Goal: Information Seeking & Learning: Learn about a topic

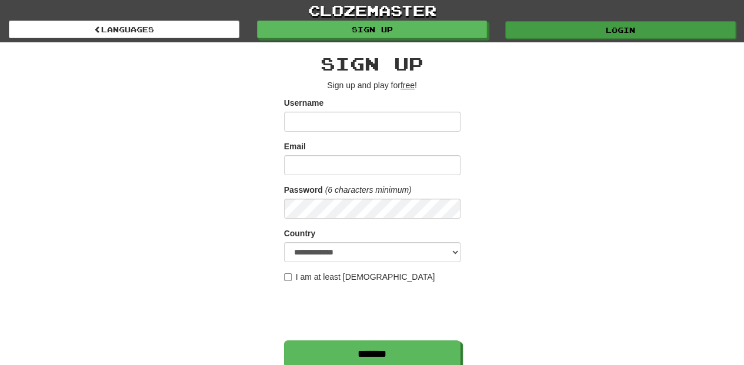
type input "**********"
click at [558, 31] on link "Login" at bounding box center [620, 30] width 231 height 18
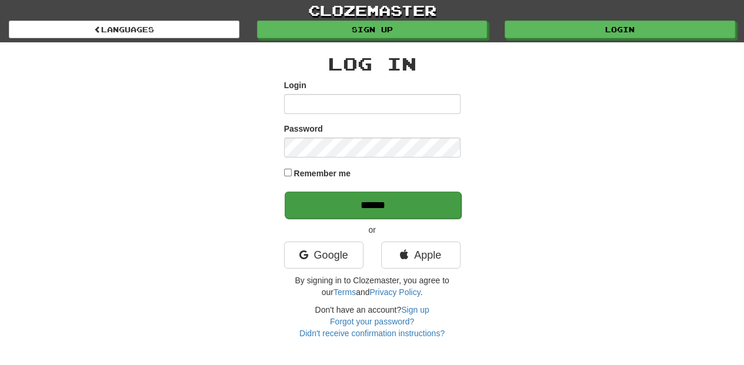
type input "**********"
click at [368, 199] on input "******" at bounding box center [373, 205] width 176 height 27
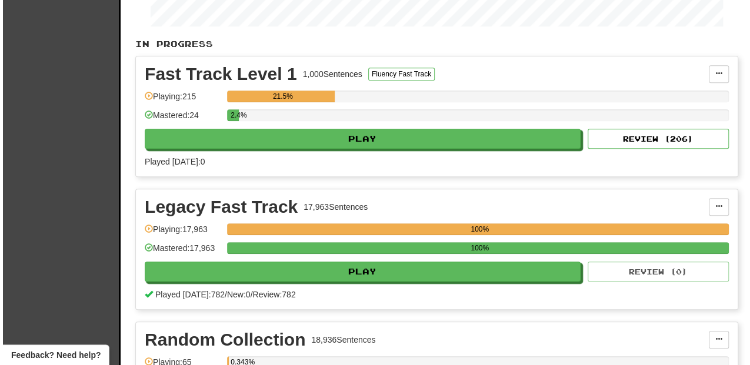
scroll to position [235, 0]
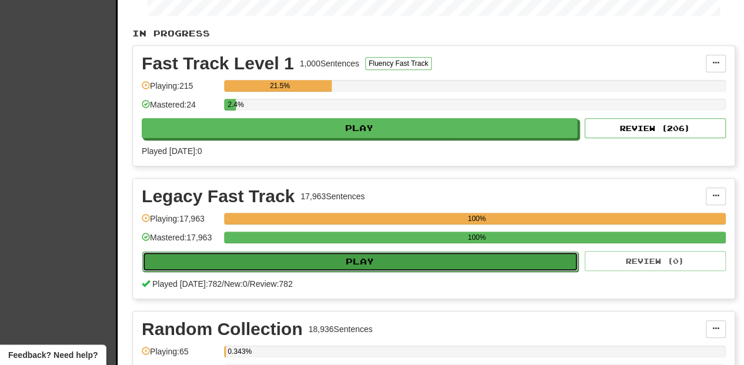
click at [342, 261] on button "Play" at bounding box center [360, 262] width 436 height 20
select select "**"
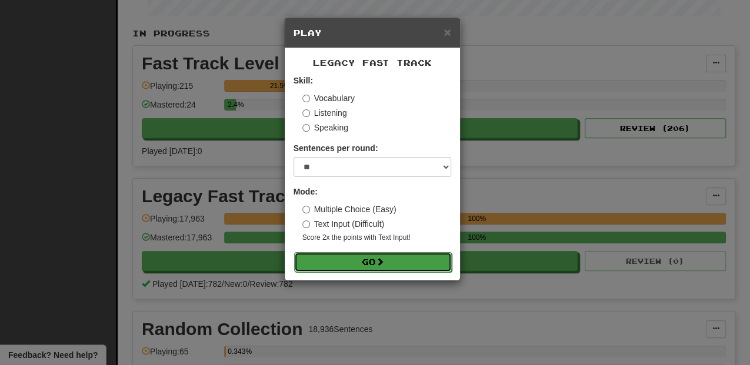
click at [349, 259] on button "Go" at bounding box center [373, 262] width 158 height 20
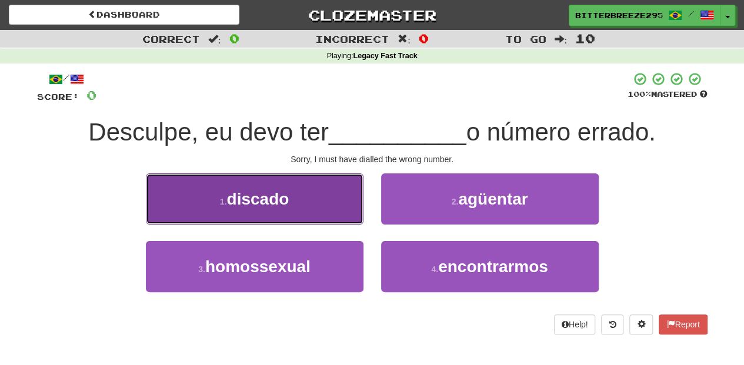
click at [329, 222] on button "1 . discado" at bounding box center [255, 199] width 218 height 51
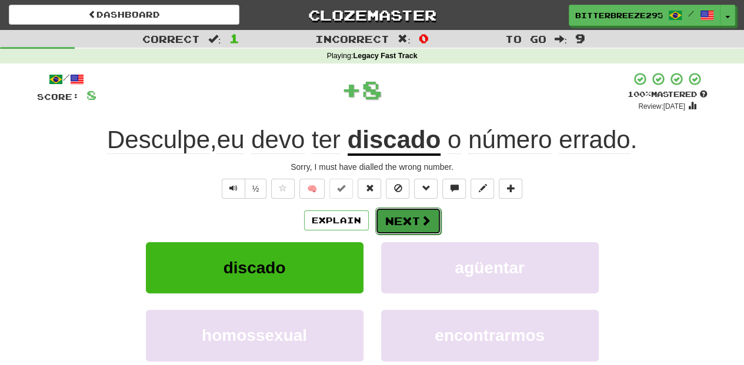
click at [386, 222] on button "Next" at bounding box center [408, 221] width 66 height 27
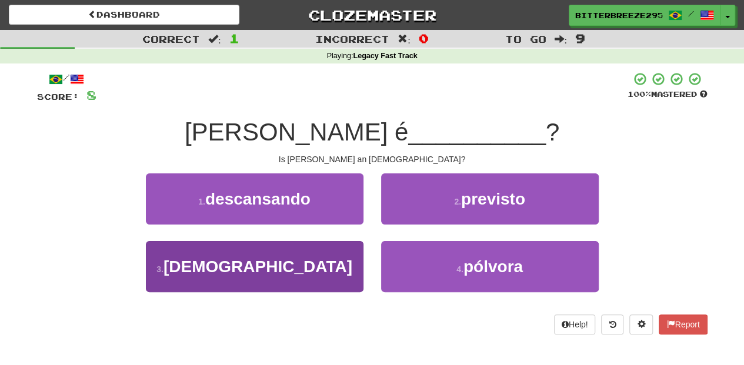
click at [359, 269] on div "3 . ateísta" at bounding box center [254, 275] width 235 height 68
click at [309, 270] on button "3 . ateísta" at bounding box center [255, 266] width 218 height 51
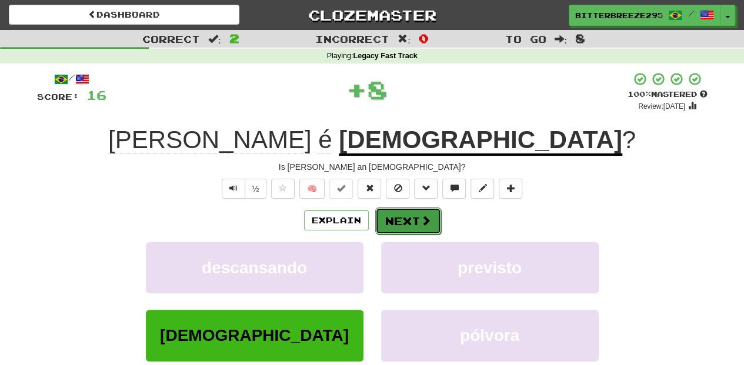
click at [400, 218] on button "Next" at bounding box center [408, 221] width 66 height 27
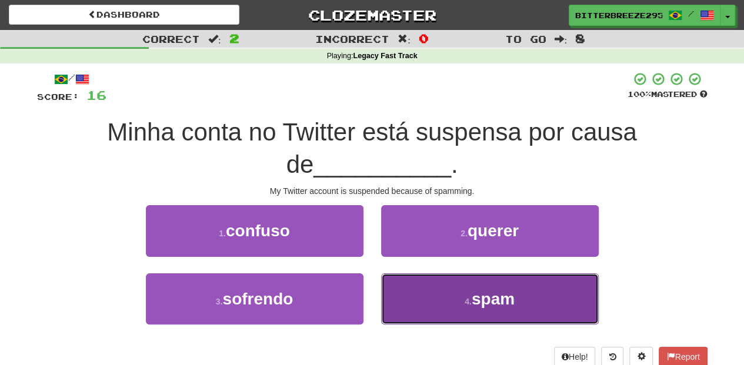
click at [422, 303] on button "4 . spam" at bounding box center [490, 299] width 218 height 51
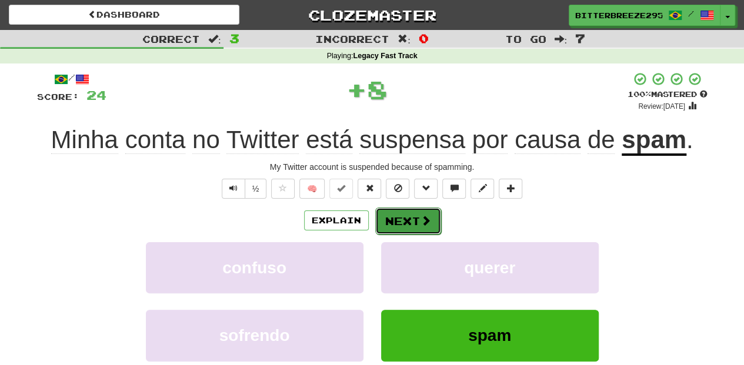
click at [421, 223] on span at bounding box center [426, 220] width 11 height 11
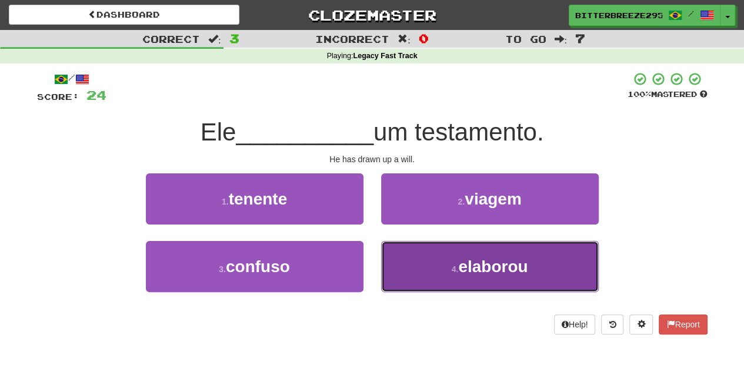
click at [427, 261] on button "4 . elaborou" at bounding box center [490, 266] width 218 height 51
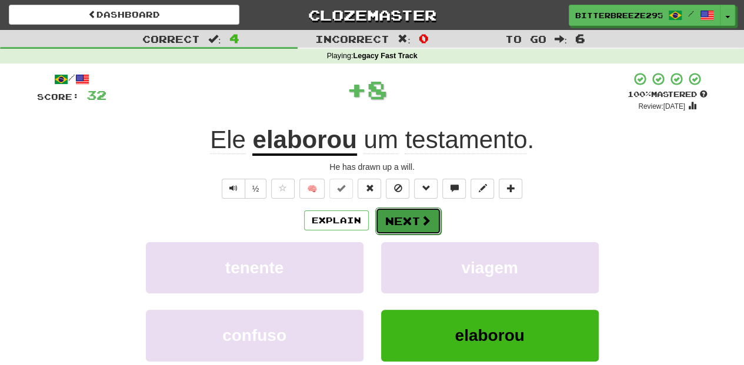
click at [414, 218] on button "Next" at bounding box center [408, 221] width 66 height 27
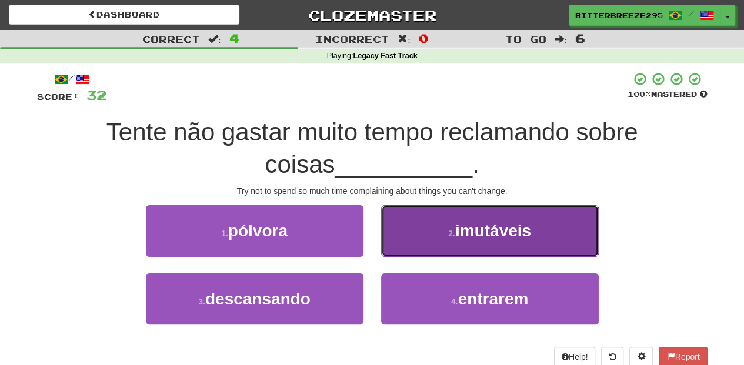
click at [440, 244] on button "2 . imutáveis" at bounding box center [490, 230] width 218 height 51
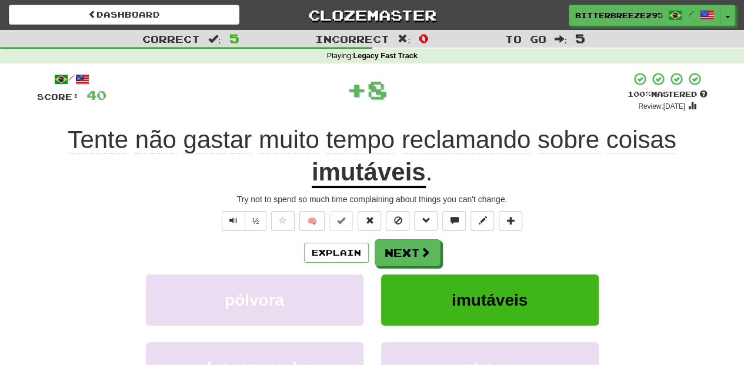
click at [440, 244] on div "Explain Next" at bounding box center [372, 252] width 671 height 27
drag, startPoint x: 440, startPoint y: 244, endPoint x: 395, endPoint y: 256, distance: 47.1
click at [395, 256] on button "Next" at bounding box center [408, 253] width 66 height 27
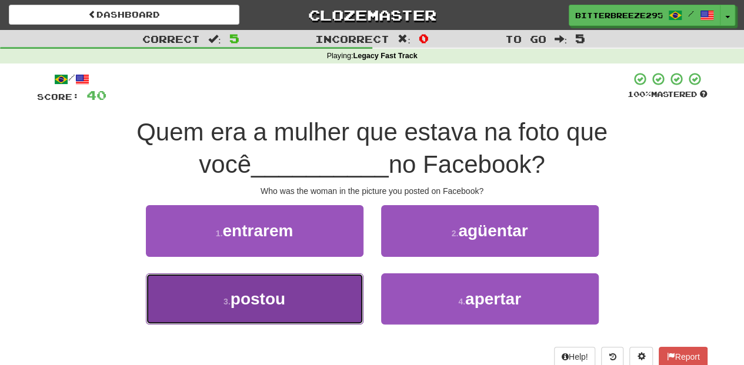
click at [349, 299] on button "3 . postou" at bounding box center [255, 299] width 218 height 51
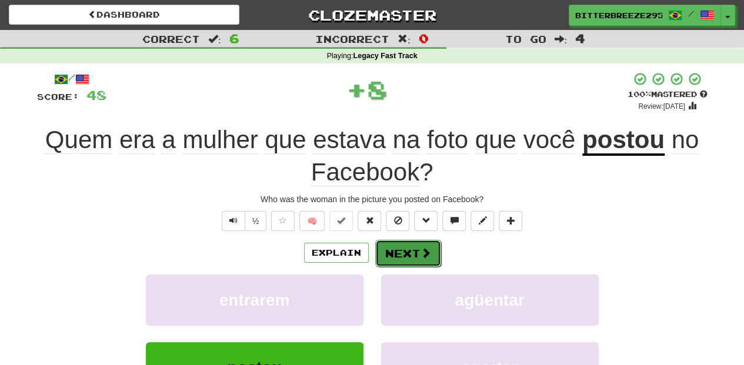
click at [406, 253] on button "Next" at bounding box center [408, 253] width 66 height 27
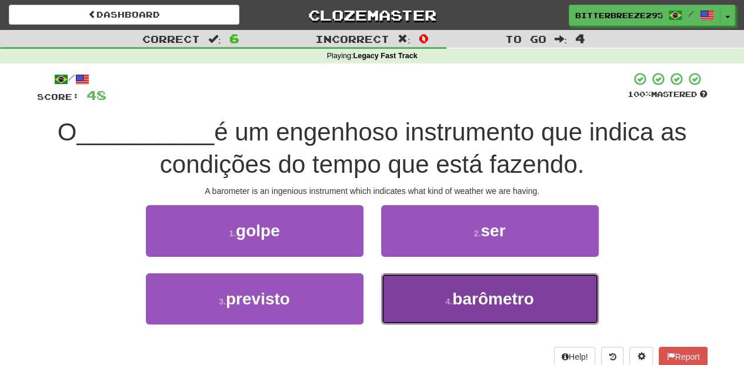
click at [424, 306] on button "4 . barômetro" at bounding box center [490, 299] width 218 height 51
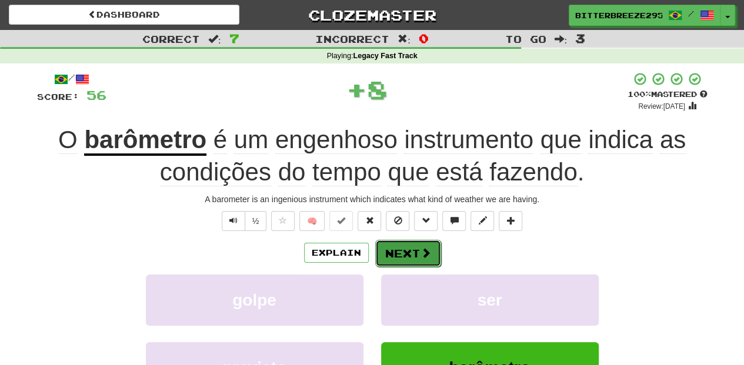
click at [418, 255] on button "Next" at bounding box center [408, 253] width 66 height 27
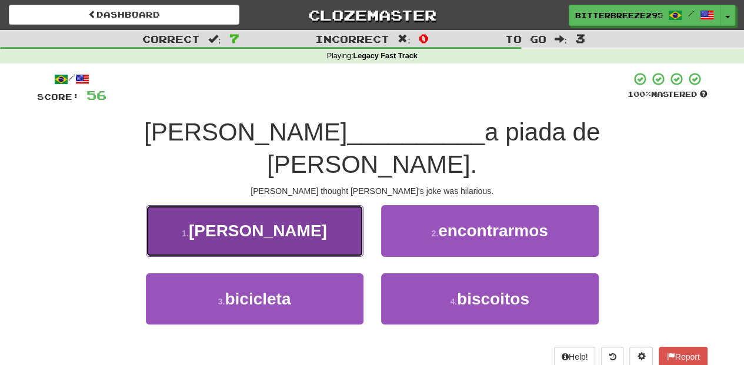
click at [332, 206] on button "1 . hilária" at bounding box center [255, 230] width 218 height 51
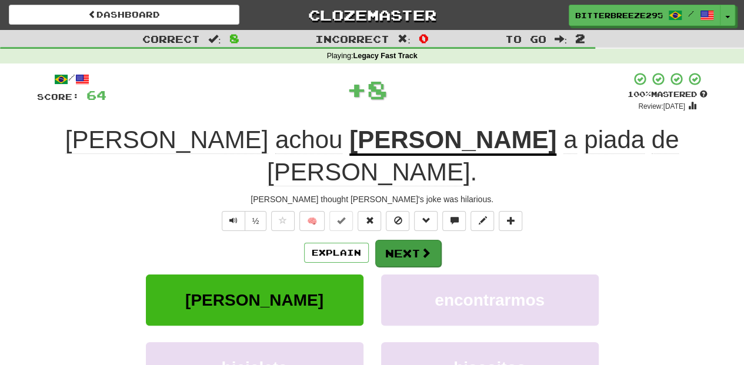
click at [374, 239] on div "Explain Next" at bounding box center [372, 252] width 671 height 27
click at [412, 240] on button "Next" at bounding box center [408, 253] width 66 height 27
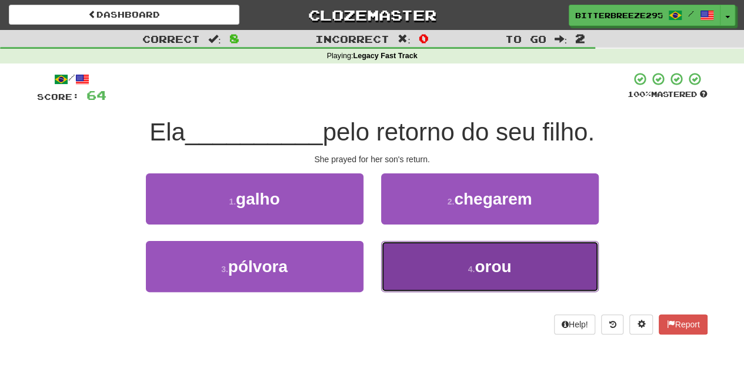
click at [411, 254] on button "4 . orou" at bounding box center [490, 266] width 218 height 51
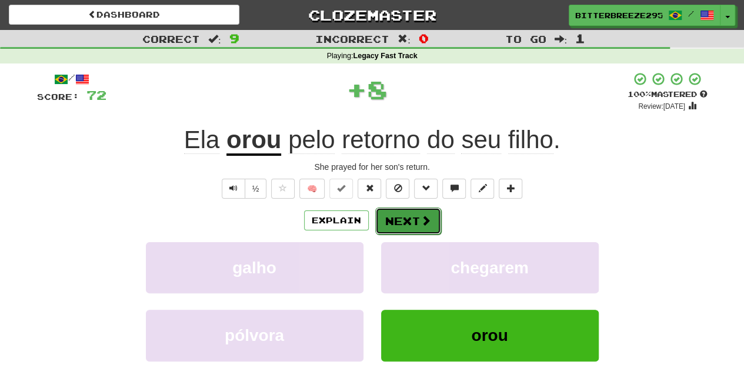
click at [407, 218] on button "Next" at bounding box center [408, 221] width 66 height 27
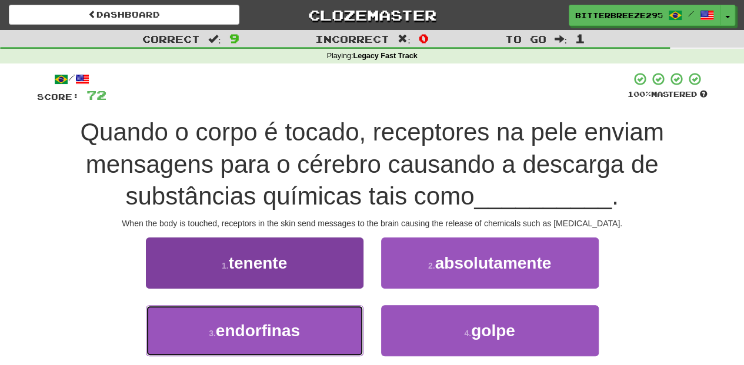
click at [338, 322] on button "3 . endorfinas" at bounding box center [255, 330] width 218 height 51
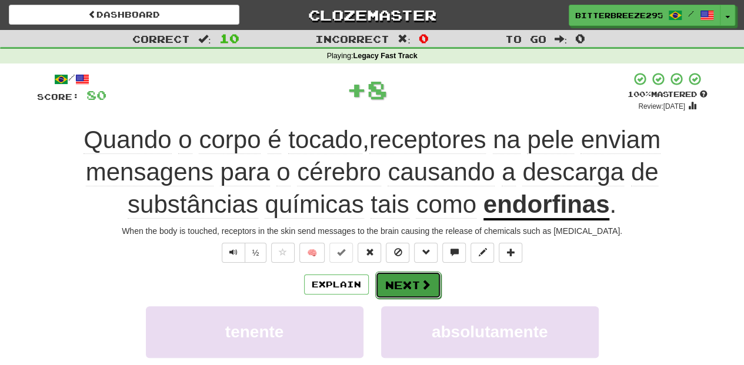
click at [392, 281] on button "Next" at bounding box center [408, 285] width 66 height 27
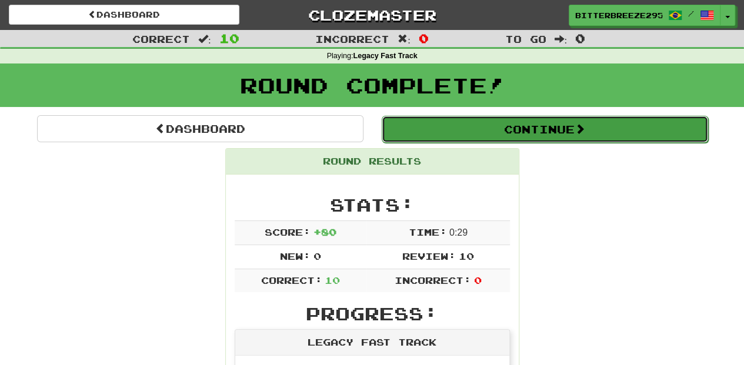
click at [470, 121] on button "Continue" at bounding box center [545, 129] width 326 height 27
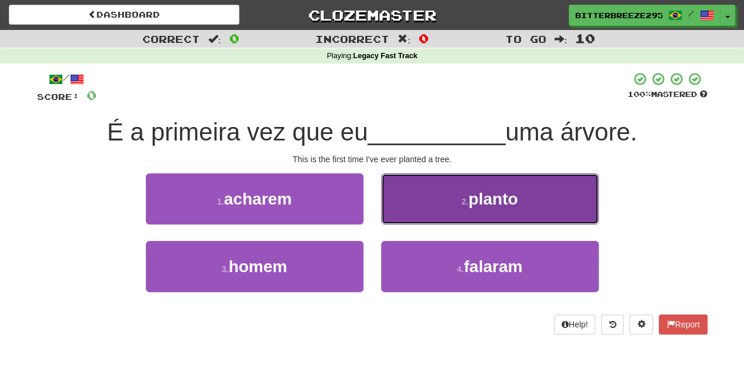
click at [413, 205] on button "2 . planto" at bounding box center [490, 199] width 218 height 51
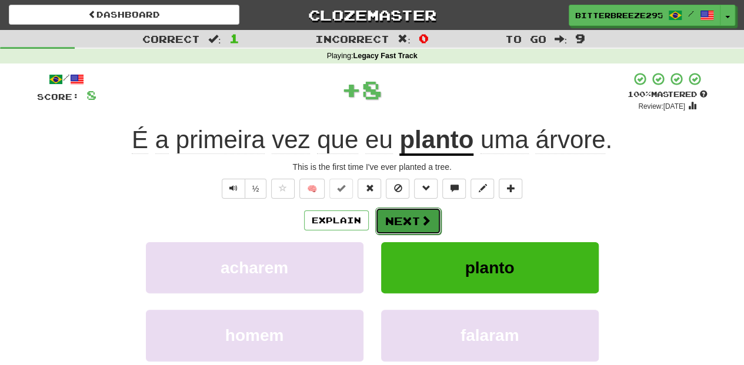
click at [409, 209] on button "Next" at bounding box center [408, 221] width 66 height 27
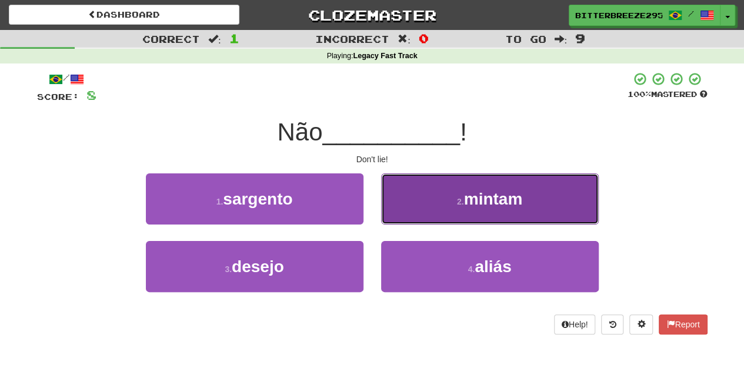
click at [426, 213] on button "2 . mintam" at bounding box center [490, 199] width 218 height 51
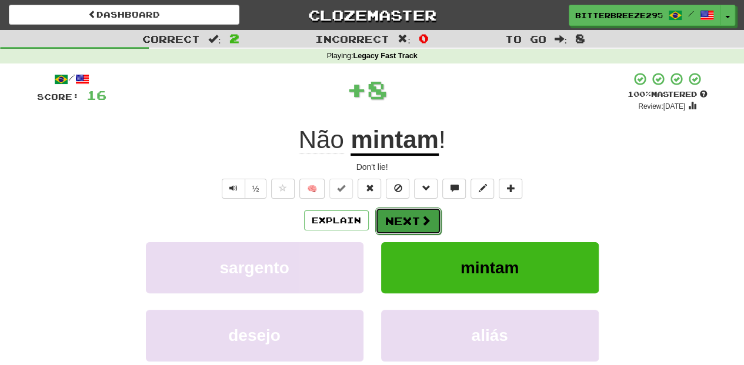
click at [399, 216] on button "Next" at bounding box center [408, 221] width 66 height 27
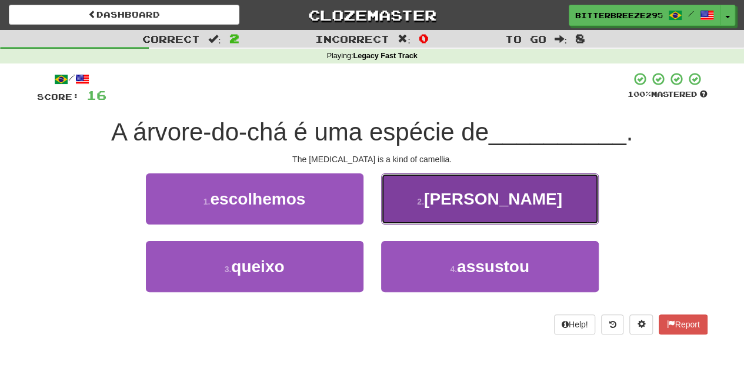
click at [438, 205] on button "2 . camélia" at bounding box center [490, 199] width 218 height 51
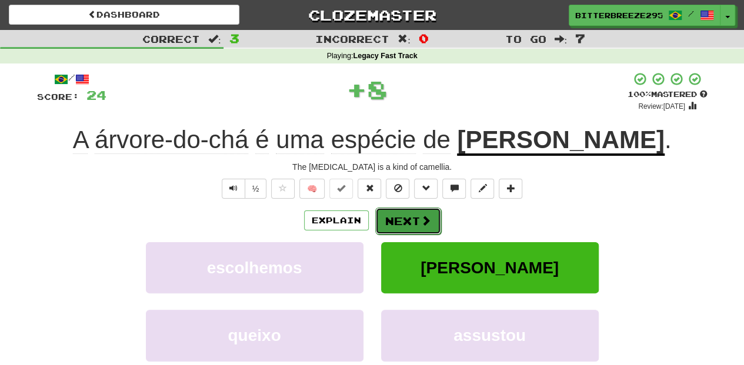
click at [426, 215] on span at bounding box center [426, 220] width 11 height 11
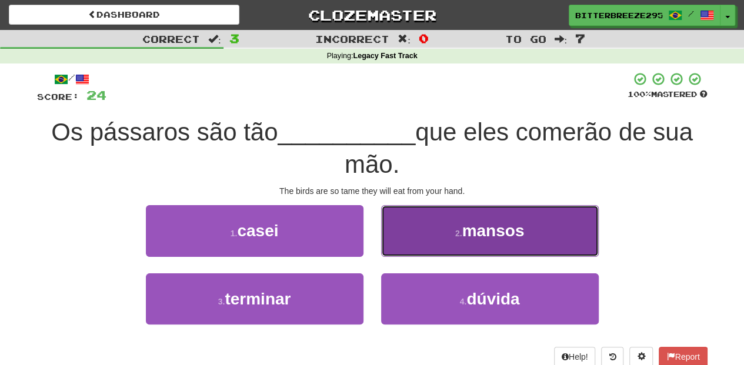
click at [416, 246] on button "2 . mansos" at bounding box center [490, 230] width 218 height 51
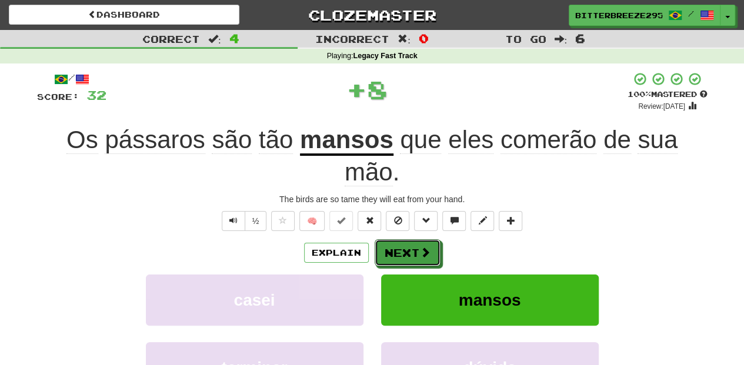
click at [416, 246] on button "Next" at bounding box center [408, 252] width 66 height 27
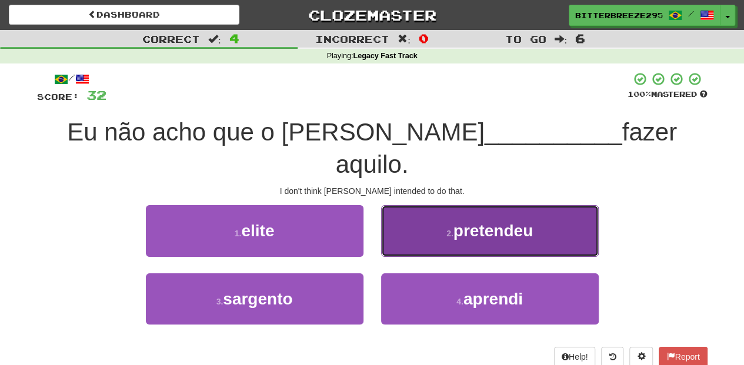
click at [421, 222] on button "2 . pretendeu" at bounding box center [490, 230] width 218 height 51
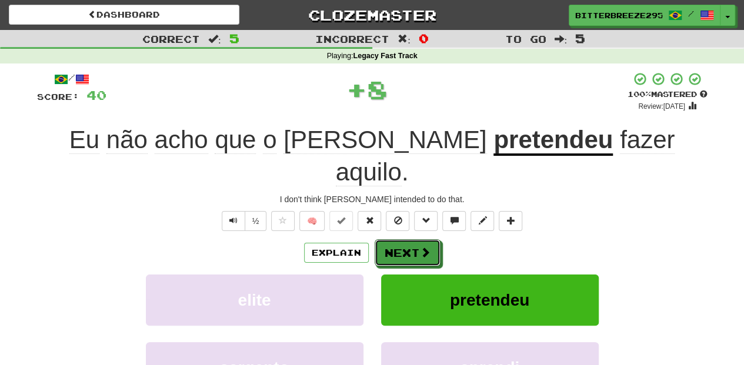
click at [421, 247] on span at bounding box center [425, 252] width 11 height 11
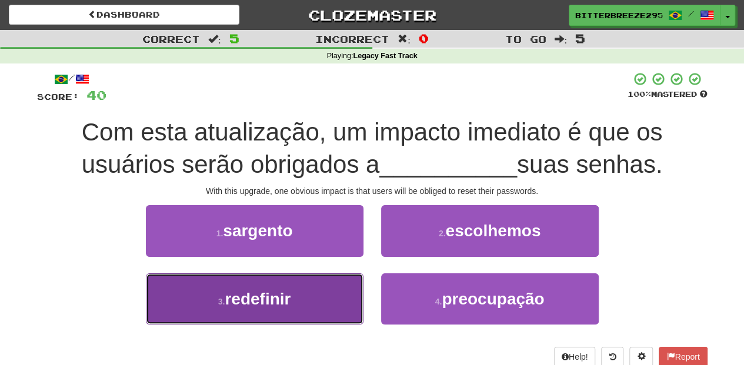
click at [348, 289] on button "3 . redefinir" at bounding box center [255, 299] width 218 height 51
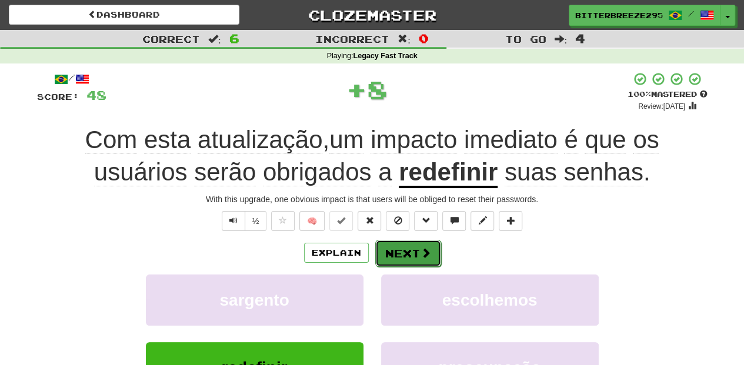
click at [397, 252] on button "Next" at bounding box center [408, 253] width 66 height 27
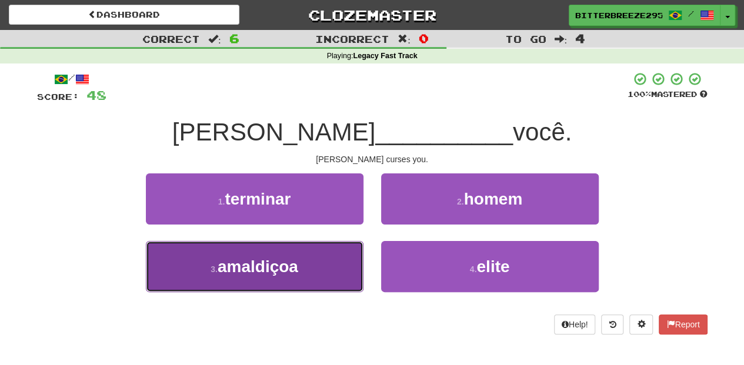
click at [329, 276] on button "3 . amaldiçoa" at bounding box center [255, 266] width 218 height 51
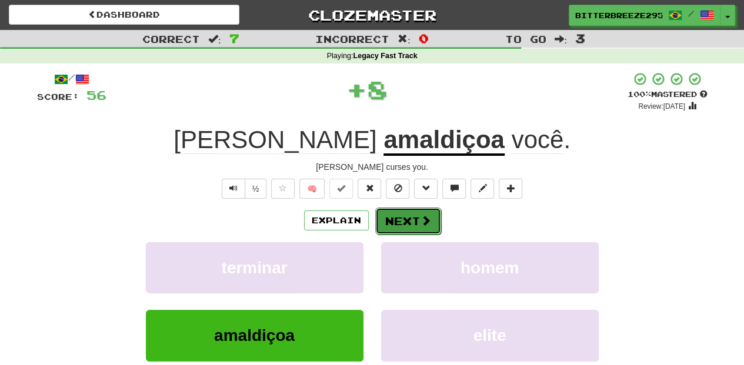
click at [387, 223] on button "Next" at bounding box center [408, 221] width 66 height 27
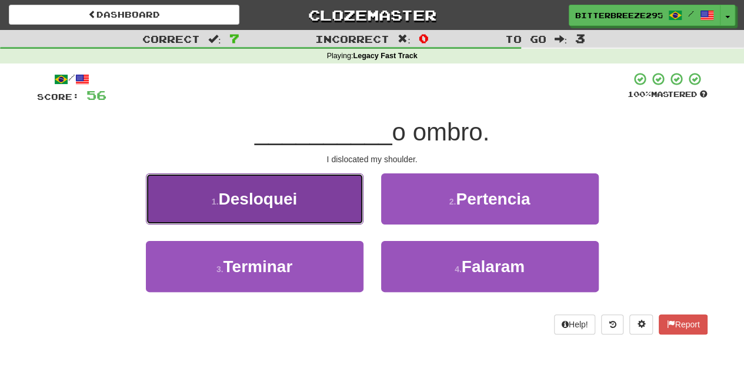
click at [307, 202] on button "1 . Desloquei" at bounding box center [255, 199] width 218 height 51
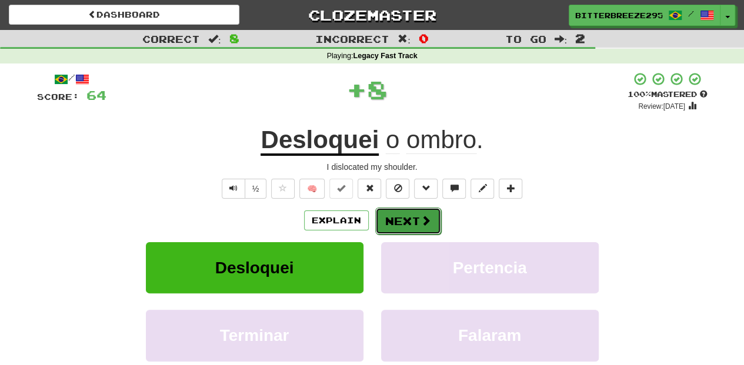
click at [377, 220] on button "Next" at bounding box center [408, 221] width 66 height 27
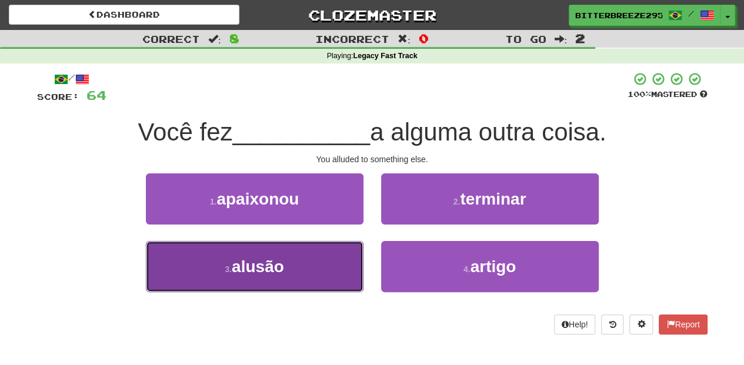
click at [349, 256] on button "3 . alusão" at bounding box center [255, 266] width 218 height 51
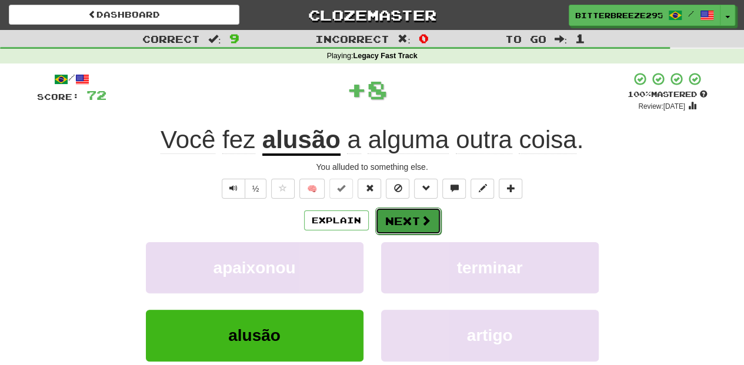
click at [405, 221] on button "Next" at bounding box center [408, 221] width 66 height 27
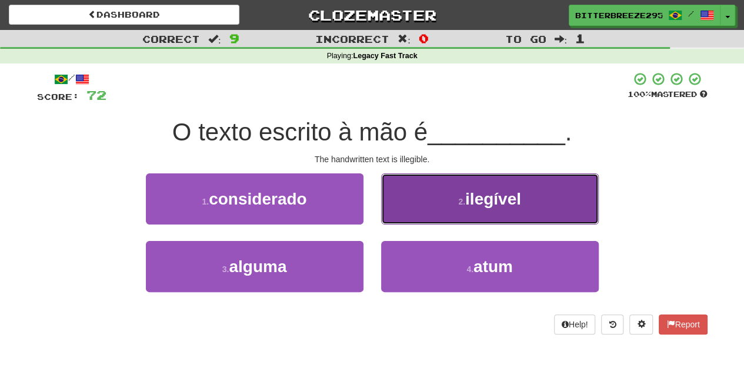
click at [414, 214] on button "2 . ilegível" at bounding box center [490, 199] width 218 height 51
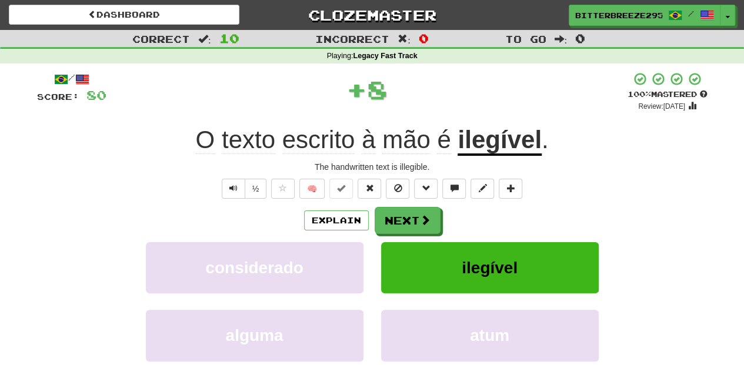
click at [414, 214] on button "Next" at bounding box center [408, 220] width 66 height 27
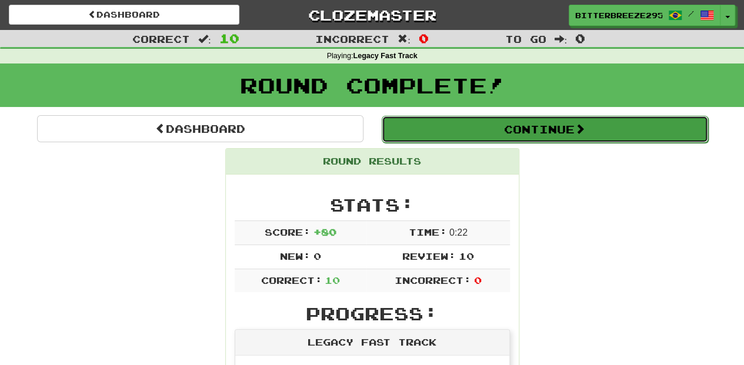
click at [441, 124] on button "Continue" at bounding box center [545, 129] width 326 height 27
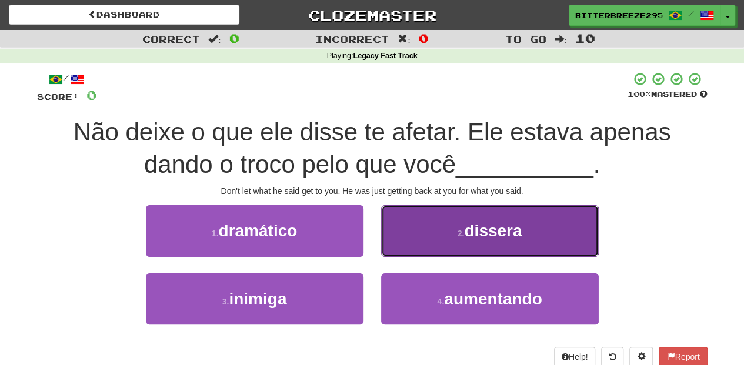
click at [419, 245] on button "2 . dissera" at bounding box center [490, 230] width 218 height 51
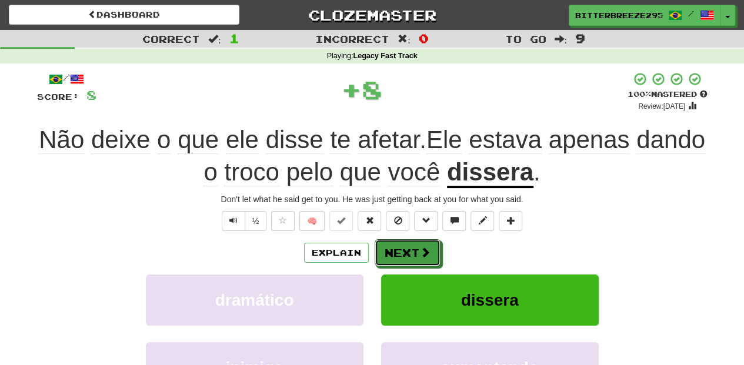
click at [419, 245] on button "Next" at bounding box center [408, 252] width 66 height 27
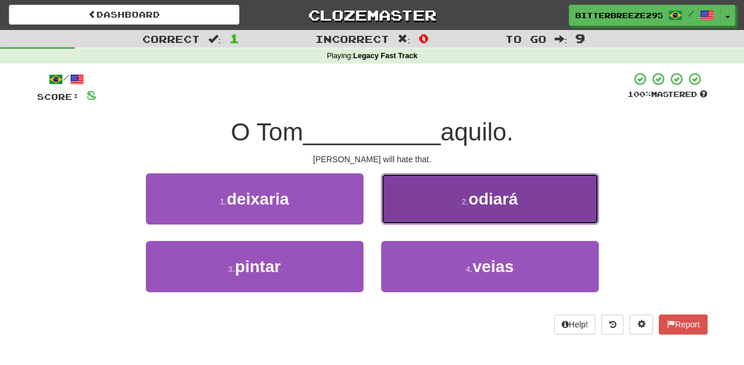
click at [424, 220] on button "2 . odiará" at bounding box center [490, 199] width 218 height 51
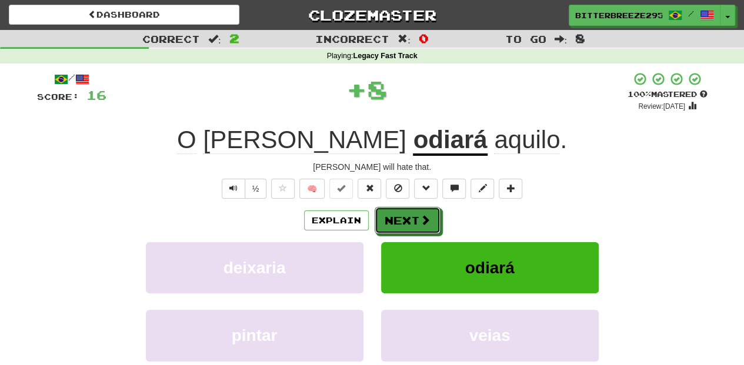
click at [424, 220] on span at bounding box center [425, 220] width 11 height 11
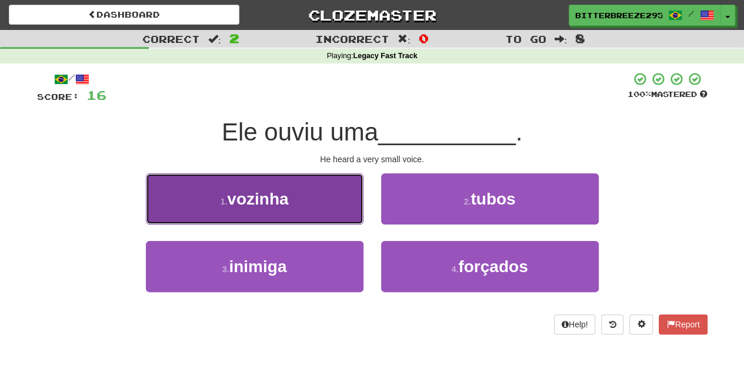
click at [335, 211] on button "1 . vozinha" at bounding box center [255, 199] width 218 height 51
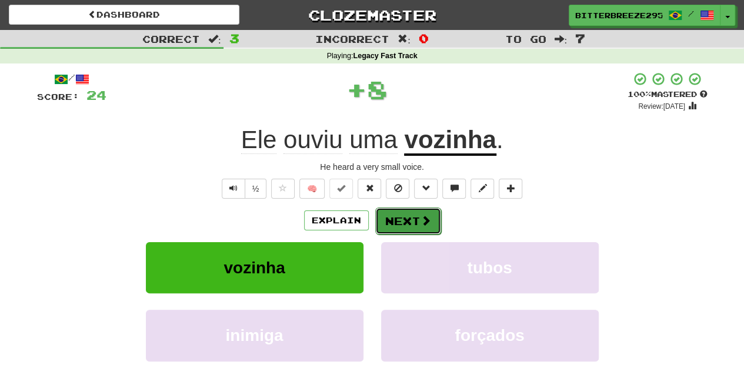
click at [389, 218] on button "Next" at bounding box center [408, 221] width 66 height 27
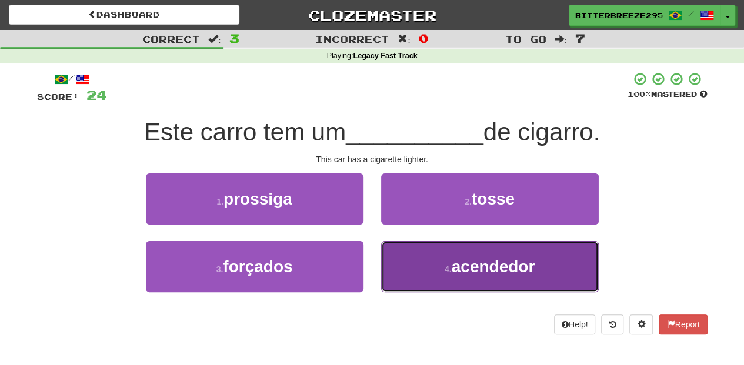
click at [401, 255] on button "4 . acendedor" at bounding box center [490, 266] width 218 height 51
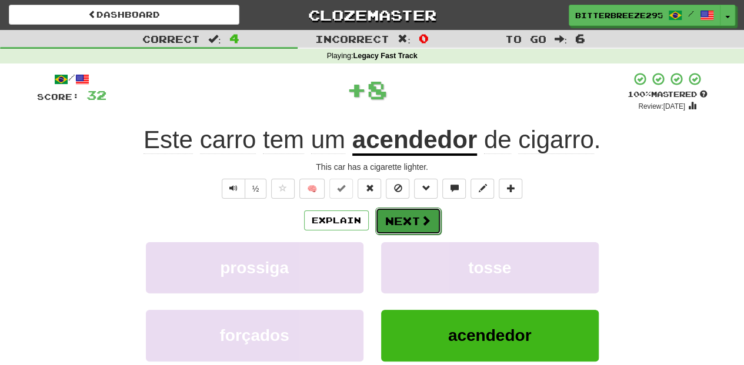
click at [404, 219] on button "Next" at bounding box center [408, 221] width 66 height 27
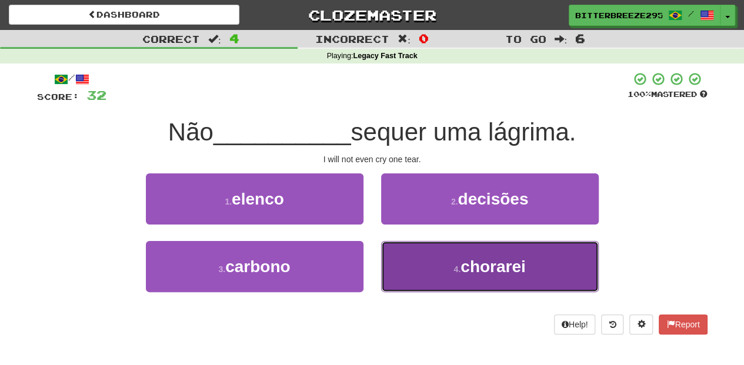
click at [416, 251] on button "4 . chorarei" at bounding box center [490, 266] width 218 height 51
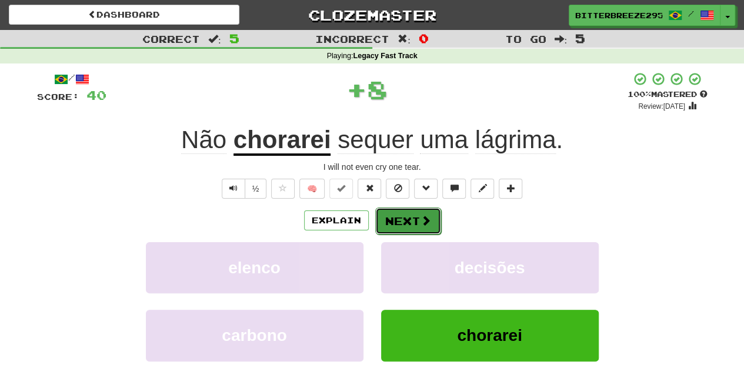
click at [409, 227] on button "Next" at bounding box center [408, 221] width 66 height 27
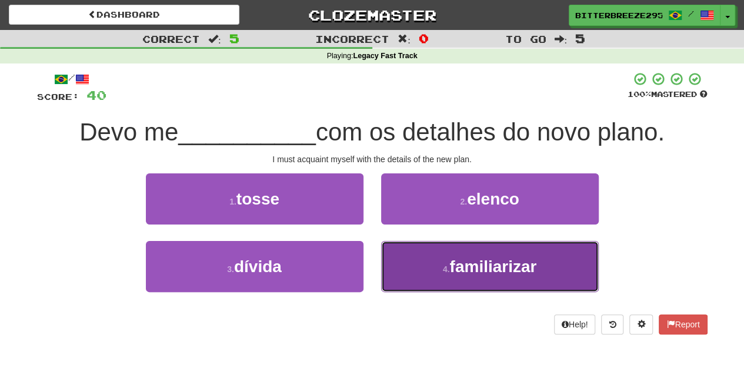
click at [421, 260] on button "4 . familiarizar" at bounding box center [490, 266] width 218 height 51
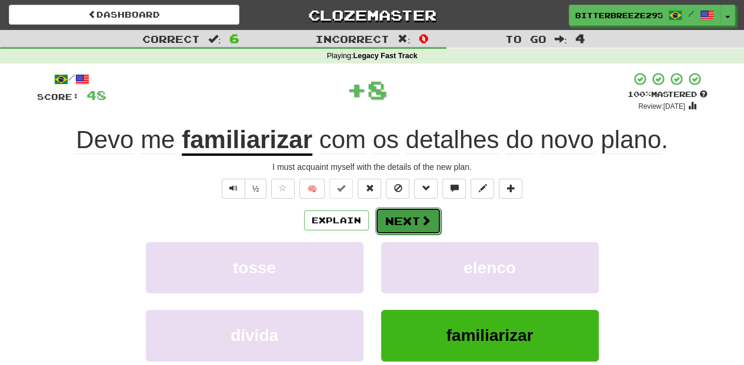
click at [413, 214] on button "Next" at bounding box center [408, 221] width 66 height 27
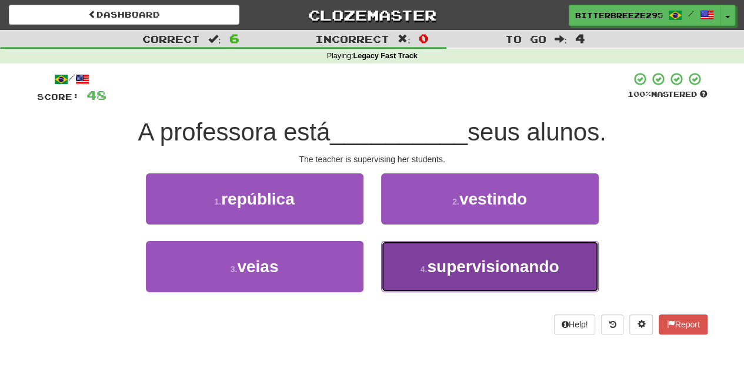
click at [428, 256] on button "4 . supervisionando" at bounding box center [490, 266] width 218 height 51
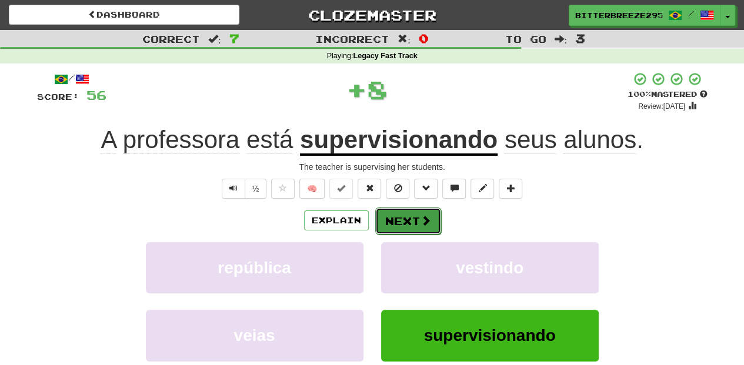
click at [421, 220] on span at bounding box center [426, 220] width 11 height 11
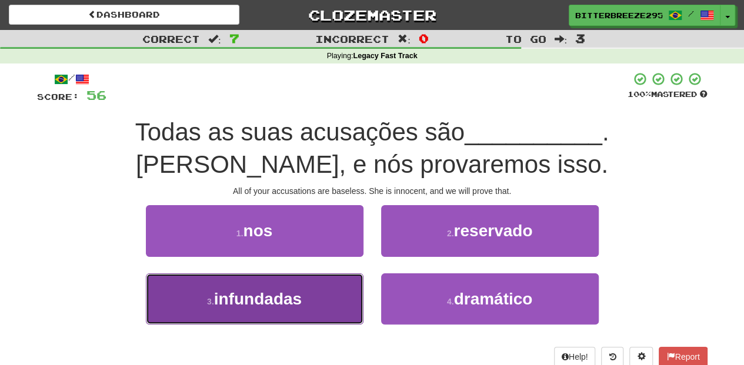
click at [342, 291] on button "3 . infundadas" at bounding box center [255, 299] width 218 height 51
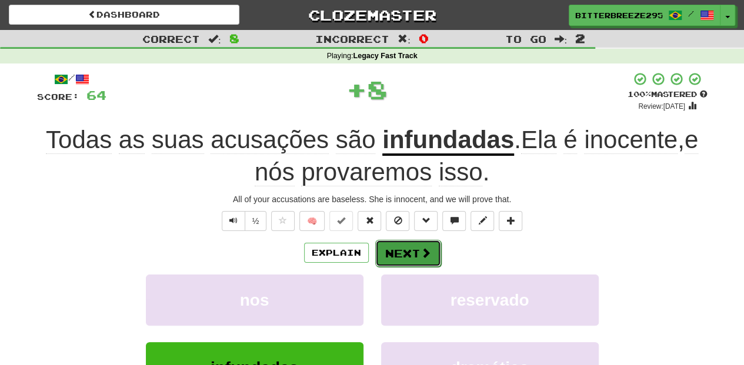
click at [405, 256] on button "Next" at bounding box center [408, 253] width 66 height 27
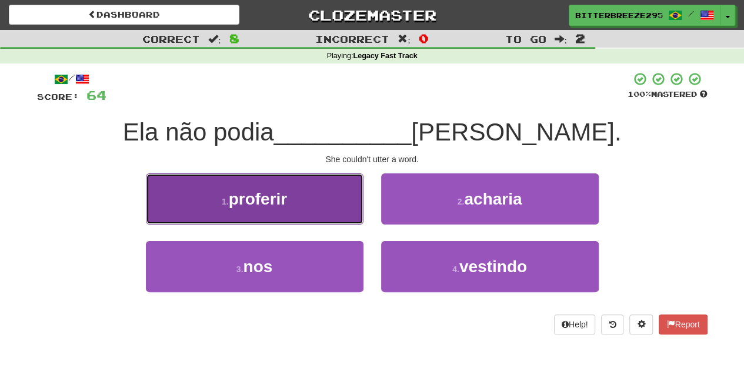
click at [334, 214] on button "1 . proferir" at bounding box center [255, 199] width 218 height 51
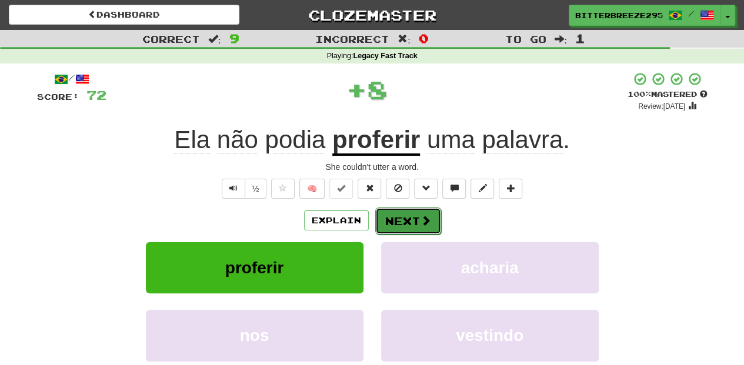
click at [382, 224] on button "Next" at bounding box center [408, 221] width 66 height 27
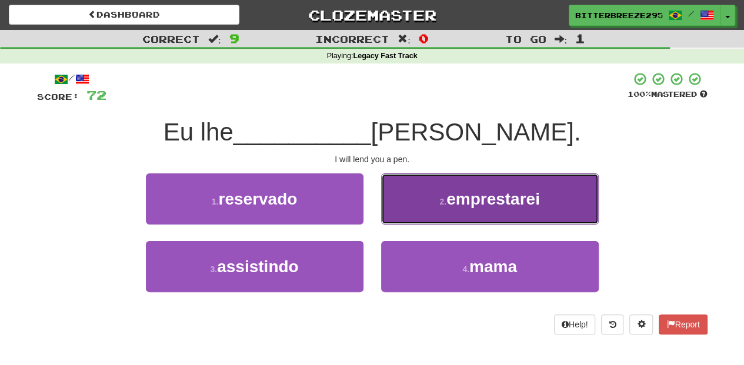
click at [423, 215] on button "2 . emprestarei" at bounding box center [490, 199] width 218 height 51
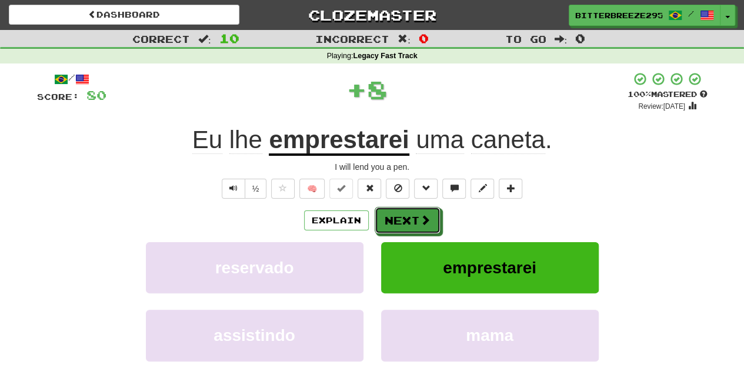
click at [423, 215] on span at bounding box center [425, 220] width 11 height 11
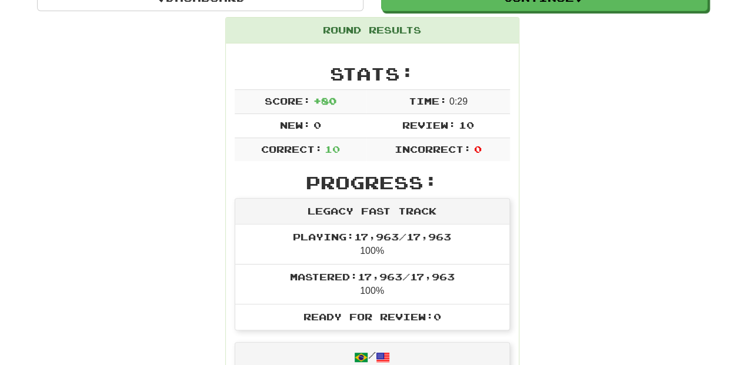
scroll to position [118, 0]
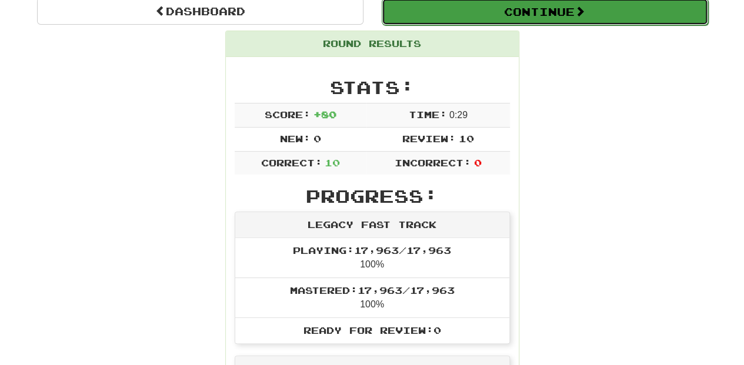
click at [522, 16] on button "Continue" at bounding box center [545, 11] width 326 height 27
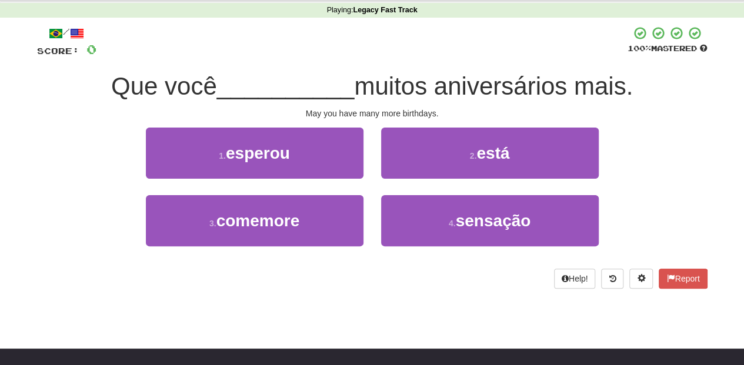
scroll to position [39, 0]
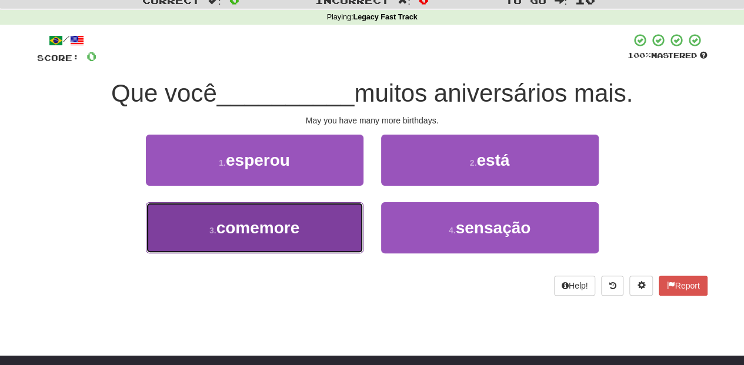
click at [312, 228] on button "3 . comemore" at bounding box center [255, 227] width 218 height 51
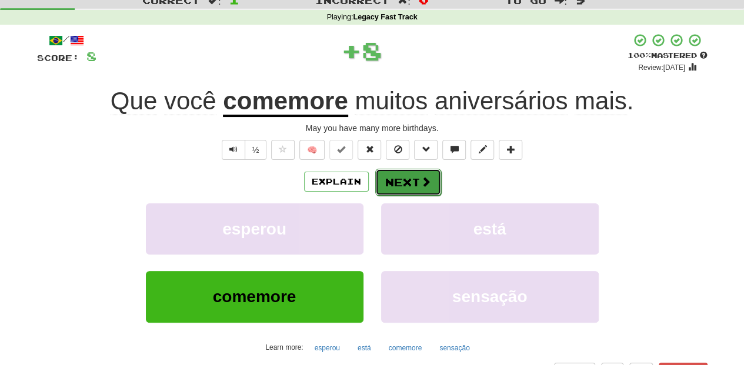
click at [393, 178] on button "Next" at bounding box center [408, 182] width 66 height 27
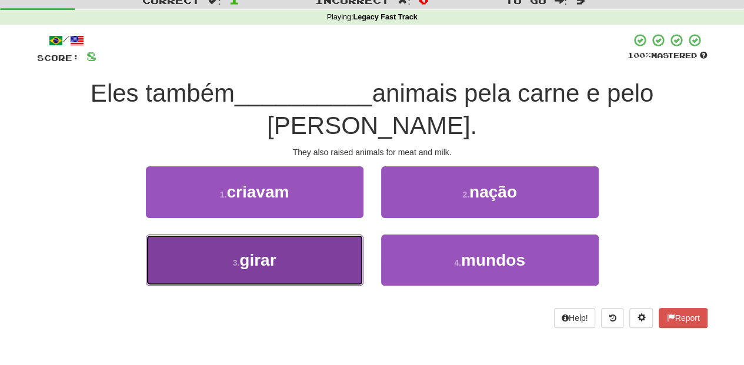
click at [308, 235] on button "3 . girar" at bounding box center [255, 260] width 218 height 51
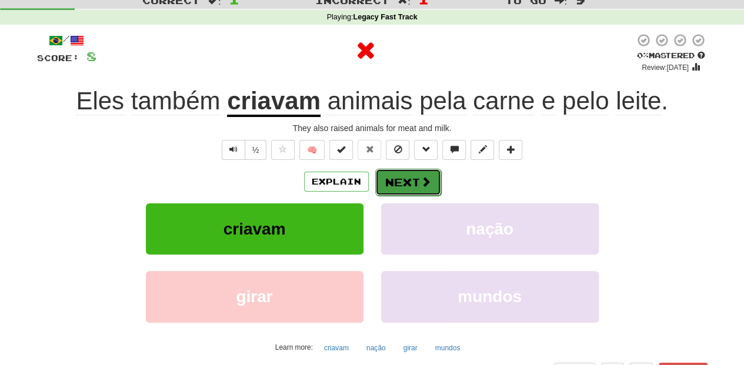
click at [402, 180] on button "Next" at bounding box center [408, 182] width 66 height 27
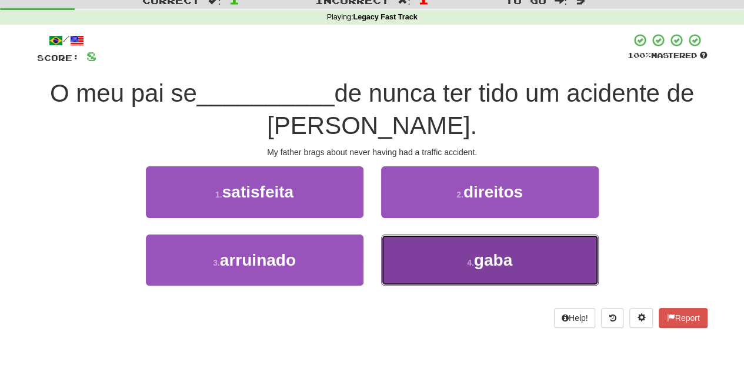
click at [401, 257] on button "4 . gaba" at bounding box center [490, 260] width 218 height 51
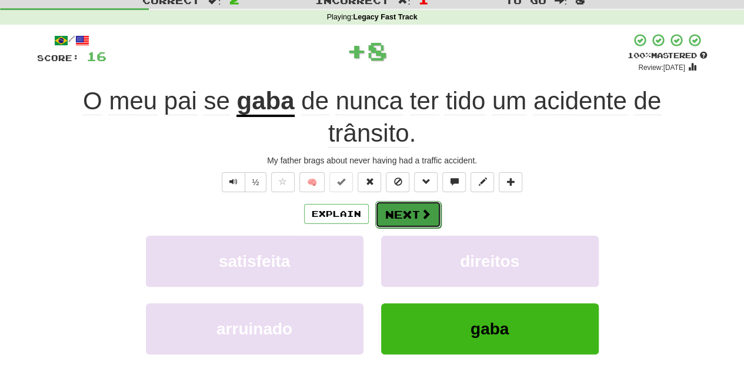
click at [401, 217] on button "Next" at bounding box center [408, 214] width 66 height 27
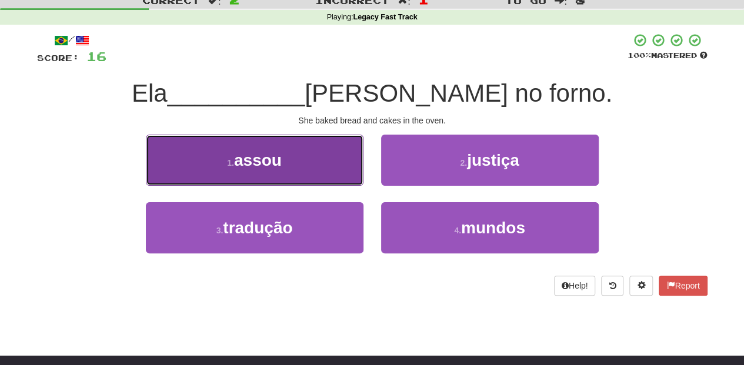
click at [318, 169] on button "1 . assou" at bounding box center [255, 160] width 218 height 51
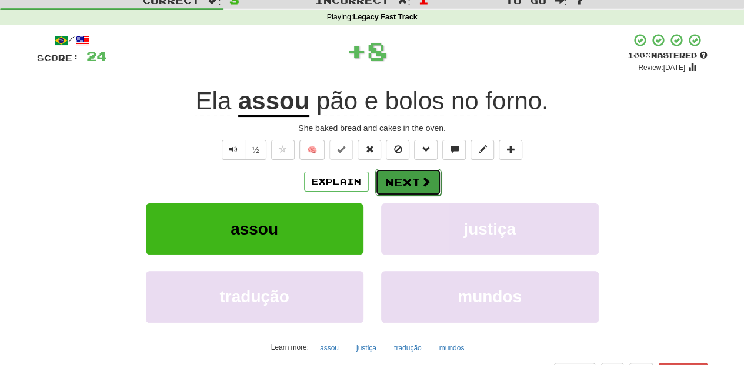
click at [392, 182] on button "Next" at bounding box center [408, 182] width 66 height 27
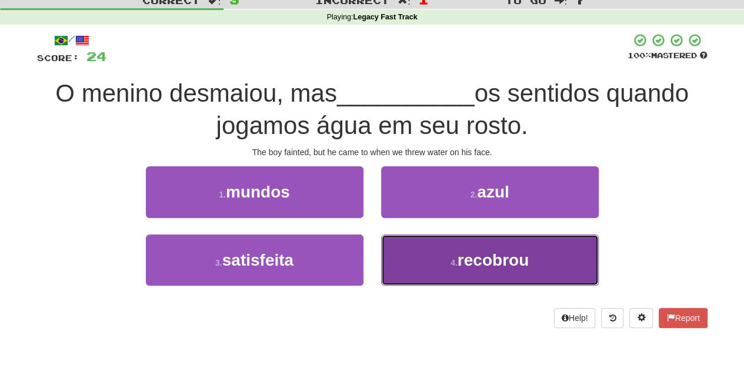
click at [438, 261] on button "4 . recobrou" at bounding box center [490, 260] width 218 height 51
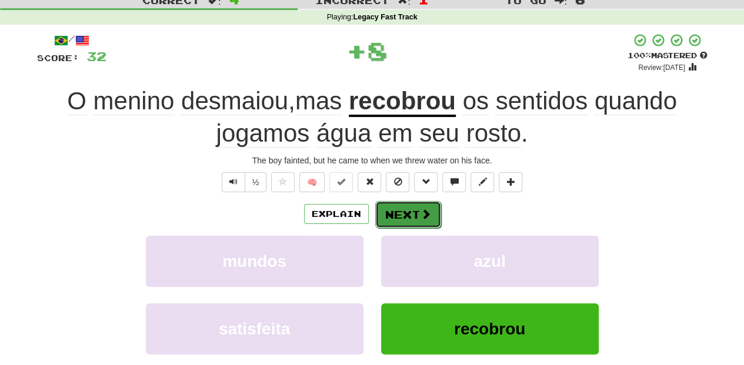
click at [411, 206] on button "Next" at bounding box center [408, 214] width 66 height 27
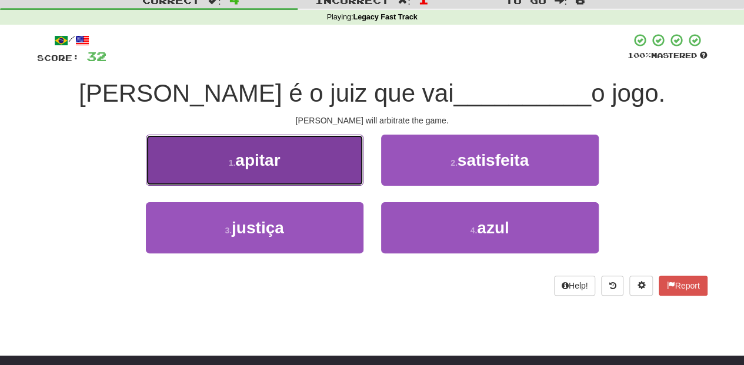
click at [324, 180] on button "1 . apitar" at bounding box center [255, 160] width 218 height 51
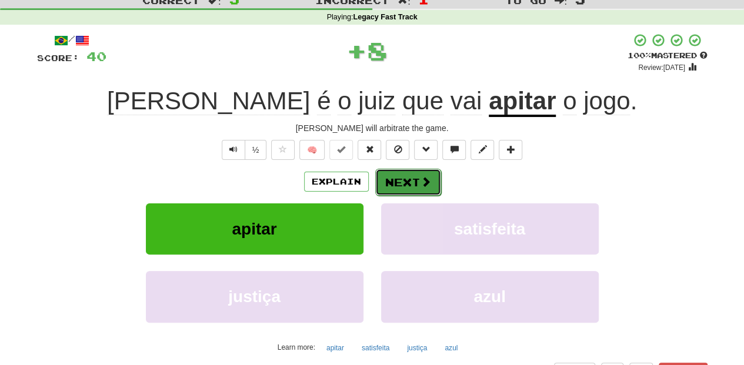
click at [391, 184] on button "Next" at bounding box center [408, 182] width 66 height 27
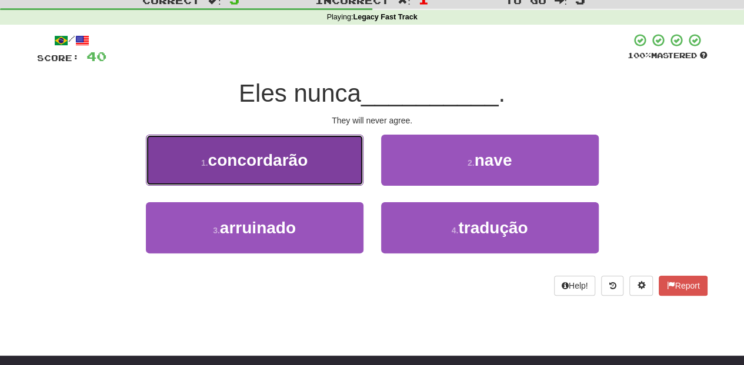
click at [335, 178] on button "1 . concordarão" at bounding box center [255, 160] width 218 height 51
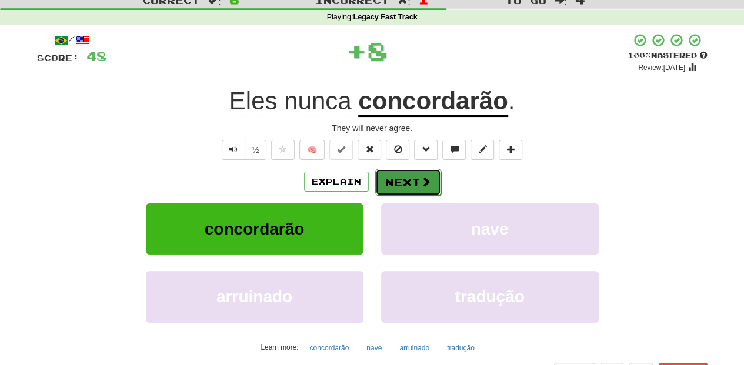
click at [385, 181] on button "Next" at bounding box center [408, 182] width 66 height 27
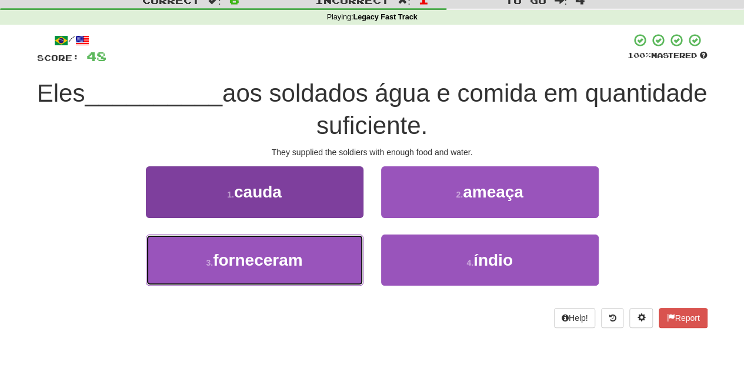
click at [332, 244] on button "3 . forneceram" at bounding box center [255, 260] width 218 height 51
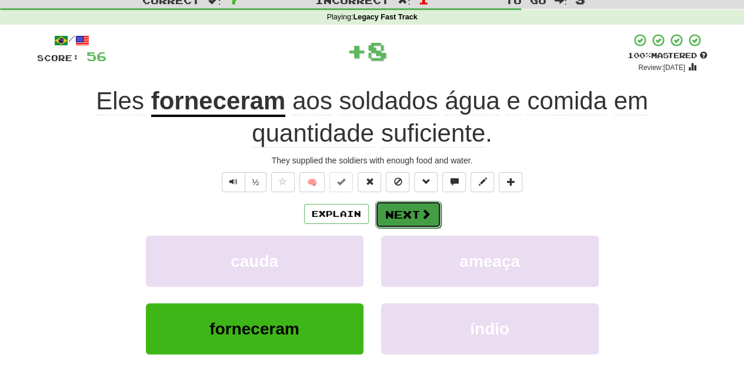
click at [385, 214] on button "Next" at bounding box center [408, 214] width 66 height 27
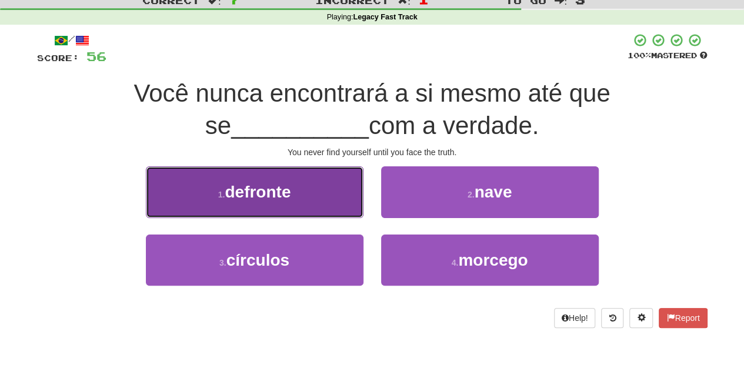
click at [336, 193] on button "1 . defronte" at bounding box center [255, 191] width 218 height 51
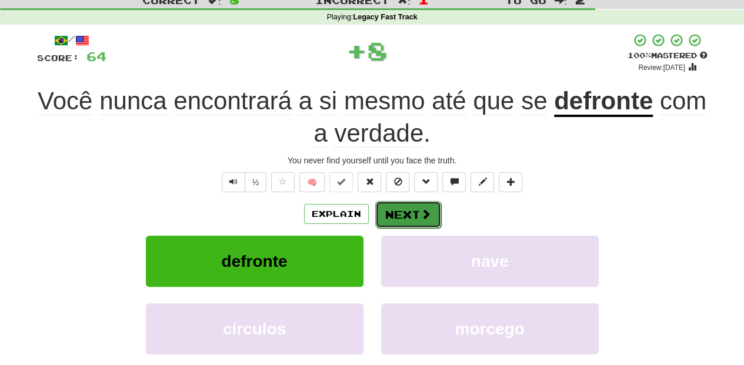
click at [381, 214] on button "Next" at bounding box center [408, 214] width 66 height 27
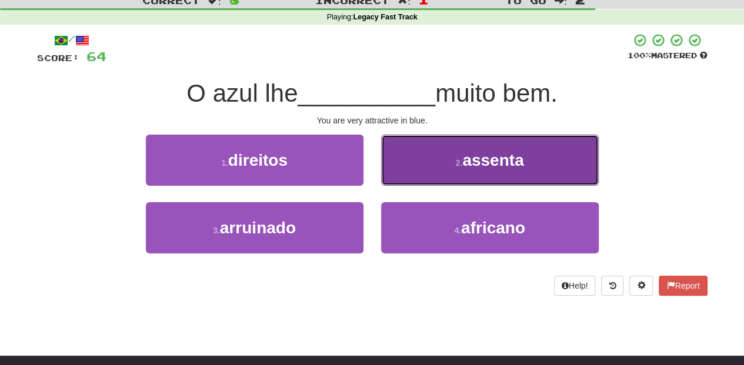
click at [415, 181] on button "2 . assenta" at bounding box center [490, 160] width 218 height 51
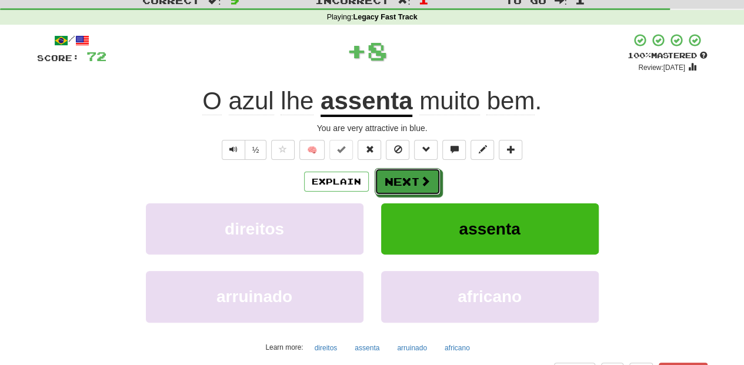
click at [405, 180] on button "Next" at bounding box center [408, 181] width 66 height 27
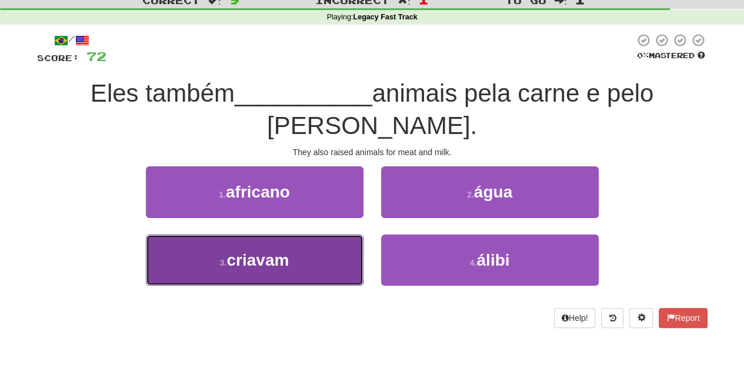
click at [330, 235] on button "3 . criavam" at bounding box center [255, 260] width 218 height 51
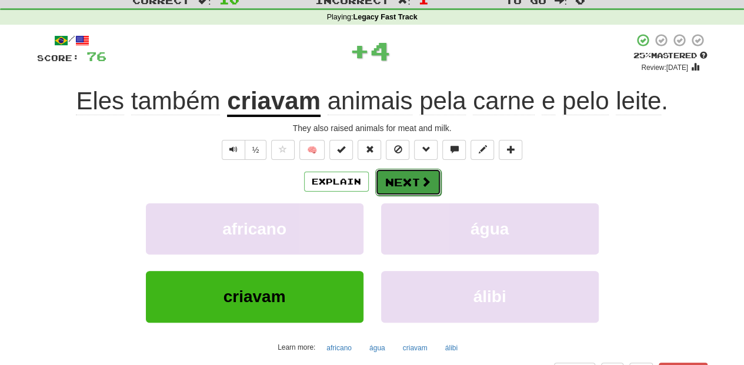
click at [395, 189] on button "Next" at bounding box center [408, 182] width 66 height 27
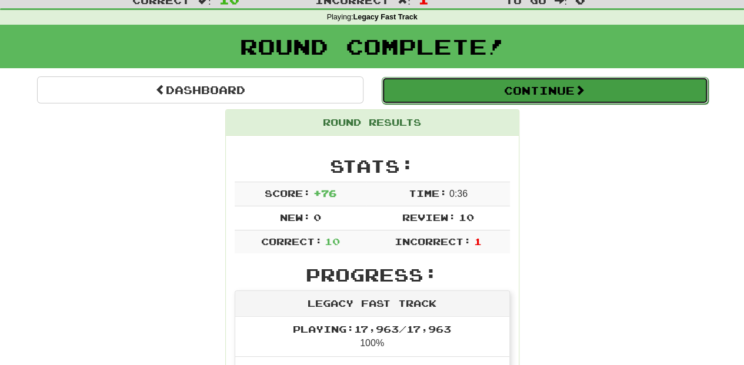
click at [445, 97] on button "Continue" at bounding box center [545, 90] width 326 height 27
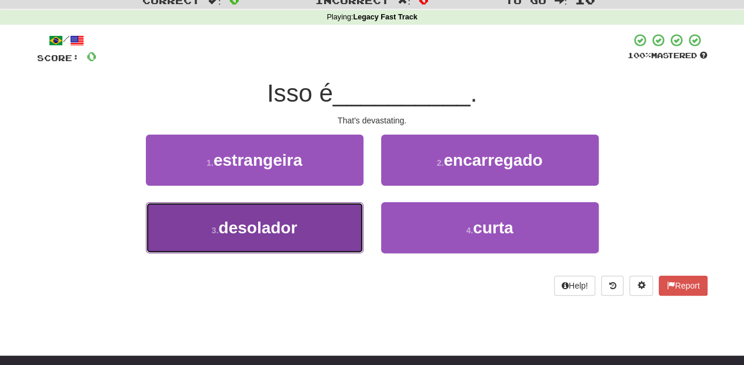
click at [317, 224] on button "3 . desolador" at bounding box center [255, 227] width 218 height 51
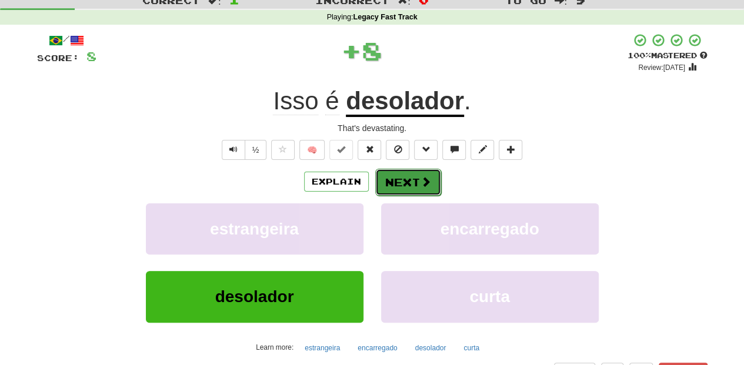
click at [400, 182] on button "Next" at bounding box center [408, 182] width 66 height 27
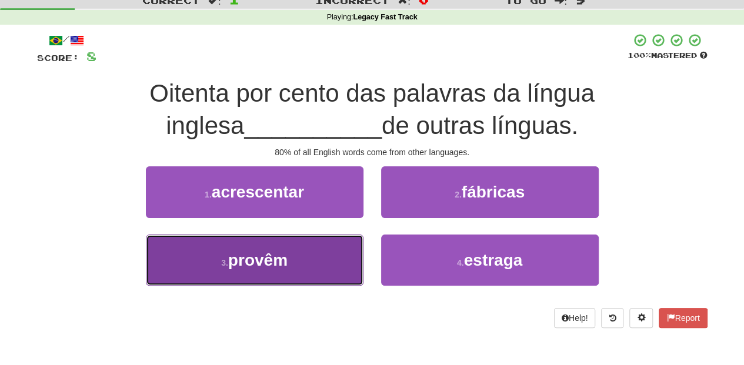
click at [332, 248] on button "3 . provêm" at bounding box center [255, 260] width 218 height 51
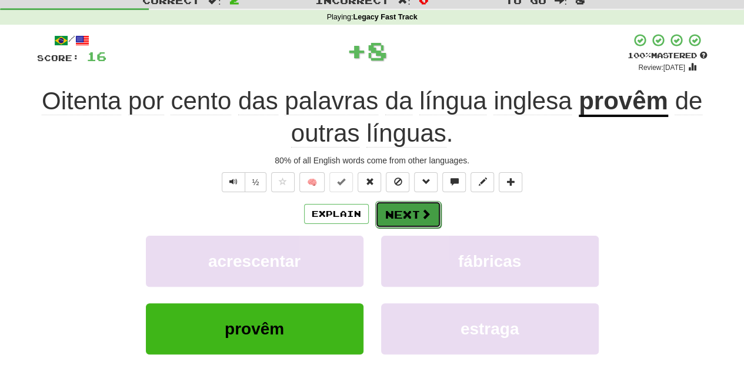
click at [402, 213] on button "Next" at bounding box center [408, 214] width 66 height 27
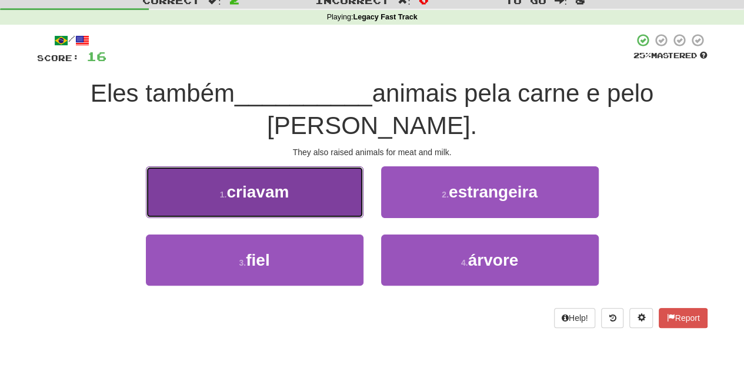
click at [322, 169] on button "1 . criavam" at bounding box center [255, 191] width 218 height 51
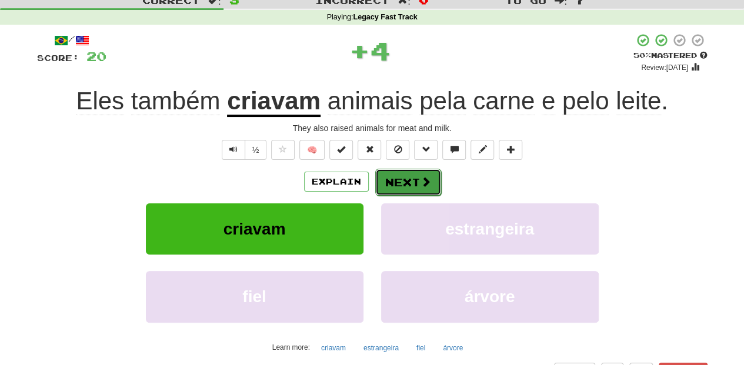
click at [402, 188] on button "Next" at bounding box center [408, 182] width 66 height 27
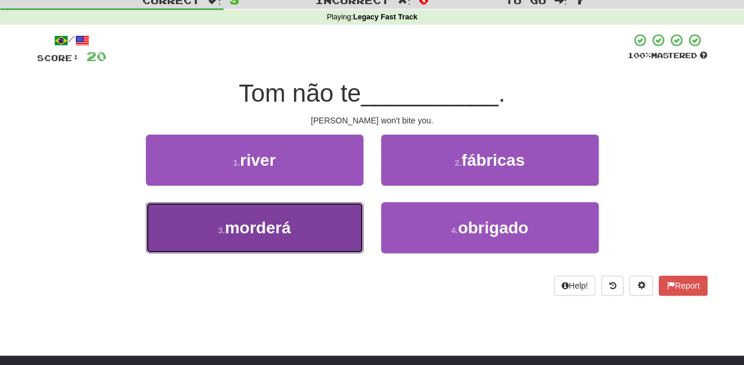
drag, startPoint x: 338, startPoint y: 216, endPoint x: 329, endPoint y: 222, distance: 10.8
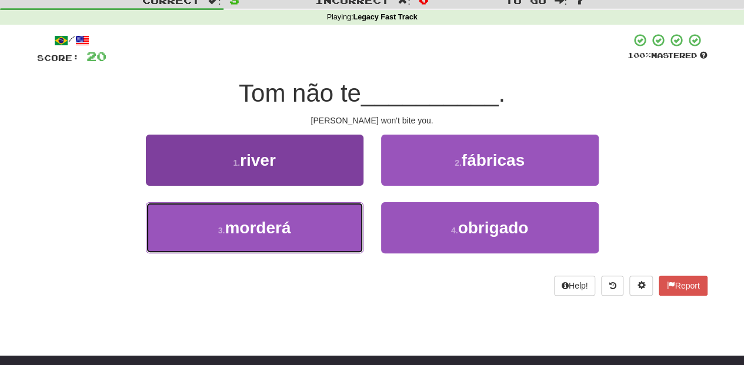
click at [329, 222] on button "3 . morderá" at bounding box center [255, 227] width 218 height 51
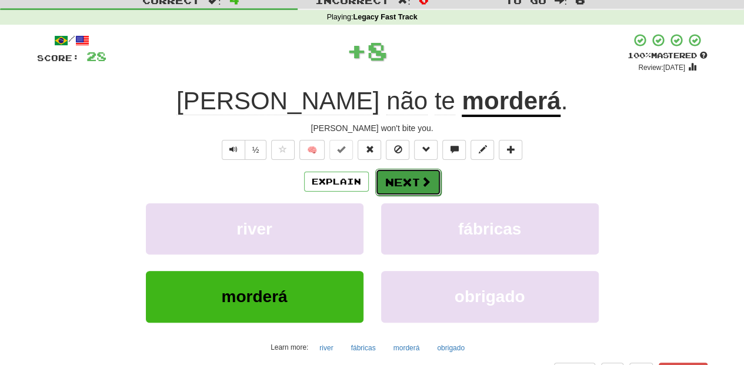
click at [391, 185] on button "Next" at bounding box center [408, 182] width 66 height 27
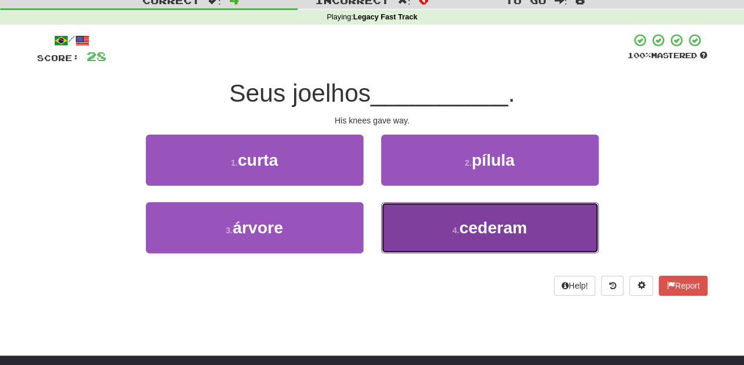
click at [413, 228] on button "4 . cederam" at bounding box center [490, 227] width 218 height 51
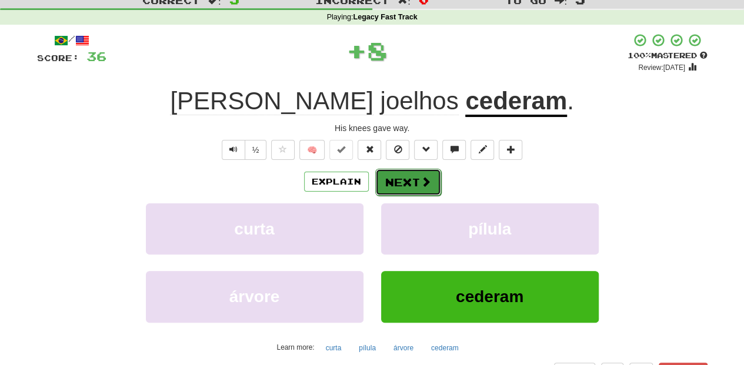
click at [392, 178] on button "Next" at bounding box center [408, 182] width 66 height 27
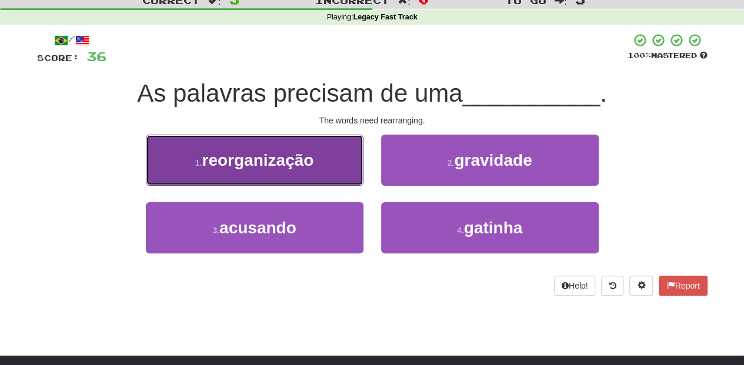
click at [336, 176] on button "1 . reorganização" at bounding box center [255, 160] width 218 height 51
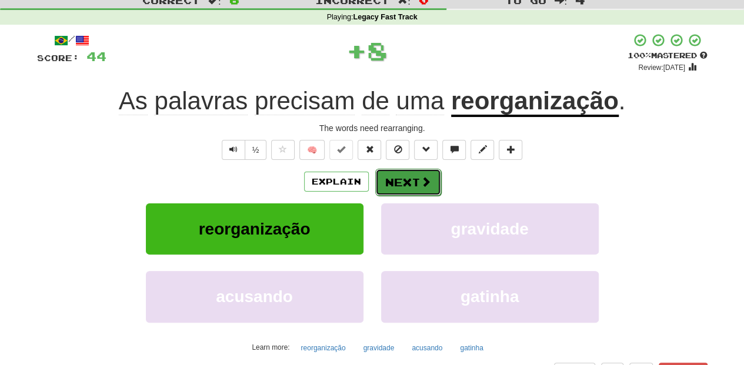
click at [394, 180] on button "Next" at bounding box center [408, 182] width 66 height 27
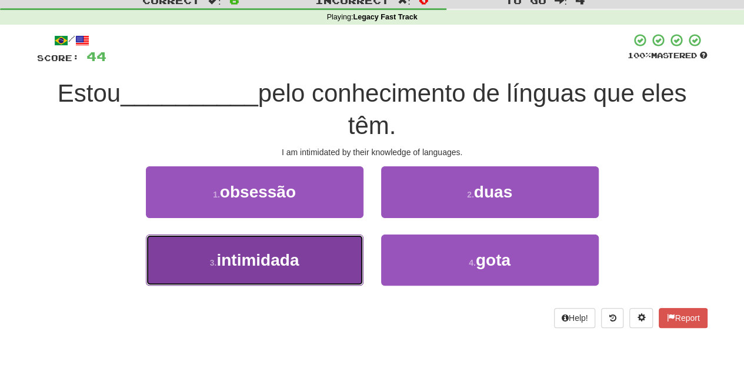
click at [288, 252] on span "intimidada" at bounding box center [257, 260] width 82 height 18
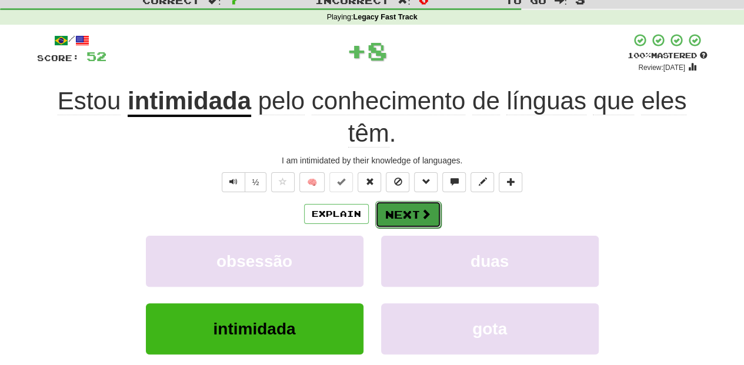
click at [404, 212] on button "Next" at bounding box center [408, 214] width 66 height 27
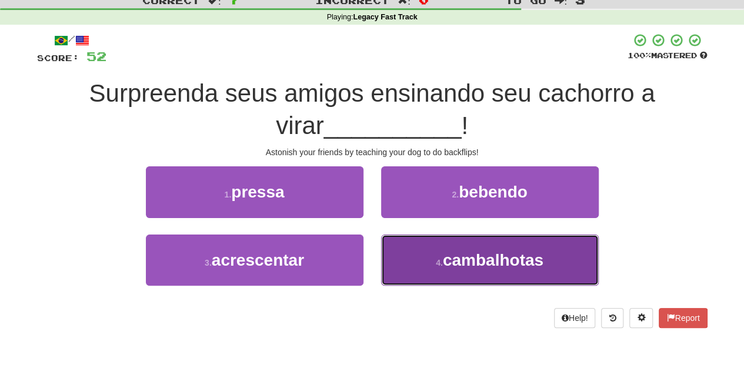
click at [427, 251] on button "4 . cambalhotas" at bounding box center [490, 260] width 218 height 51
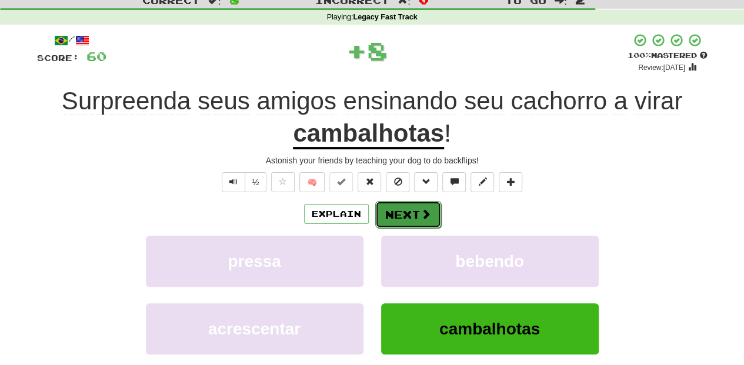
click at [421, 216] on span at bounding box center [426, 214] width 11 height 11
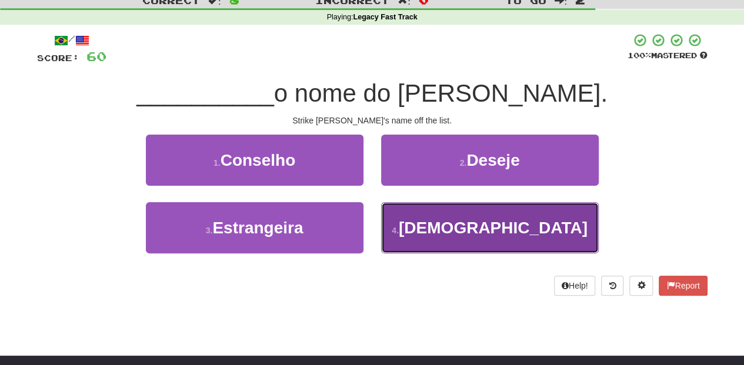
click at [421, 217] on button "4 . Risque" at bounding box center [490, 227] width 218 height 51
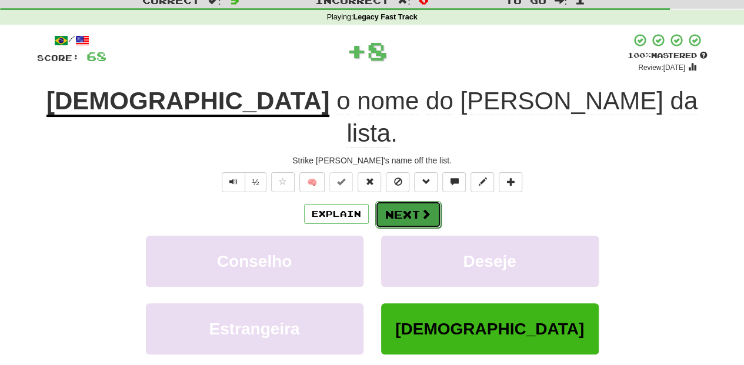
click at [405, 201] on button "Next" at bounding box center [408, 214] width 66 height 27
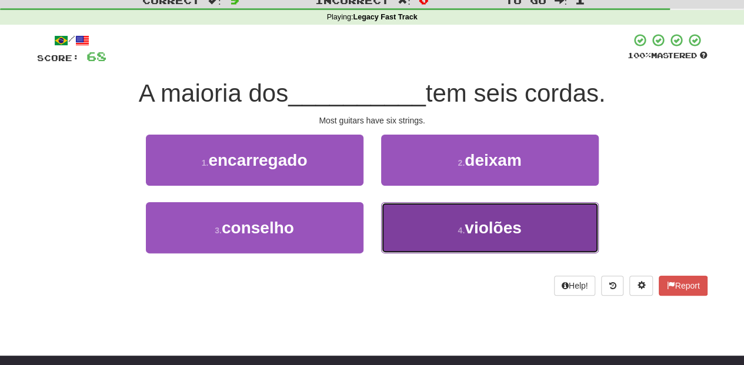
click at [412, 213] on button "4 . violões" at bounding box center [490, 227] width 218 height 51
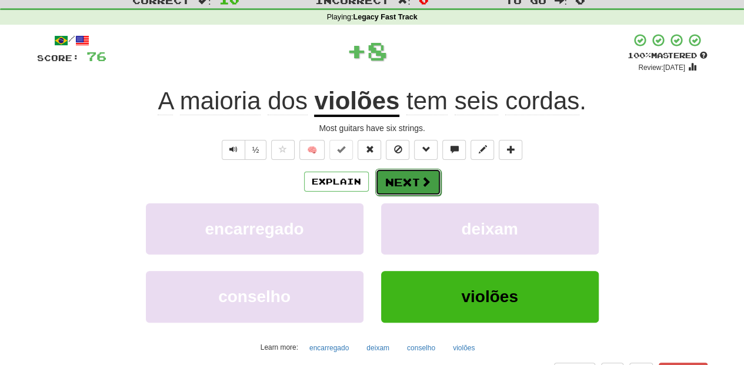
click at [412, 182] on button "Next" at bounding box center [408, 182] width 66 height 27
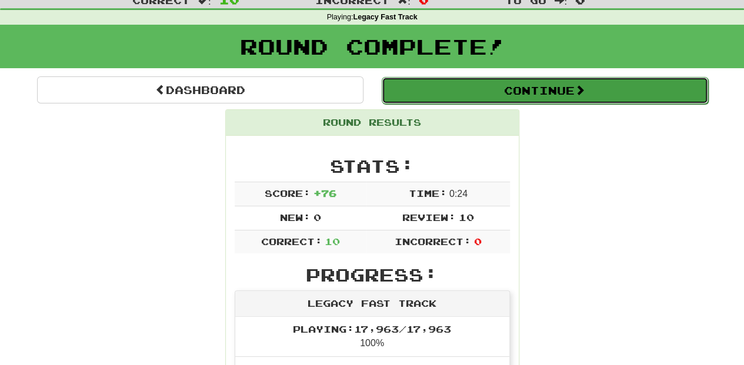
click at [468, 92] on button "Continue" at bounding box center [545, 90] width 326 height 27
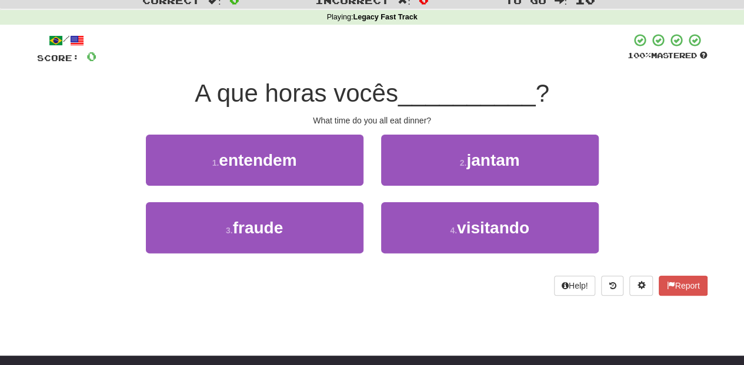
click at [411, 187] on div "2 . jantam" at bounding box center [489, 169] width 235 height 68
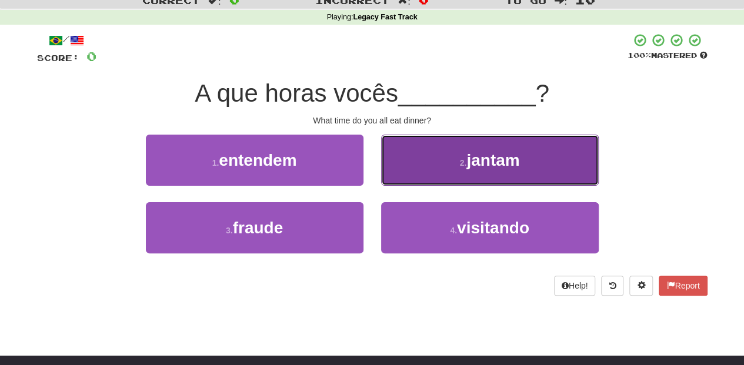
click at [418, 181] on button "2 . jantam" at bounding box center [490, 160] width 218 height 51
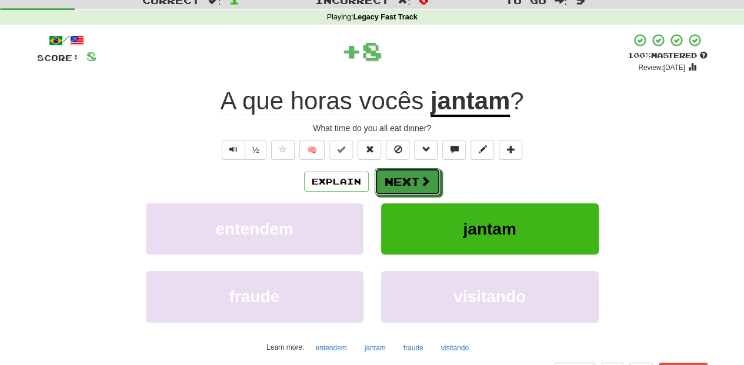
click at [418, 181] on button "Next" at bounding box center [408, 181] width 66 height 27
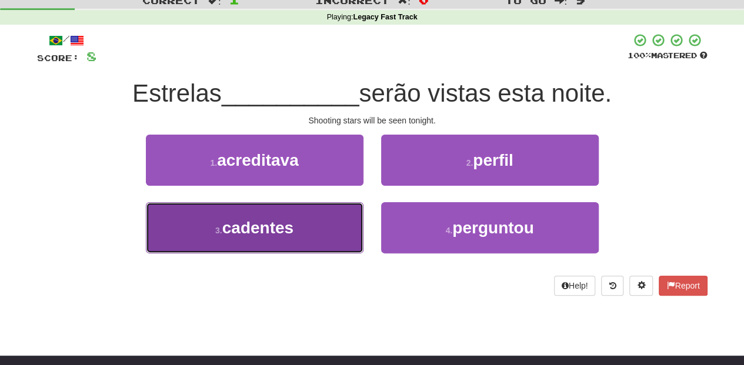
click at [333, 235] on button "3 . cadentes" at bounding box center [255, 227] width 218 height 51
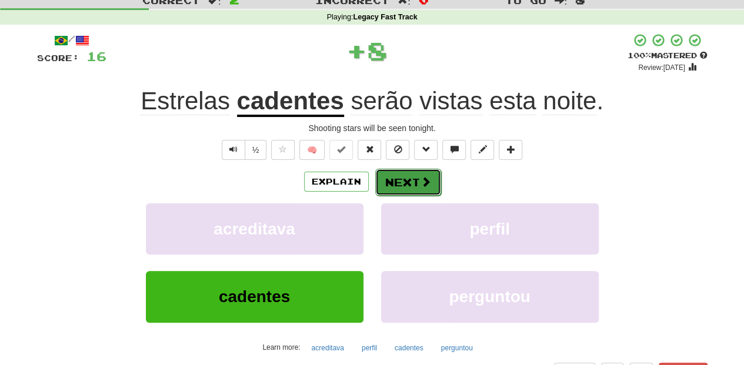
click at [404, 184] on button "Next" at bounding box center [408, 182] width 66 height 27
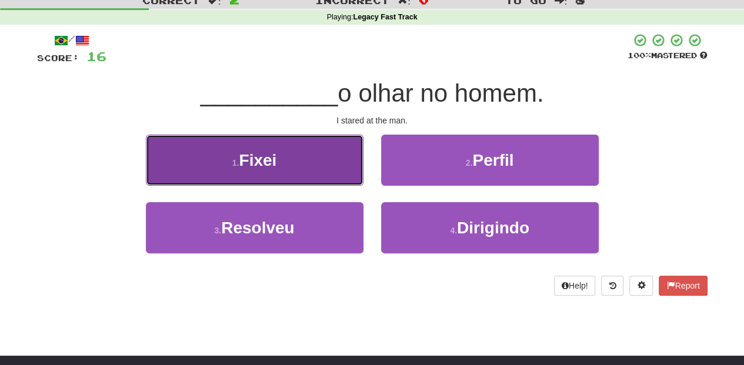
click at [325, 179] on button "1 . Fixei" at bounding box center [255, 160] width 218 height 51
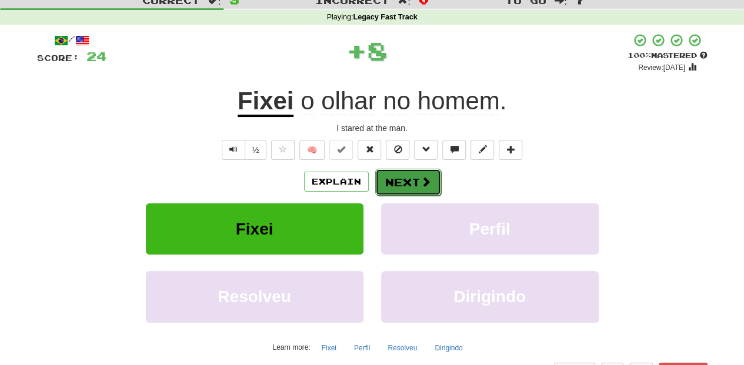
click at [385, 181] on button "Next" at bounding box center [408, 182] width 66 height 27
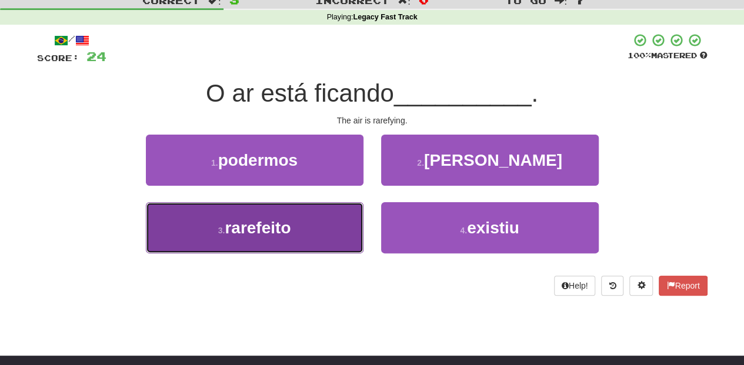
click at [328, 212] on button "3 . rarefeito" at bounding box center [255, 227] width 218 height 51
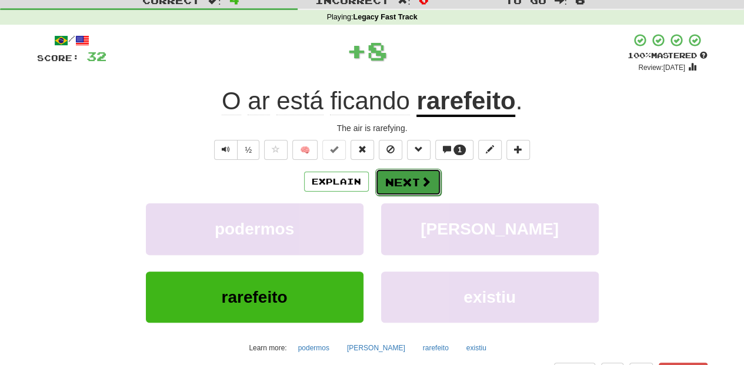
click at [403, 191] on button "Next" at bounding box center [408, 182] width 66 height 27
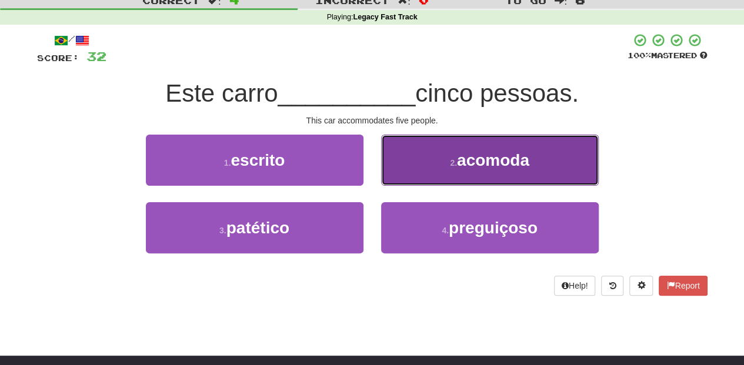
click at [411, 182] on button "2 . acomoda" at bounding box center [490, 160] width 218 height 51
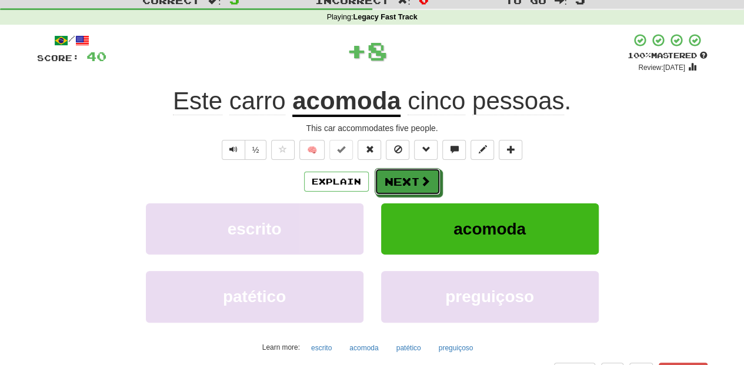
click at [411, 182] on button "Next" at bounding box center [408, 181] width 66 height 27
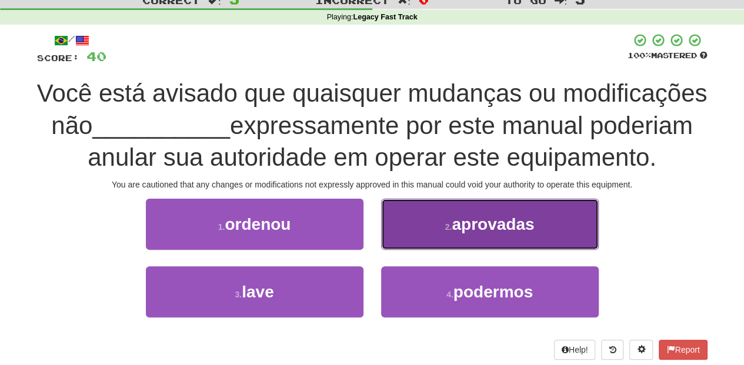
click at [405, 235] on button "2 . aprovadas" at bounding box center [490, 224] width 218 height 51
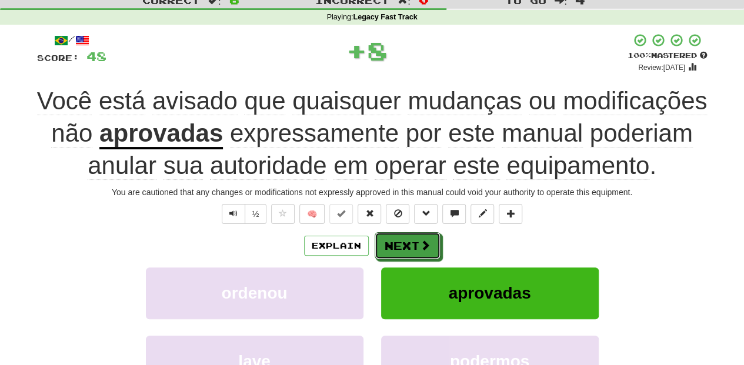
click at [405, 236] on button "Next" at bounding box center [408, 245] width 66 height 27
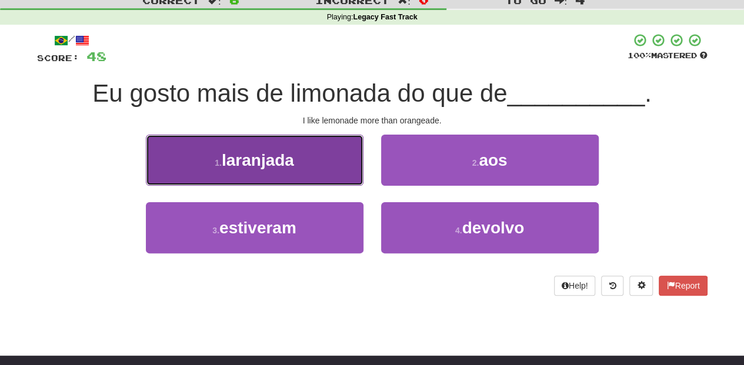
click at [324, 161] on button "1 . laranjada" at bounding box center [255, 160] width 218 height 51
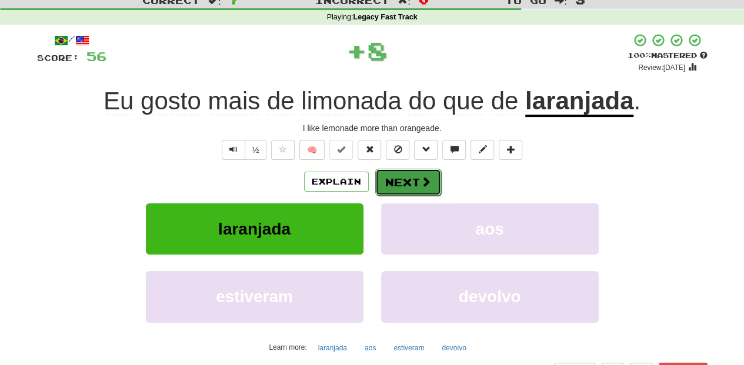
click at [377, 173] on button "Next" at bounding box center [408, 182] width 66 height 27
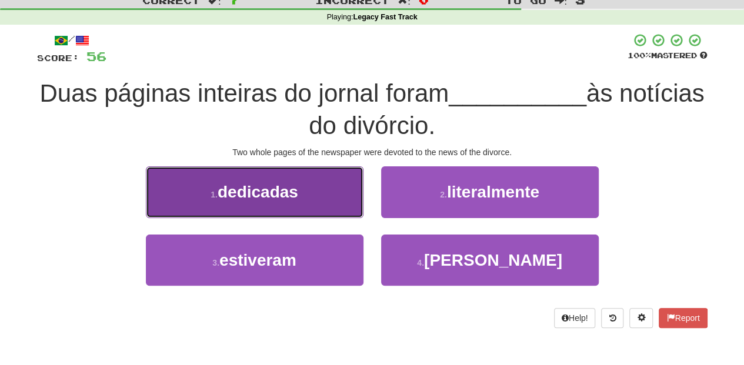
click at [308, 186] on button "1 . dedicadas" at bounding box center [255, 191] width 218 height 51
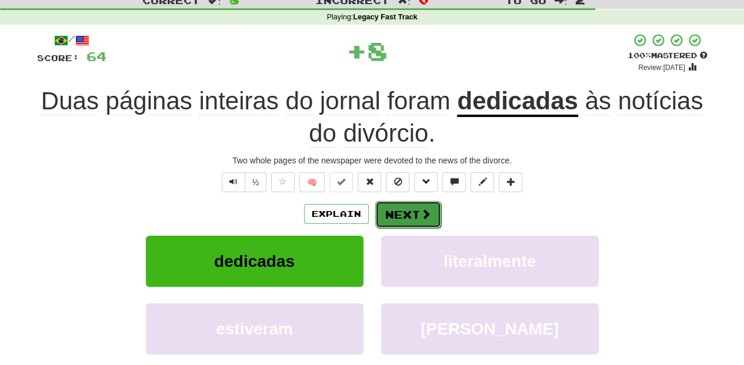
click at [400, 208] on button "Next" at bounding box center [408, 214] width 66 height 27
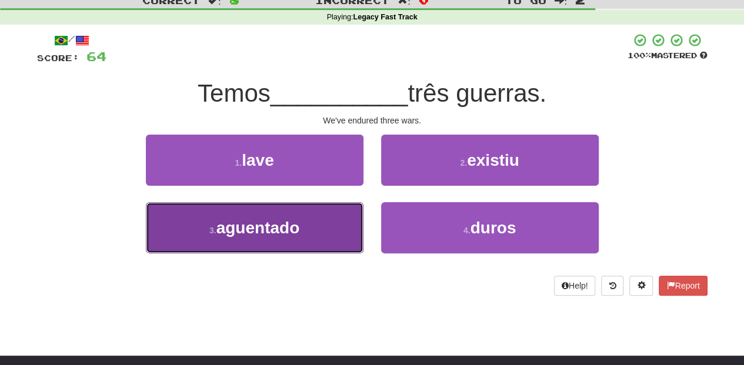
click at [354, 225] on button "3 . aguentado" at bounding box center [255, 227] width 218 height 51
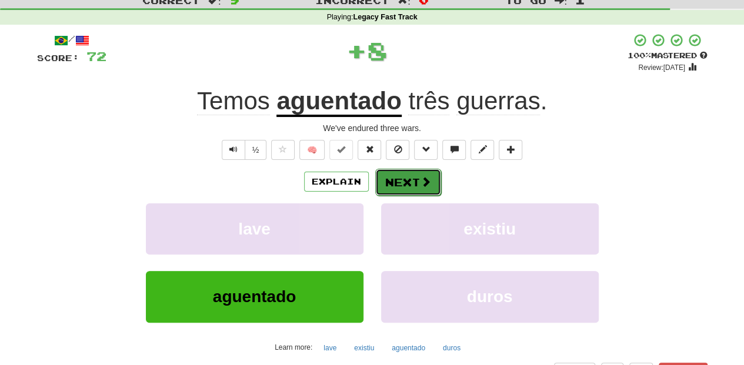
click at [402, 181] on button "Next" at bounding box center [408, 182] width 66 height 27
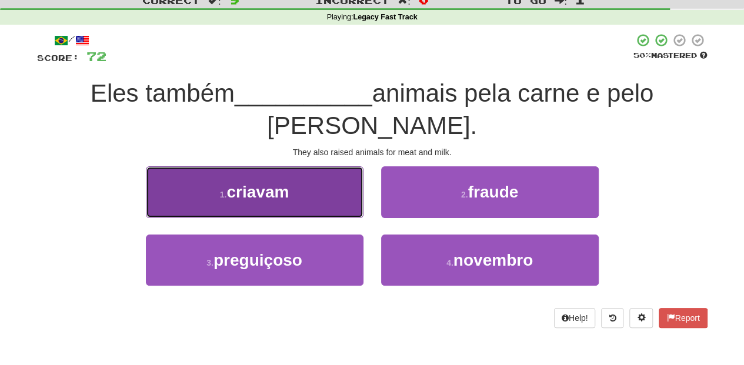
click at [348, 167] on button "1 . criavam" at bounding box center [255, 191] width 218 height 51
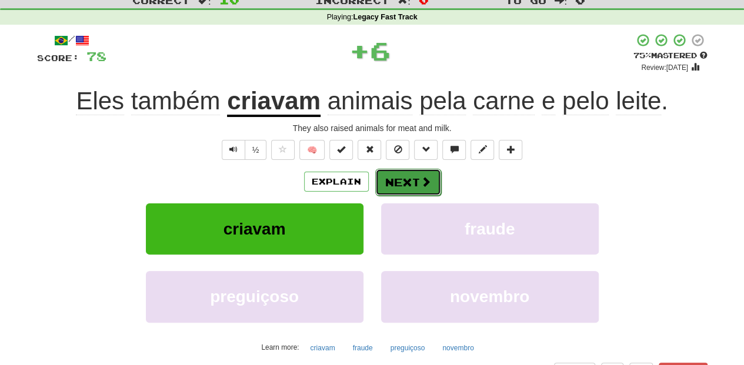
click at [388, 175] on button "Next" at bounding box center [408, 182] width 66 height 27
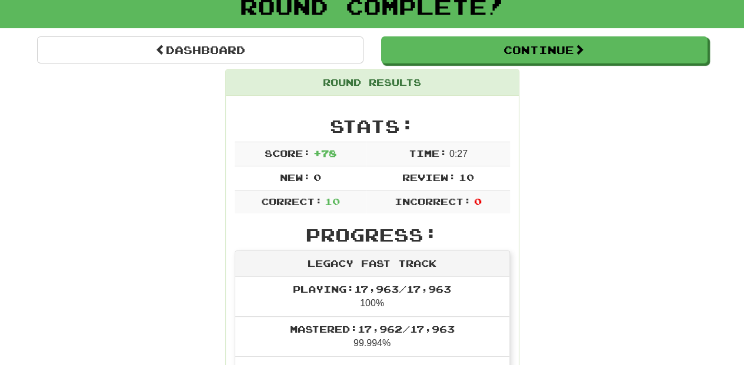
scroll to position [78, 0]
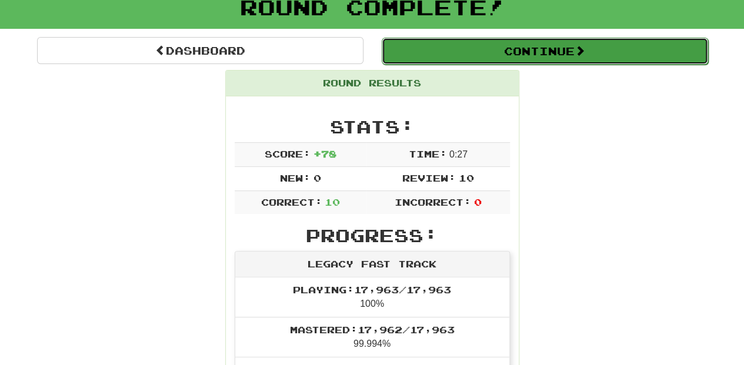
click at [454, 56] on button "Continue" at bounding box center [545, 51] width 326 height 27
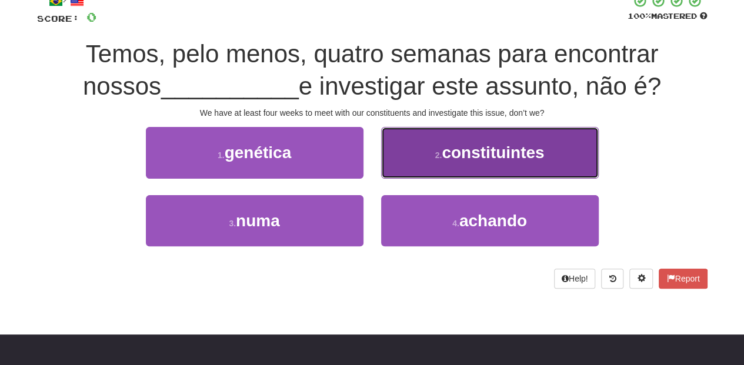
click at [425, 162] on button "2 . constituintes" at bounding box center [490, 152] width 218 height 51
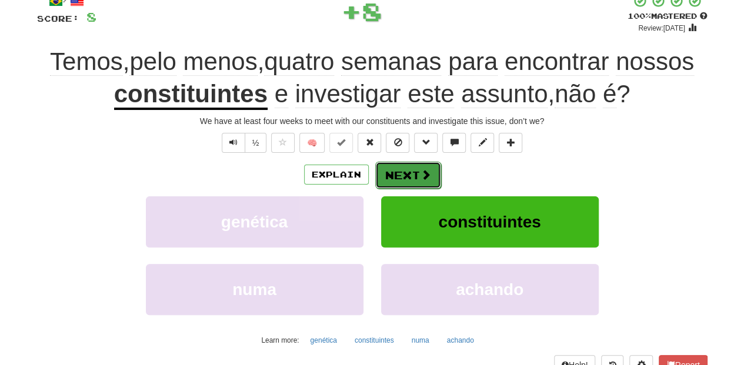
click at [424, 164] on button "Next" at bounding box center [408, 175] width 66 height 27
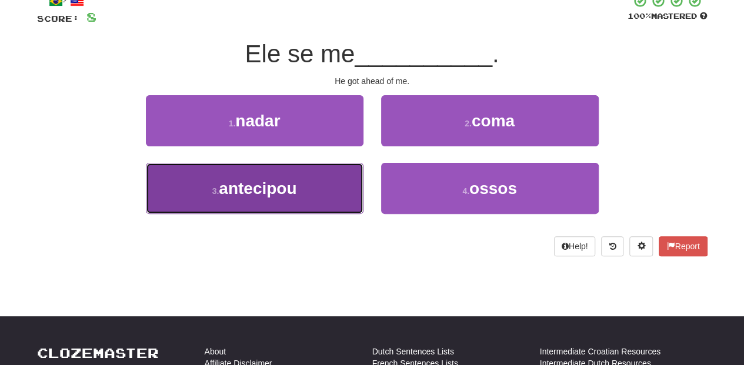
click at [324, 178] on button "3 . antecipou" at bounding box center [255, 188] width 218 height 51
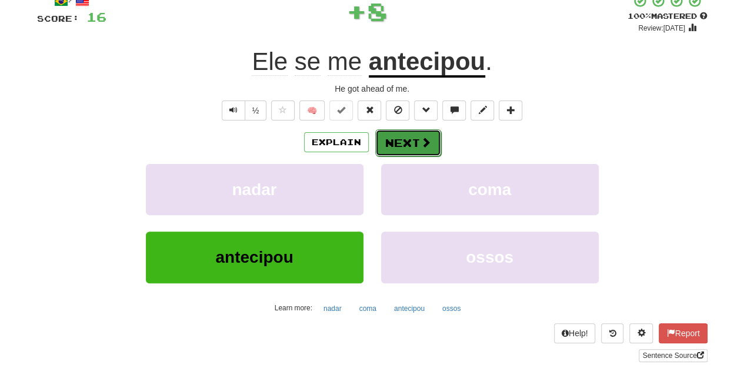
click at [399, 151] on button "Next" at bounding box center [408, 142] width 66 height 27
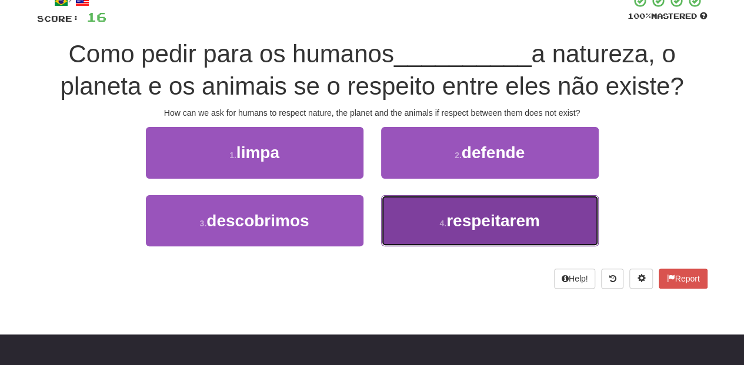
click at [424, 224] on button "4 . respeitarem" at bounding box center [490, 220] width 218 height 51
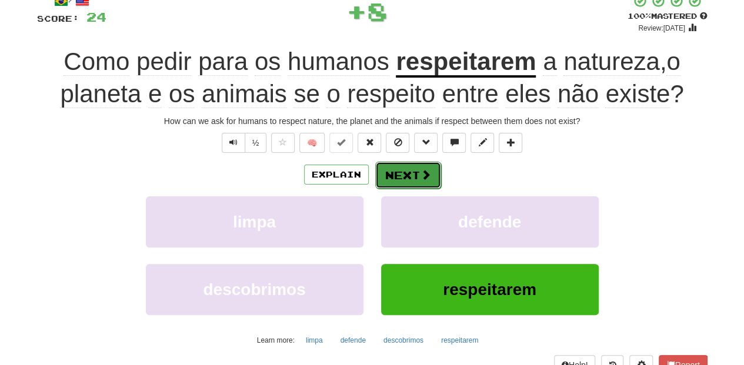
click at [411, 171] on button "Next" at bounding box center [408, 175] width 66 height 27
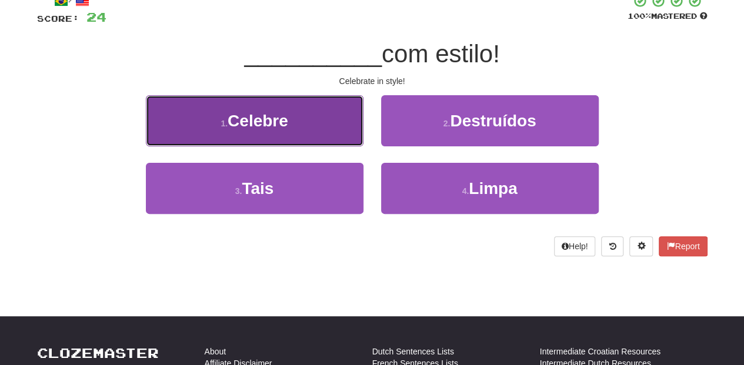
click at [345, 136] on button "1 . Celebre" at bounding box center [255, 120] width 218 height 51
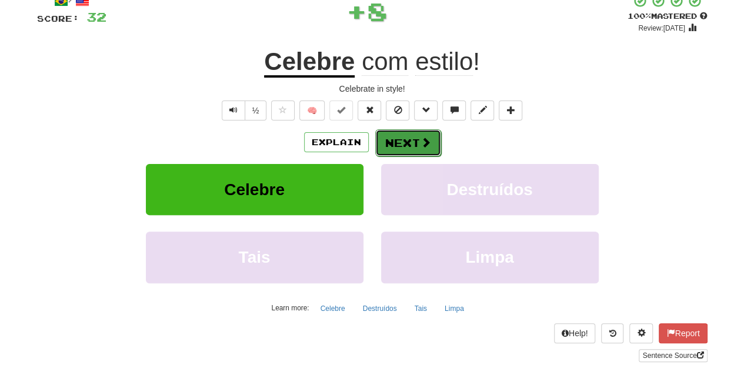
click at [414, 149] on button "Next" at bounding box center [408, 142] width 66 height 27
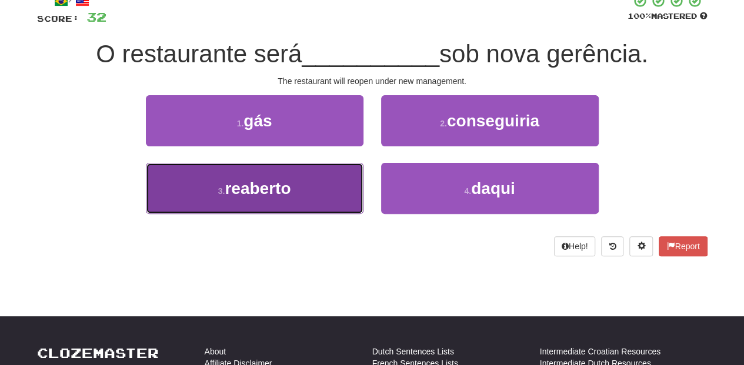
click at [339, 175] on button "3 . reaberto" at bounding box center [255, 188] width 218 height 51
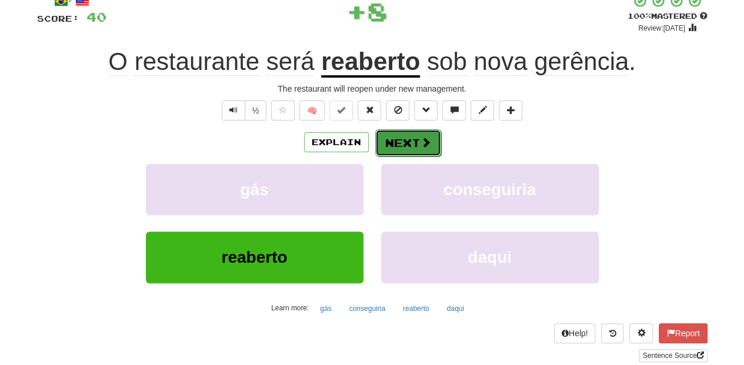
click at [402, 146] on button "Next" at bounding box center [408, 142] width 66 height 27
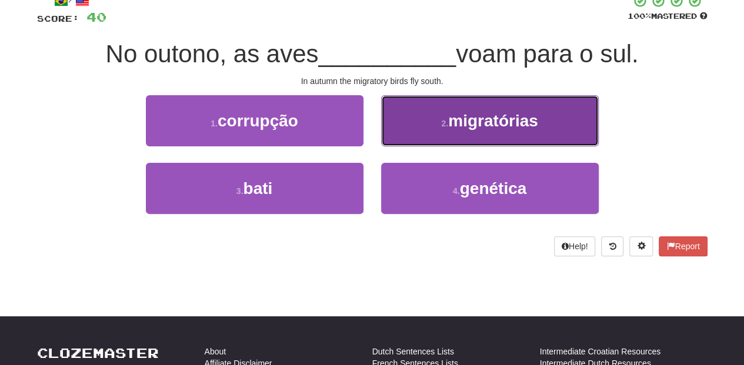
click at [409, 131] on button "2 . migratórias" at bounding box center [490, 120] width 218 height 51
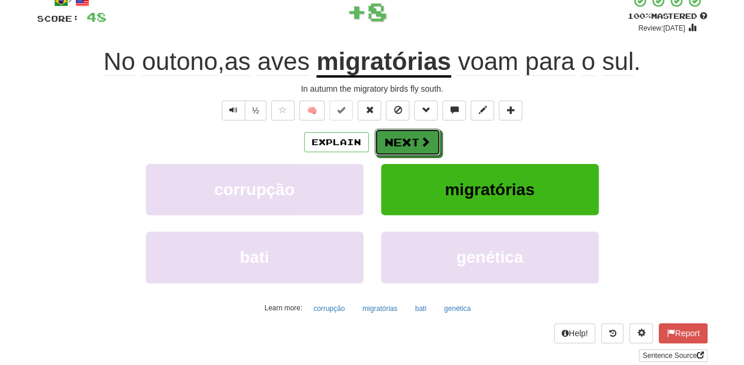
click at [408, 133] on button "Next" at bounding box center [408, 142] width 66 height 27
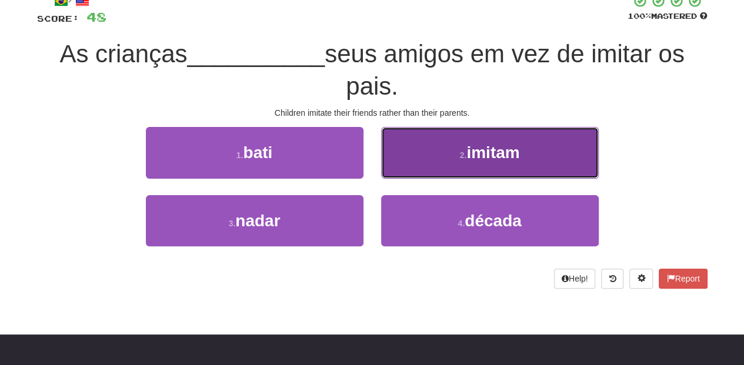
click at [398, 161] on button "2 . imitam" at bounding box center [490, 152] width 218 height 51
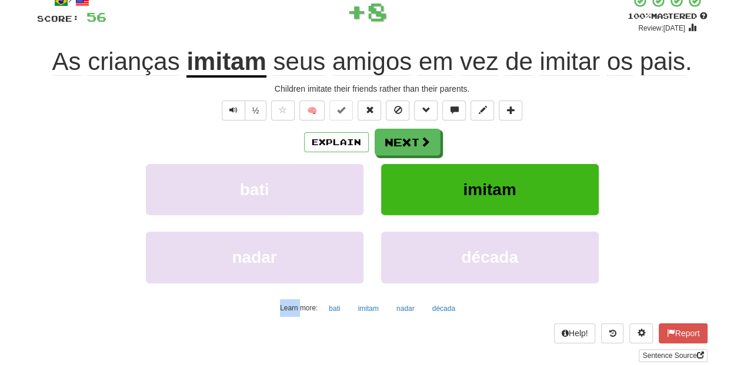
click at [398, 161] on div "Explain Next bati imitam nadar década Learn more: bati imitam nadar década" at bounding box center [372, 223] width 671 height 189
drag, startPoint x: 398, startPoint y: 161, endPoint x: 399, endPoint y: 141, distance: 20.0
click at [399, 141] on button "Next" at bounding box center [408, 142] width 66 height 27
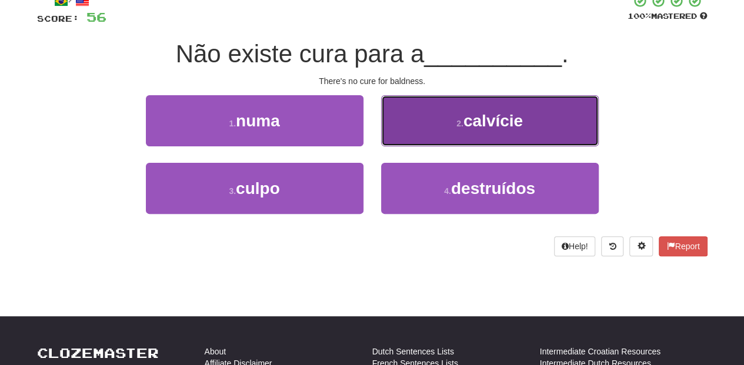
click at [419, 139] on button "2 . calvície" at bounding box center [490, 120] width 218 height 51
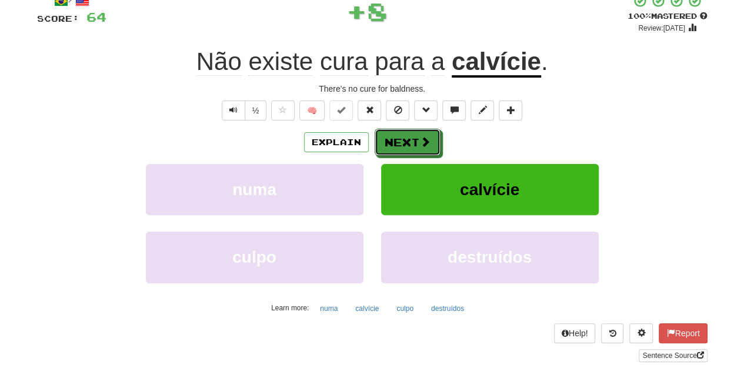
click at [420, 139] on span at bounding box center [425, 141] width 11 height 11
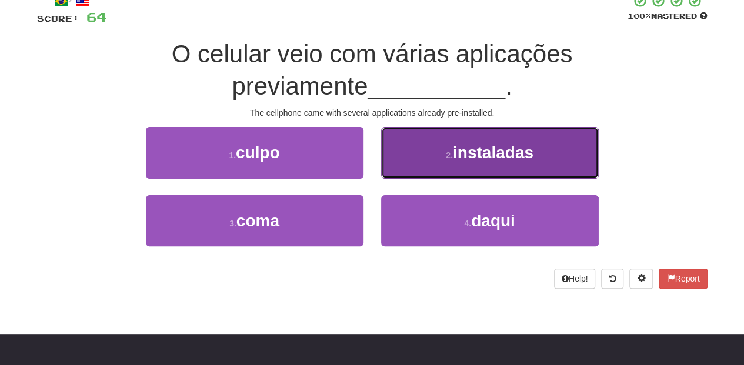
click at [415, 153] on button "2 . instaladas" at bounding box center [490, 152] width 218 height 51
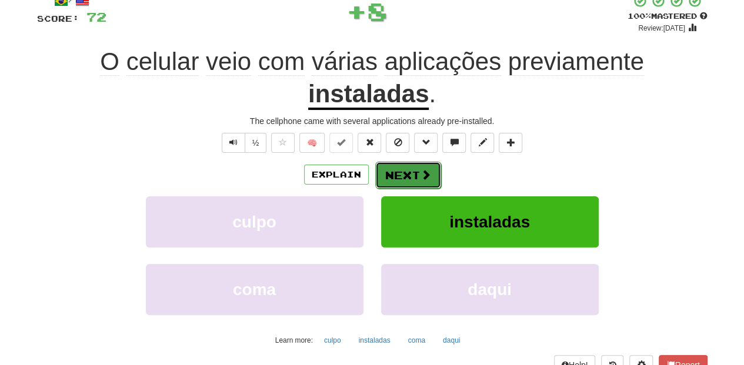
click at [412, 164] on button "Next" at bounding box center [408, 175] width 66 height 27
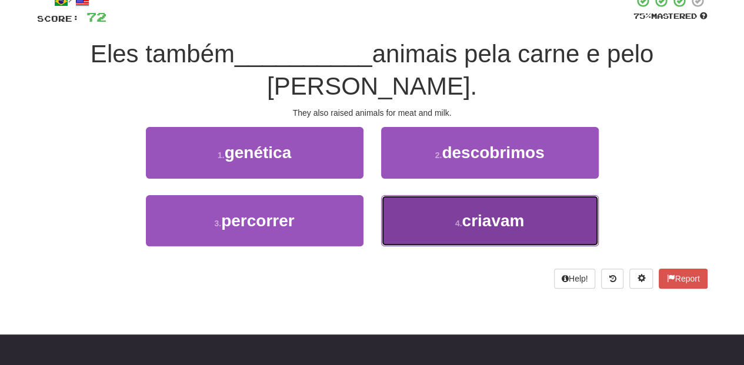
click at [408, 195] on button "4 . criavam" at bounding box center [490, 220] width 218 height 51
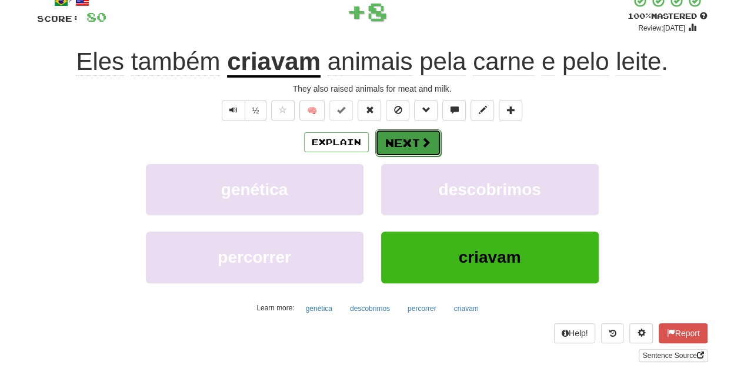
click at [408, 141] on button "Next" at bounding box center [408, 142] width 66 height 27
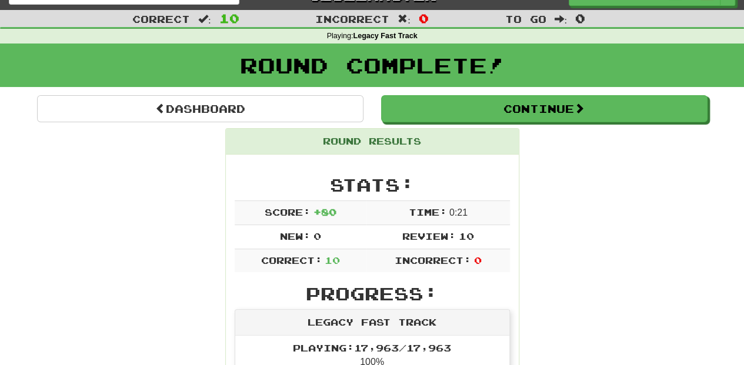
scroll to position [0, 0]
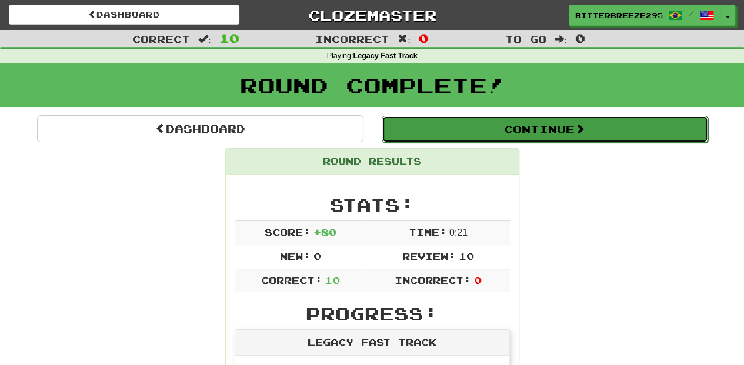
click at [432, 134] on button "Continue" at bounding box center [545, 129] width 326 height 27
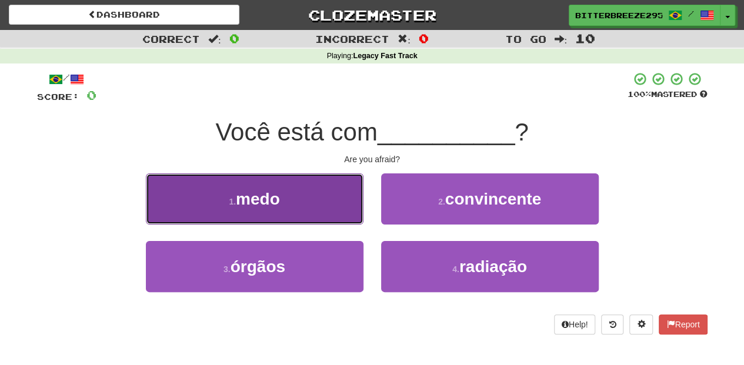
click at [332, 198] on button "1 . medo" at bounding box center [255, 199] width 218 height 51
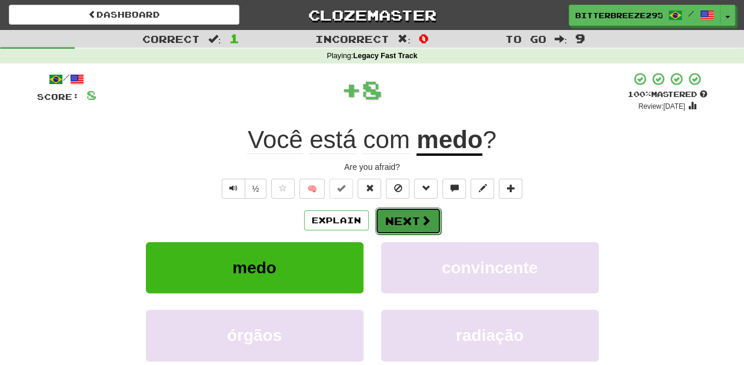
click at [393, 219] on button "Next" at bounding box center [408, 221] width 66 height 27
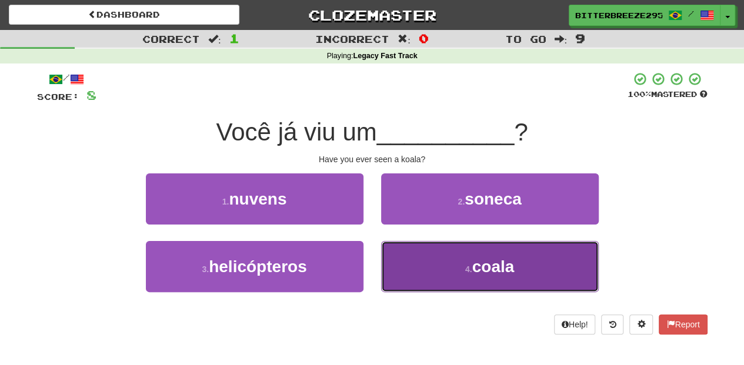
click at [411, 270] on button "4 . coala" at bounding box center [490, 266] width 218 height 51
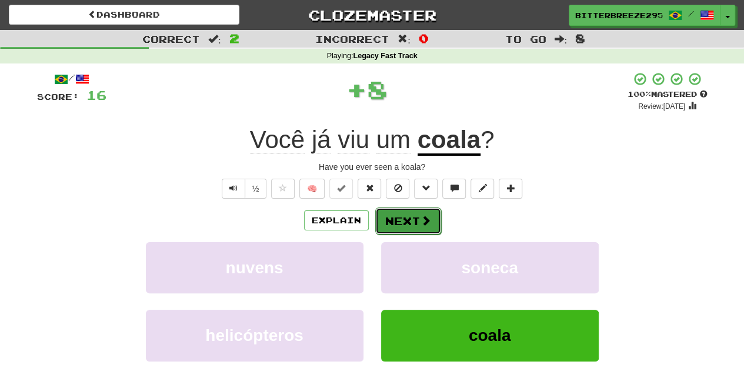
click at [400, 222] on button "Next" at bounding box center [408, 221] width 66 height 27
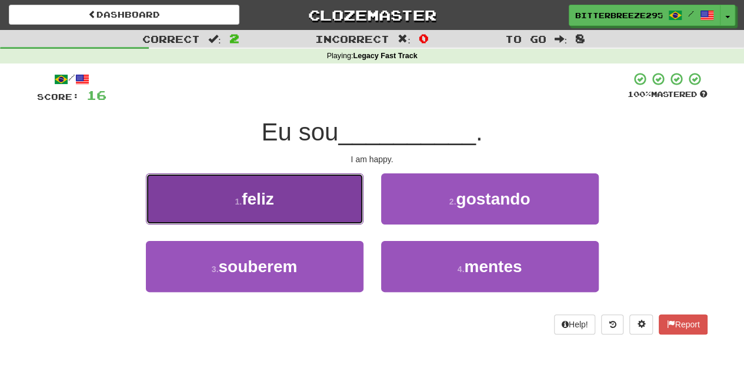
click at [331, 214] on button "1 . feliz" at bounding box center [255, 199] width 218 height 51
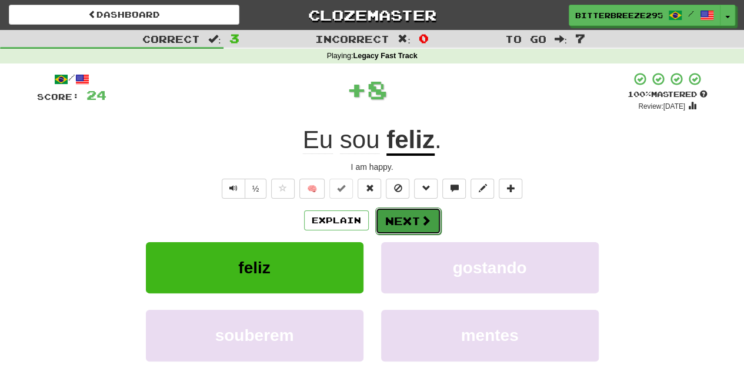
click at [401, 216] on button "Next" at bounding box center [408, 221] width 66 height 27
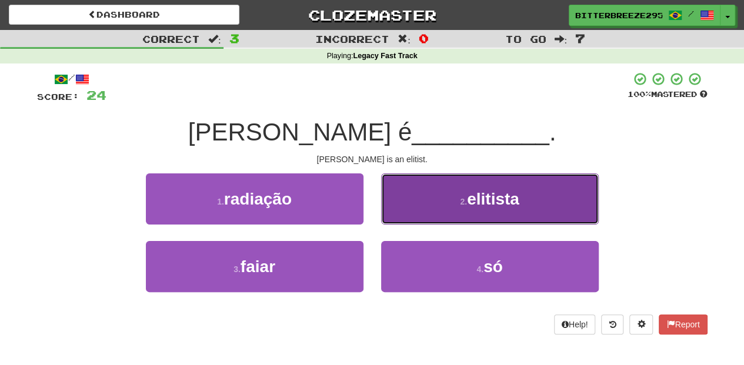
click at [394, 224] on button "2 . elitista" at bounding box center [490, 199] width 218 height 51
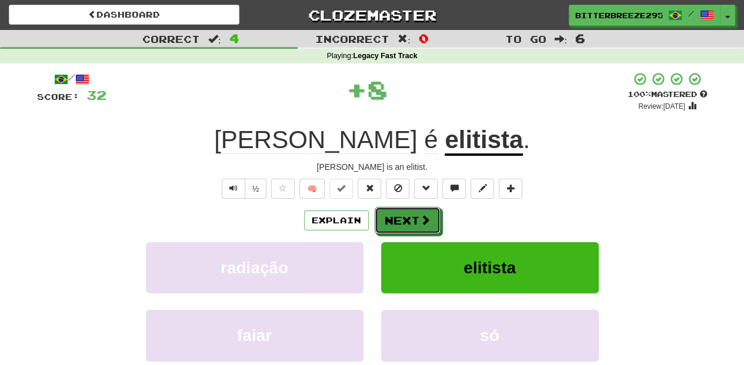
click at [394, 224] on button "Next" at bounding box center [408, 220] width 66 height 27
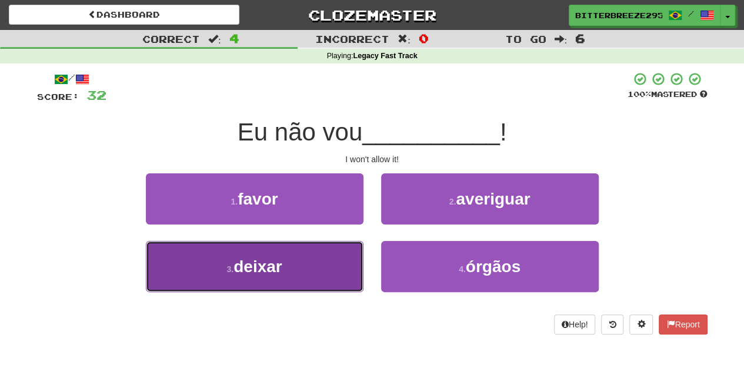
click at [351, 251] on button "3 . deixar" at bounding box center [255, 266] width 218 height 51
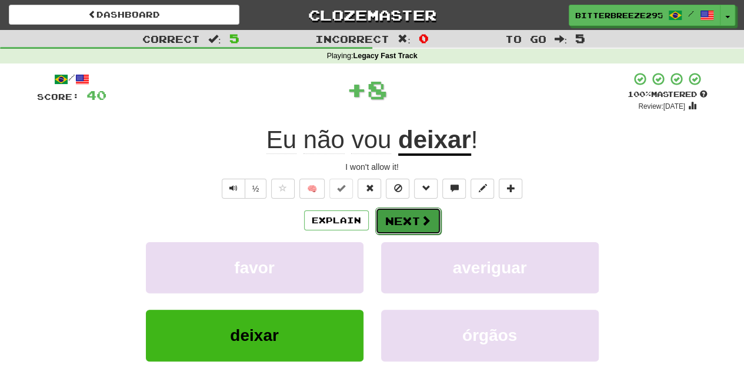
click at [401, 219] on button "Next" at bounding box center [408, 221] width 66 height 27
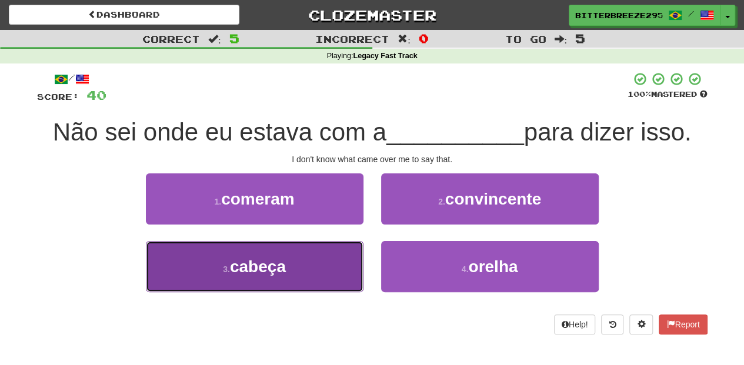
click at [322, 262] on button "3 . cabeça" at bounding box center [255, 266] width 218 height 51
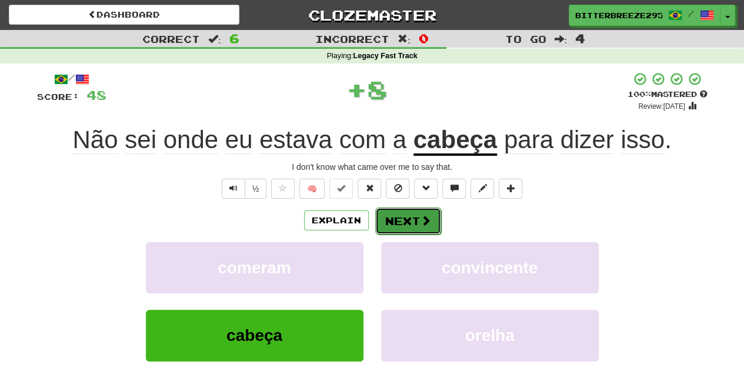
click at [404, 216] on button "Next" at bounding box center [408, 221] width 66 height 27
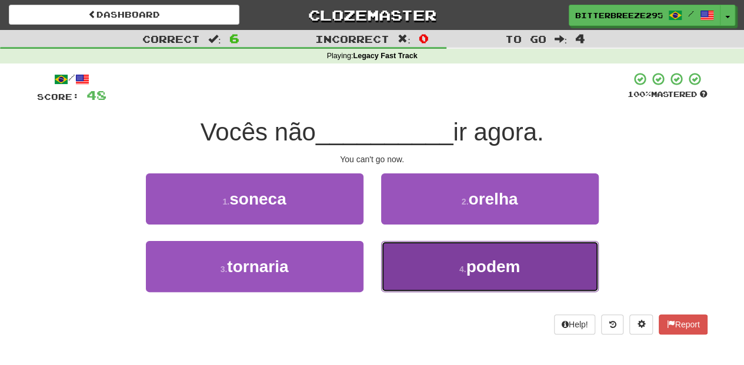
click at [398, 258] on button "4 . podem" at bounding box center [490, 266] width 218 height 51
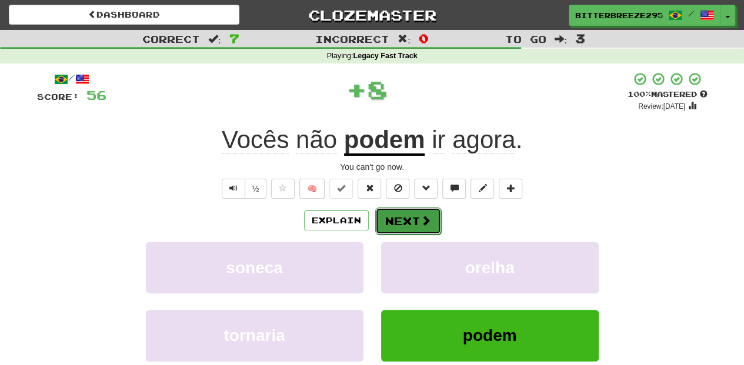
click at [396, 214] on button "Next" at bounding box center [408, 221] width 66 height 27
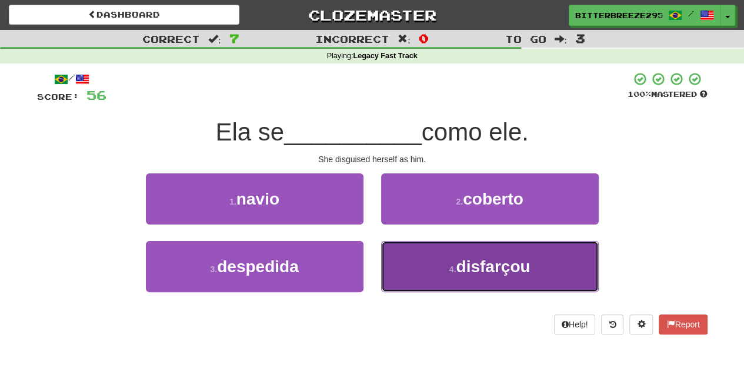
click at [432, 263] on button "4 . disfarçou" at bounding box center [490, 266] width 218 height 51
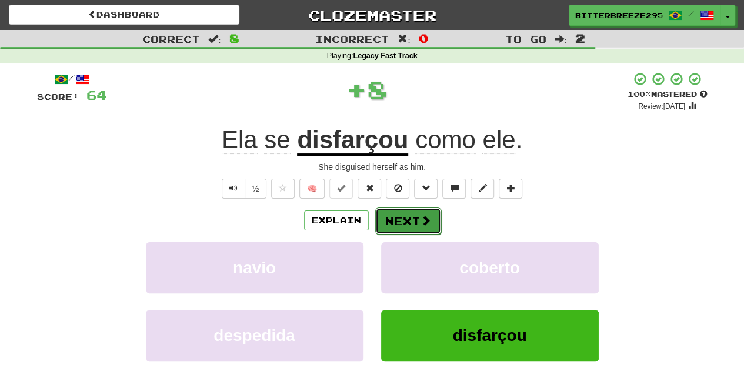
click at [414, 218] on button "Next" at bounding box center [408, 221] width 66 height 27
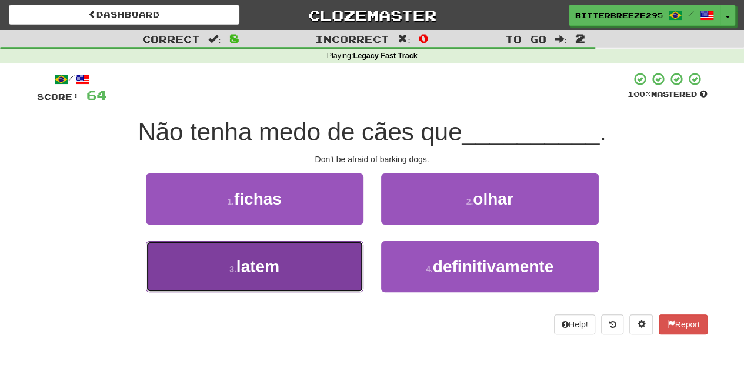
click at [329, 256] on button "3 . latem" at bounding box center [255, 266] width 218 height 51
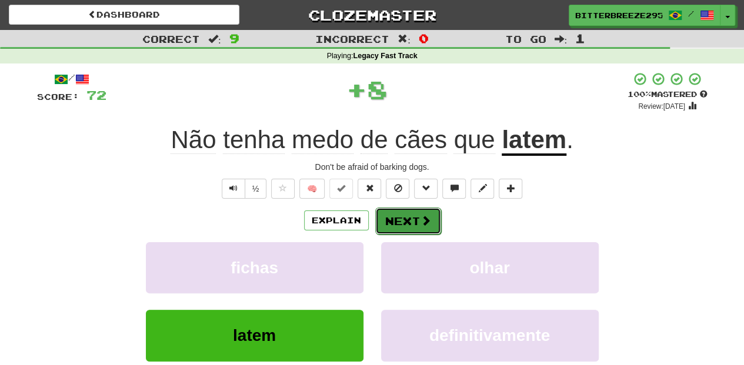
click at [413, 211] on button "Next" at bounding box center [408, 221] width 66 height 27
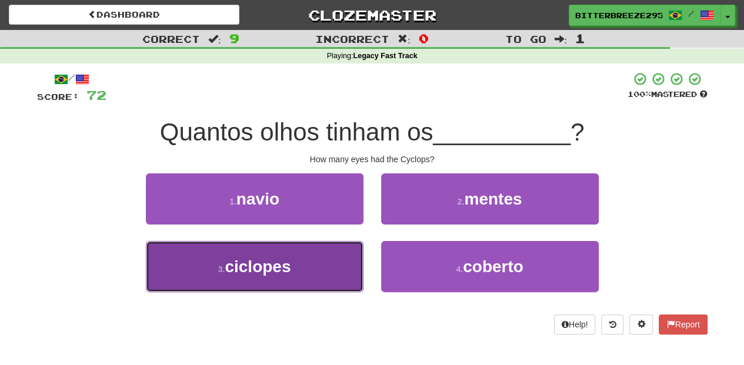
click at [324, 266] on button "3 . ciclopes" at bounding box center [255, 266] width 218 height 51
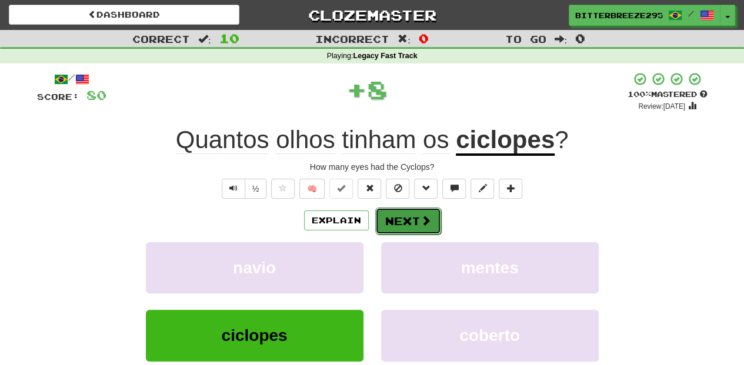
click at [389, 219] on button "Next" at bounding box center [408, 221] width 66 height 27
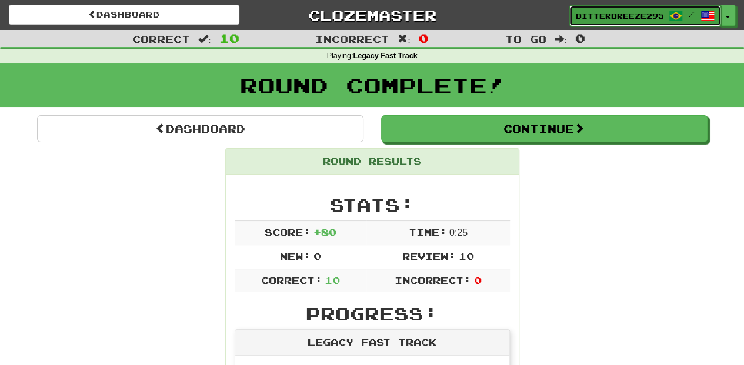
click at [607, 15] on span "BitterBreeze2956" at bounding box center [619, 16] width 87 height 11
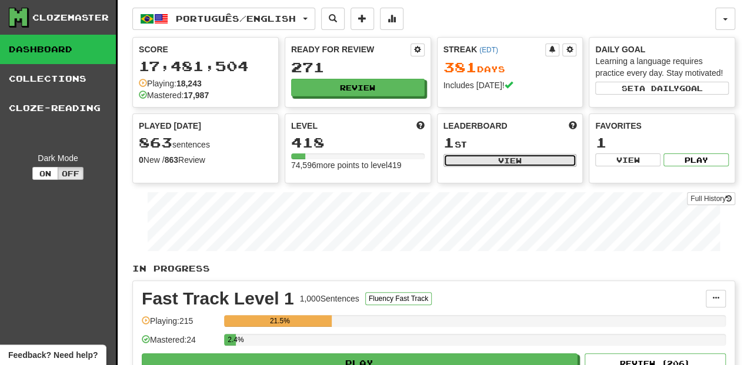
click at [504, 158] on button "View" at bounding box center [511, 160] width 134 height 13
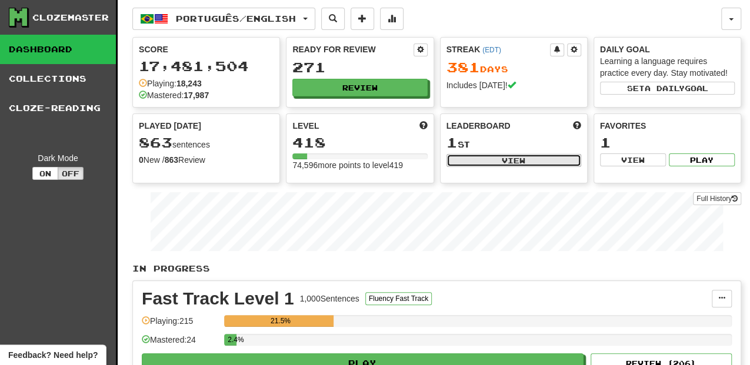
select select "**********"
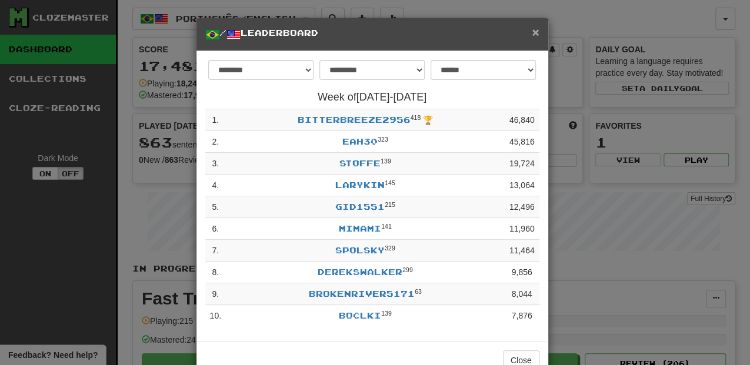
click at [532, 32] on span "×" at bounding box center [535, 32] width 7 height 14
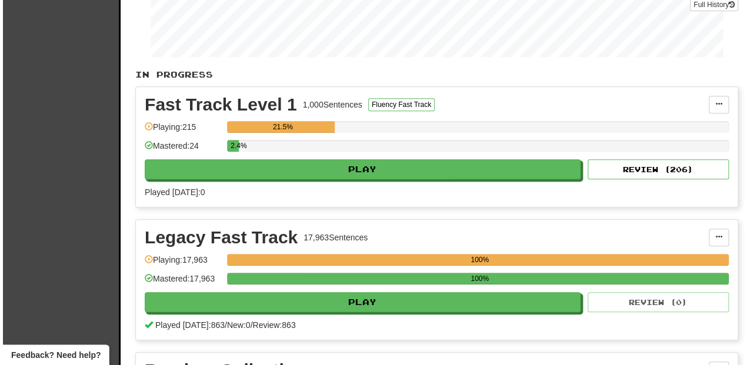
scroll to position [196, 0]
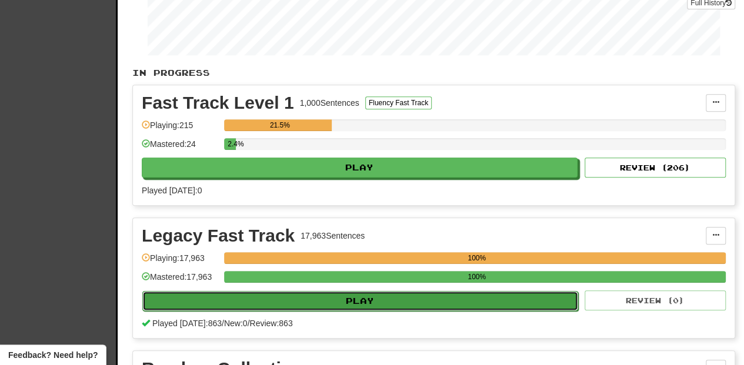
click at [381, 300] on button "Play" at bounding box center [360, 301] width 436 height 20
select select "**"
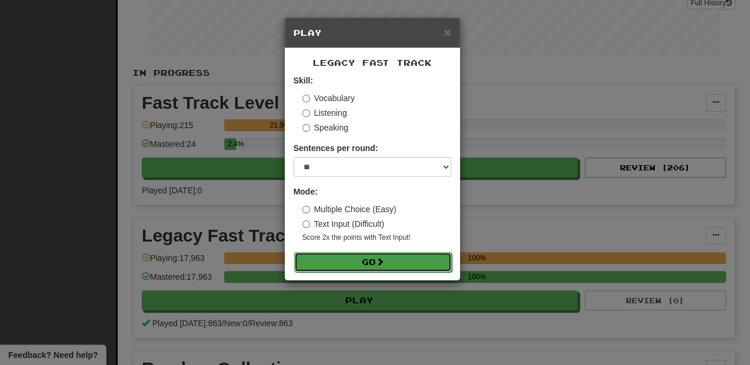
click at [378, 260] on button "Go" at bounding box center [373, 262] width 158 height 20
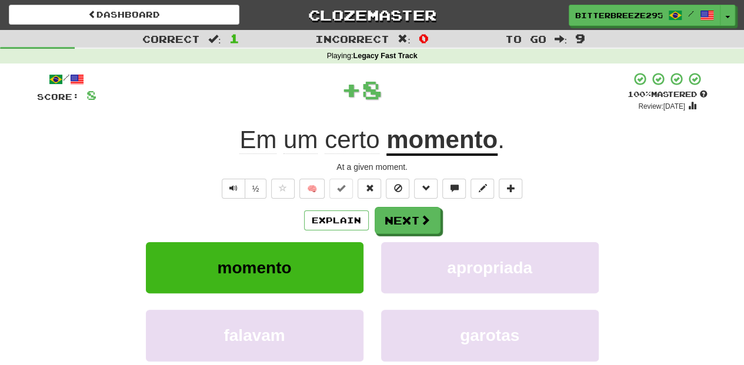
click at [410, 224] on button "Next" at bounding box center [408, 220] width 66 height 27
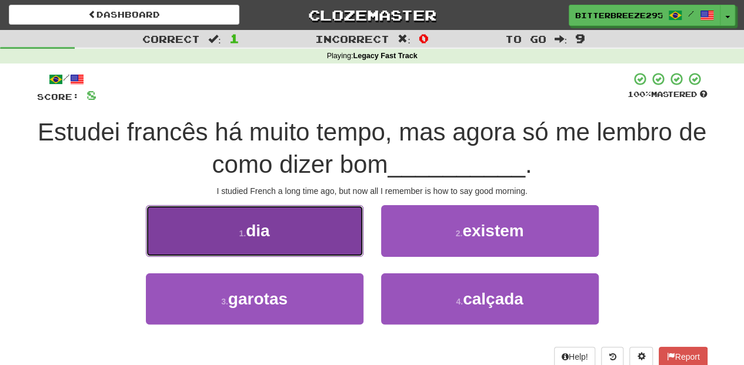
click at [327, 242] on button "1 . dia" at bounding box center [255, 230] width 218 height 51
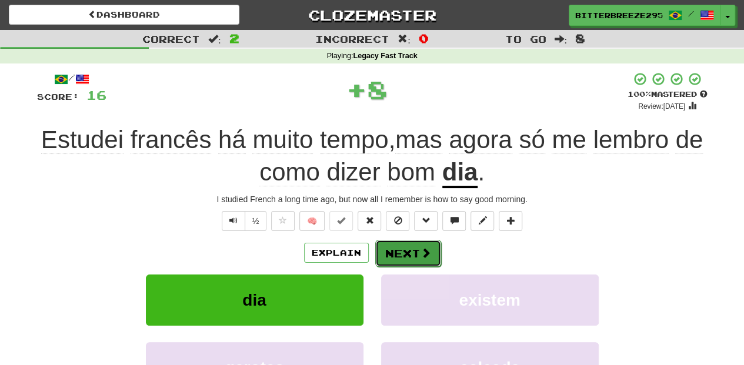
click at [405, 242] on button "Next" at bounding box center [408, 253] width 66 height 27
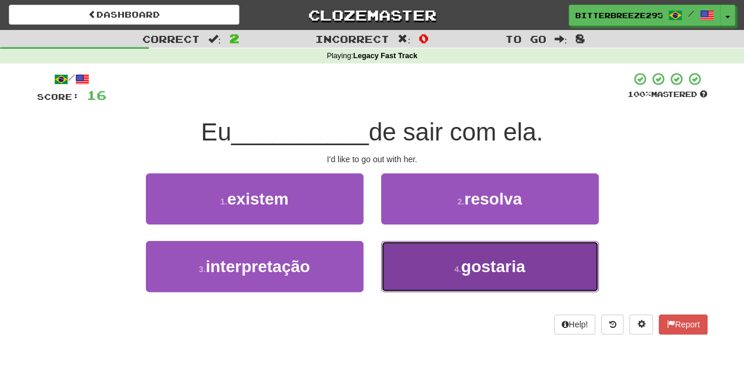
click at [406, 266] on button "4 . gostaria" at bounding box center [490, 266] width 218 height 51
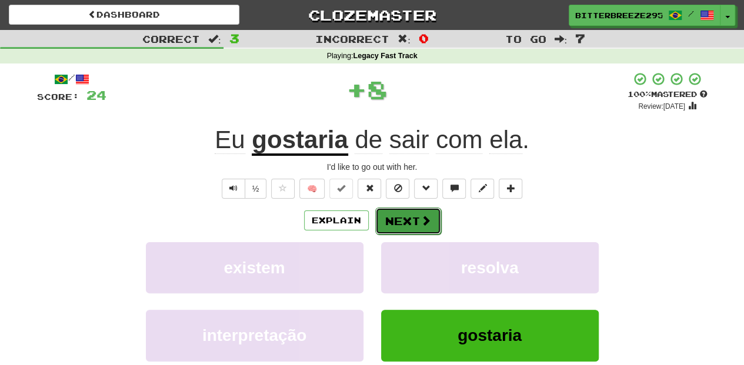
click at [386, 219] on button "Next" at bounding box center [408, 221] width 66 height 27
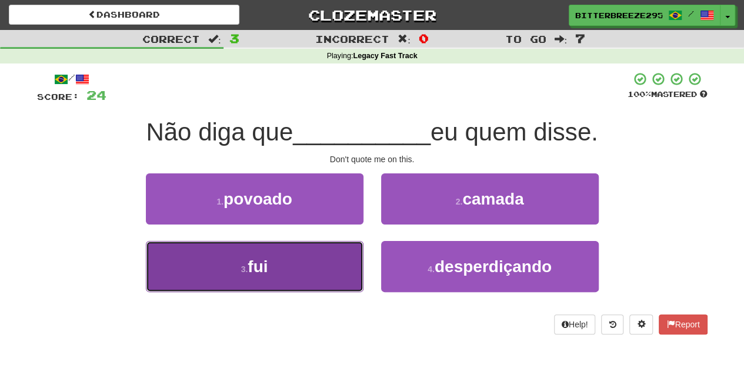
click at [314, 263] on button "3 . fui" at bounding box center [255, 266] width 218 height 51
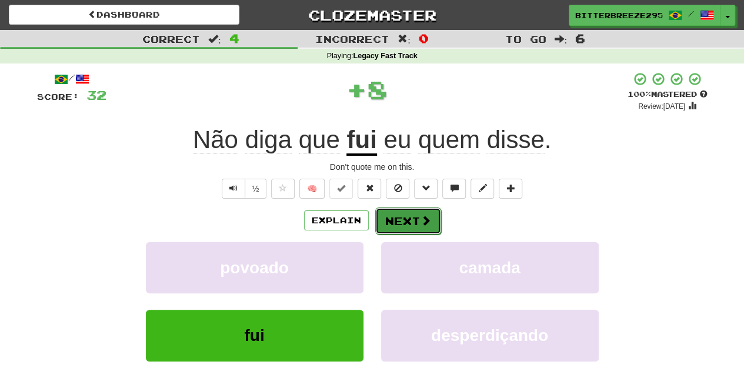
click at [396, 211] on button "Next" at bounding box center [408, 221] width 66 height 27
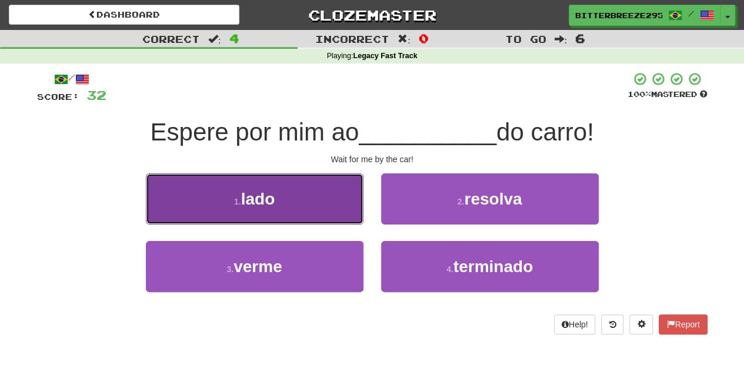
click at [329, 212] on button "1 . lado" at bounding box center [255, 199] width 218 height 51
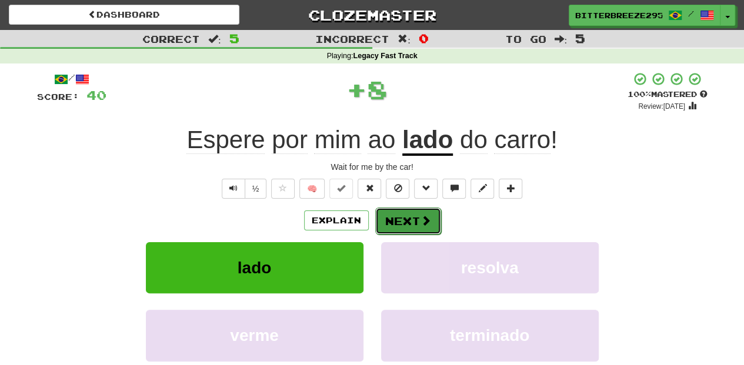
click at [414, 218] on button "Next" at bounding box center [408, 221] width 66 height 27
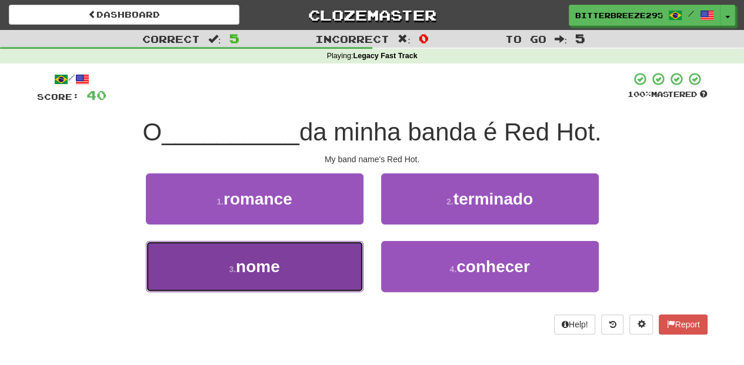
click at [356, 266] on button "3 . nome" at bounding box center [255, 266] width 218 height 51
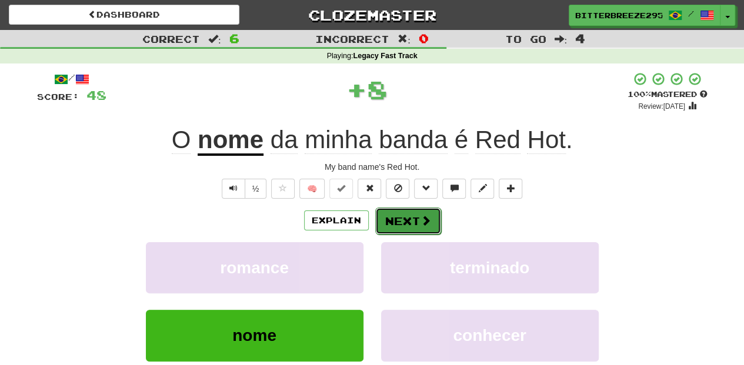
click at [401, 221] on button "Next" at bounding box center [408, 221] width 66 height 27
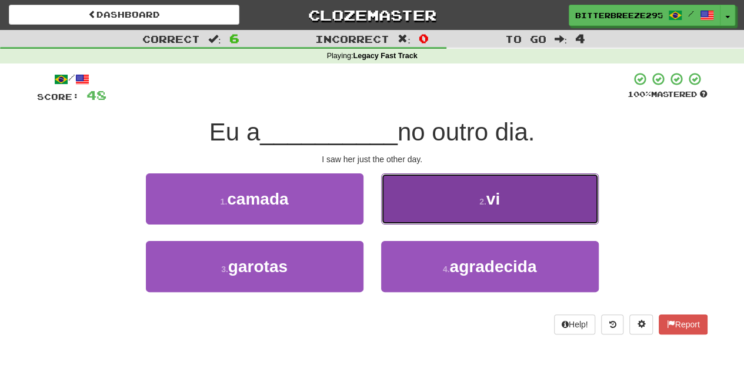
click at [396, 212] on button "2 . vi" at bounding box center [490, 199] width 218 height 51
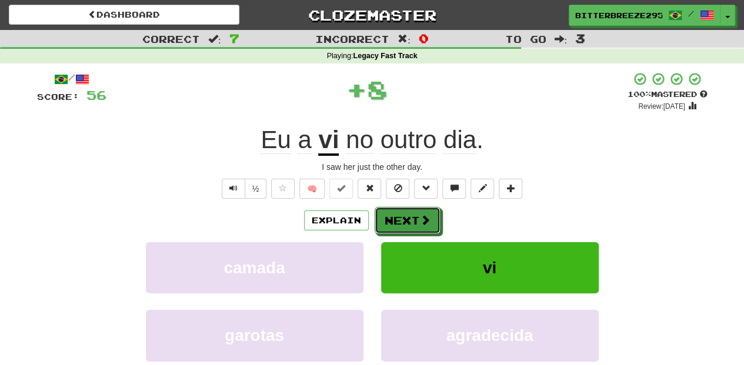
click at [396, 212] on button "Next" at bounding box center [408, 220] width 66 height 27
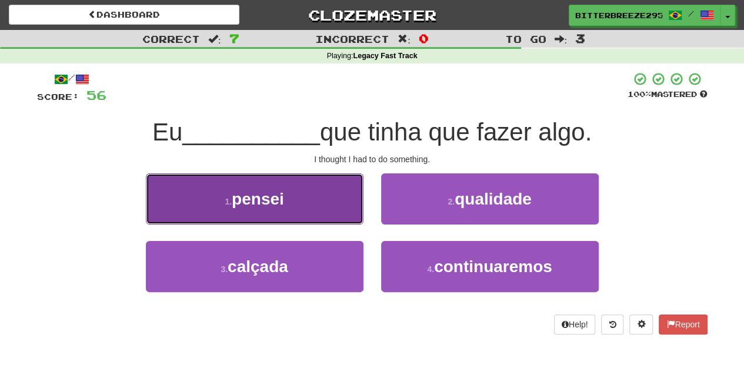
drag, startPoint x: 299, startPoint y: 206, endPoint x: 333, endPoint y: 206, distance: 33.5
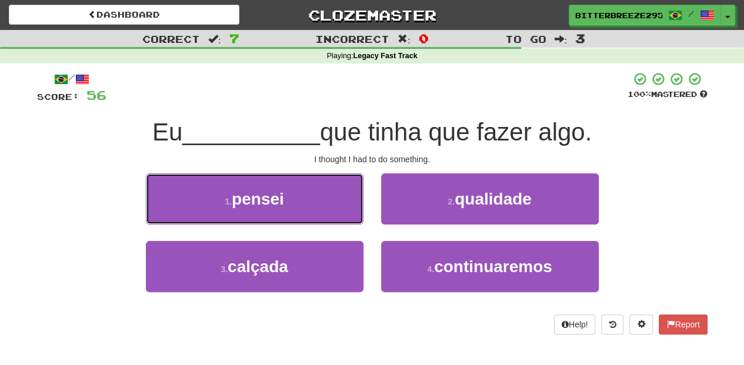
click at [300, 206] on button "1 . pensei" at bounding box center [255, 199] width 218 height 51
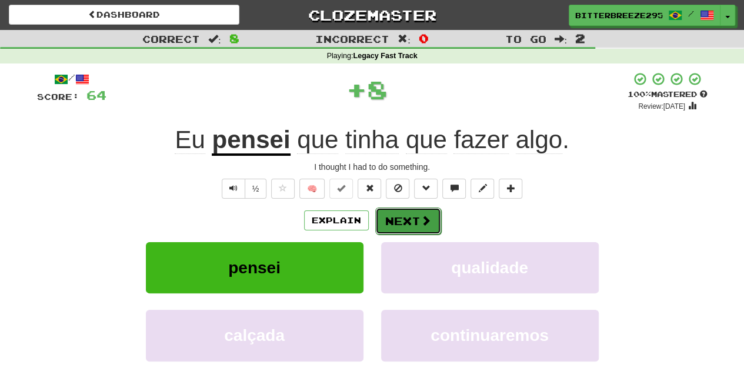
click at [393, 211] on button "Next" at bounding box center [408, 221] width 66 height 27
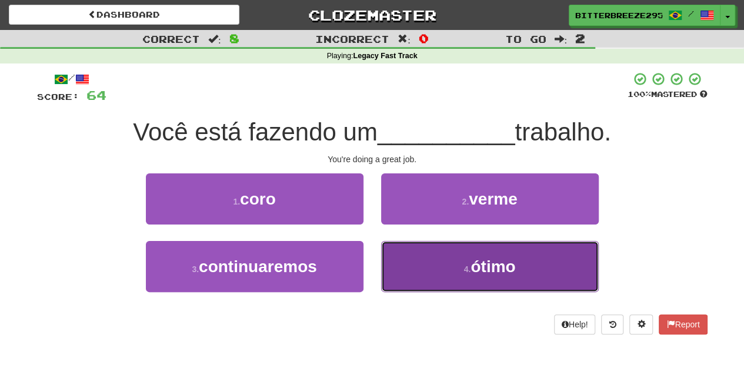
click at [408, 264] on button "4 . ótimo" at bounding box center [490, 266] width 218 height 51
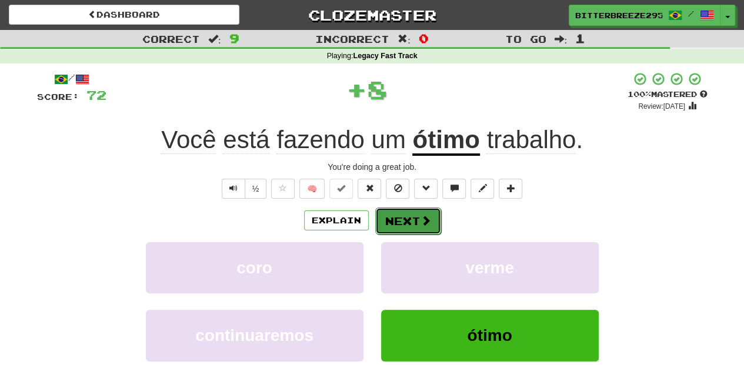
click at [406, 226] on button "Next" at bounding box center [408, 221] width 66 height 27
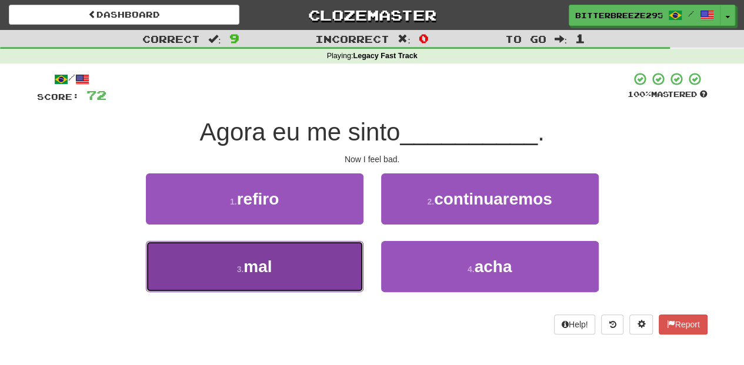
click at [329, 269] on button "3 . mal" at bounding box center [255, 266] width 218 height 51
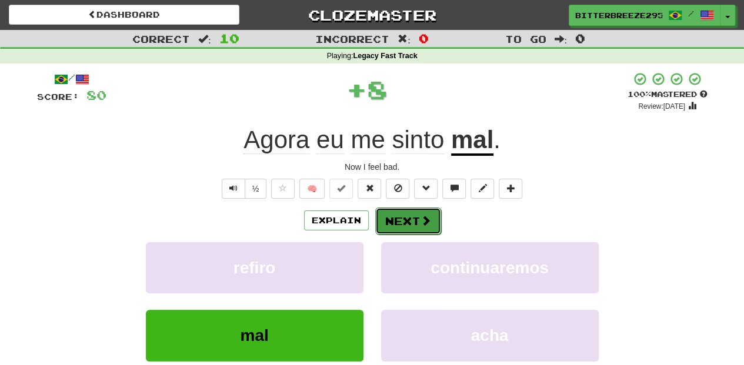
click at [398, 218] on button "Next" at bounding box center [408, 221] width 66 height 27
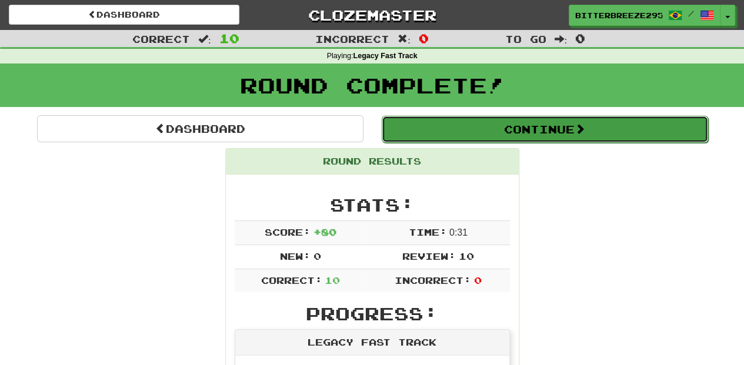
click at [455, 126] on button "Continue" at bounding box center [545, 129] width 326 height 27
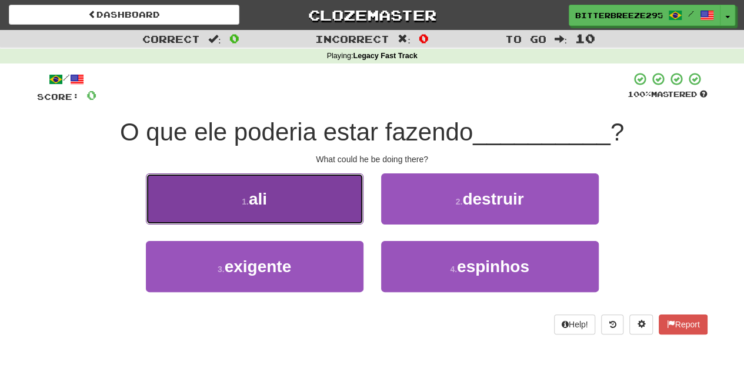
click at [323, 216] on button "1 . ali" at bounding box center [255, 199] width 218 height 51
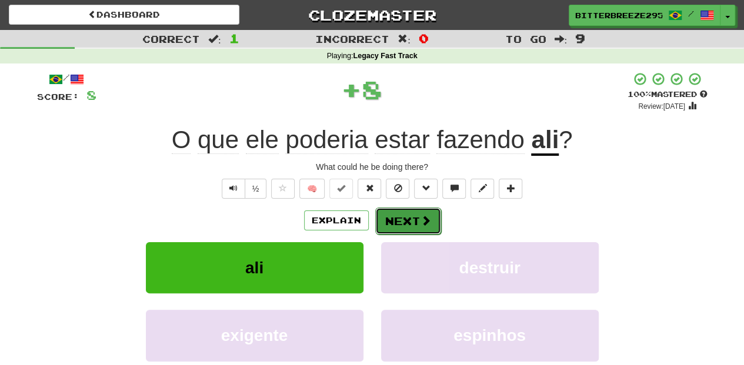
click at [399, 222] on button "Next" at bounding box center [408, 221] width 66 height 27
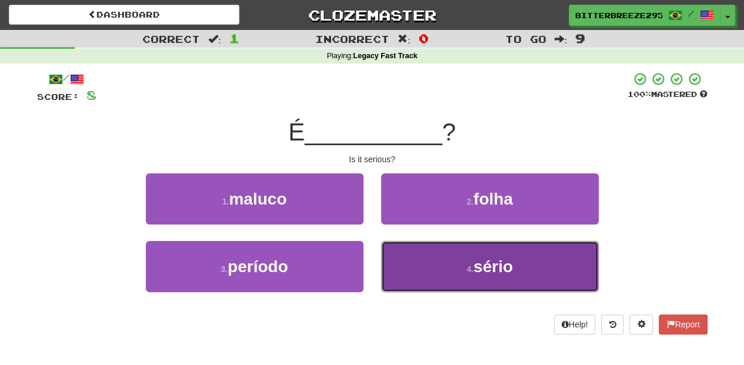
click at [414, 248] on button "4 . sério" at bounding box center [490, 266] width 218 height 51
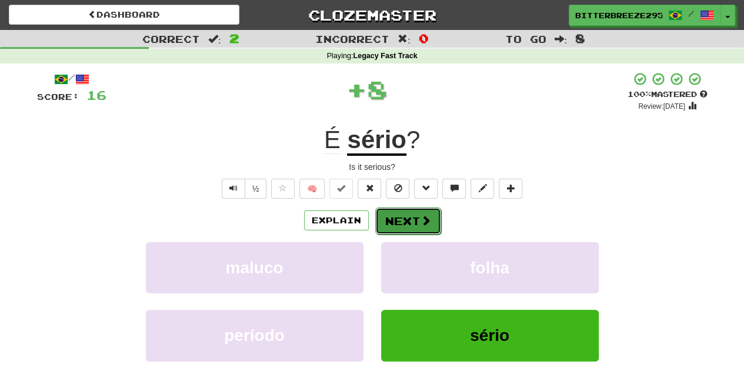
click at [412, 223] on button "Next" at bounding box center [408, 221] width 66 height 27
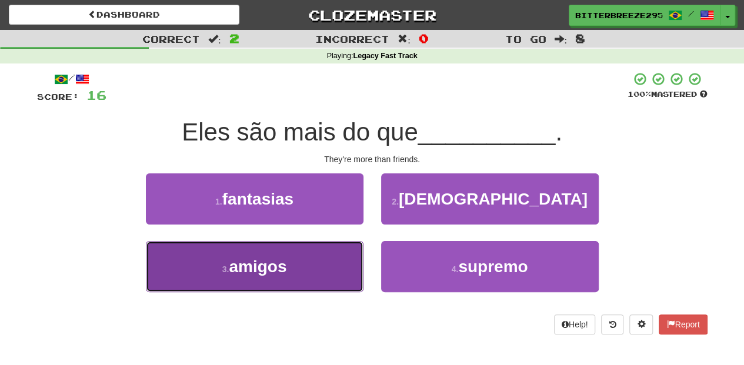
click at [322, 260] on button "3 . amigos" at bounding box center [255, 266] width 218 height 51
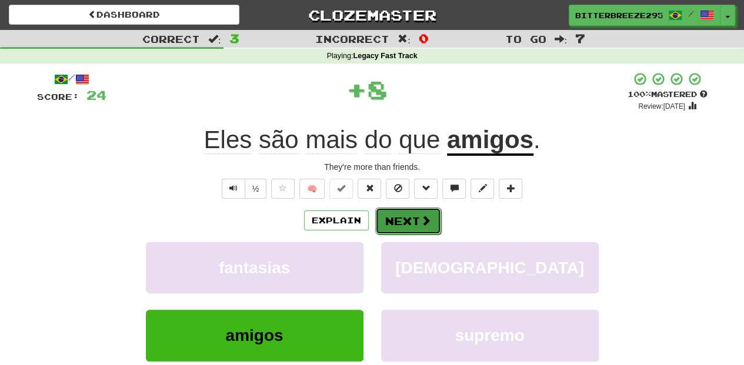
click at [392, 216] on button "Next" at bounding box center [408, 221] width 66 height 27
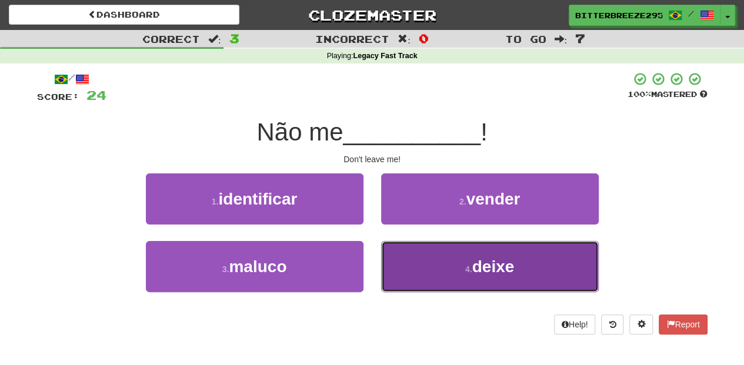
click at [398, 261] on button "4 . deixe" at bounding box center [490, 266] width 218 height 51
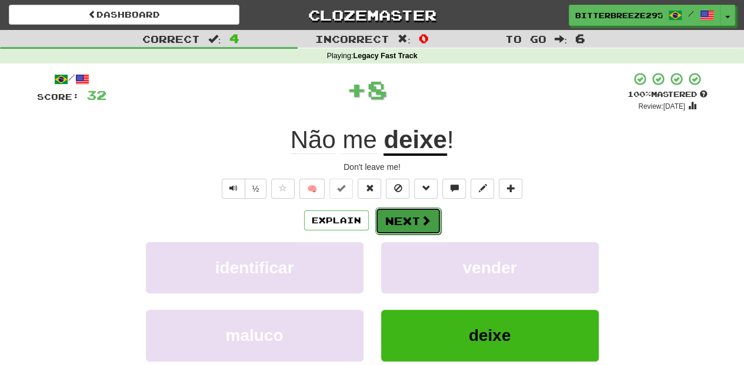
click at [394, 224] on button "Next" at bounding box center [408, 221] width 66 height 27
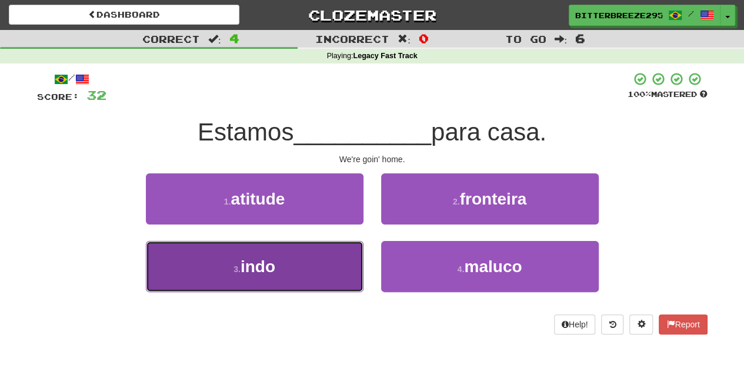
click at [319, 276] on button "3 . indo" at bounding box center [255, 266] width 218 height 51
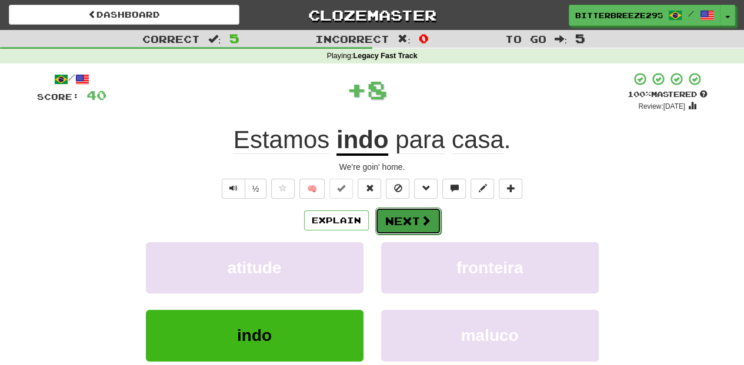
click at [395, 222] on button "Next" at bounding box center [408, 221] width 66 height 27
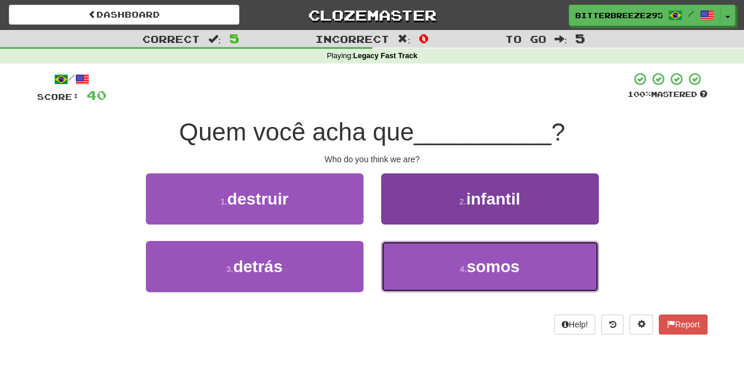
click at [424, 264] on button "4 . somos" at bounding box center [490, 266] width 218 height 51
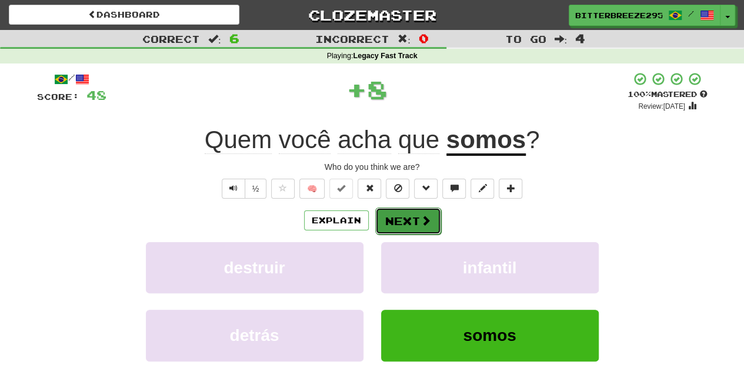
click at [415, 224] on button "Next" at bounding box center [408, 221] width 66 height 27
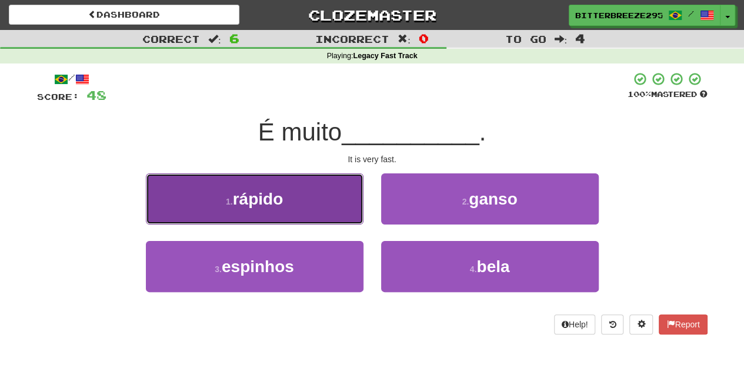
click at [320, 212] on button "1 . rápido" at bounding box center [255, 199] width 218 height 51
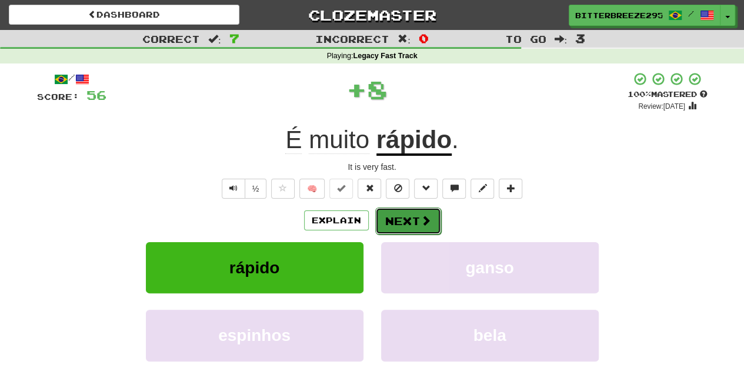
click at [404, 213] on button "Next" at bounding box center [408, 221] width 66 height 27
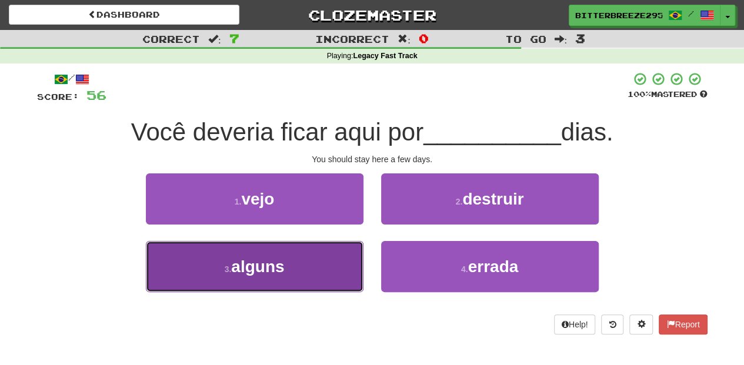
click at [316, 265] on button "3 . alguns" at bounding box center [255, 266] width 218 height 51
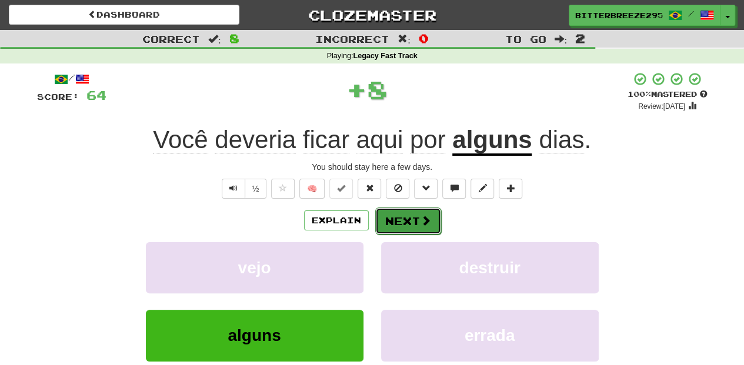
click at [384, 215] on button "Next" at bounding box center [408, 221] width 66 height 27
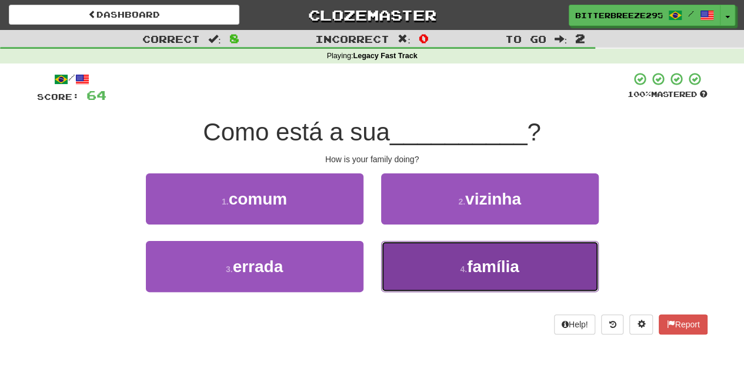
click at [399, 258] on button "4 . família" at bounding box center [490, 266] width 218 height 51
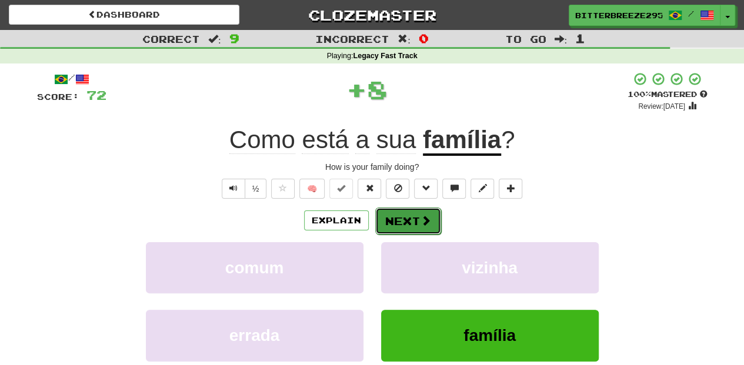
click at [396, 225] on button "Next" at bounding box center [408, 221] width 66 height 27
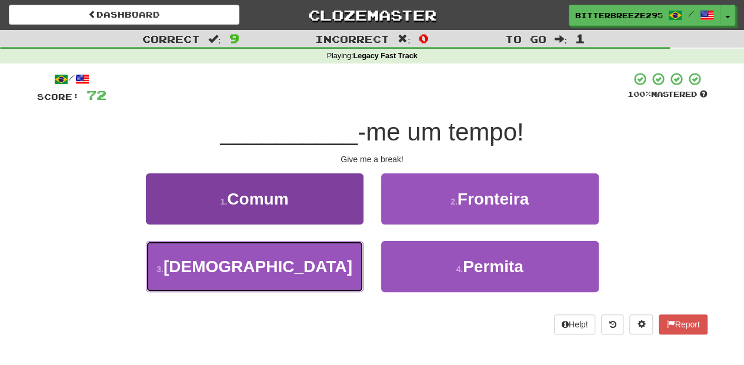
click at [342, 252] on button "3 . Dá" at bounding box center [255, 266] width 218 height 51
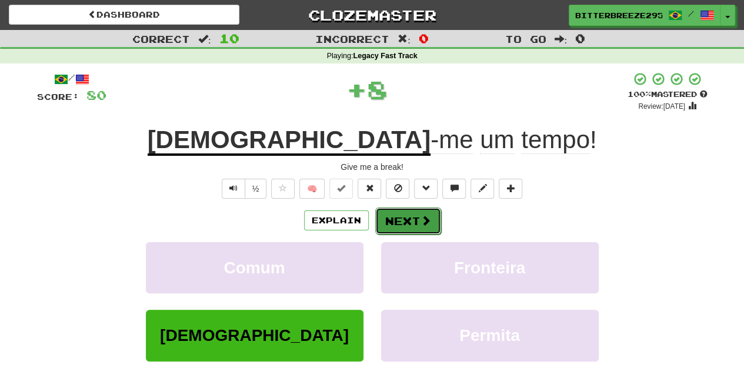
click at [401, 217] on button "Next" at bounding box center [408, 221] width 66 height 27
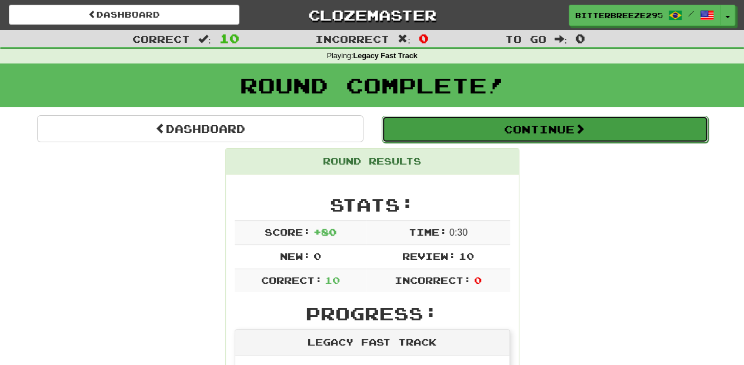
click at [434, 128] on button "Continue" at bounding box center [545, 129] width 326 height 27
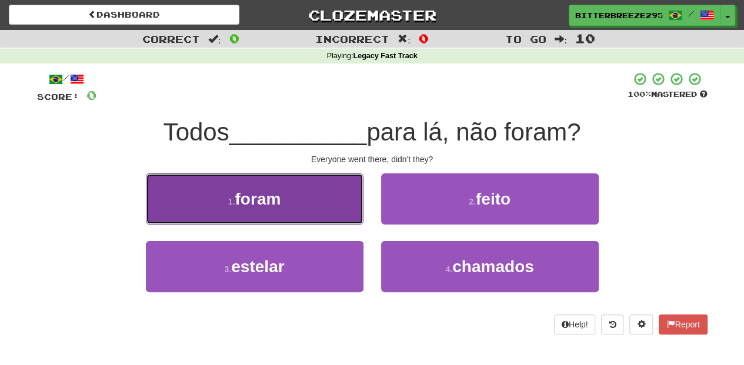
click at [324, 205] on button "1 . foram" at bounding box center [255, 199] width 218 height 51
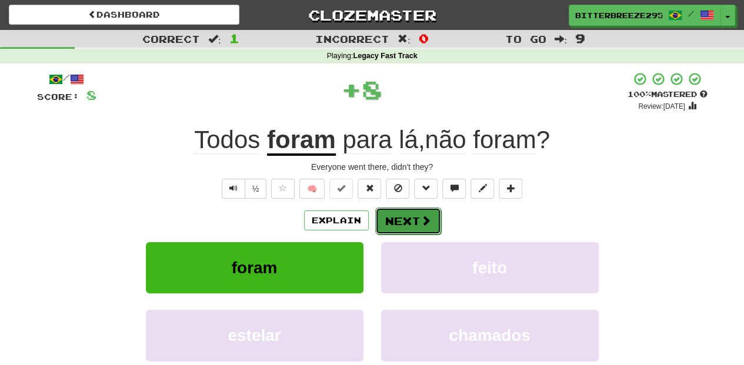
click at [395, 220] on button "Next" at bounding box center [408, 221] width 66 height 27
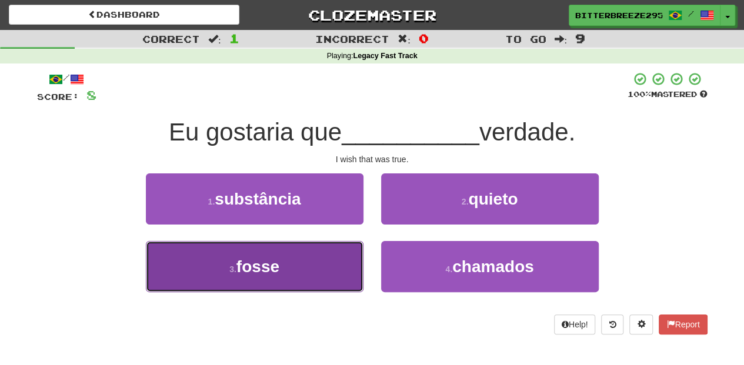
click at [321, 273] on button "3 . fosse" at bounding box center [255, 266] width 218 height 51
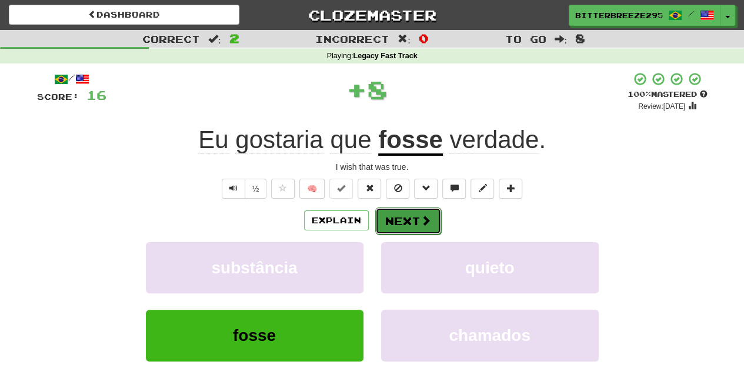
click at [396, 221] on button "Next" at bounding box center [408, 221] width 66 height 27
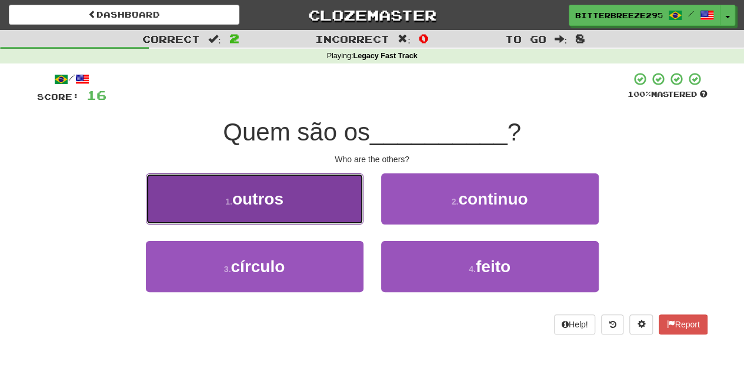
click at [314, 212] on button "1 . outros" at bounding box center [255, 199] width 218 height 51
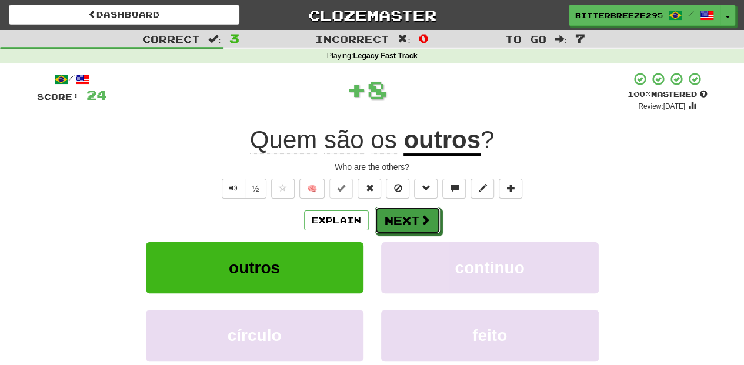
click at [378, 212] on button "Next" at bounding box center [408, 220] width 66 height 27
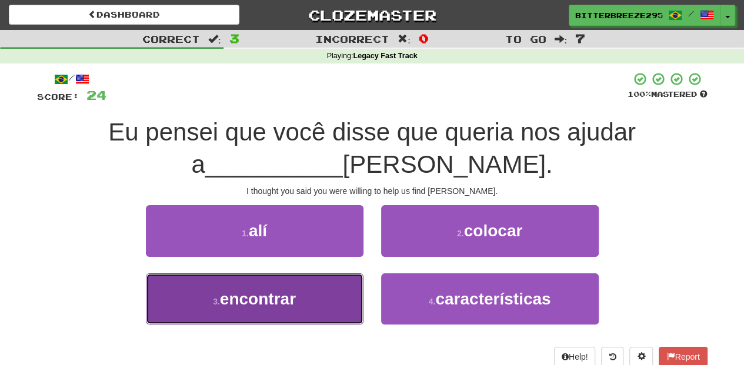
click at [314, 291] on button "3 . encontrar" at bounding box center [255, 299] width 218 height 51
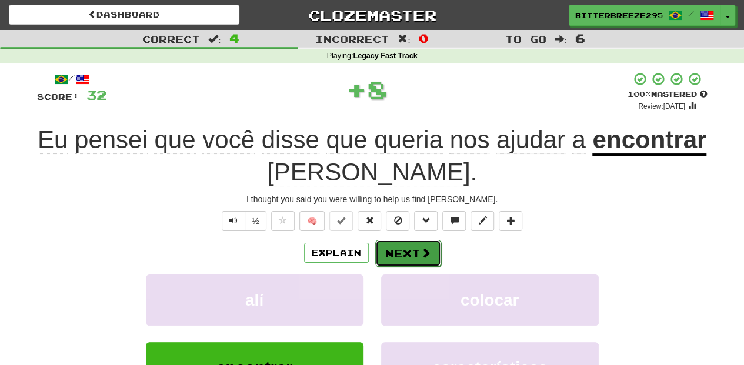
click at [404, 240] on button "Next" at bounding box center [408, 253] width 66 height 27
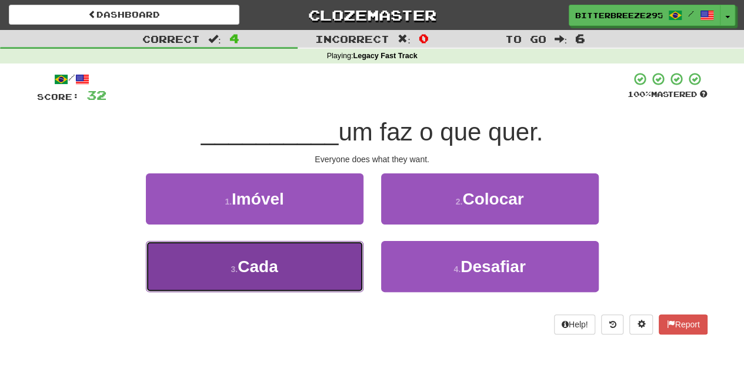
click at [329, 268] on button "3 . Cada" at bounding box center [255, 266] width 218 height 51
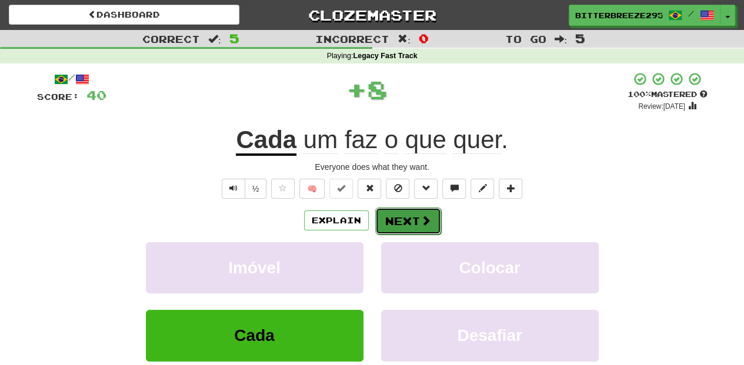
click at [409, 217] on button "Next" at bounding box center [408, 221] width 66 height 27
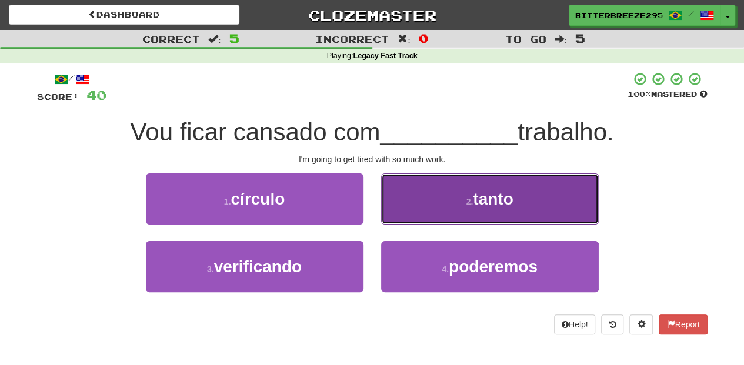
click at [408, 218] on button "2 . tanto" at bounding box center [490, 199] width 218 height 51
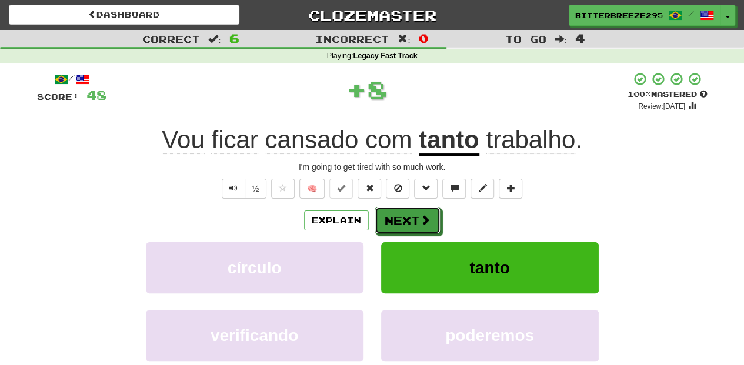
click at [408, 218] on button "Next" at bounding box center [408, 220] width 66 height 27
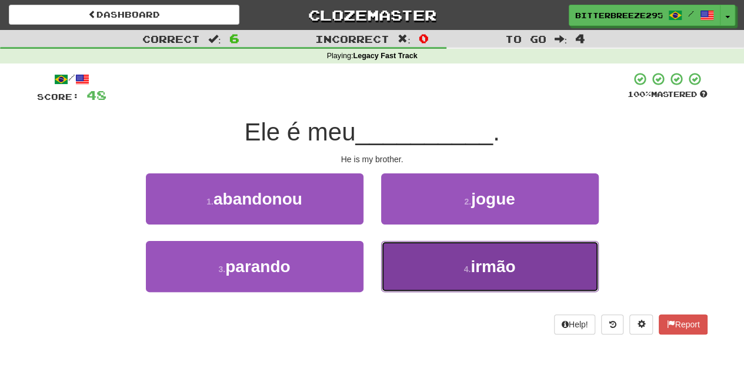
click at [405, 265] on button "4 . irmão" at bounding box center [490, 266] width 218 height 51
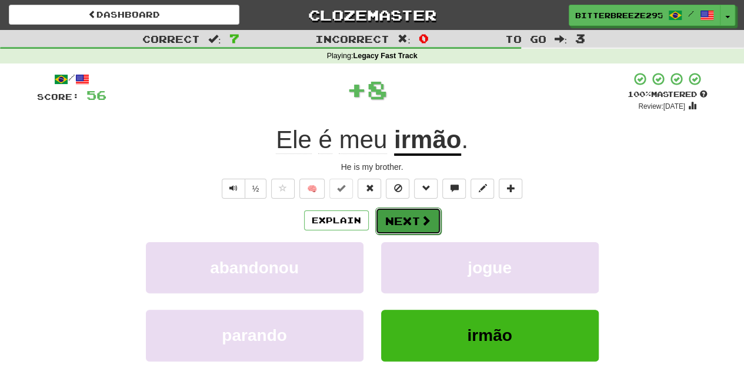
click at [401, 224] on button "Next" at bounding box center [408, 221] width 66 height 27
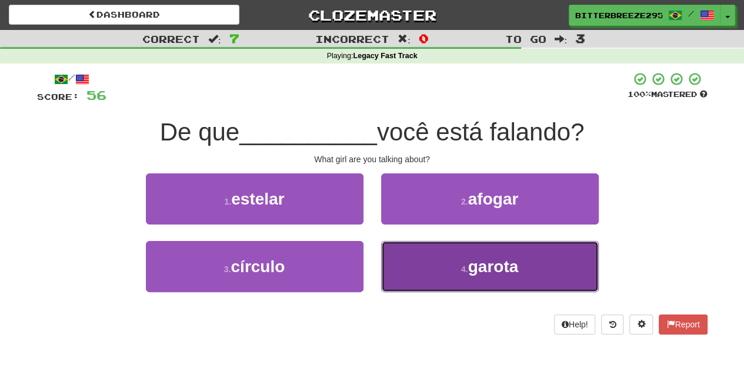
click at [420, 272] on button "4 . garota" at bounding box center [490, 266] width 218 height 51
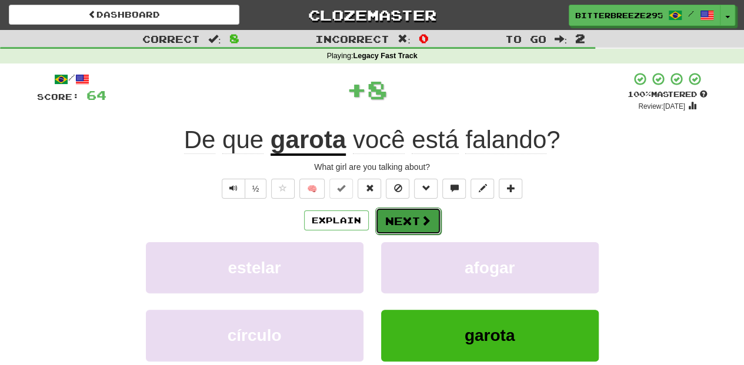
click at [402, 221] on button "Next" at bounding box center [408, 221] width 66 height 27
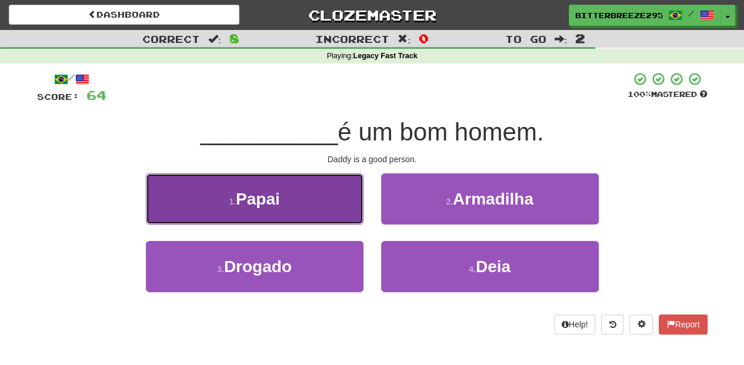
click at [346, 221] on button "1 . Papai" at bounding box center [255, 199] width 218 height 51
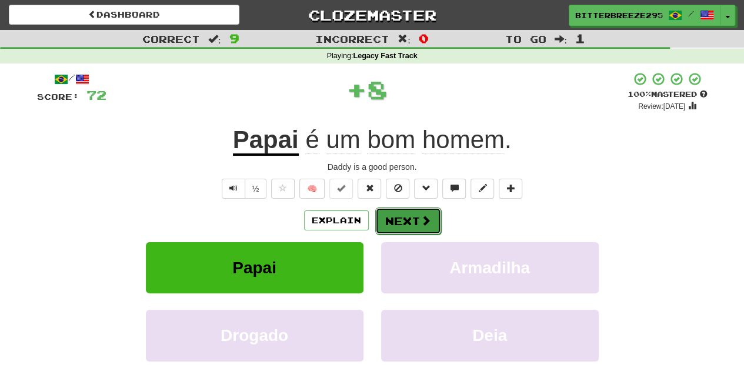
click at [379, 218] on button "Next" at bounding box center [408, 221] width 66 height 27
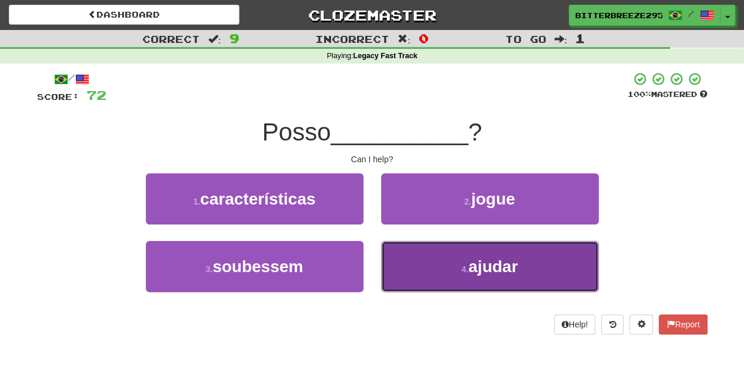
click at [416, 269] on button "4 . ajudar" at bounding box center [490, 266] width 218 height 51
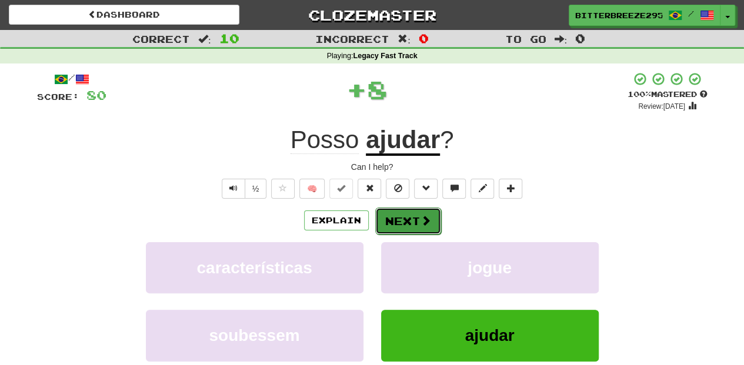
click at [412, 218] on button "Next" at bounding box center [408, 221] width 66 height 27
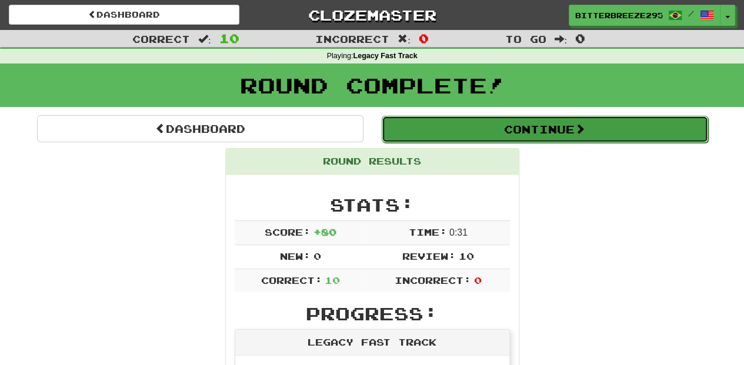
click at [462, 126] on button "Continue" at bounding box center [545, 129] width 326 height 27
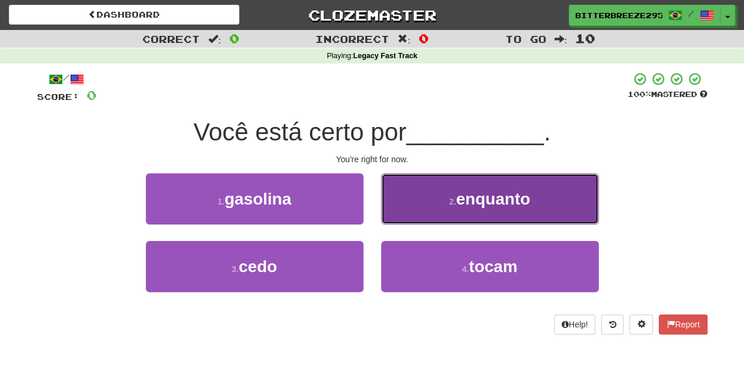
click at [408, 212] on button "2 . enquanto" at bounding box center [490, 199] width 218 height 51
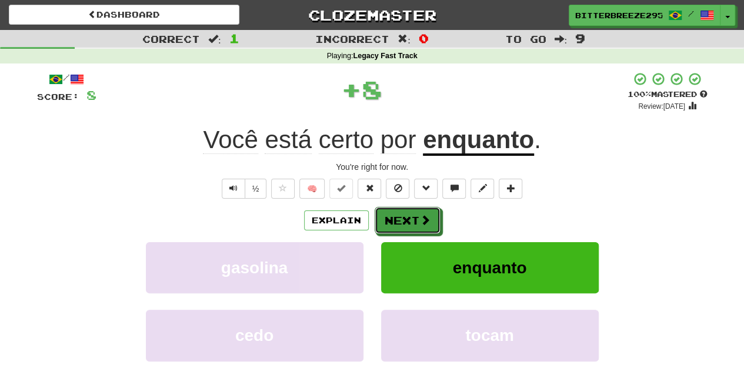
click at [408, 212] on button "Next" at bounding box center [408, 220] width 66 height 27
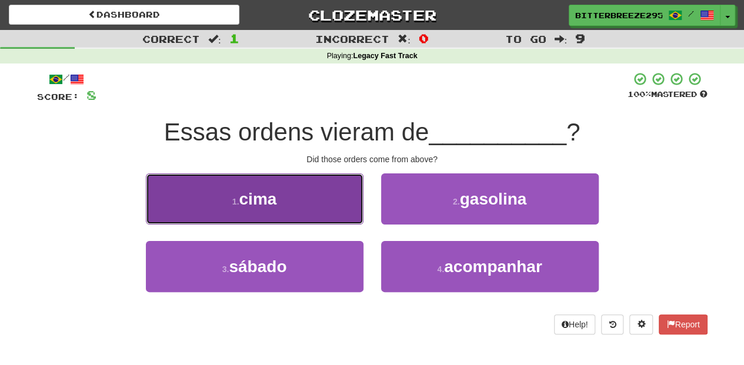
click at [335, 212] on button "1 . cima" at bounding box center [255, 199] width 218 height 51
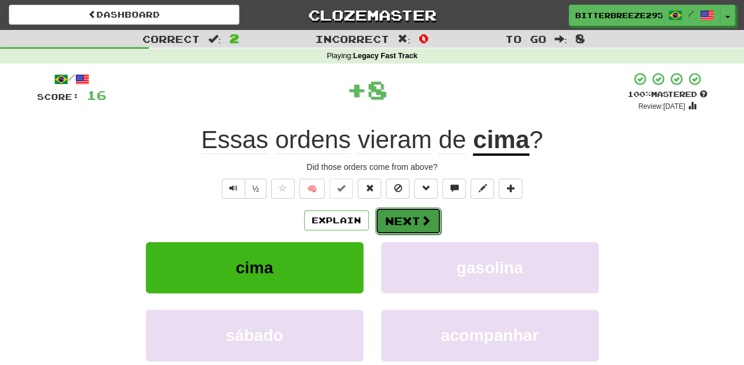
click at [405, 216] on button "Next" at bounding box center [408, 221] width 66 height 27
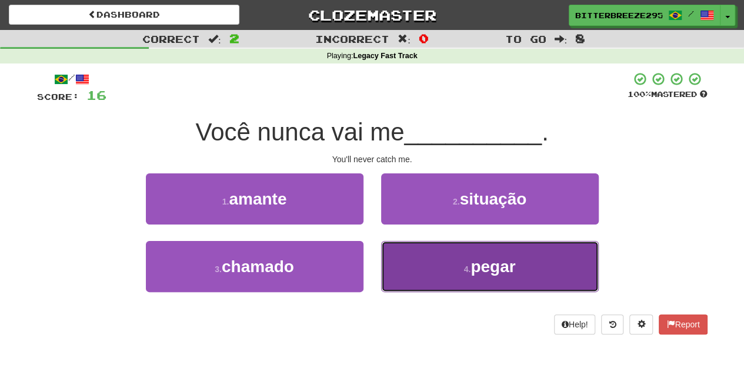
click at [418, 246] on button "4 . pegar" at bounding box center [490, 266] width 218 height 51
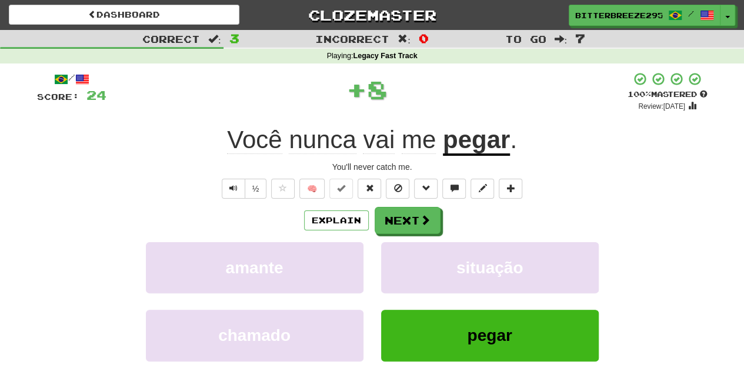
click at [415, 234] on div "Explain Next amante situação chamado pegar Learn more: amante situação chamado …" at bounding box center [372, 301] width 671 height 189
click at [428, 211] on button "Next" at bounding box center [408, 221] width 66 height 27
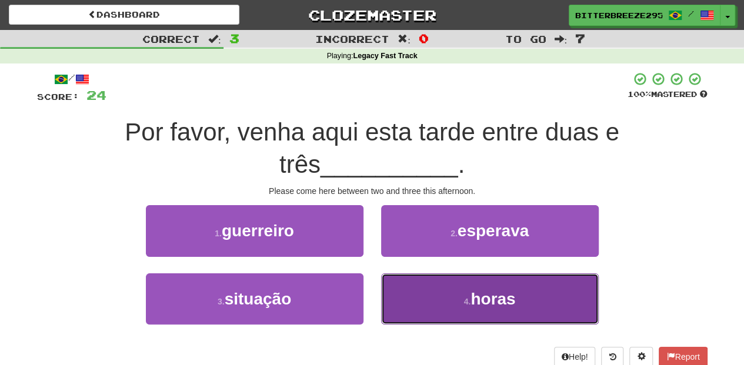
click at [410, 308] on button "4 . horas" at bounding box center [490, 299] width 218 height 51
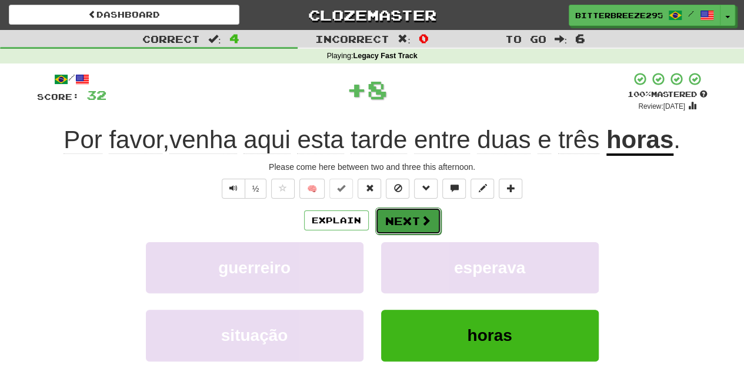
click at [399, 223] on button "Next" at bounding box center [408, 221] width 66 height 27
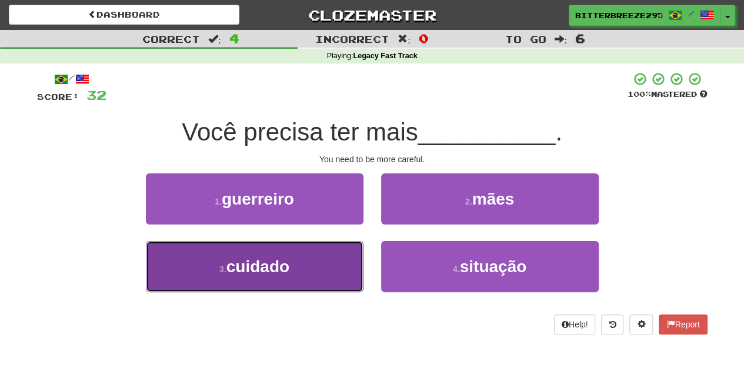
click at [338, 271] on button "3 . cuidado" at bounding box center [255, 266] width 218 height 51
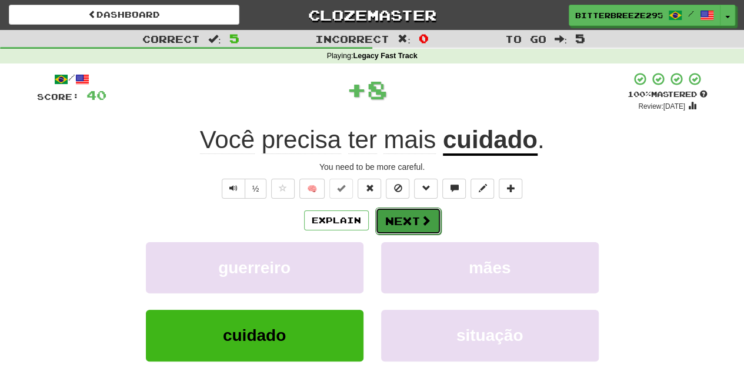
click at [394, 225] on button "Next" at bounding box center [408, 221] width 66 height 27
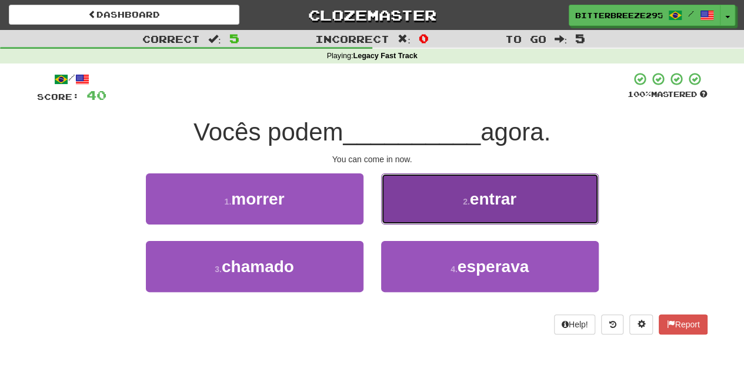
click at [400, 205] on button "2 . entrar" at bounding box center [490, 199] width 218 height 51
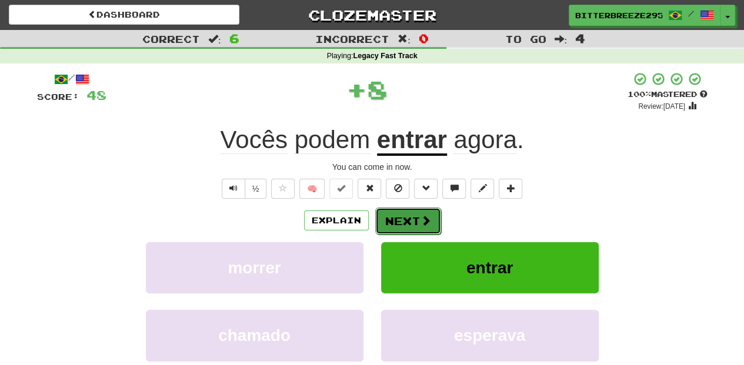
click at [399, 215] on button "Next" at bounding box center [408, 221] width 66 height 27
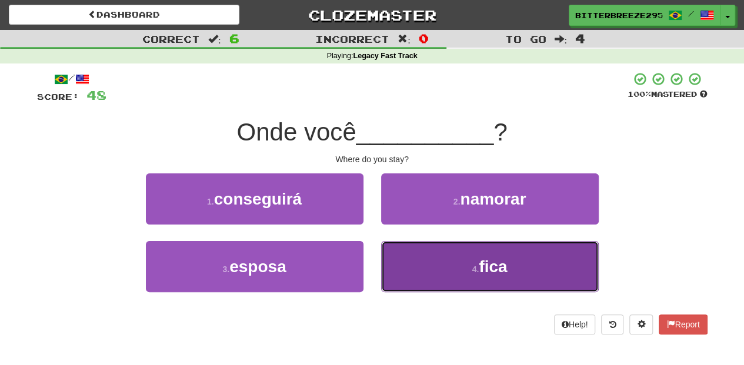
click at [414, 256] on button "4 . fica" at bounding box center [490, 266] width 218 height 51
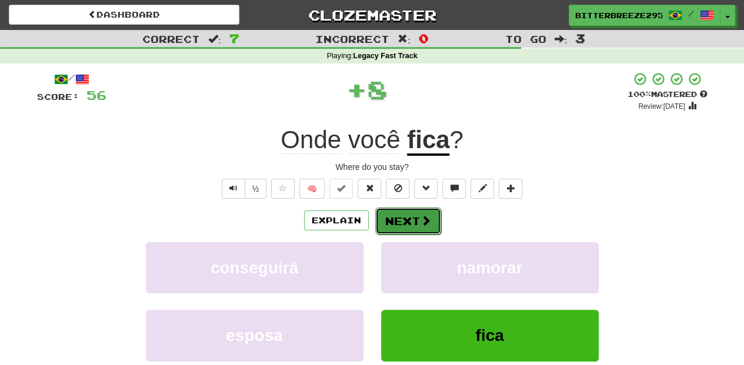
click at [404, 222] on button "Next" at bounding box center [408, 221] width 66 height 27
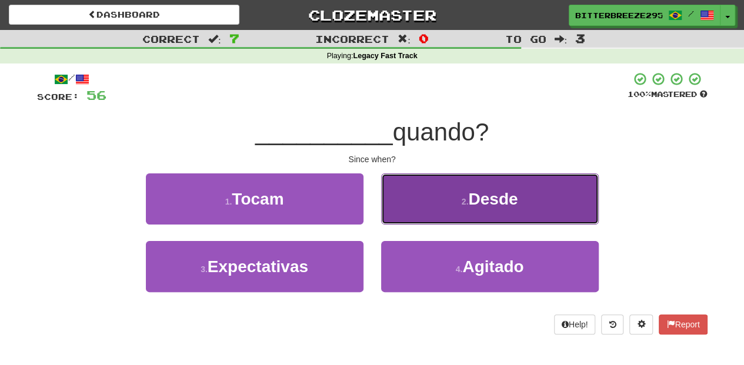
click at [405, 215] on button "2 . Desde" at bounding box center [490, 199] width 218 height 51
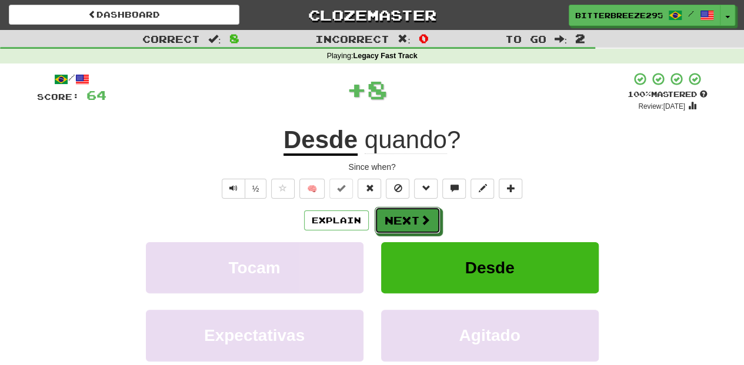
click at [405, 215] on button "Next" at bounding box center [408, 220] width 66 height 27
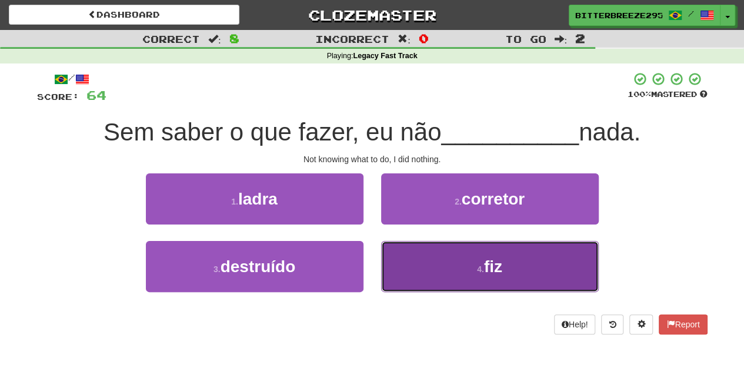
click at [417, 268] on button "4 . fiz" at bounding box center [490, 266] width 218 height 51
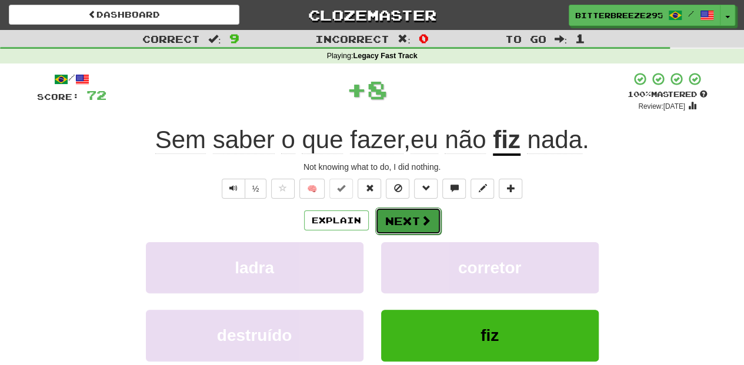
click at [406, 218] on button "Next" at bounding box center [408, 221] width 66 height 27
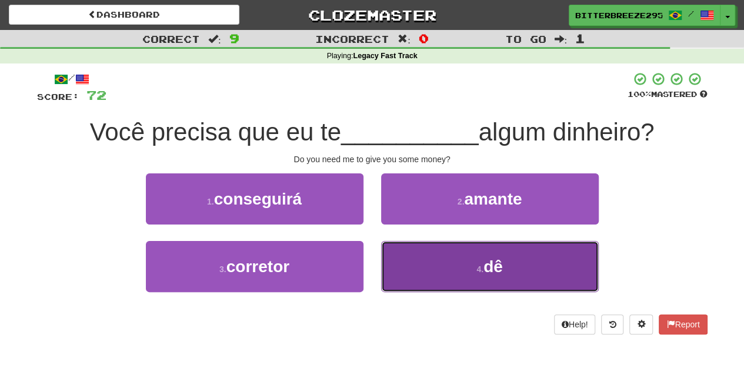
click at [424, 258] on button "4 . dê" at bounding box center [490, 266] width 218 height 51
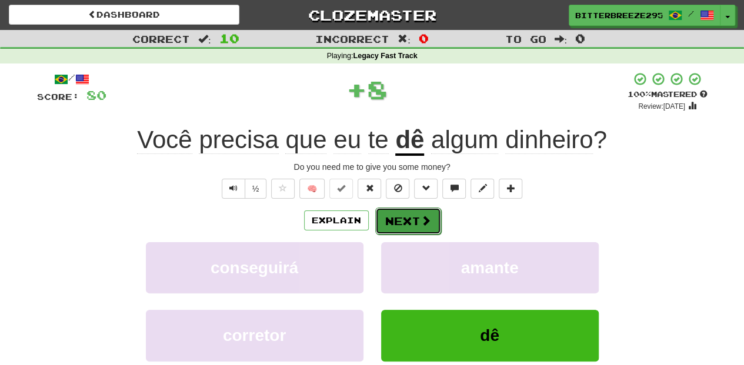
click at [417, 218] on button "Next" at bounding box center [408, 221] width 66 height 27
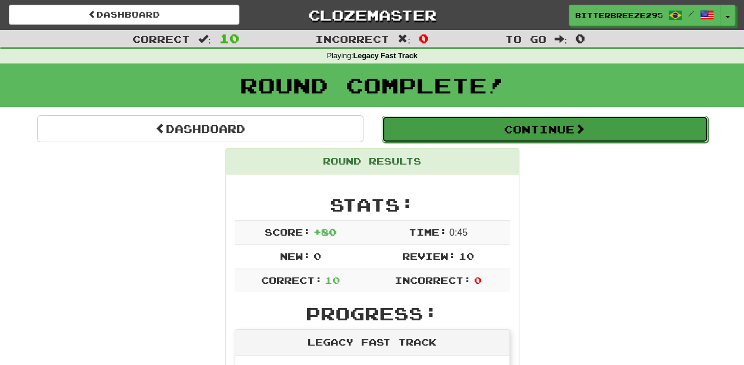
click at [431, 135] on button "Continue" at bounding box center [545, 129] width 326 height 27
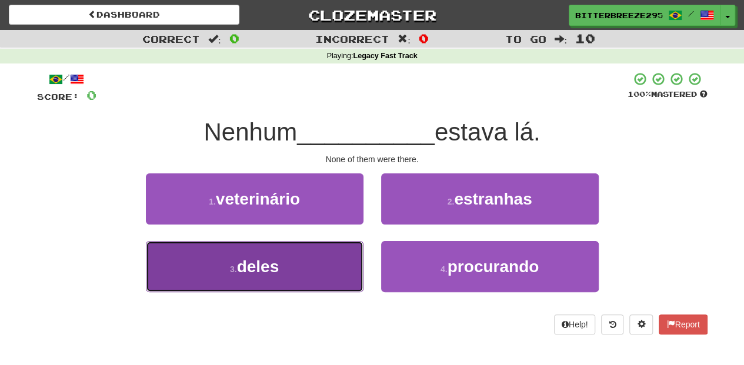
click at [325, 258] on button "3 . deles" at bounding box center [255, 266] width 218 height 51
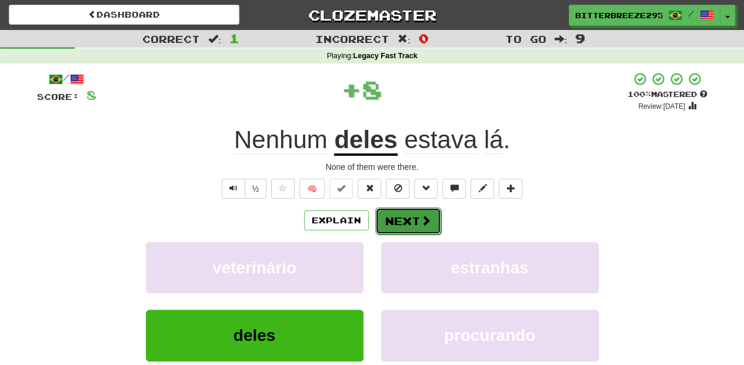
click at [397, 223] on button "Next" at bounding box center [408, 221] width 66 height 27
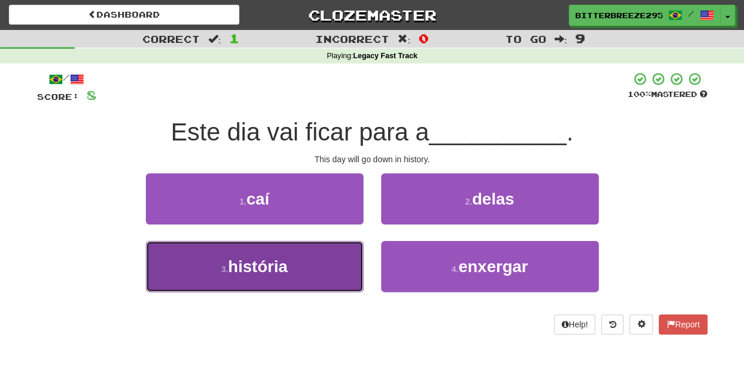
click at [322, 250] on button "3 . história" at bounding box center [255, 266] width 218 height 51
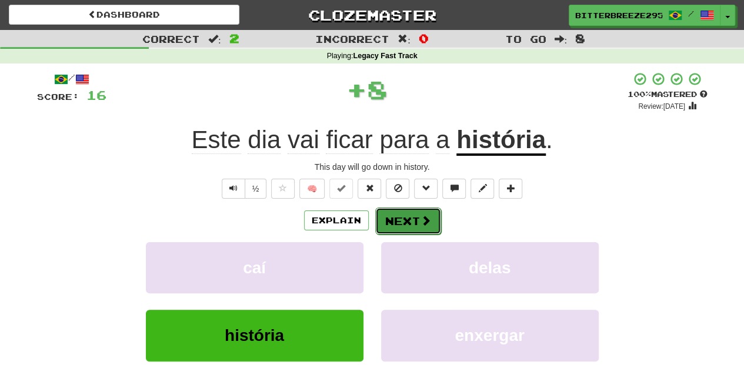
click at [409, 226] on button "Next" at bounding box center [408, 221] width 66 height 27
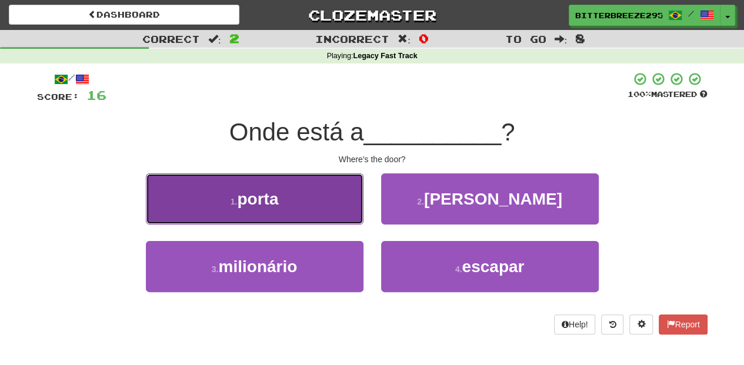
click at [338, 216] on button "1 . porta" at bounding box center [255, 199] width 218 height 51
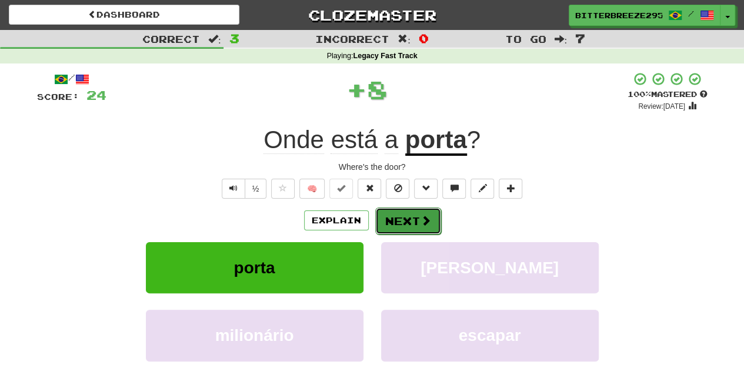
click at [404, 226] on button "Next" at bounding box center [408, 221] width 66 height 27
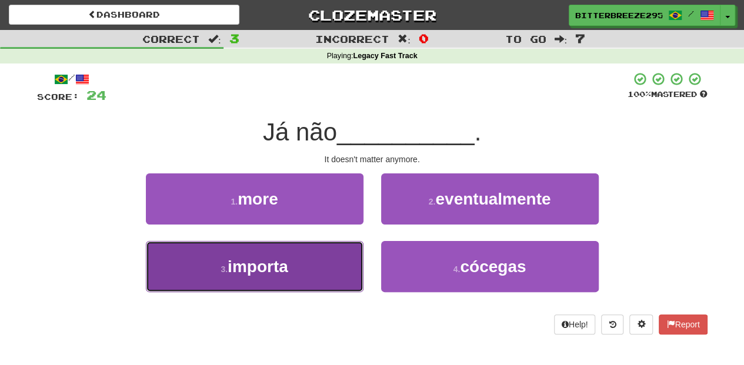
click at [319, 264] on button "3 . importa" at bounding box center [255, 266] width 218 height 51
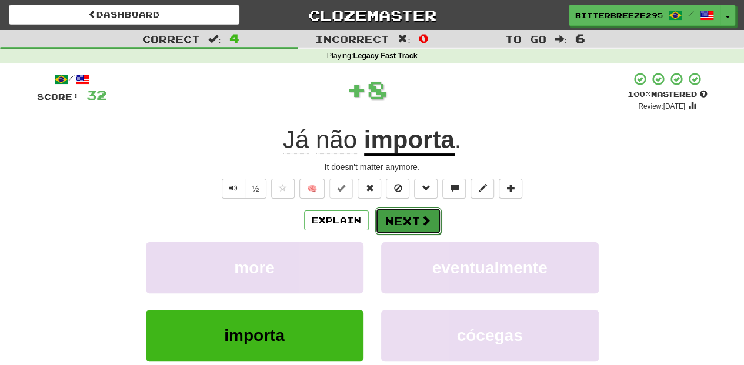
click at [385, 214] on button "Next" at bounding box center [408, 221] width 66 height 27
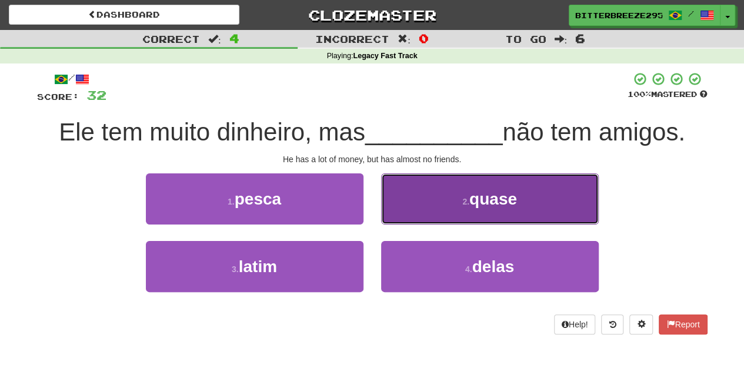
click at [410, 217] on button "2 . quase" at bounding box center [490, 199] width 218 height 51
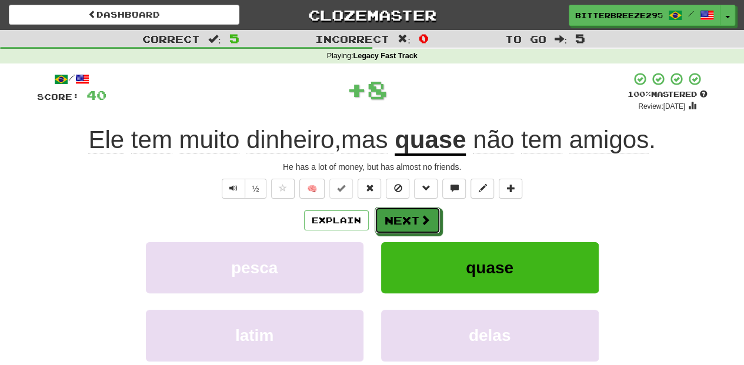
click at [410, 217] on button "Next" at bounding box center [408, 220] width 66 height 27
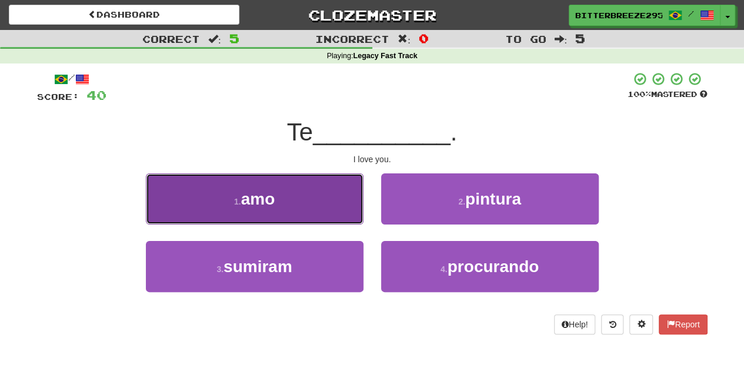
click at [342, 211] on button "1 . amo" at bounding box center [255, 199] width 218 height 51
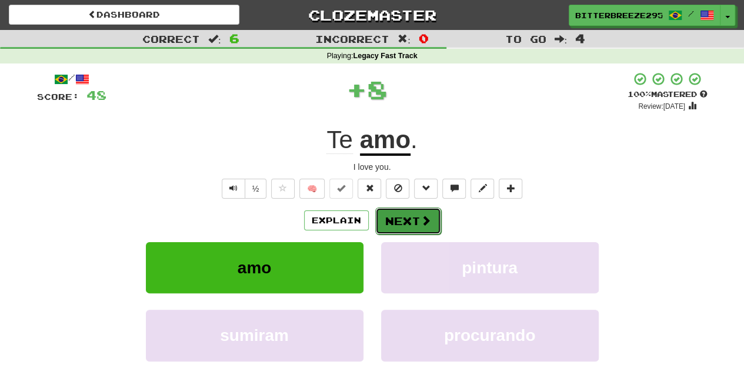
click at [401, 213] on button "Next" at bounding box center [408, 221] width 66 height 27
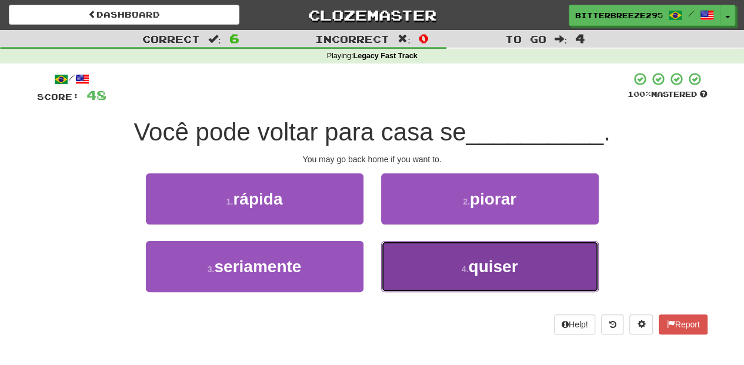
click at [404, 257] on button "4 . quiser" at bounding box center [490, 266] width 218 height 51
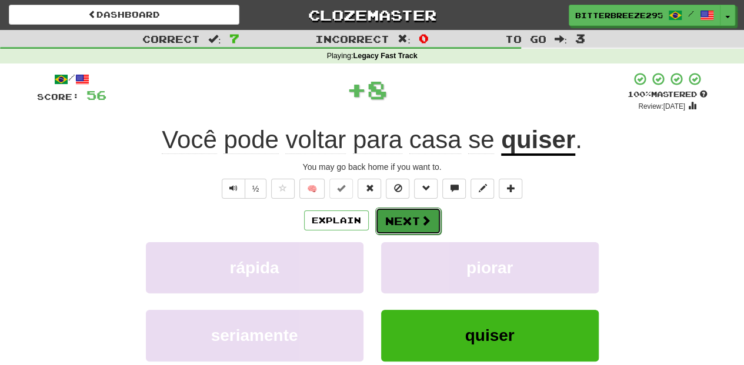
click at [403, 224] on button "Next" at bounding box center [408, 221] width 66 height 27
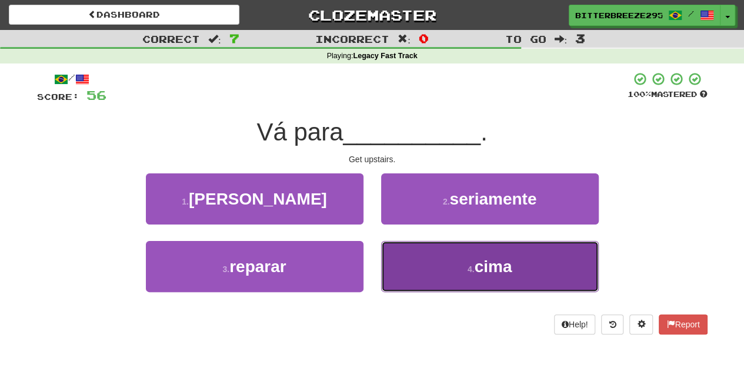
click at [418, 269] on button "4 . cima" at bounding box center [490, 266] width 218 height 51
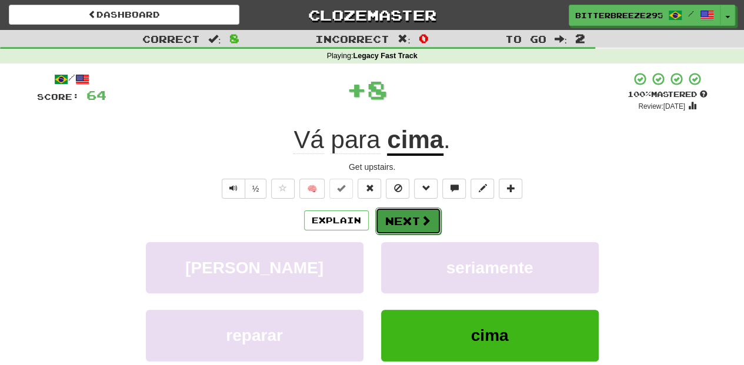
click at [407, 229] on button "Next" at bounding box center [408, 221] width 66 height 27
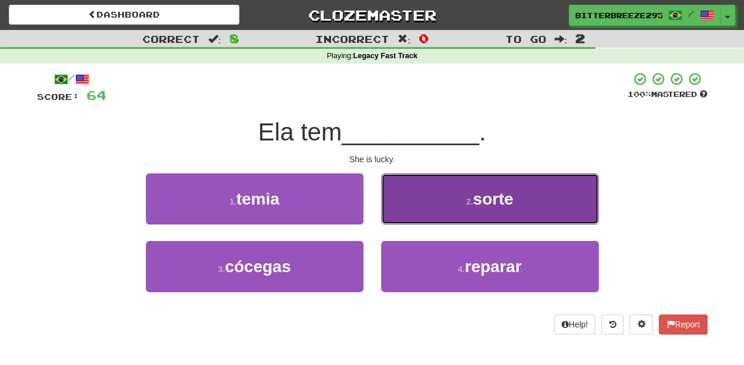
click at [416, 212] on button "2 . sorte" at bounding box center [490, 199] width 218 height 51
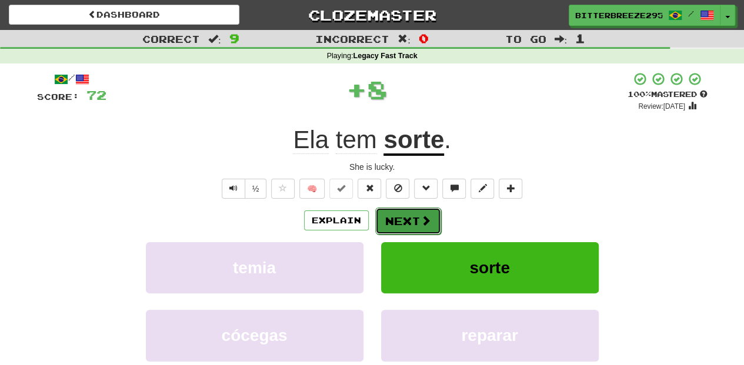
click at [407, 218] on button "Next" at bounding box center [408, 221] width 66 height 27
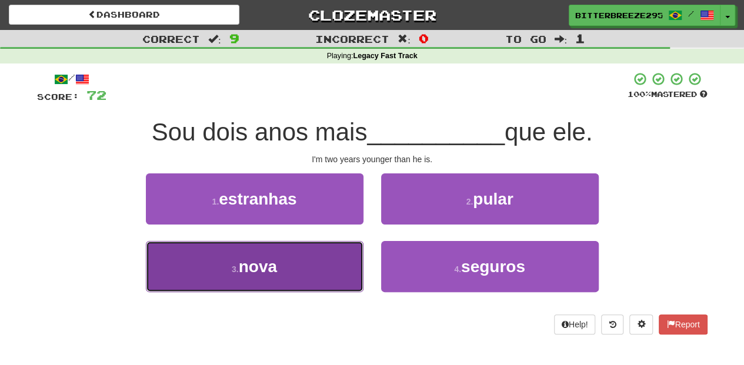
click at [321, 263] on button "3 . nova" at bounding box center [255, 266] width 218 height 51
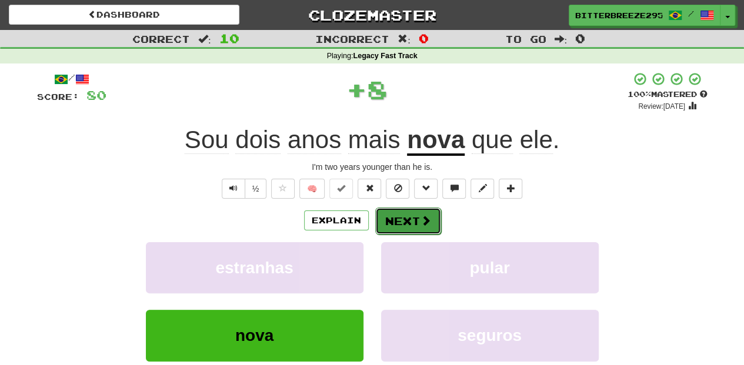
click at [403, 219] on button "Next" at bounding box center [408, 221] width 66 height 27
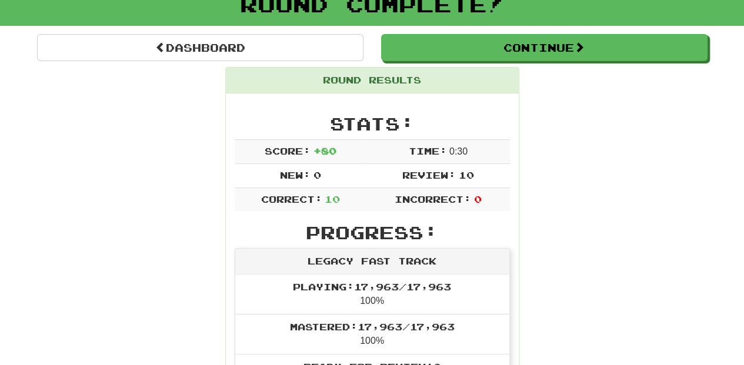
scroll to position [78, 0]
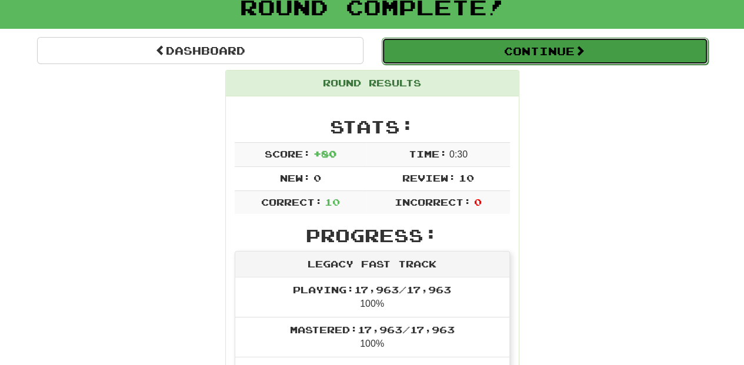
click at [452, 59] on button "Continue" at bounding box center [545, 51] width 326 height 27
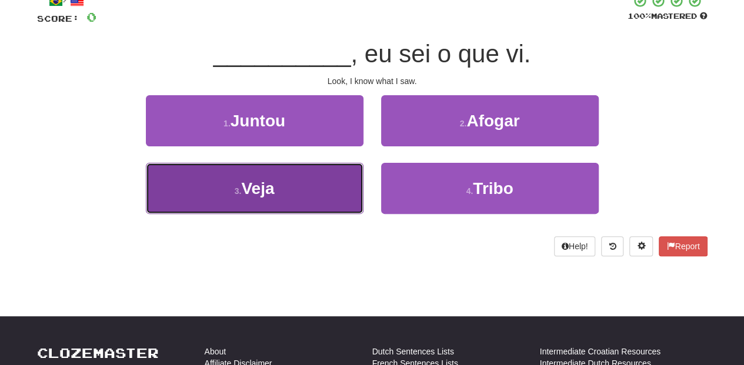
click at [334, 188] on button "3 . Veja" at bounding box center [255, 188] width 218 height 51
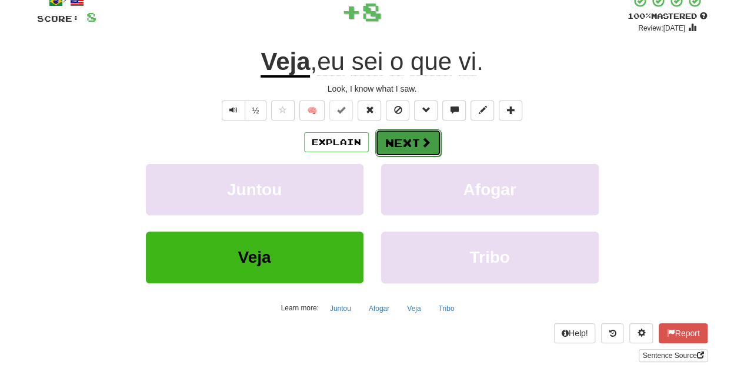
click at [385, 139] on button "Next" at bounding box center [408, 142] width 66 height 27
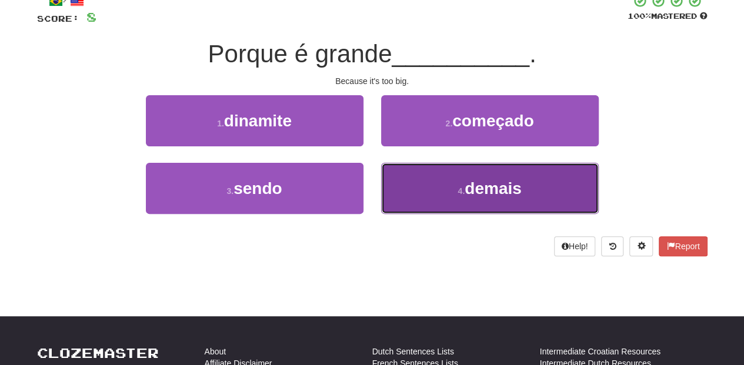
click at [396, 170] on button "4 . demais" at bounding box center [490, 188] width 218 height 51
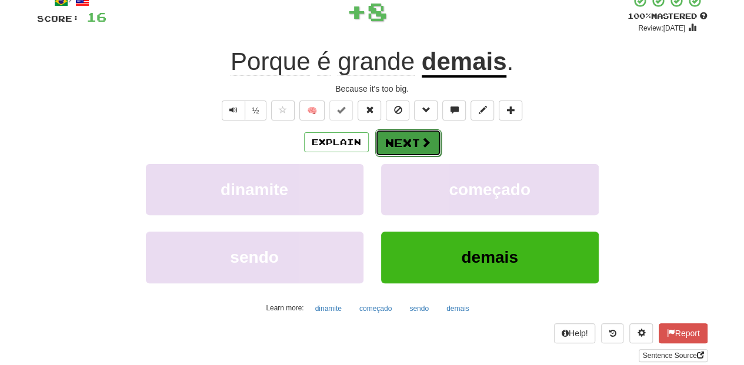
click at [389, 136] on button "Next" at bounding box center [408, 142] width 66 height 27
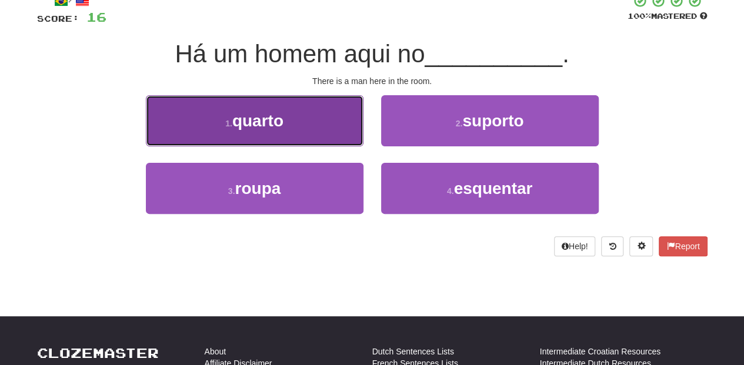
click at [335, 139] on button "1 . quarto" at bounding box center [255, 120] width 218 height 51
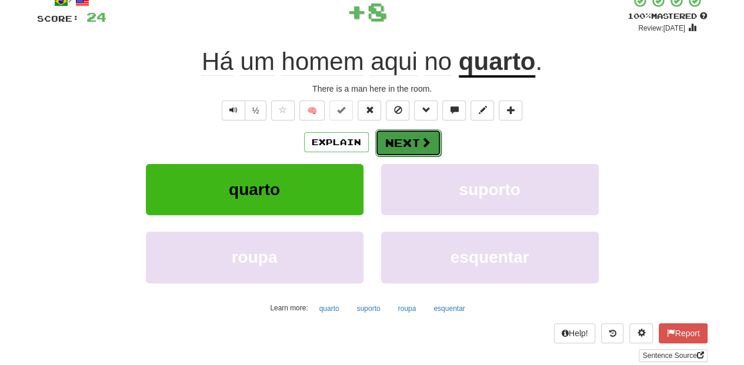
click at [386, 134] on button "Next" at bounding box center [408, 142] width 66 height 27
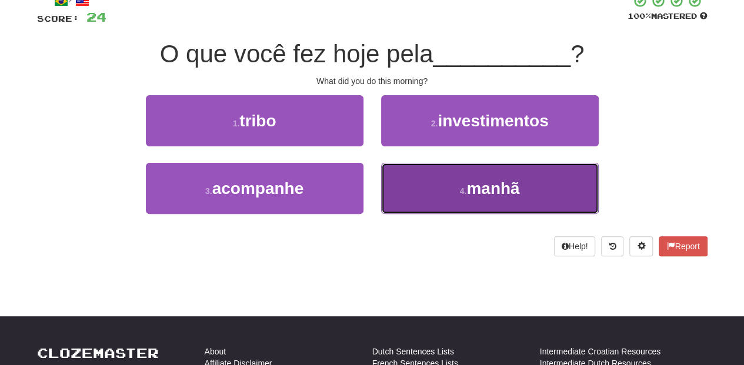
click at [418, 191] on button "4 . manhã" at bounding box center [490, 188] width 218 height 51
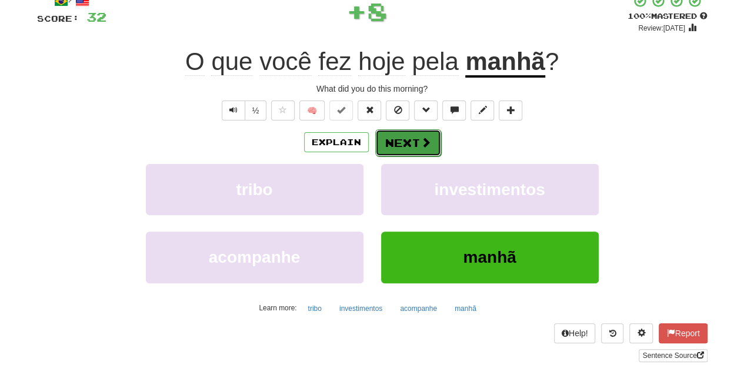
click at [399, 143] on button "Next" at bounding box center [408, 142] width 66 height 27
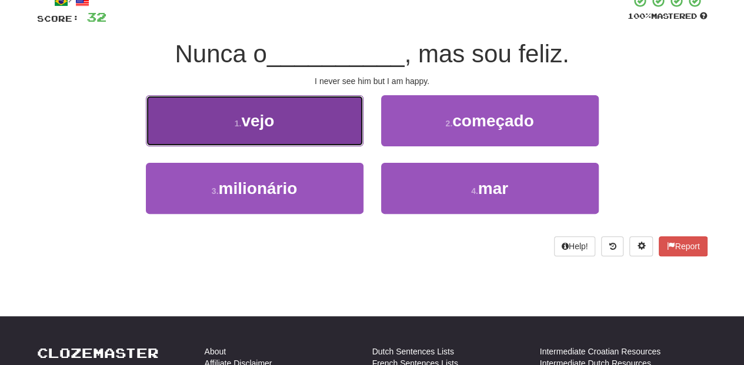
click at [335, 138] on button "1 . vejo" at bounding box center [255, 120] width 218 height 51
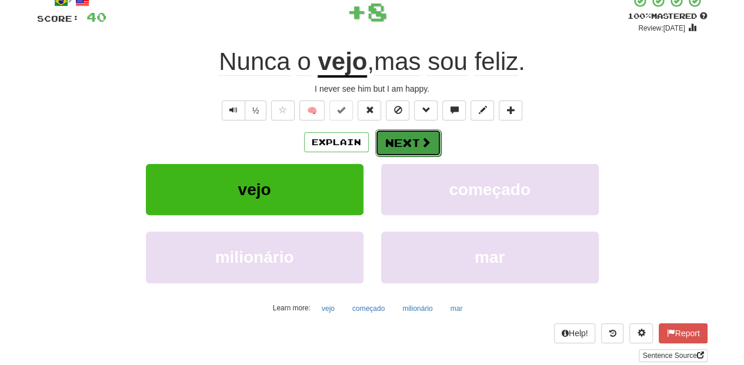
click at [393, 136] on button "Next" at bounding box center [408, 142] width 66 height 27
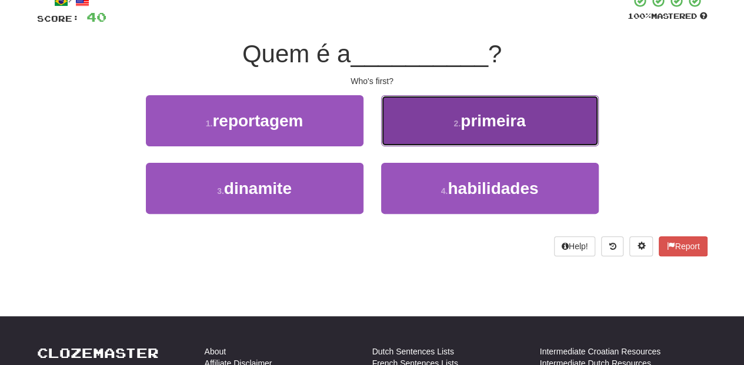
click at [394, 132] on button "2 . primeira" at bounding box center [490, 120] width 218 height 51
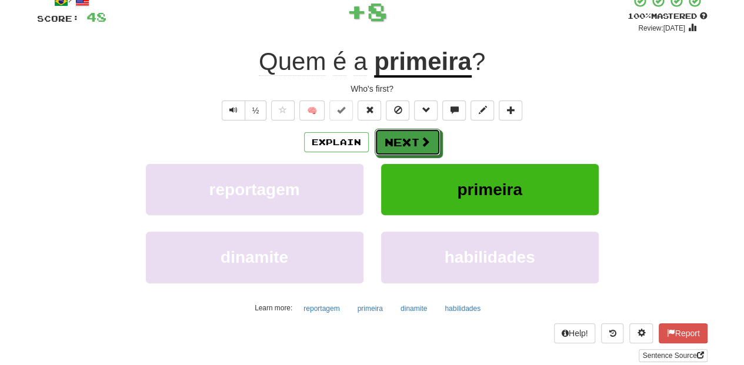
click at [394, 132] on button "Next" at bounding box center [408, 142] width 66 height 27
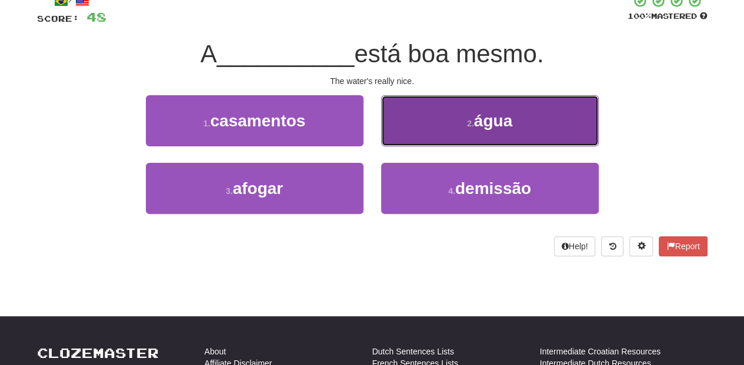
click at [414, 136] on button "2 . água" at bounding box center [490, 120] width 218 height 51
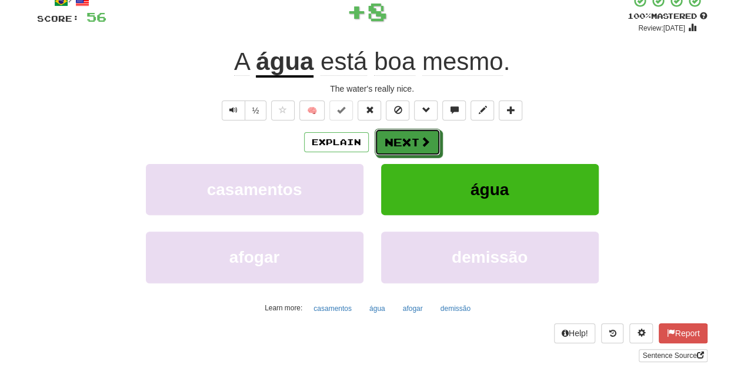
click at [411, 136] on button "Next" at bounding box center [408, 142] width 66 height 27
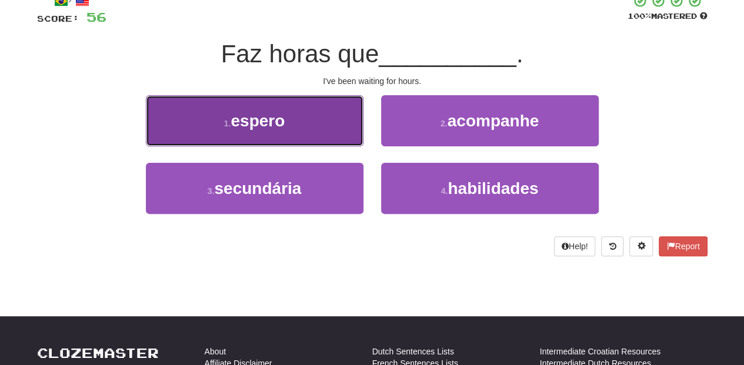
click at [318, 130] on button "1 . espero" at bounding box center [255, 120] width 218 height 51
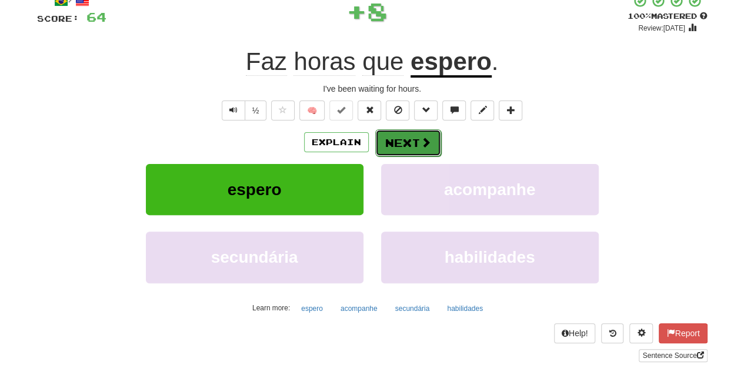
click at [405, 144] on button "Next" at bounding box center [408, 142] width 66 height 27
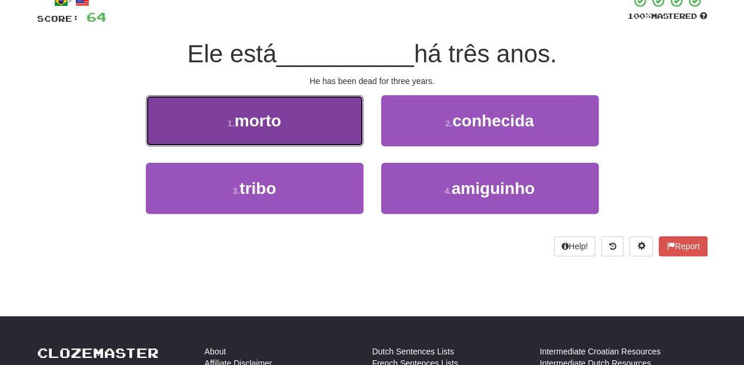
click at [348, 133] on button "1 . morto" at bounding box center [255, 120] width 218 height 51
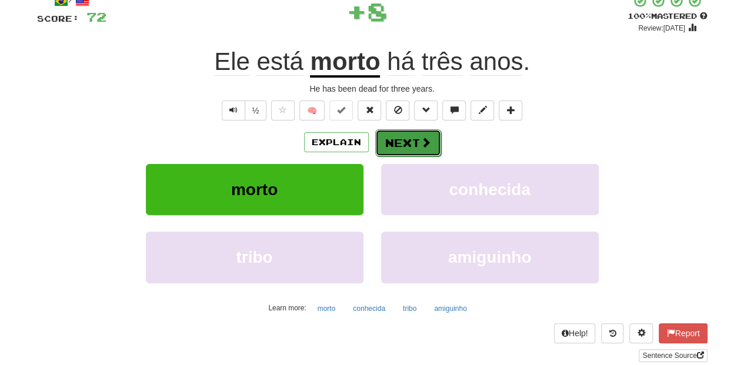
click at [394, 135] on button "Next" at bounding box center [408, 142] width 66 height 27
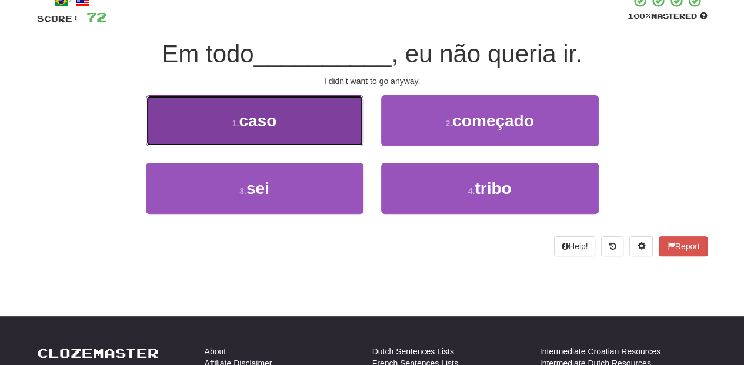
click at [312, 129] on button "1 . caso" at bounding box center [255, 120] width 218 height 51
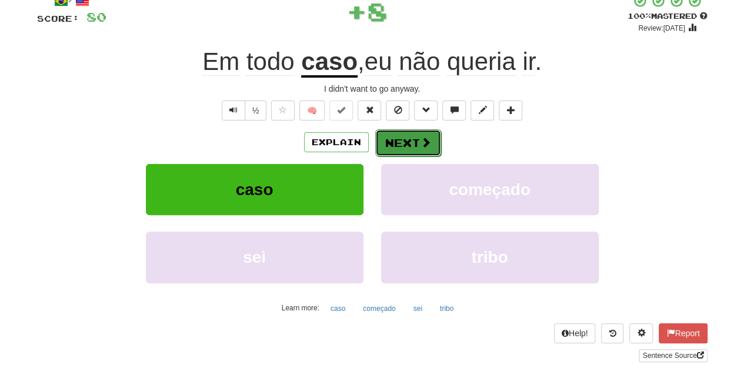
click at [409, 147] on button "Next" at bounding box center [408, 142] width 66 height 27
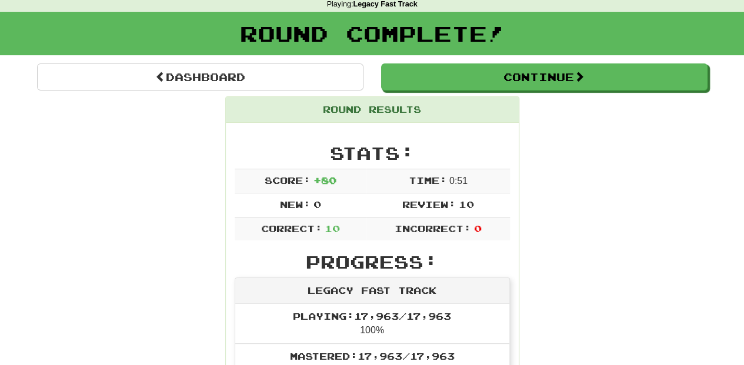
scroll to position [51, 0]
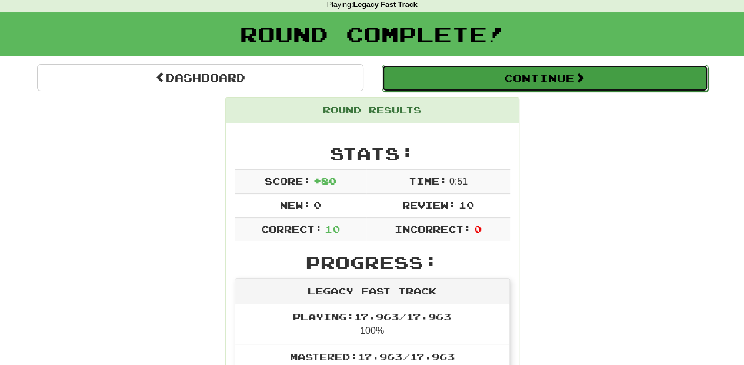
click at [444, 73] on button "Continue" at bounding box center [545, 78] width 326 height 27
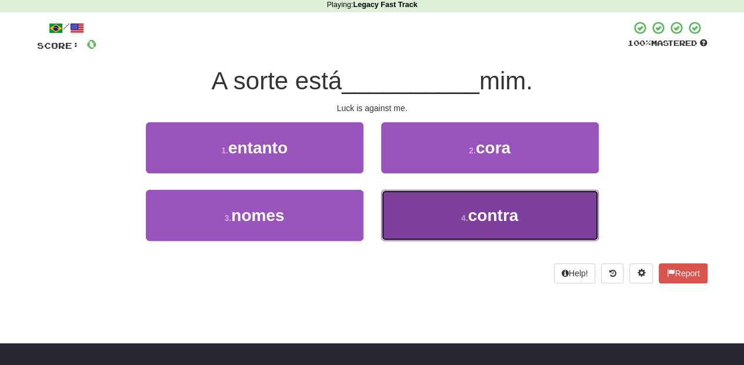
click at [420, 212] on button "4 . contra" at bounding box center [490, 215] width 218 height 51
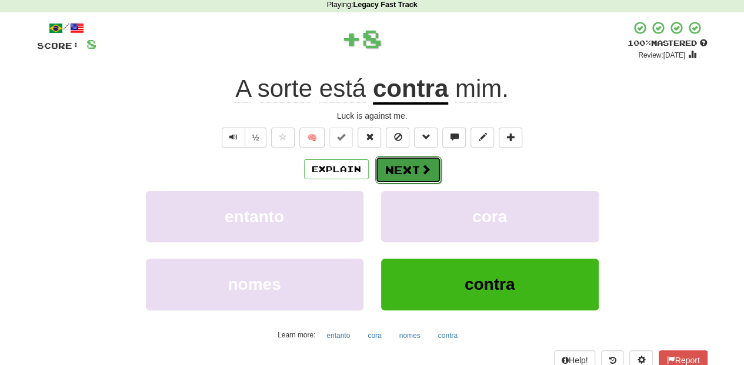
click at [405, 167] on button "Next" at bounding box center [408, 169] width 66 height 27
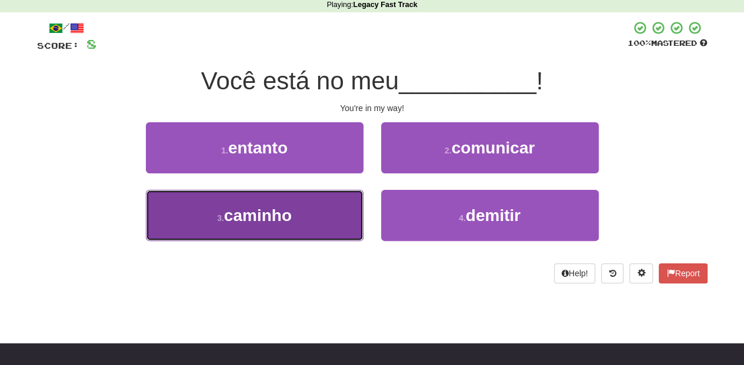
click at [321, 219] on button "3 . caminho" at bounding box center [255, 215] width 218 height 51
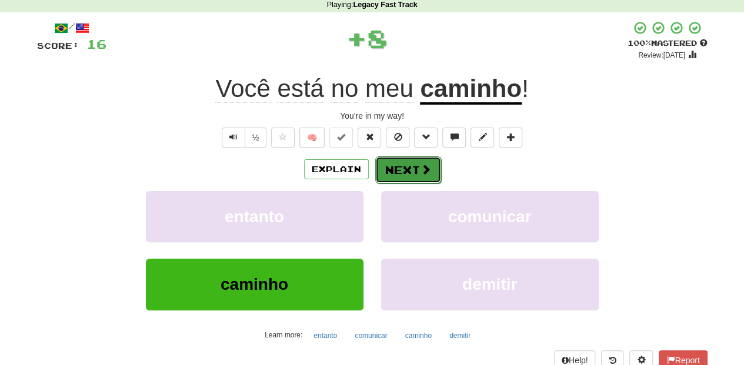
click at [394, 164] on button "Next" at bounding box center [408, 169] width 66 height 27
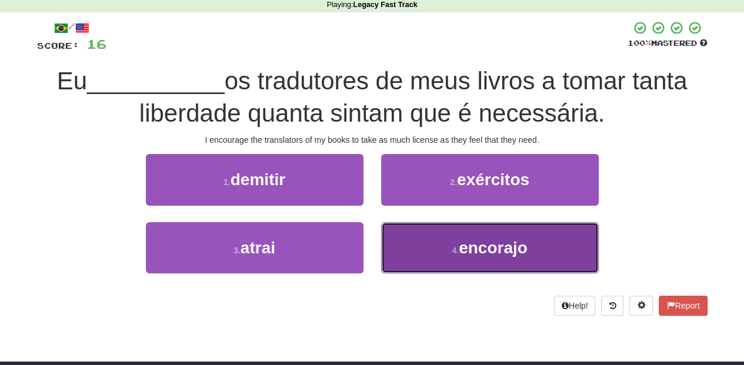
click at [424, 242] on button "4 . encorajo" at bounding box center [490, 247] width 218 height 51
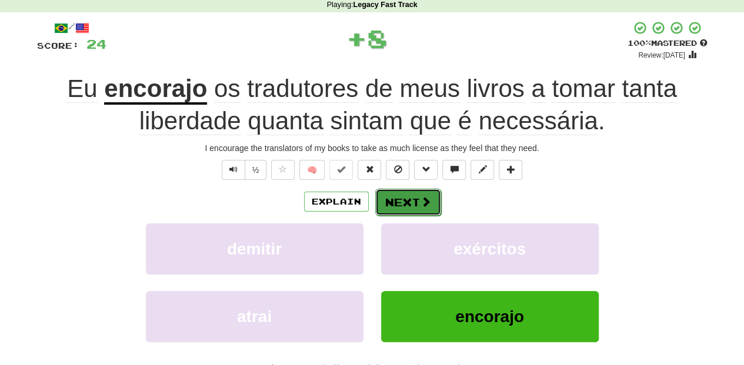
click at [411, 195] on button "Next" at bounding box center [408, 202] width 66 height 27
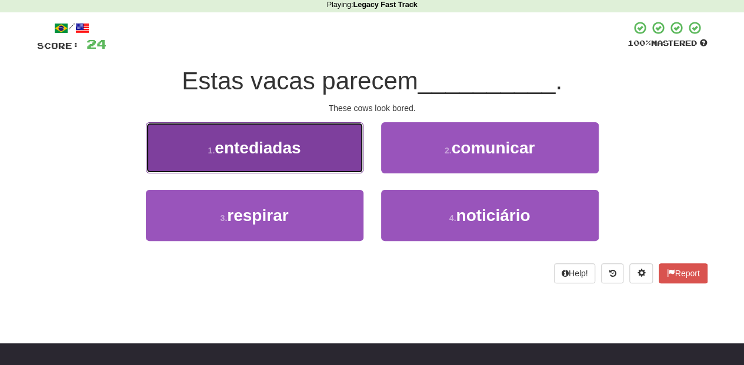
click at [335, 159] on button "1 . entediadas" at bounding box center [255, 147] width 218 height 51
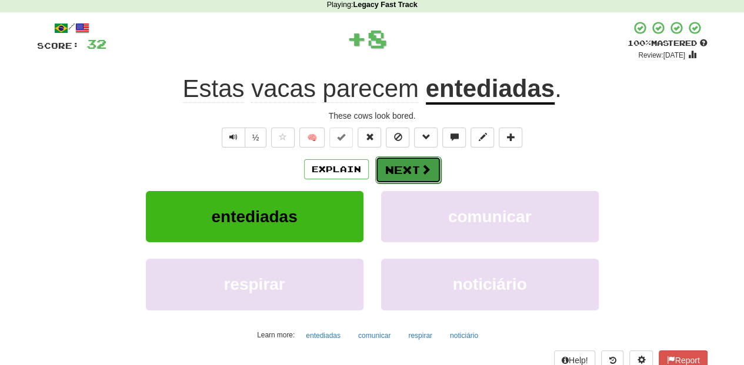
click at [381, 164] on button "Next" at bounding box center [408, 169] width 66 height 27
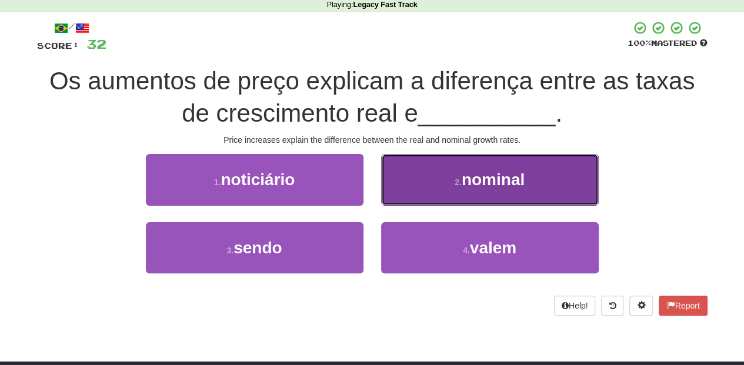
click at [416, 194] on button "2 . nominal" at bounding box center [490, 179] width 218 height 51
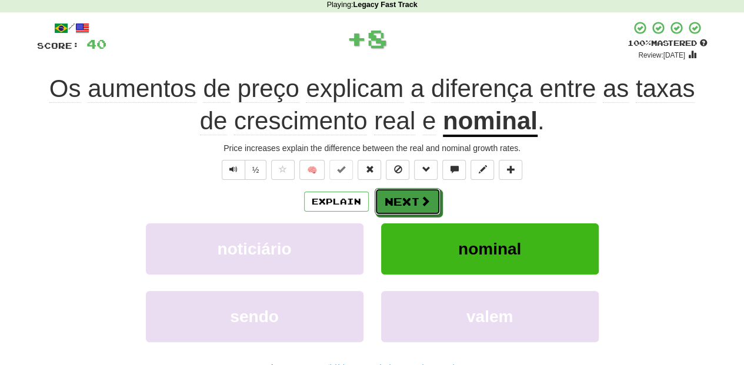
click at [416, 194] on button "Next" at bounding box center [408, 201] width 66 height 27
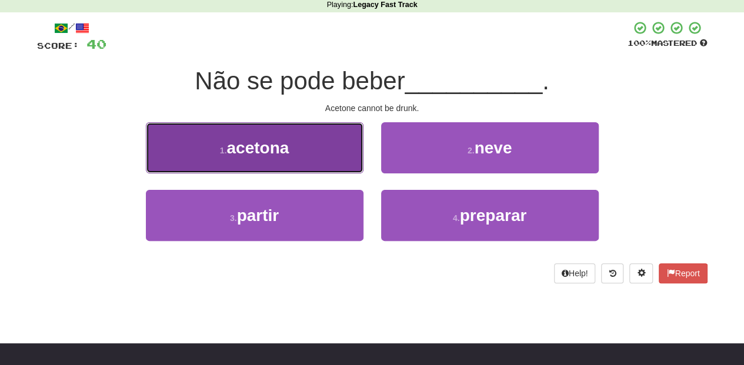
click at [339, 160] on button "1 . acetona" at bounding box center [255, 147] width 218 height 51
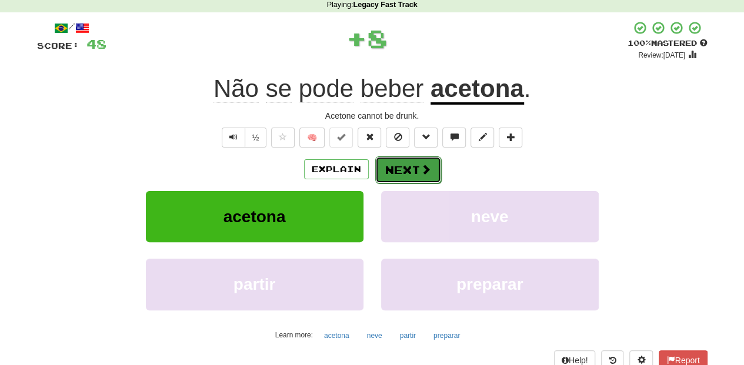
click at [400, 174] on button "Next" at bounding box center [408, 169] width 66 height 27
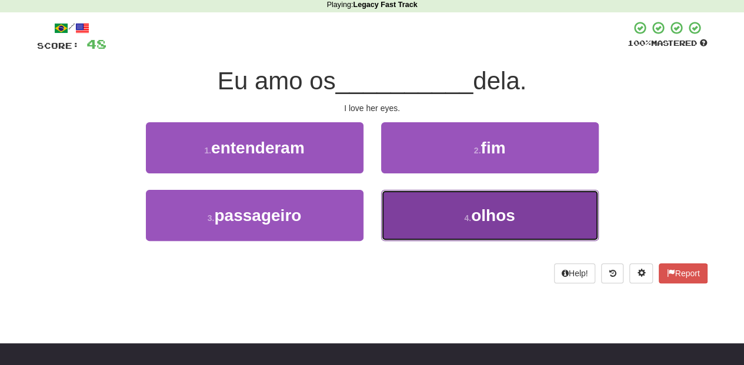
click at [415, 212] on button "4 . olhos" at bounding box center [490, 215] width 218 height 51
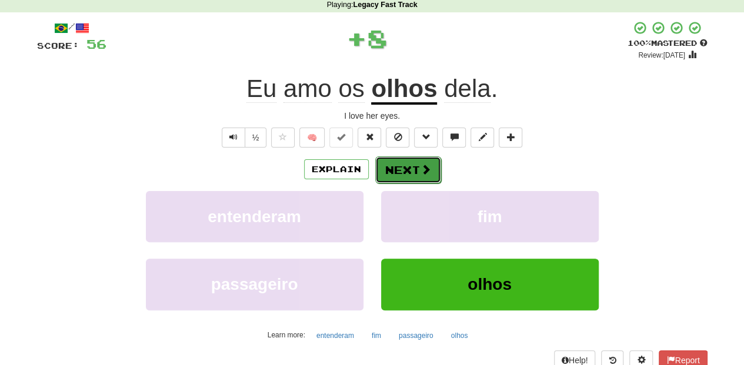
click at [402, 169] on button "Next" at bounding box center [408, 169] width 66 height 27
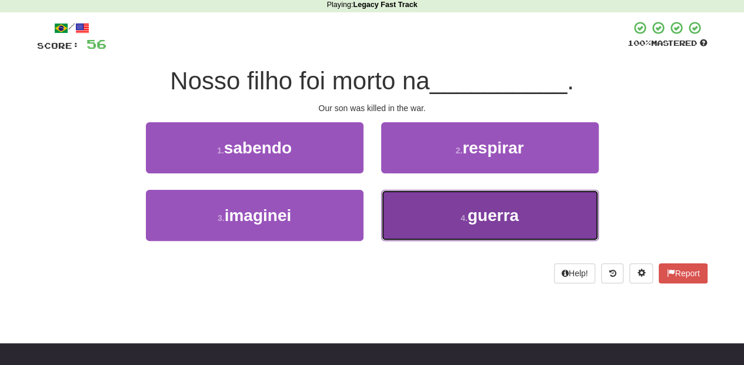
click at [414, 196] on button "4 . guerra" at bounding box center [490, 215] width 218 height 51
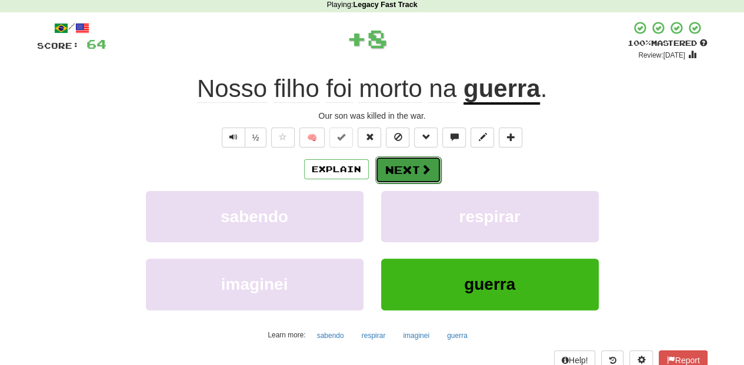
click at [404, 161] on button "Next" at bounding box center [408, 169] width 66 height 27
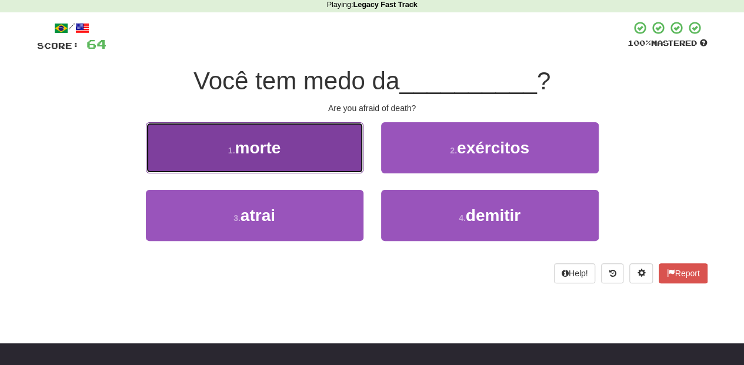
click at [322, 162] on button "1 . morte" at bounding box center [255, 147] width 218 height 51
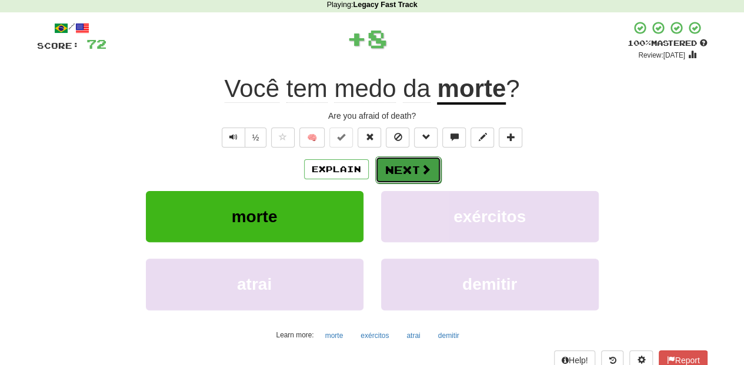
click at [385, 162] on button "Next" at bounding box center [408, 169] width 66 height 27
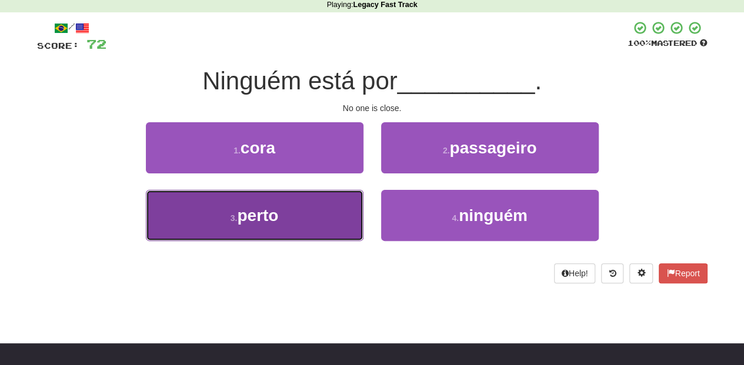
click at [338, 207] on button "3 . perto" at bounding box center [255, 215] width 218 height 51
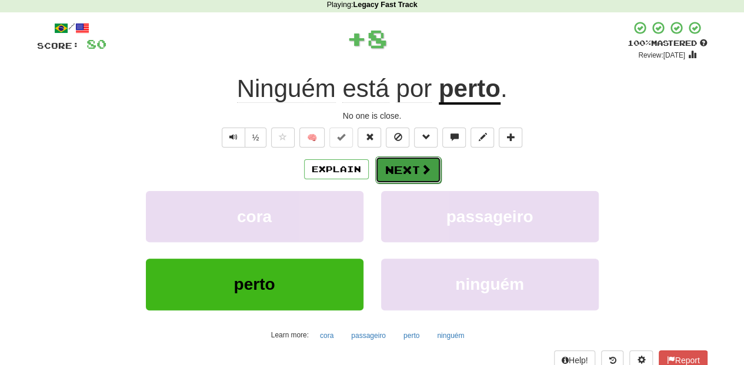
click at [412, 171] on button "Next" at bounding box center [408, 169] width 66 height 27
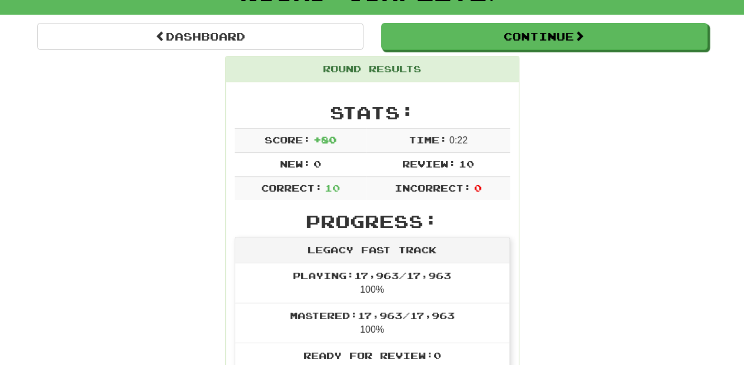
scroll to position [91, 0]
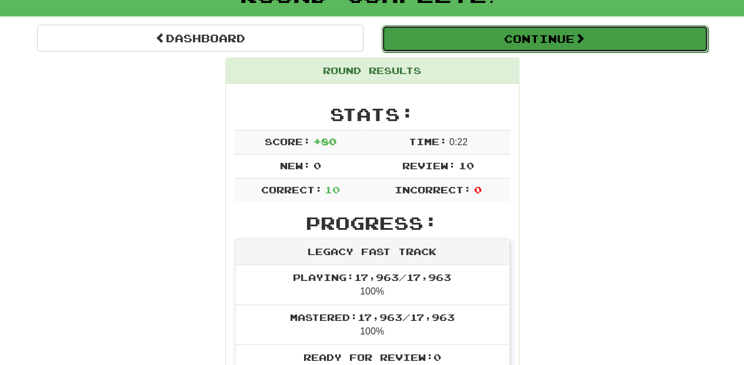
click at [438, 36] on button "Continue" at bounding box center [545, 38] width 326 height 27
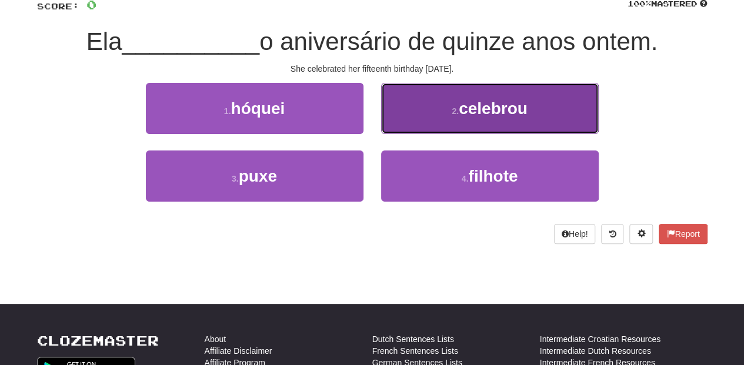
click at [418, 113] on button "2 . celebrou" at bounding box center [490, 108] width 218 height 51
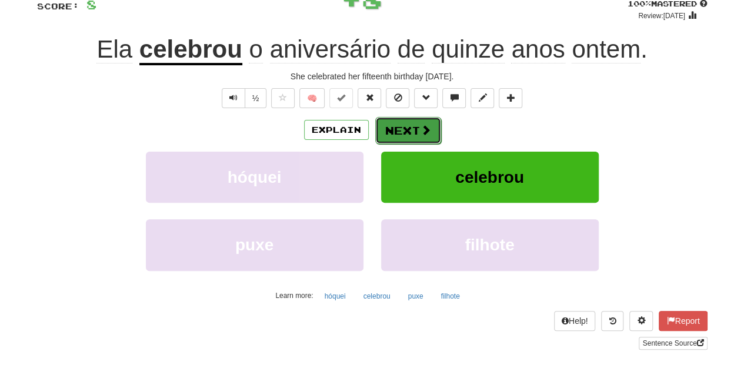
click at [400, 126] on button "Next" at bounding box center [408, 130] width 66 height 27
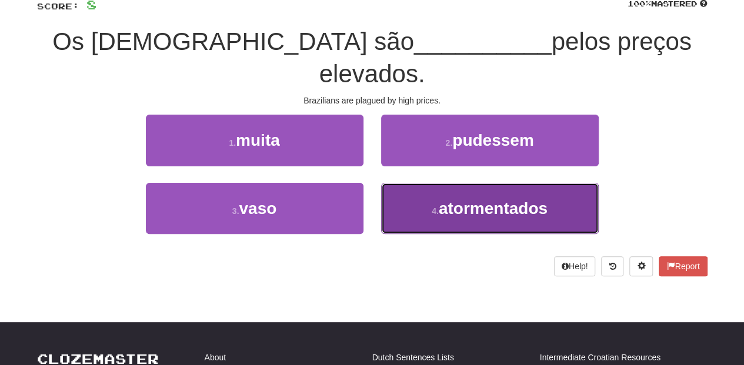
click at [405, 183] on button "4 . atormentados" at bounding box center [490, 208] width 218 height 51
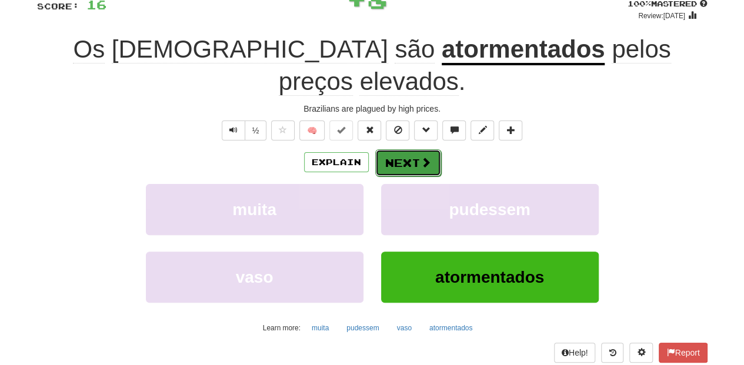
click at [406, 149] on button "Next" at bounding box center [408, 162] width 66 height 27
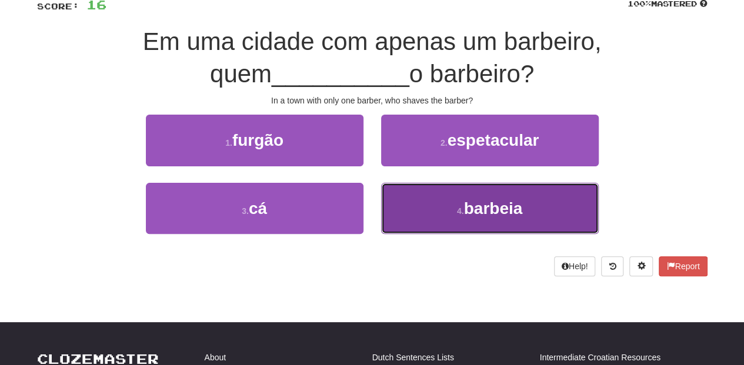
click at [418, 199] on button "4 . barbeia" at bounding box center [490, 208] width 218 height 51
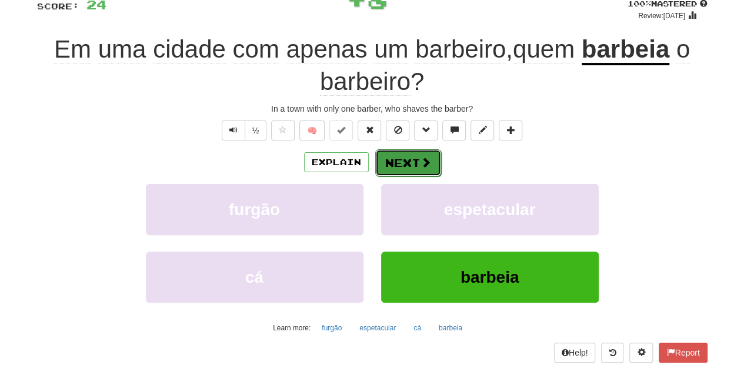
click at [409, 163] on button "Next" at bounding box center [408, 162] width 66 height 27
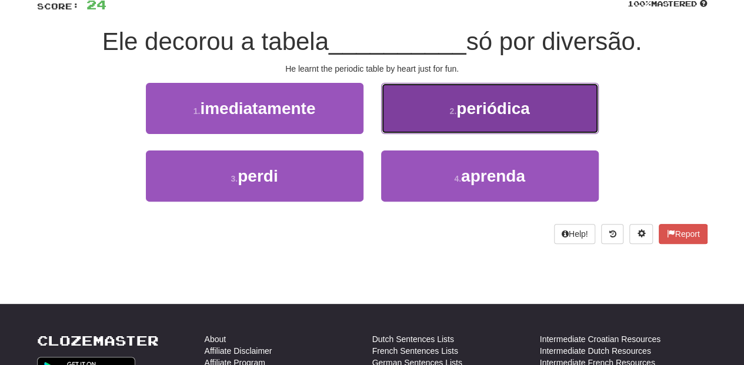
click at [421, 125] on button "2 . periódica" at bounding box center [490, 108] width 218 height 51
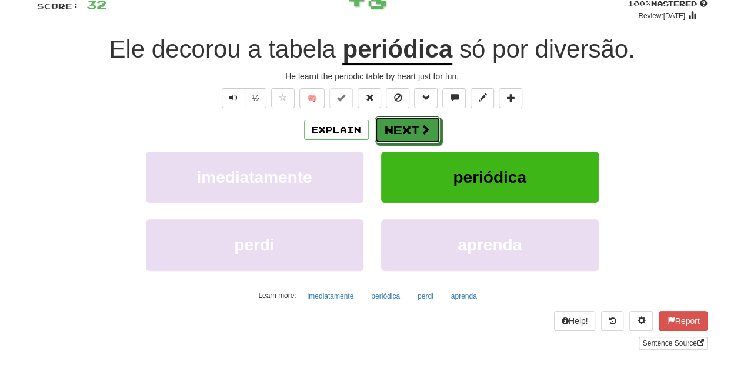
click at [421, 125] on span at bounding box center [425, 129] width 11 height 11
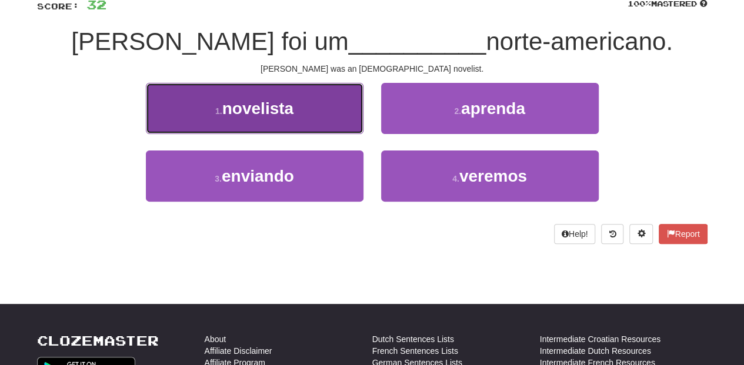
click at [330, 108] on button "1 . novelista" at bounding box center [255, 108] width 218 height 51
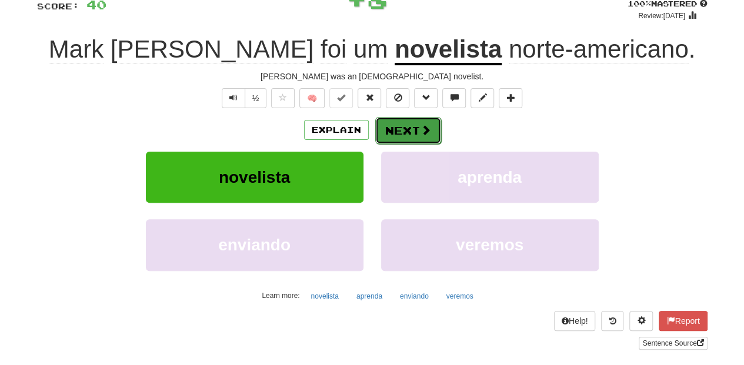
click at [401, 131] on button "Next" at bounding box center [408, 130] width 66 height 27
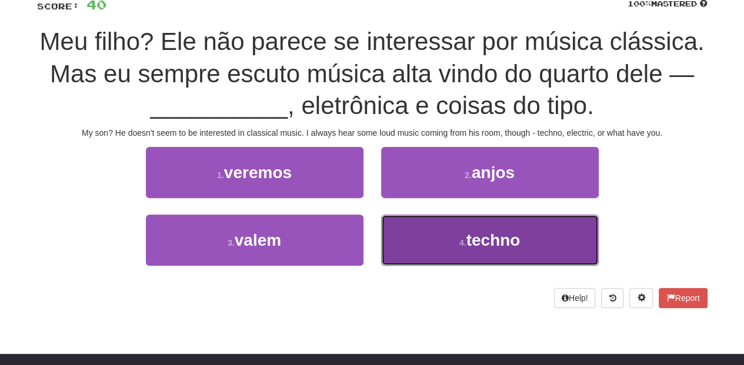
click at [434, 236] on button "4 . techno" at bounding box center [490, 240] width 218 height 51
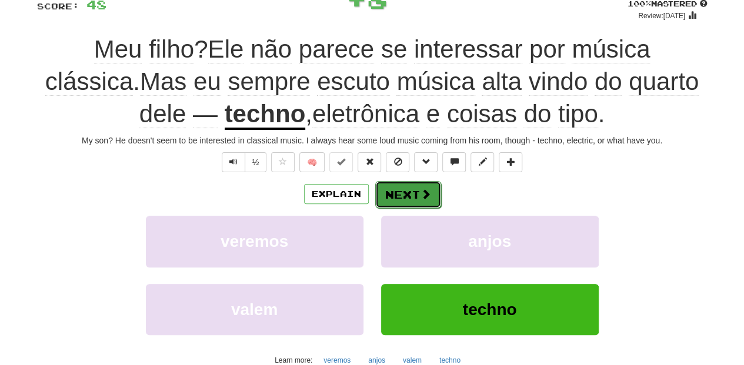
click at [409, 195] on button "Next" at bounding box center [408, 194] width 66 height 27
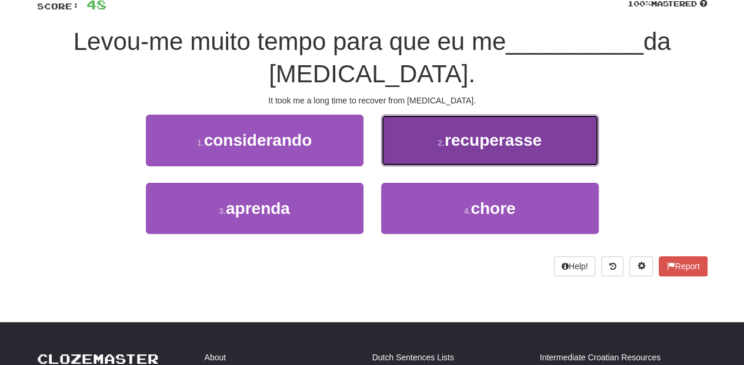
click at [399, 159] on button "2 . recuperasse" at bounding box center [490, 140] width 218 height 51
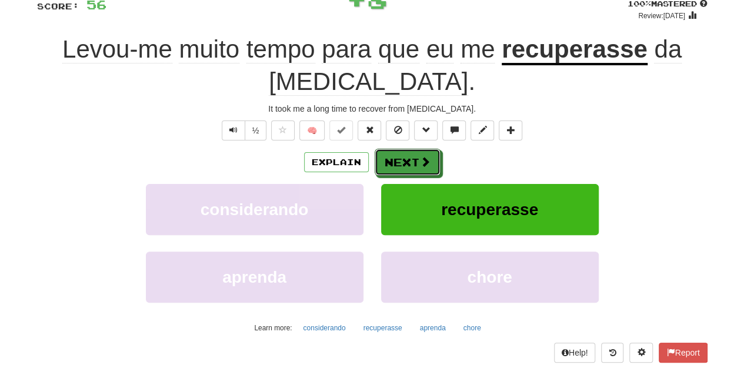
click at [399, 159] on button "Next" at bounding box center [408, 162] width 66 height 27
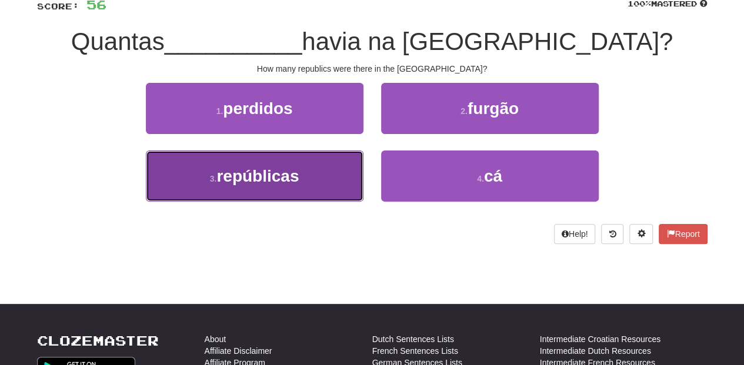
click at [332, 169] on button "3 . repúblicas" at bounding box center [255, 176] width 218 height 51
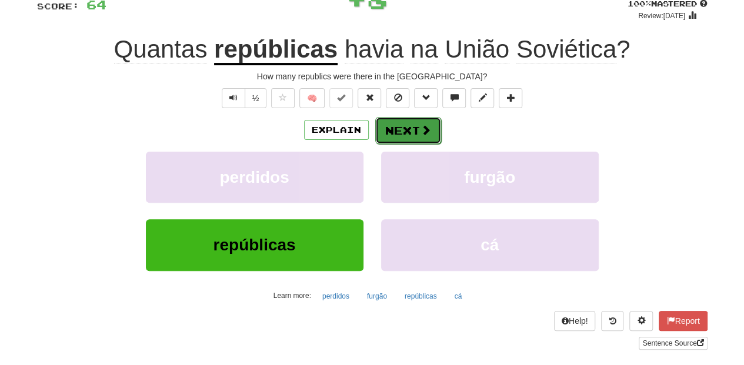
click at [398, 131] on button "Next" at bounding box center [408, 130] width 66 height 27
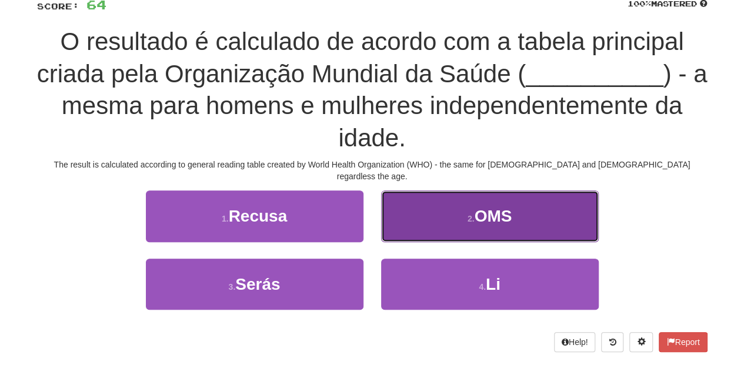
click at [435, 211] on button "2 . OMS" at bounding box center [490, 216] width 218 height 51
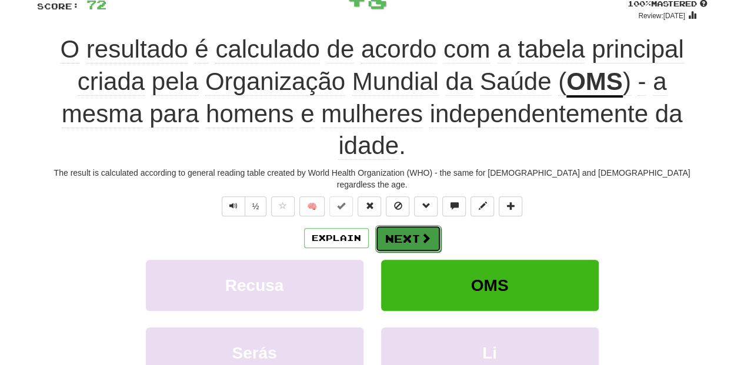
click at [395, 226] on button "Next" at bounding box center [408, 238] width 66 height 27
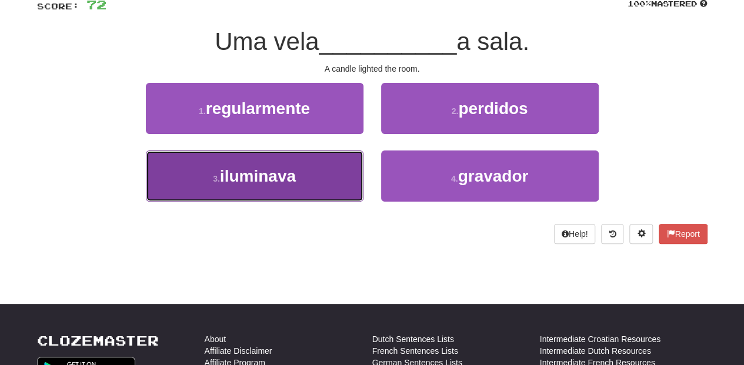
click at [351, 177] on button "3 . iluminava" at bounding box center [255, 176] width 218 height 51
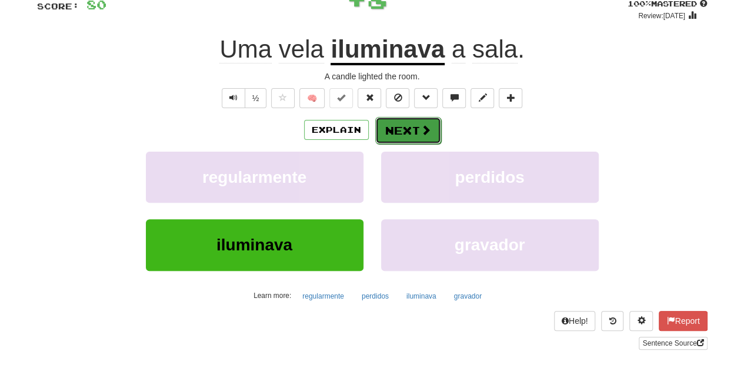
click at [397, 126] on button "Next" at bounding box center [408, 130] width 66 height 27
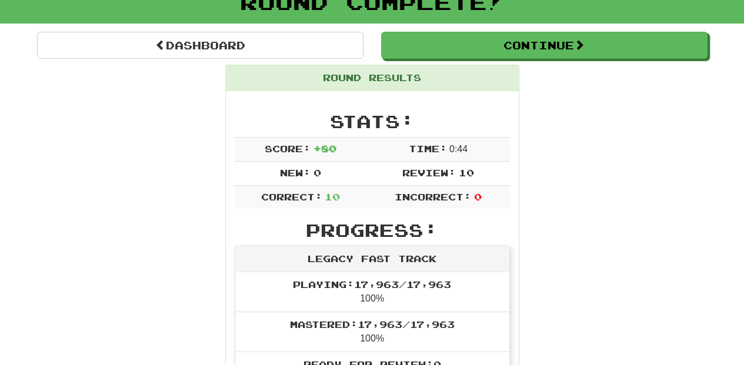
scroll to position [64, 0]
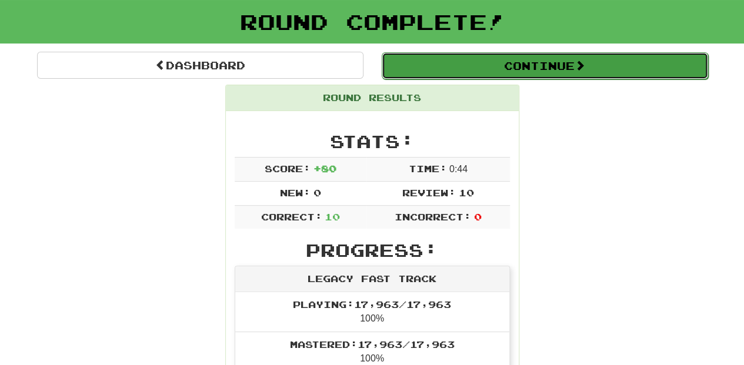
click at [476, 62] on button "Continue" at bounding box center [545, 65] width 326 height 27
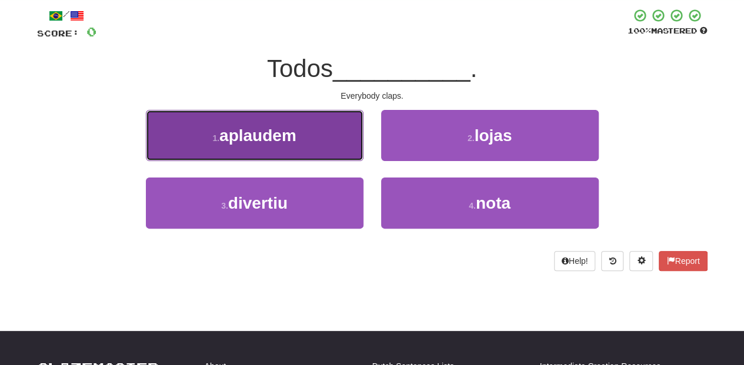
click at [331, 142] on button "1 . aplaudem" at bounding box center [255, 135] width 218 height 51
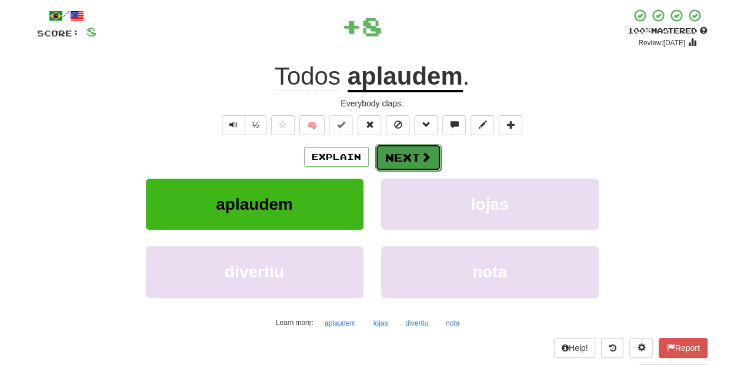
click at [407, 148] on button "Next" at bounding box center [408, 157] width 66 height 27
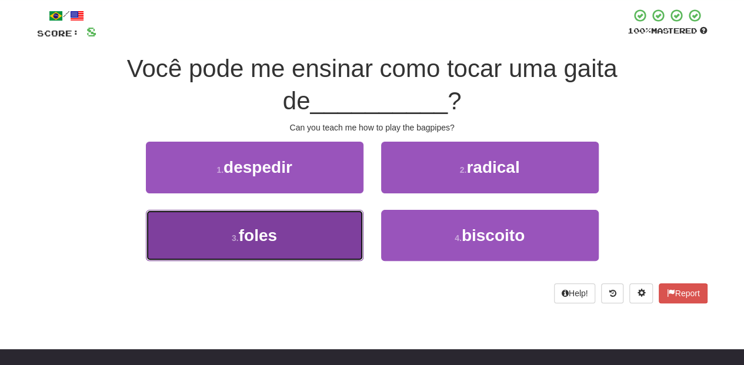
click at [334, 220] on button "3 . foles" at bounding box center [255, 235] width 218 height 51
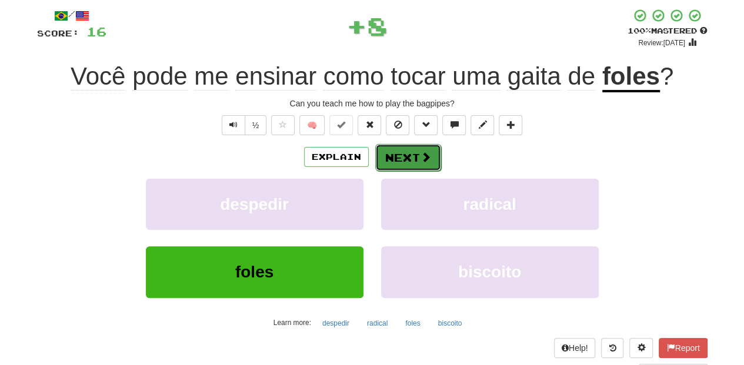
click at [424, 157] on span at bounding box center [426, 157] width 11 height 11
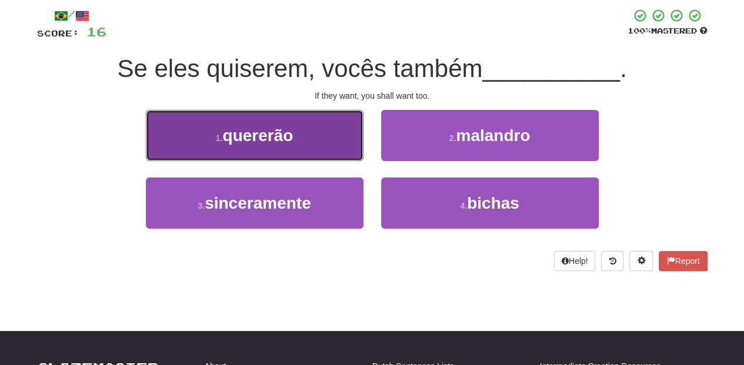
click at [341, 154] on button "1 . quererão" at bounding box center [255, 135] width 218 height 51
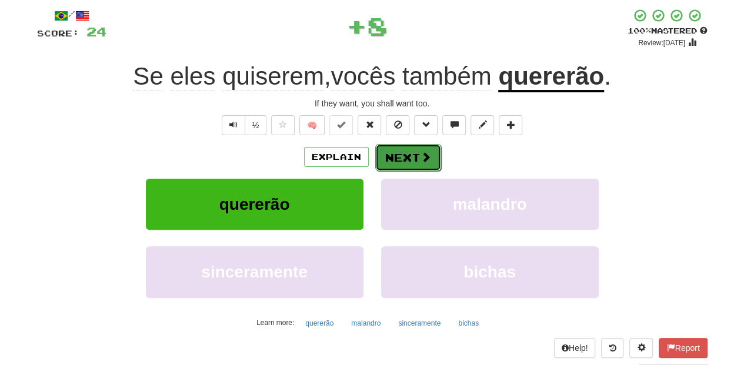
click at [395, 156] on button "Next" at bounding box center [408, 157] width 66 height 27
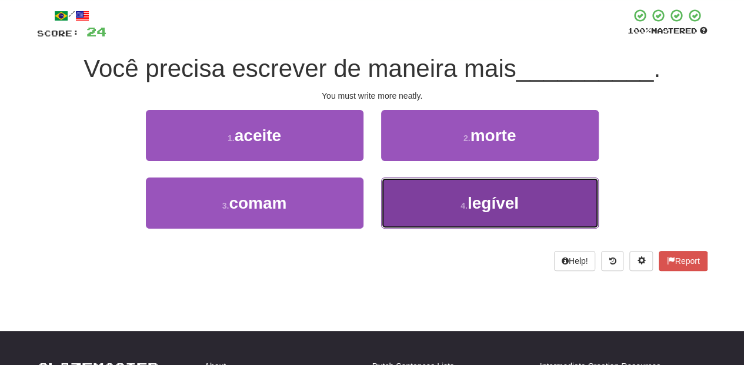
click at [416, 185] on button "4 . legível" at bounding box center [490, 203] width 218 height 51
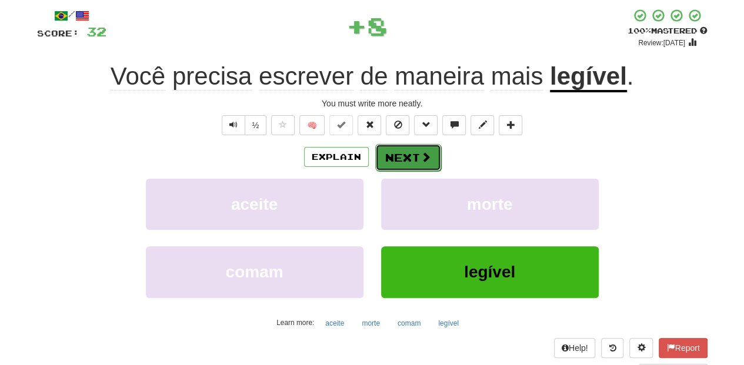
click at [406, 154] on button "Next" at bounding box center [408, 157] width 66 height 27
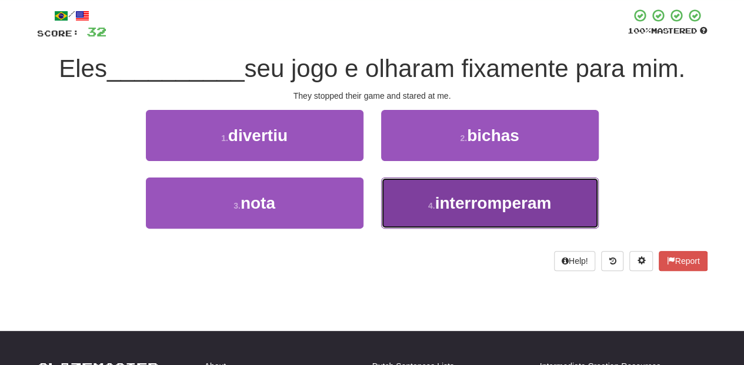
click at [420, 191] on button "4 . interromperam" at bounding box center [490, 203] width 218 height 51
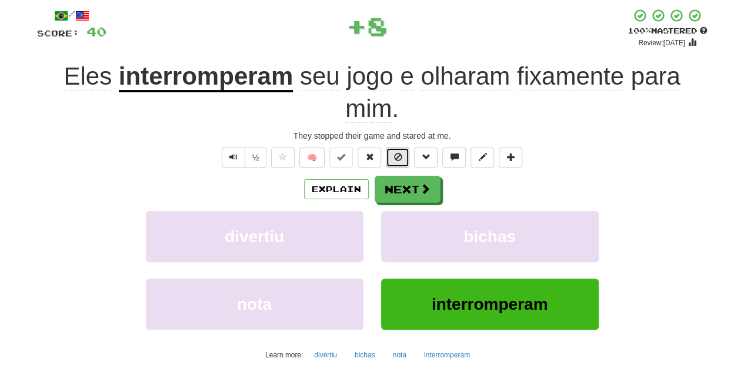
click at [406, 163] on button at bounding box center [398, 158] width 24 height 20
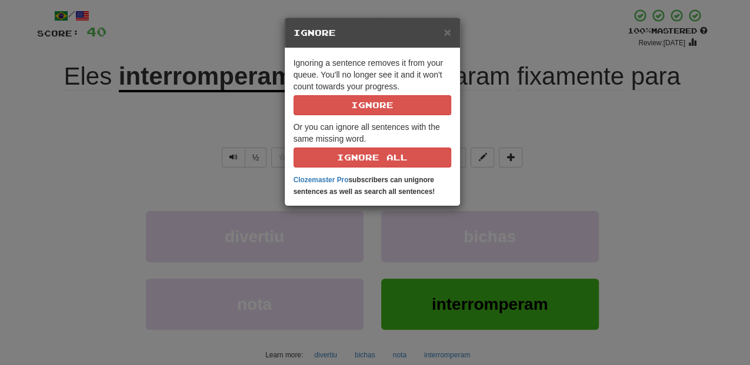
click at [535, 189] on div "× Ignore Ignoring a sentence removes it from your queue. You'll no longer see i…" at bounding box center [375, 182] width 750 height 365
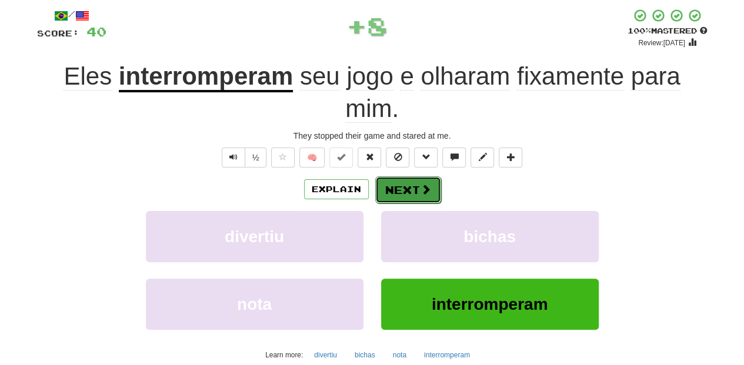
click at [422, 190] on span at bounding box center [426, 189] width 11 height 11
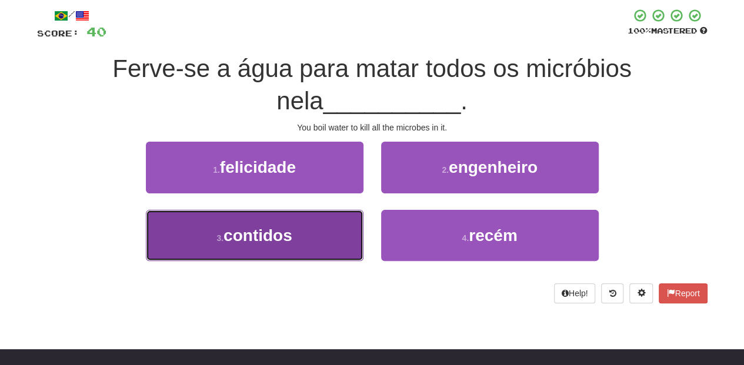
click at [322, 235] on button "3 . contidos" at bounding box center [255, 235] width 218 height 51
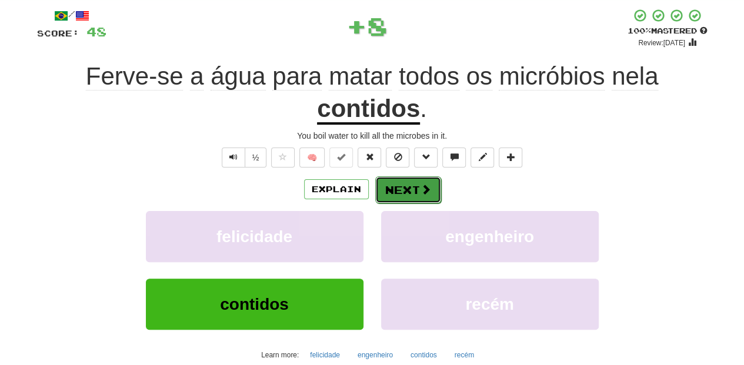
click at [406, 186] on button "Next" at bounding box center [408, 189] width 66 height 27
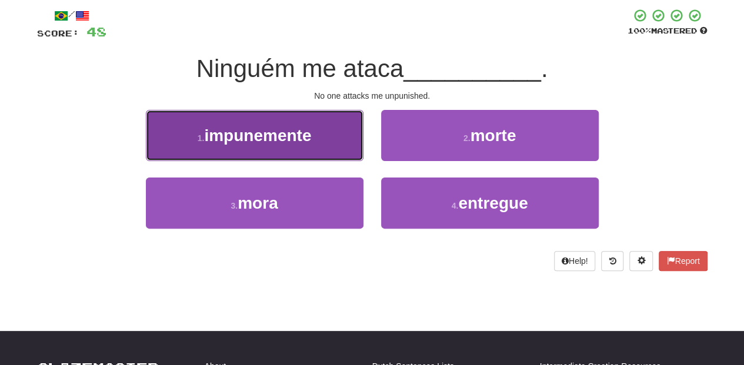
click at [320, 143] on button "1 . impunemente" at bounding box center [255, 135] width 218 height 51
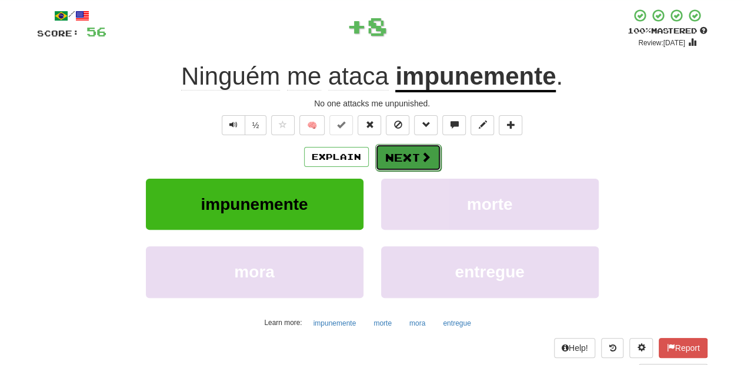
click at [404, 156] on button "Next" at bounding box center [408, 157] width 66 height 27
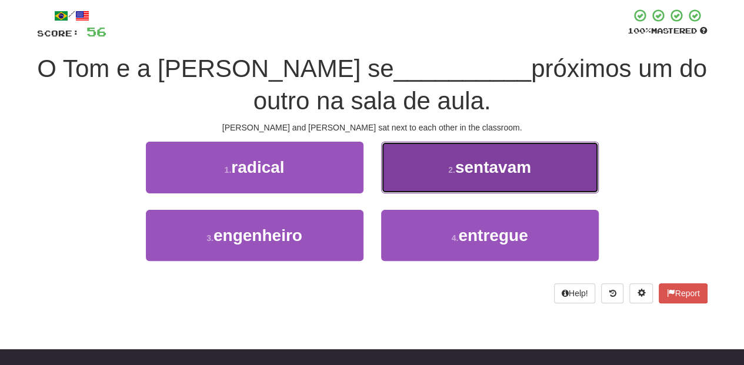
click at [418, 186] on button "2 . sentavam" at bounding box center [490, 167] width 218 height 51
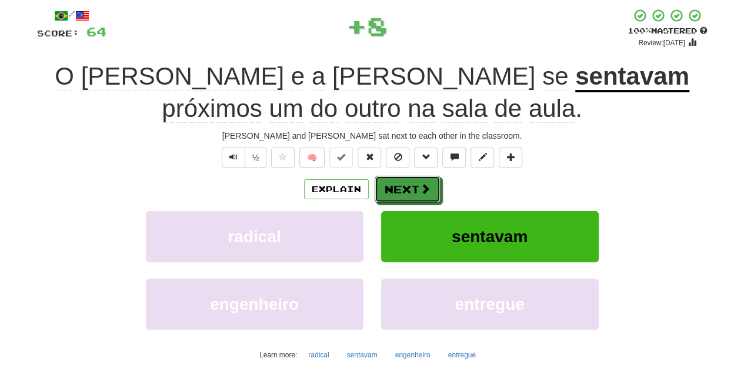
click at [396, 186] on button "Next" at bounding box center [408, 189] width 66 height 27
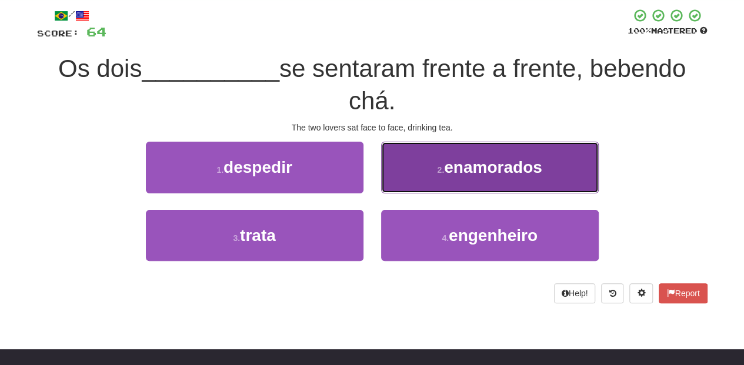
click at [419, 173] on button "2 . enamorados" at bounding box center [490, 167] width 218 height 51
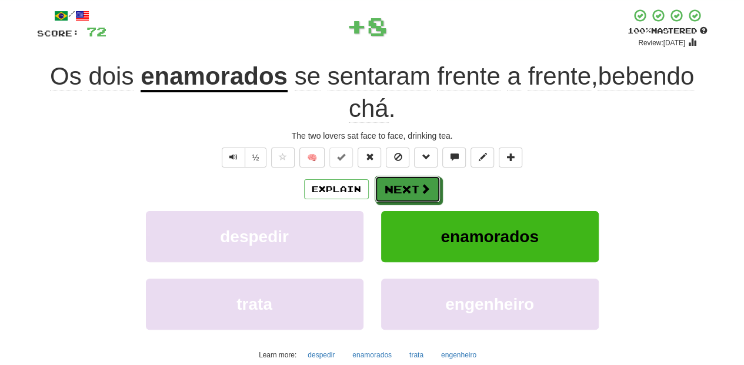
click at [411, 180] on button "Next" at bounding box center [408, 189] width 66 height 27
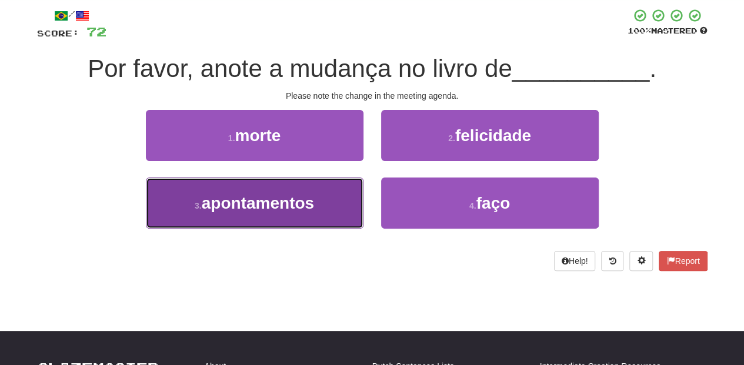
click at [349, 199] on button "3 . apontamentos" at bounding box center [255, 203] width 218 height 51
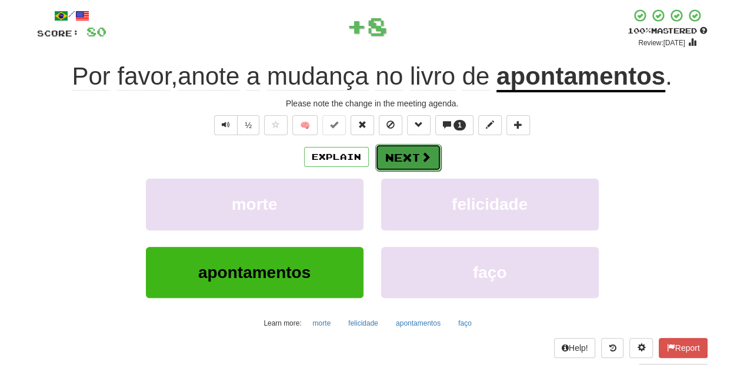
click at [398, 164] on button "Next" at bounding box center [408, 157] width 66 height 27
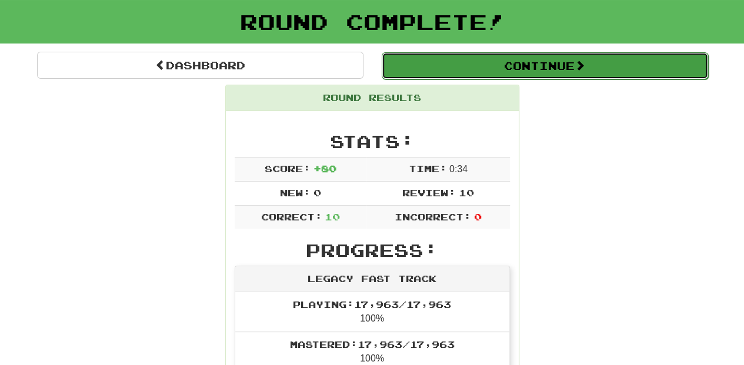
click at [436, 65] on button "Continue" at bounding box center [545, 65] width 326 height 27
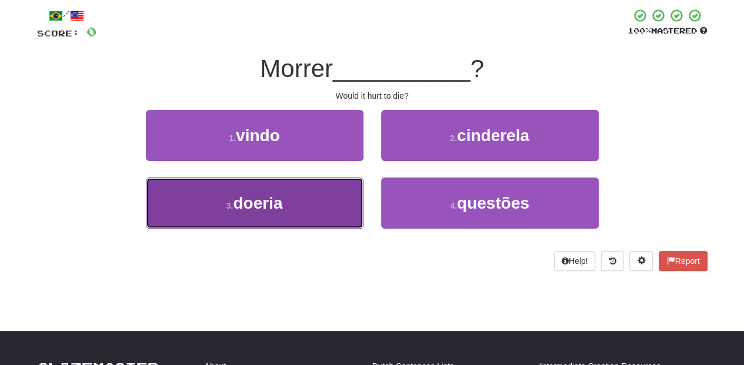
click at [312, 200] on button "3 . doeria" at bounding box center [255, 203] width 218 height 51
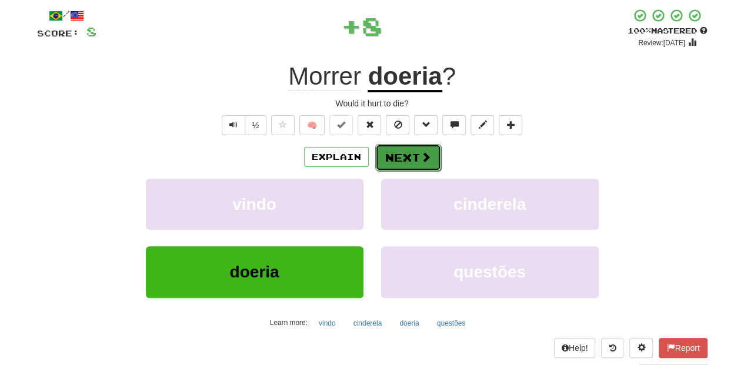
click at [399, 155] on button "Next" at bounding box center [408, 157] width 66 height 27
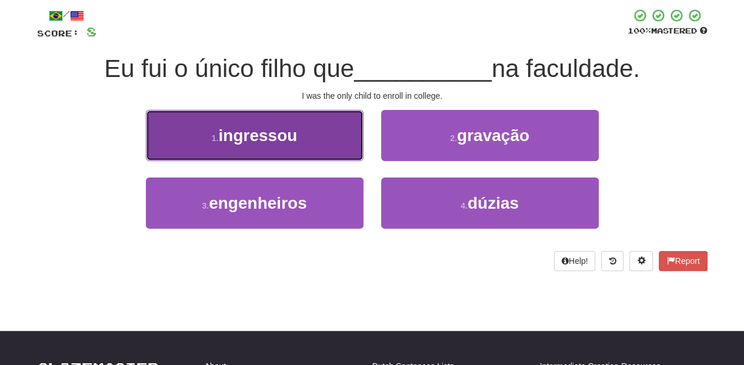
click at [344, 158] on button "1 . ingressou" at bounding box center [255, 135] width 218 height 51
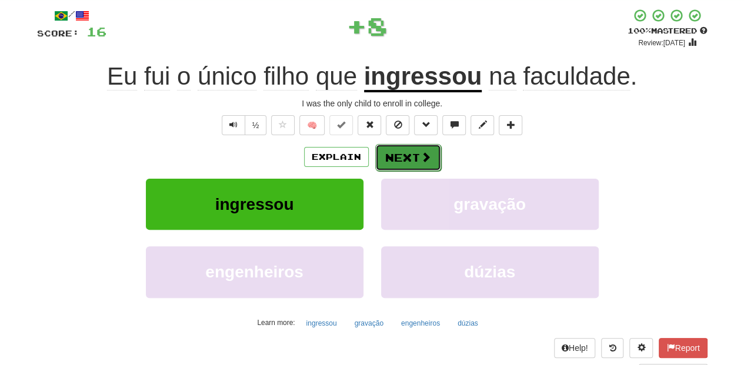
click at [391, 156] on button "Next" at bounding box center [408, 157] width 66 height 27
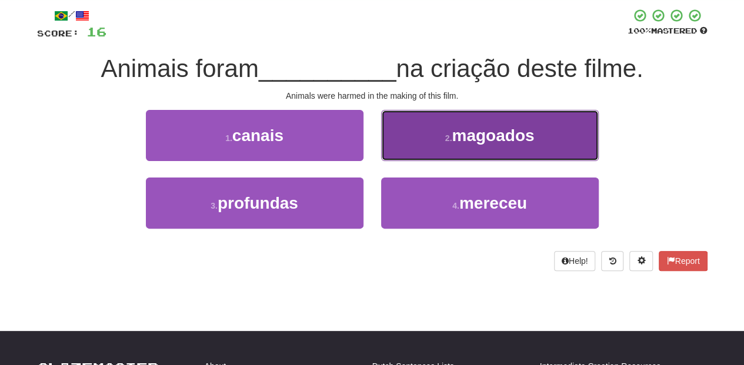
click at [421, 149] on button "2 . magoados" at bounding box center [490, 135] width 218 height 51
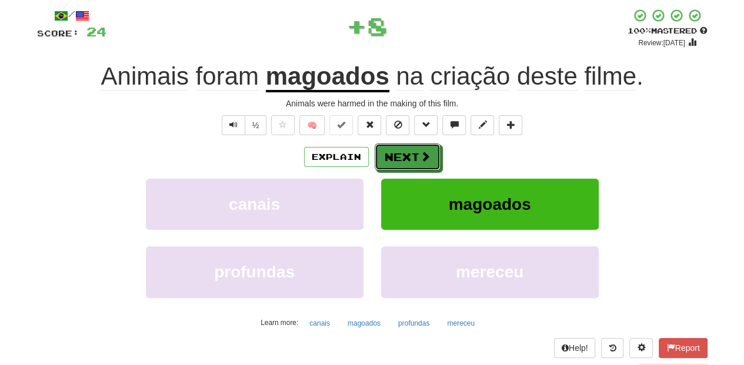
click at [420, 151] on span at bounding box center [425, 156] width 11 height 11
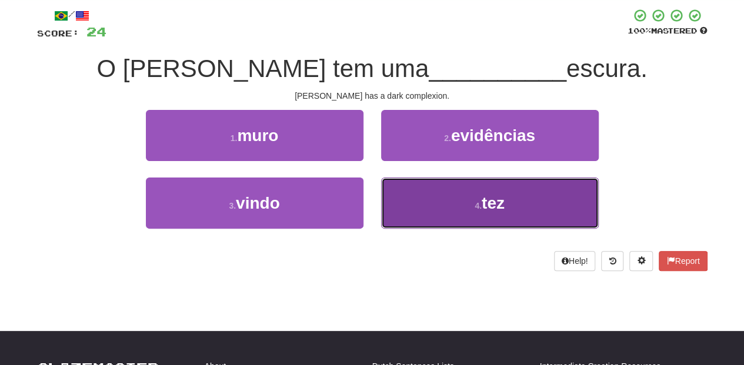
click at [434, 191] on button "4 . tez" at bounding box center [490, 203] width 218 height 51
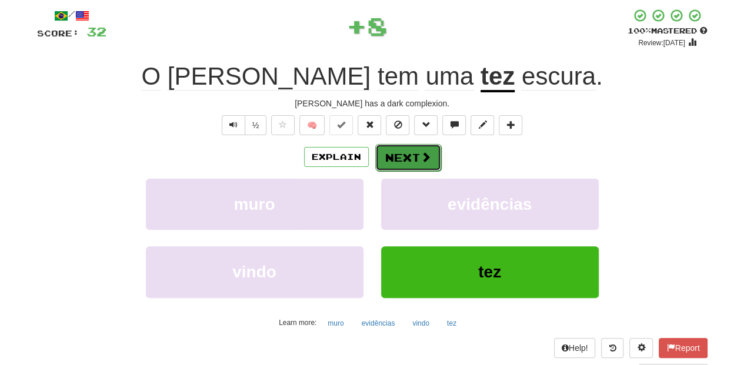
click at [421, 158] on span at bounding box center [426, 157] width 11 height 11
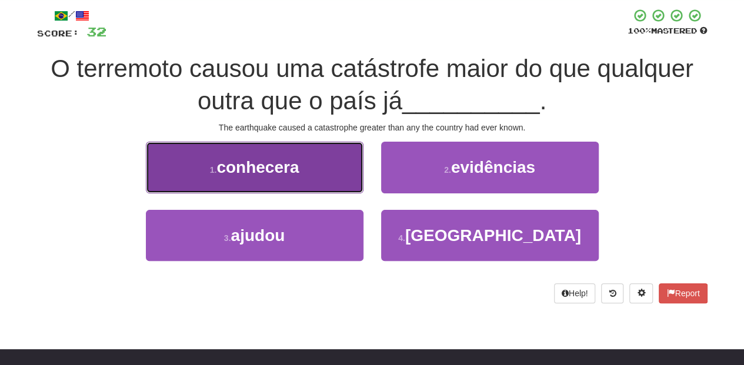
click at [346, 184] on button "1 . conhecera" at bounding box center [255, 167] width 218 height 51
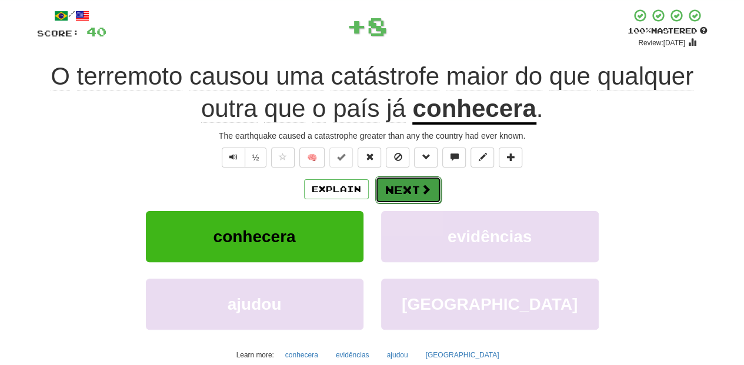
click at [404, 185] on button "Next" at bounding box center [408, 189] width 66 height 27
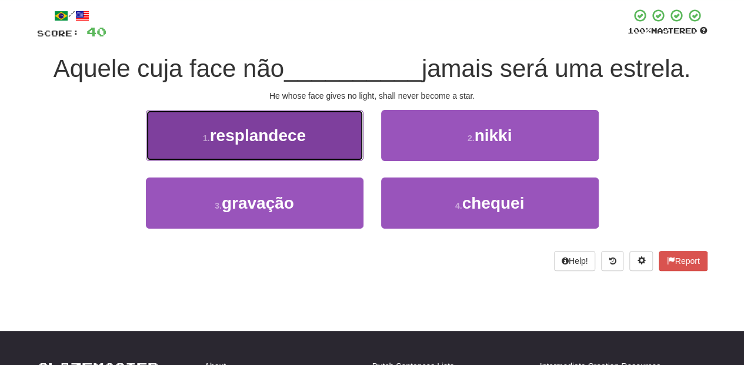
click at [331, 158] on button "1 . resplandece" at bounding box center [255, 135] width 218 height 51
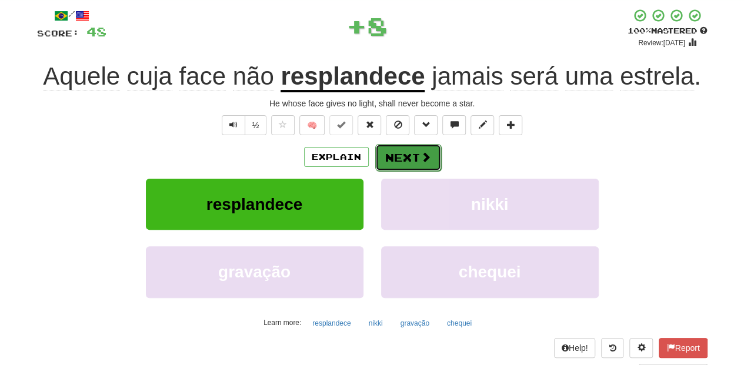
click at [386, 158] on button "Next" at bounding box center [408, 157] width 66 height 27
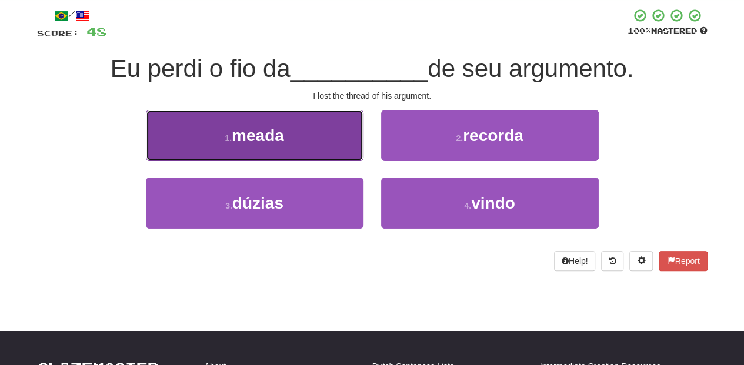
click at [347, 149] on button "1 . meada" at bounding box center [255, 135] width 218 height 51
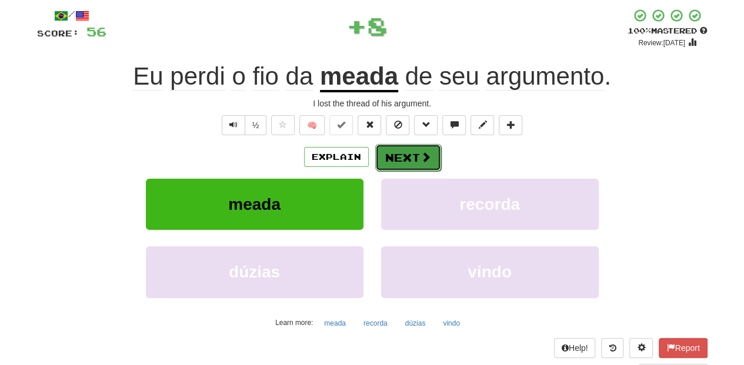
click at [378, 152] on button "Next" at bounding box center [408, 157] width 66 height 27
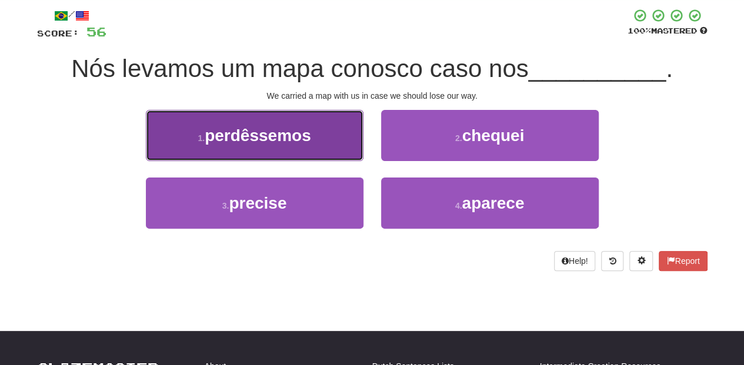
click at [340, 149] on button "1 . perdêssemos" at bounding box center [255, 135] width 218 height 51
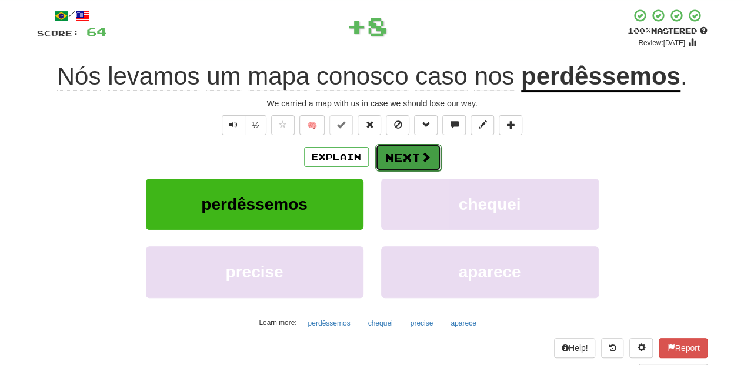
click at [400, 159] on button "Next" at bounding box center [408, 157] width 66 height 27
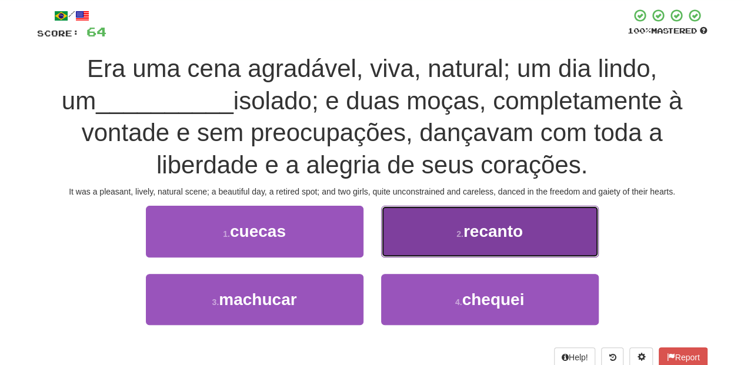
click at [401, 230] on button "2 . recanto" at bounding box center [490, 231] width 218 height 51
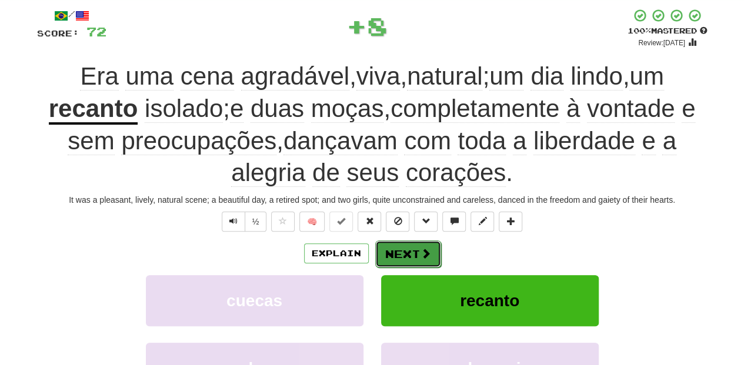
click at [396, 261] on button "Next" at bounding box center [408, 254] width 66 height 27
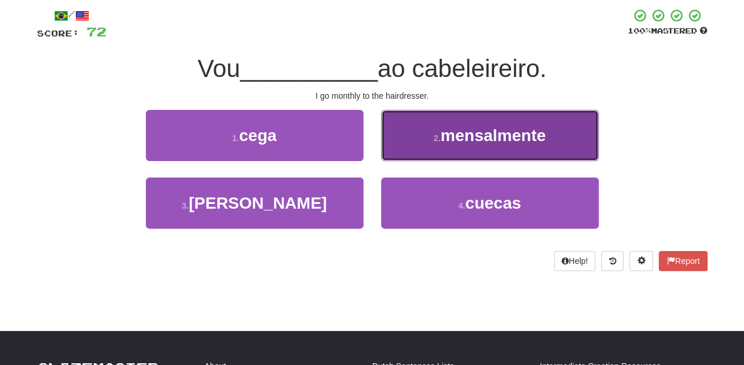
click at [416, 146] on button "2 . mensalmente" at bounding box center [490, 135] width 218 height 51
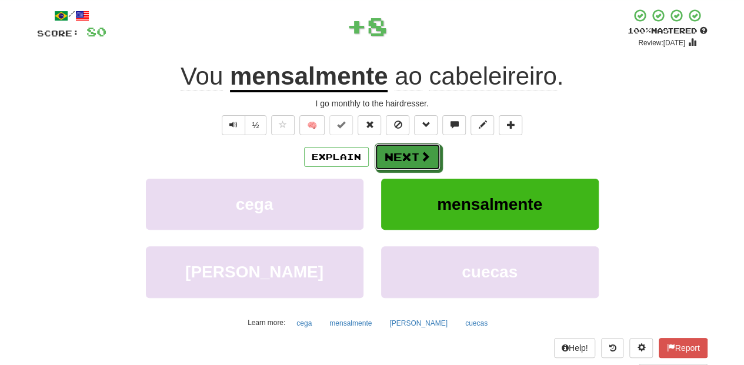
click at [406, 156] on button "Next" at bounding box center [408, 157] width 66 height 27
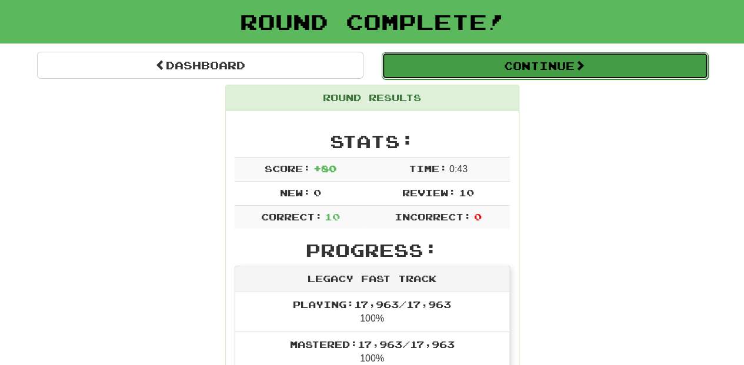
click at [423, 64] on button "Continue" at bounding box center [545, 65] width 326 height 27
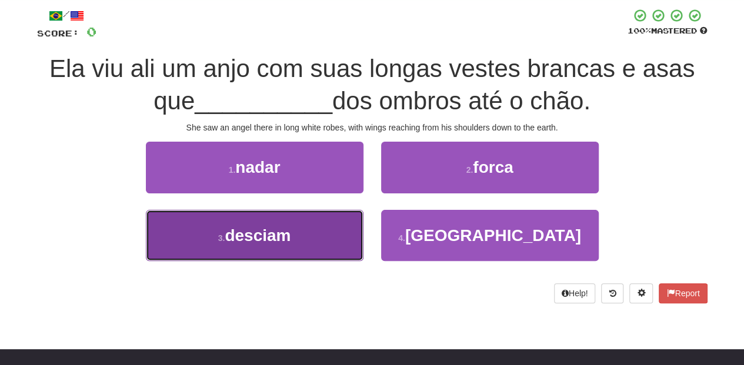
click at [318, 238] on button "3 . desciam" at bounding box center [255, 235] width 218 height 51
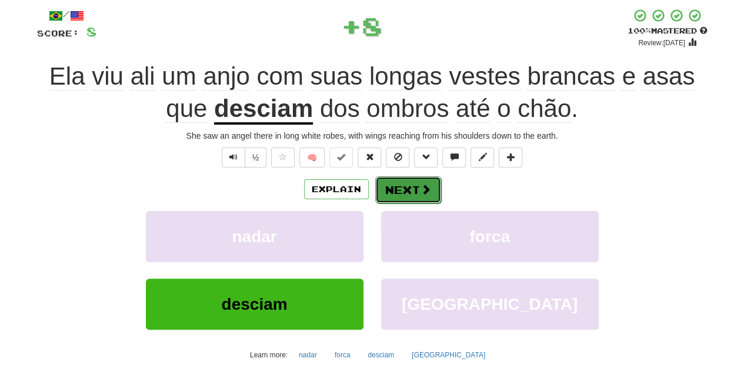
click at [399, 188] on button "Next" at bounding box center [408, 189] width 66 height 27
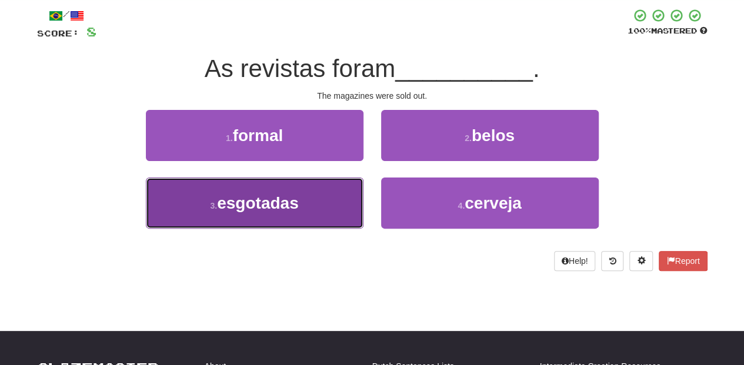
click at [314, 202] on button "3 . esgotadas" at bounding box center [255, 203] width 218 height 51
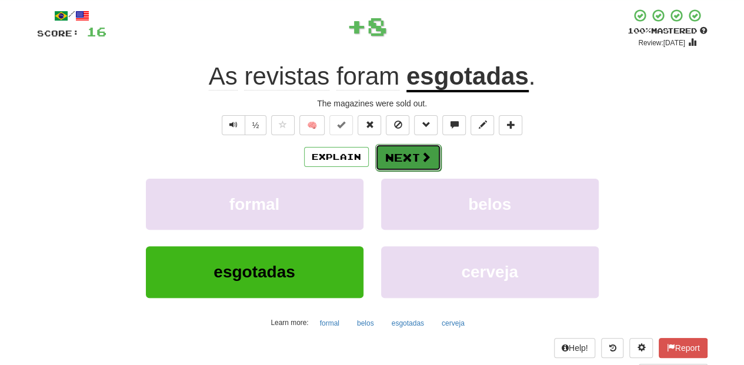
click at [395, 154] on button "Next" at bounding box center [408, 157] width 66 height 27
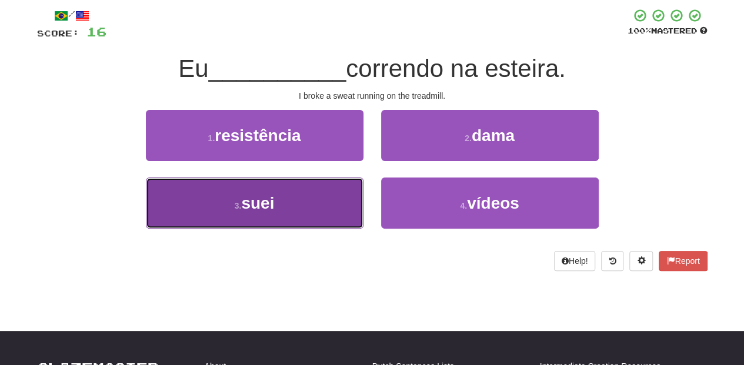
click at [316, 207] on button "3 . suei" at bounding box center [255, 203] width 218 height 51
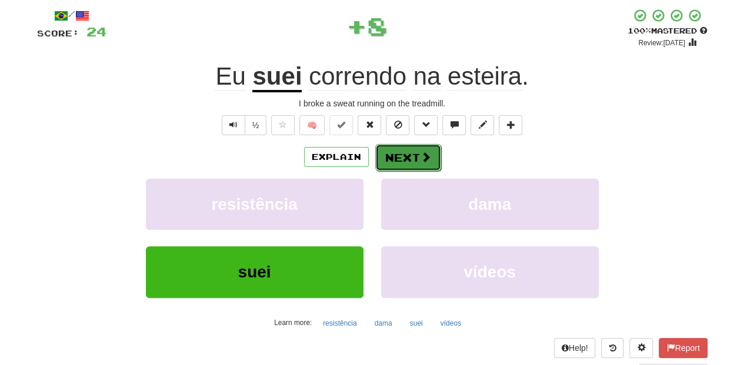
click at [404, 159] on button "Next" at bounding box center [408, 157] width 66 height 27
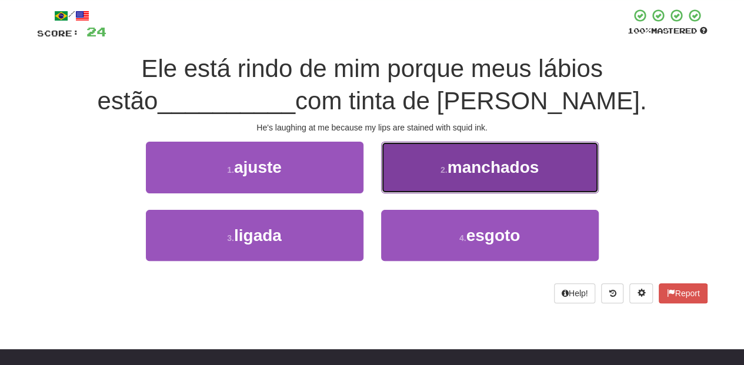
click at [422, 178] on button "2 . manchados" at bounding box center [490, 167] width 218 height 51
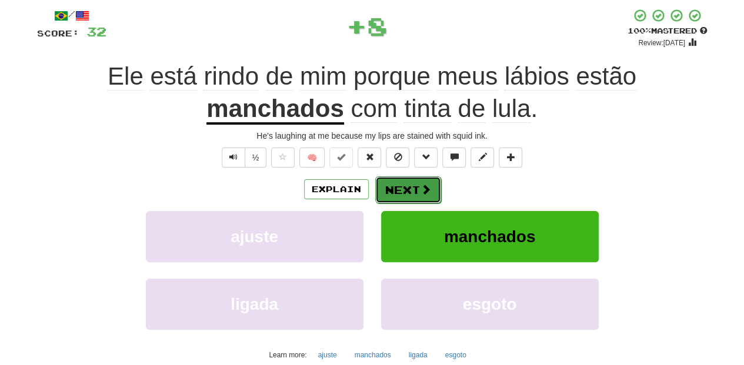
click at [420, 181] on button "Next" at bounding box center [408, 189] width 66 height 27
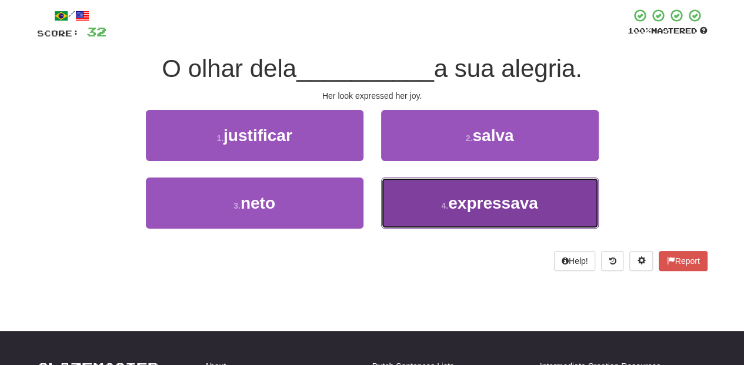
click at [427, 206] on button "4 . expressava" at bounding box center [490, 203] width 218 height 51
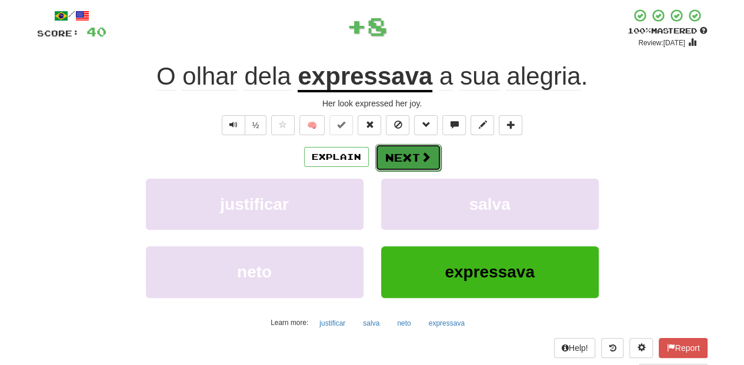
click at [414, 159] on button "Next" at bounding box center [408, 157] width 66 height 27
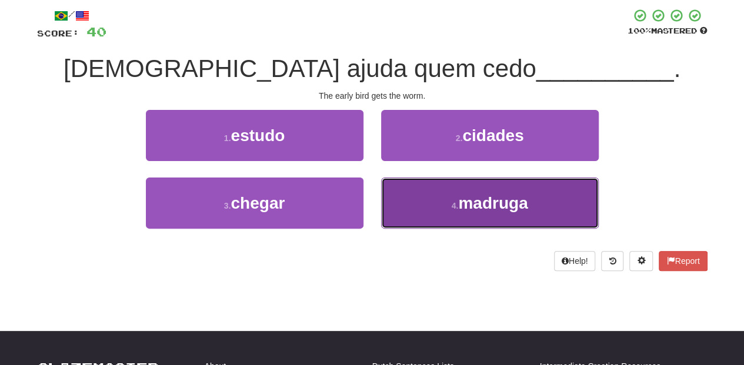
click at [426, 191] on button "4 . madruga" at bounding box center [490, 203] width 218 height 51
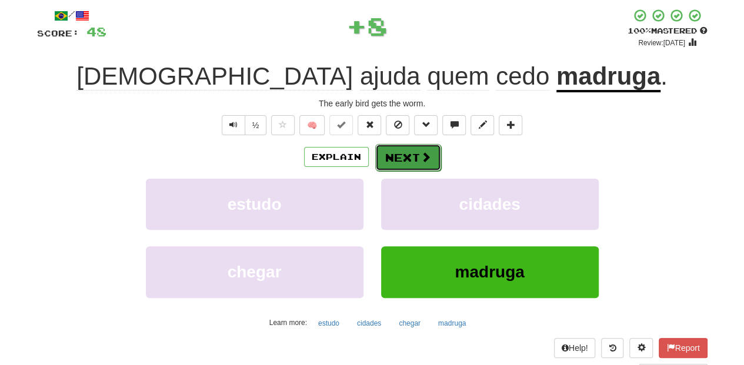
click at [413, 154] on button "Next" at bounding box center [408, 157] width 66 height 27
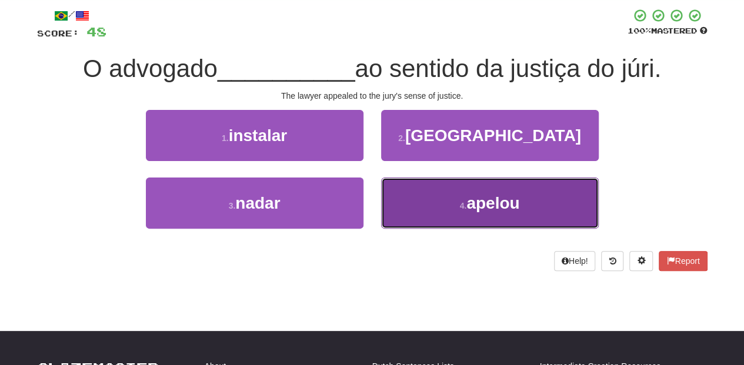
click at [411, 197] on button "4 . apelou" at bounding box center [490, 203] width 218 height 51
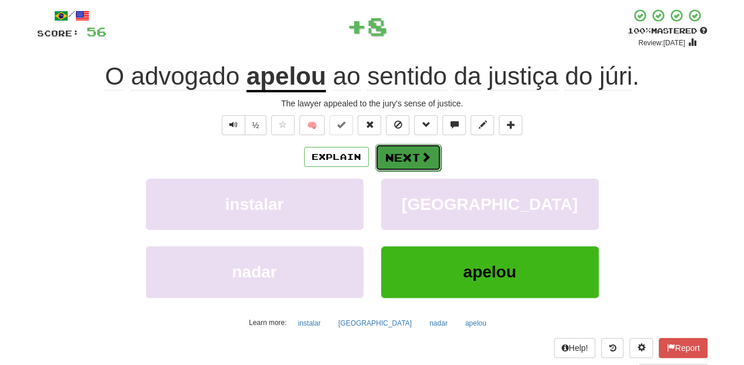
click at [409, 160] on button "Next" at bounding box center [408, 157] width 66 height 27
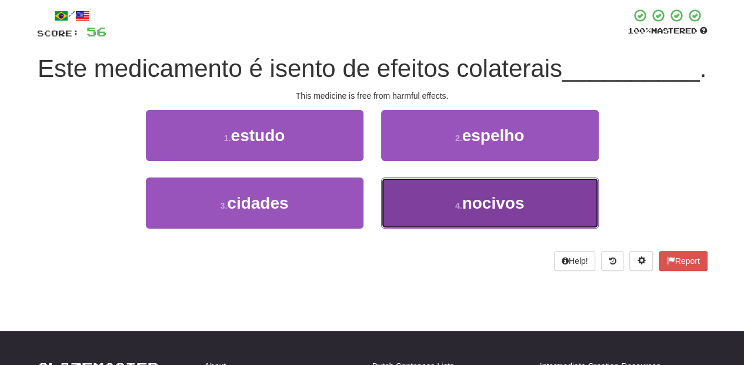
click at [404, 229] on button "4 . nocivos" at bounding box center [490, 203] width 218 height 51
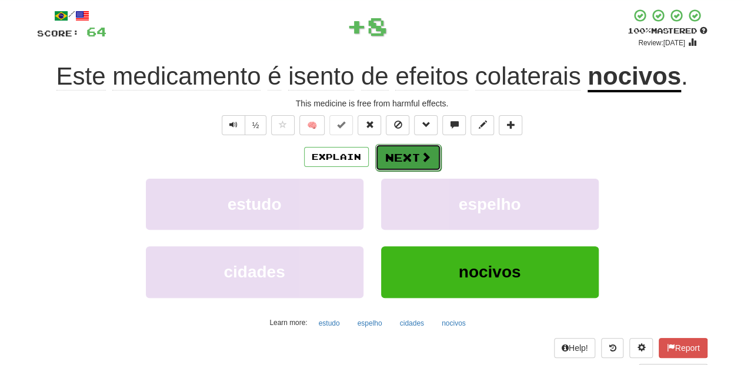
click at [404, 154] on button "Next" at bounding box center [408, 157] width 66 height 27
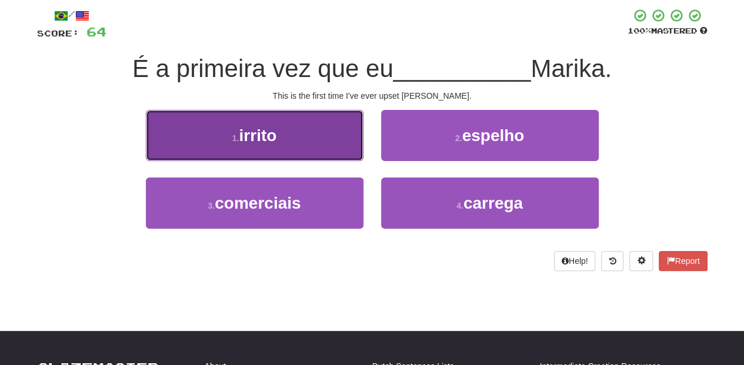
click at [276, 144] on span "irrito" at bounding box center [258, 135] width 38 height 18
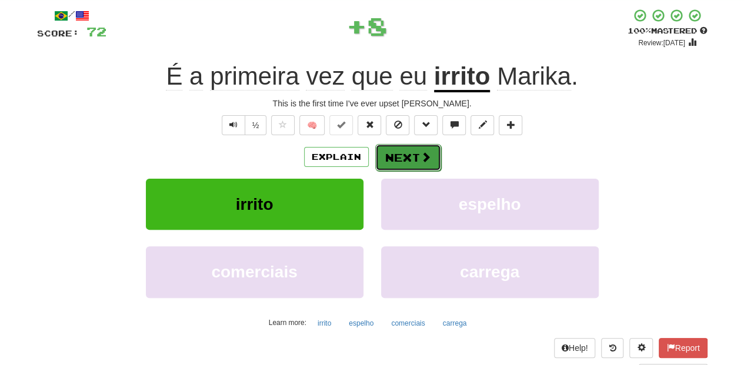
click at [407, 150] on button "Next" at bounding box center [408, 157] width 66 height 27
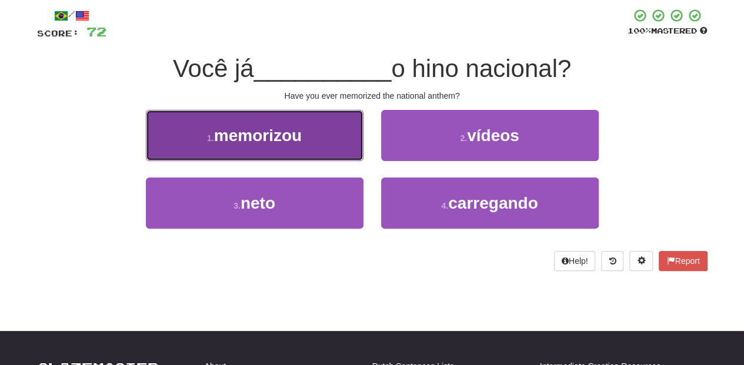
click at [328, 145] on button "1 . memorizou" at bounding box center [255, 135] width 218 height 51
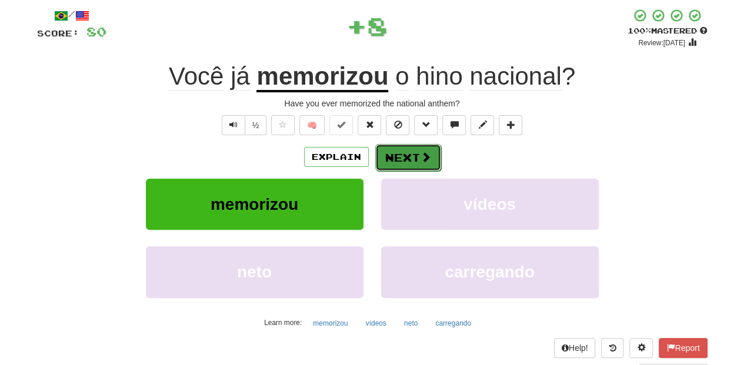
click at [404, 154] on button "Next" at bounding box center [408, 157] width 66 height 27
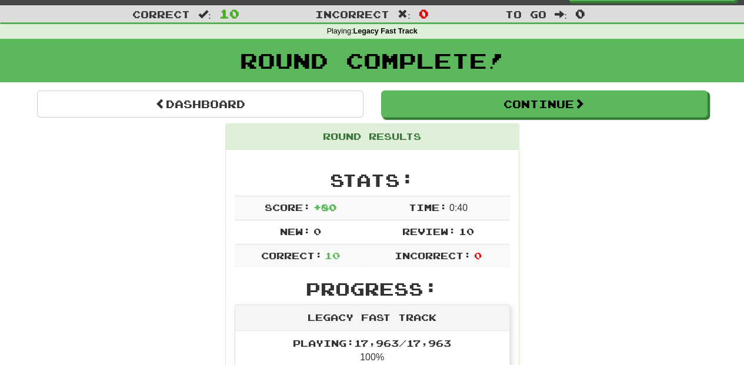
scroll to position [24, 0]
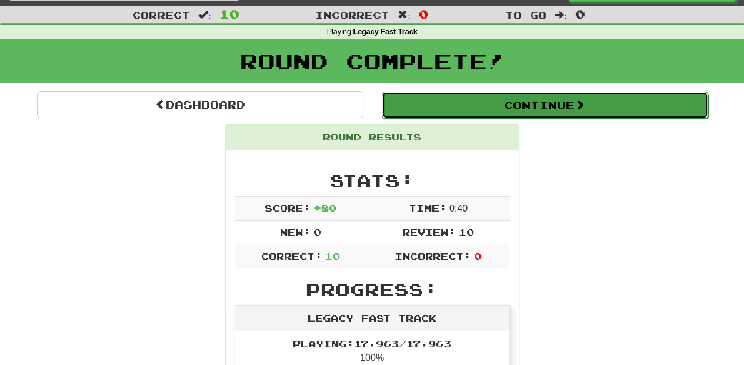
click at [434, 104] on button "Continue" at bounding box center [545, 105] width 326 height 27
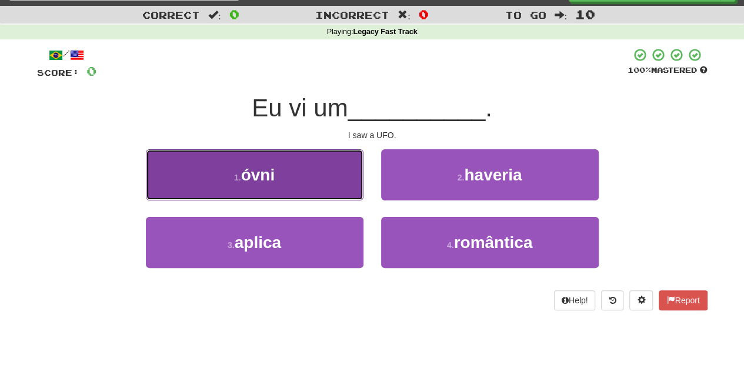
click at [320, 172] on button "1 . óvni" at bounding box center [255, 174] width 218 height 51
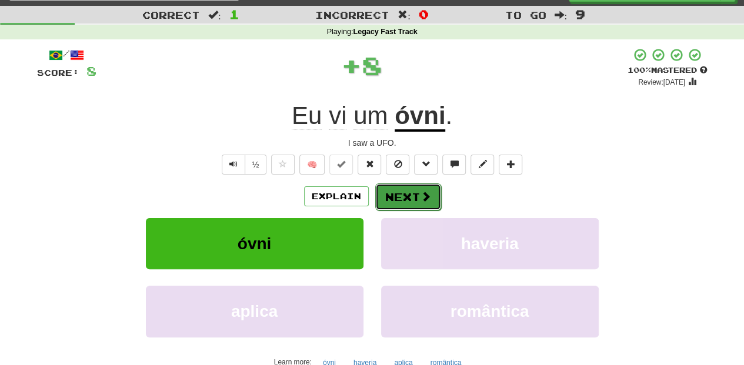
click at [385, 193] on button "Next" at bounding box center [408, 197] width 66 height 27
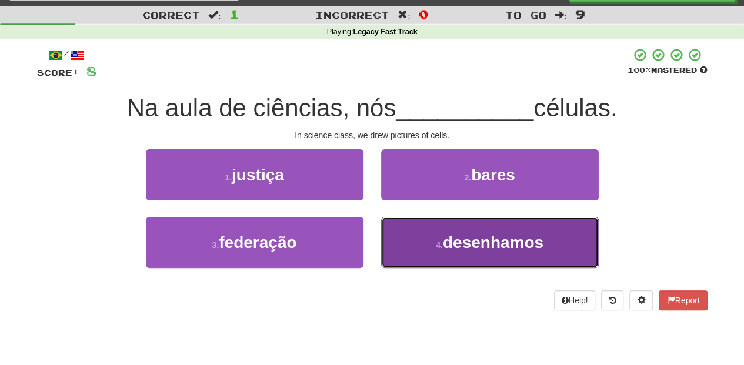
click at [401, 240] on button "4 . desenhamos" at bounding box center [490, 242] width 218 height 51
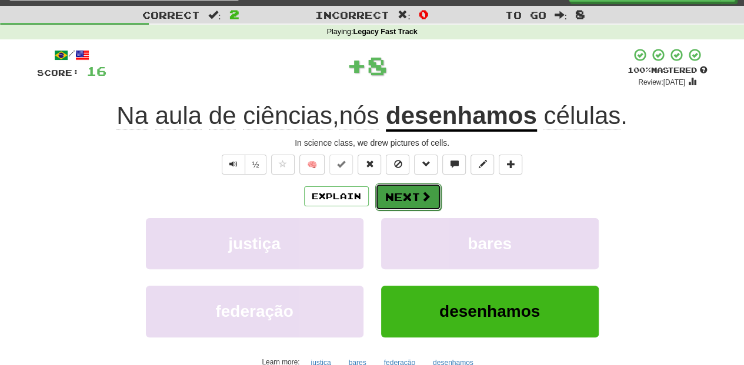
click at [395, 196] on button "Next" at bounding box center [408, 197] width 66 height 27
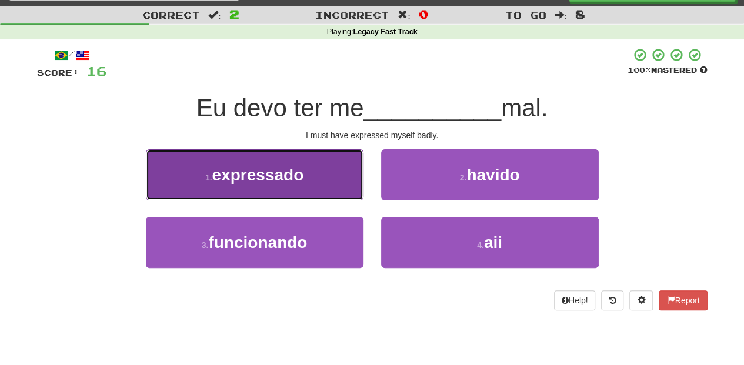
click at [284, 181] on span "expressado" at bounding box center [258, 175] width 92 height 18
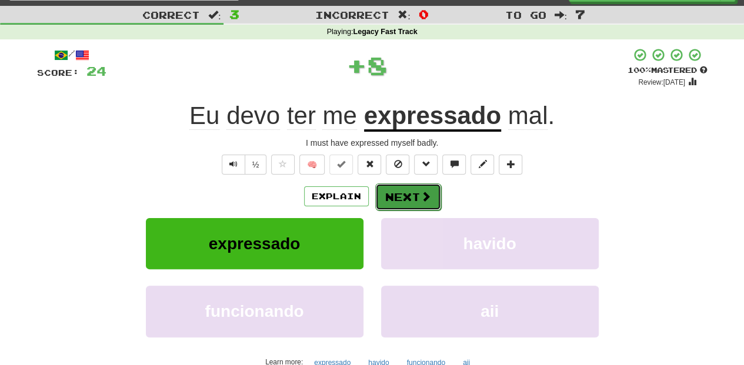
click at [398, 199] on button "Next" at bounding box center [408, 197] width 66 height 27
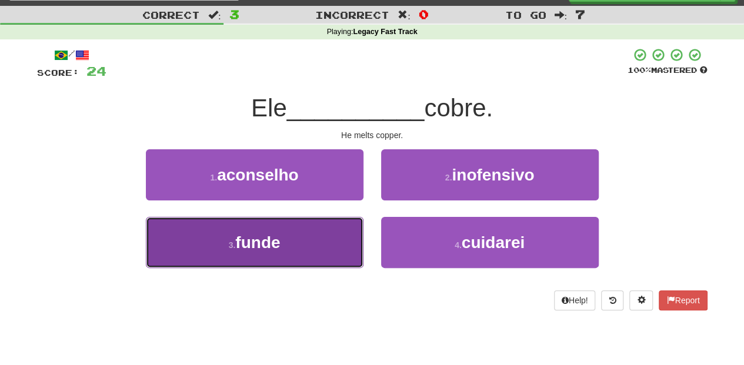
click at [300, 241] on button "3 . funde" at bounding box center [255, 242] width 218 height 51
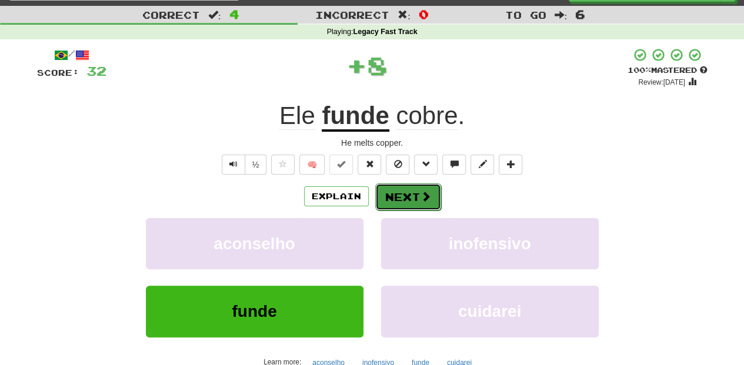
click at [387, 201] on button "Next" at bounding box center [408, 197] width 66 height 27
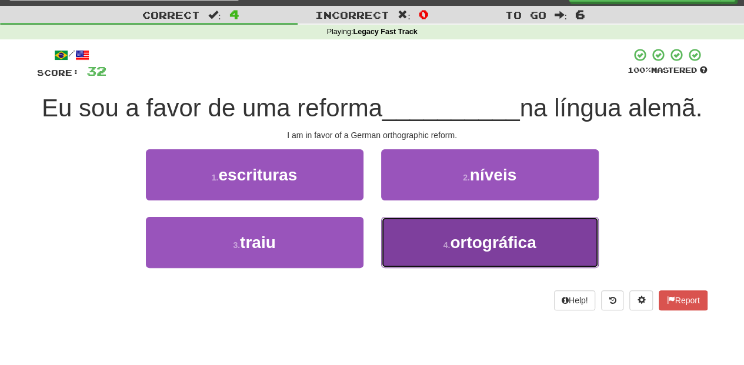
click at [389, 252] on button "4 . ortográfica" at bounding box center [490, 242] width 218 height 51
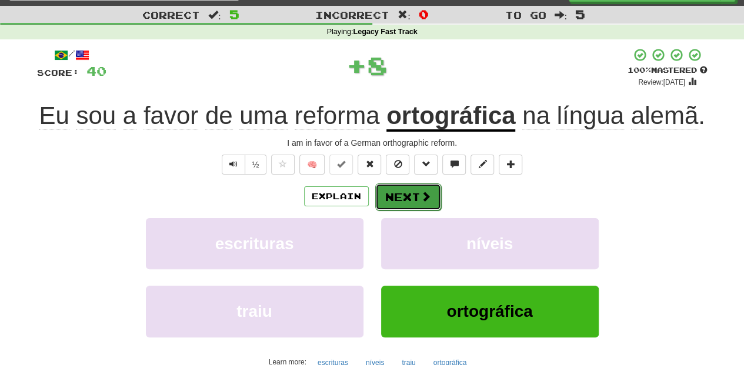
click at [389, 200] on button "Next" at bounding box center [408, 197] width 66 height 27
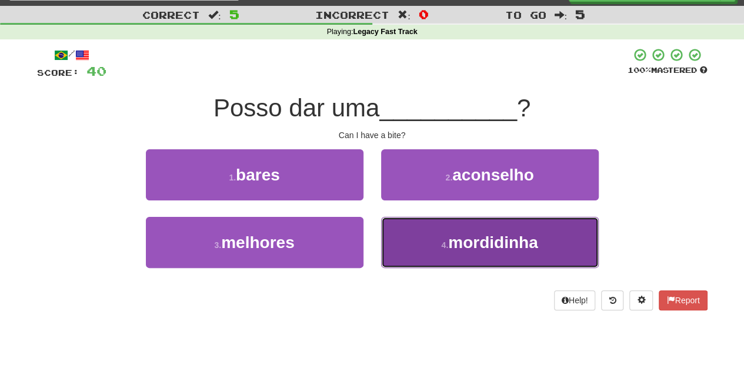
click at [413, 246] on button "4 . mordidinha" at bounding box center [490, 242] width 218 height 51
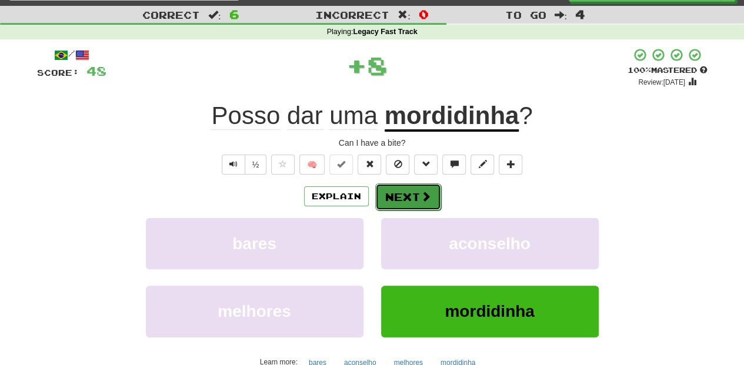
click at [405, 201] on button "Next" at bounding box center [408, 197] width 66 height 27
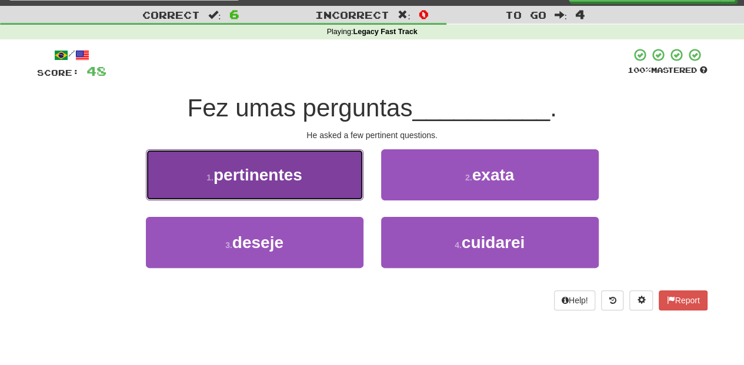
click at [298, 191] on button "1 . pertinentes" at bounding box center [255, 174] width 218 height 51
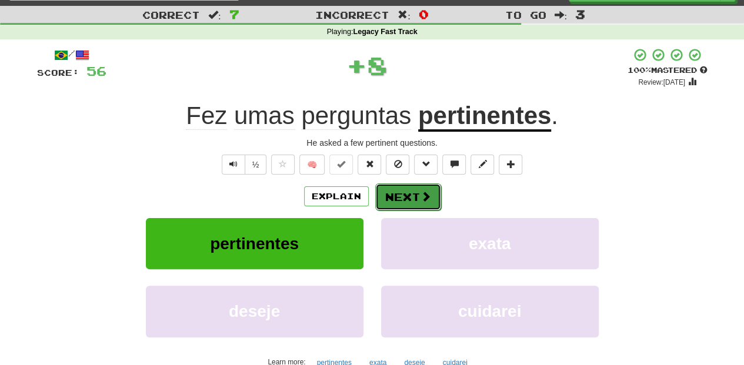
click at [394, 192] on button "Next" at bounding box center [408, 197] width 66 height 27
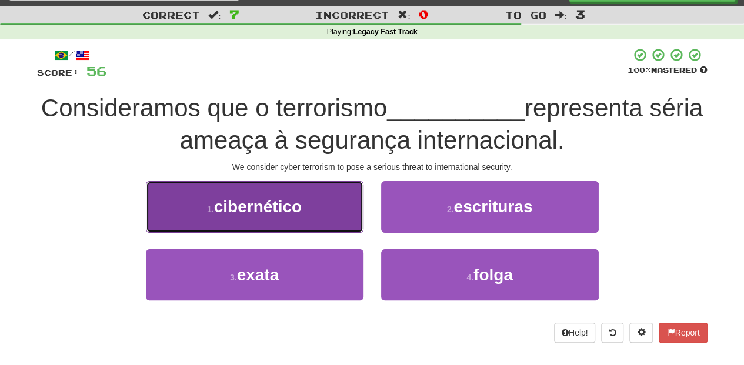
click at [305, 215] on button "1 . cibernético" at bounding box center [255, 206] width 218 height 51
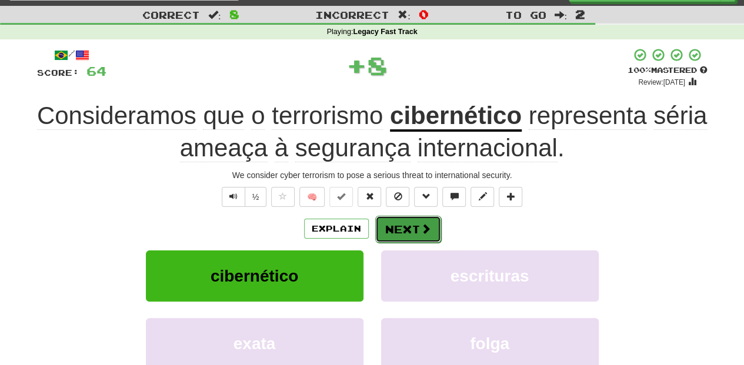
click at [392, 228] on button "Next" at bounding box center [408, 229] width 66 height 27
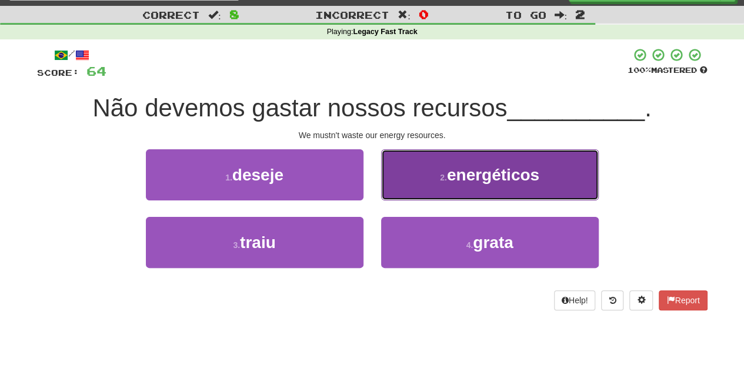
click at [401, 188] on button "2 . energéticos" at bounding box center [490, 174] width 218 height 51
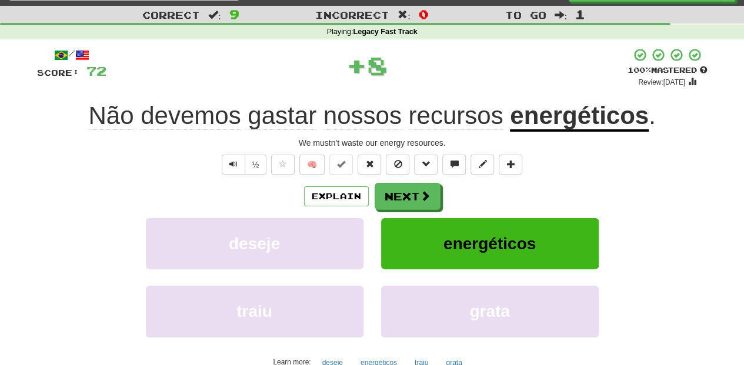
click at [398, 189] on button "Next" at bounding box center [408, 196] width 66 height 27
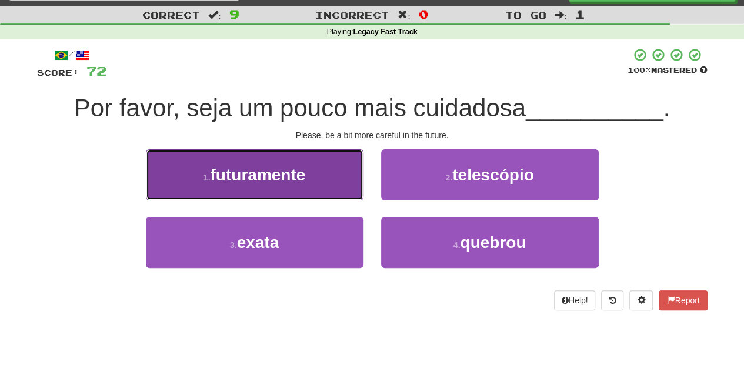
click at [287, 178] on span "futuramente" at bounding box center [257, 175] width 95 height 18
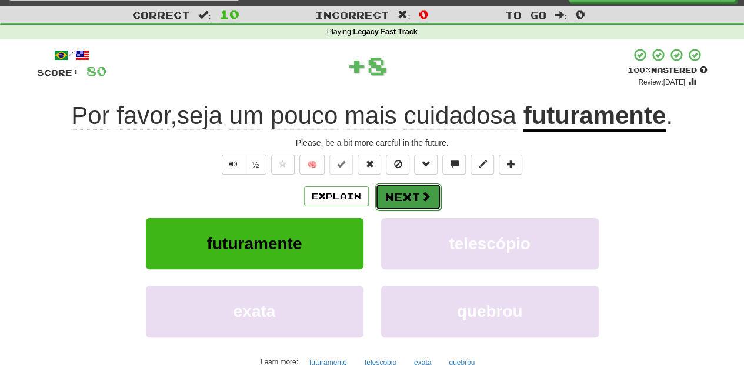
click at [390, 198] on button "Next" at bounding box center [408, 197] width 66 height 27
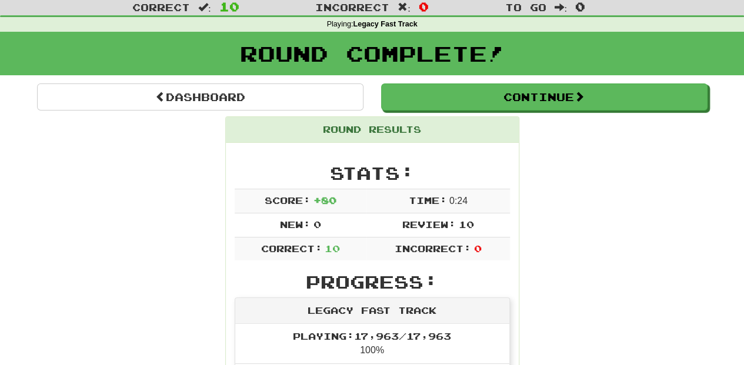
scroll to position [0, 0]
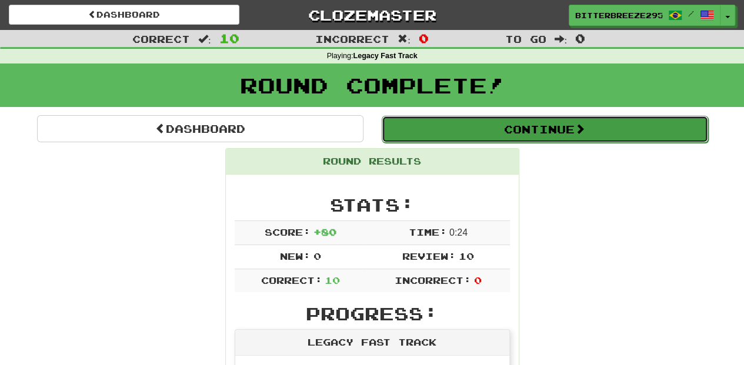
click at [471, 132] on button "Continue" at bounding box center [545, 129] width 326 height 27
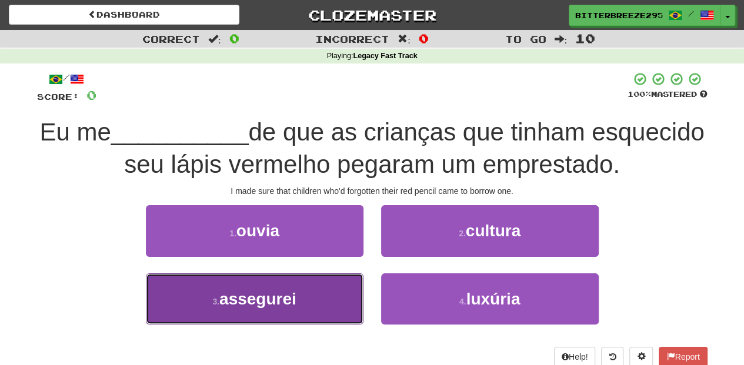
click at [308, 301] on button "3 . assegurei" at bounding box center [255, 299] width 218 height 51
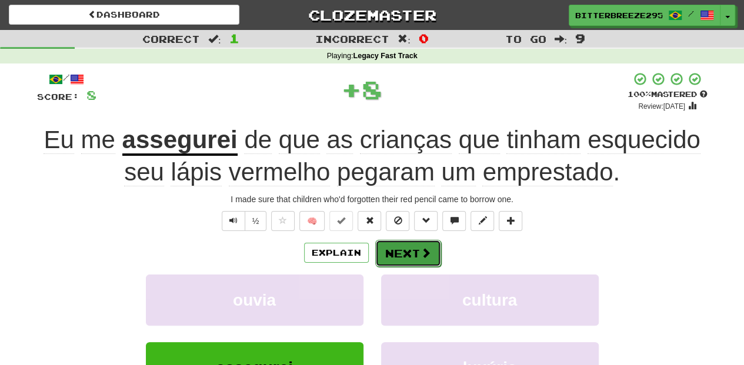
click at [394, 249] on button "Next" at bounding box center [408, 253] width 66 height 27
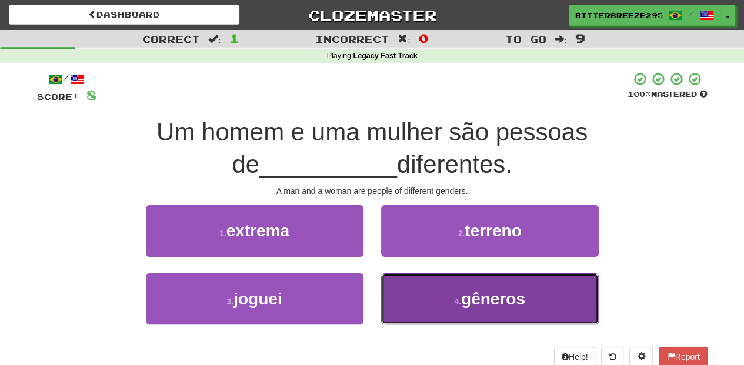
click at [416, 291] on button "4 . gêneros" at bounding box center [490, 299] width 218 height 51
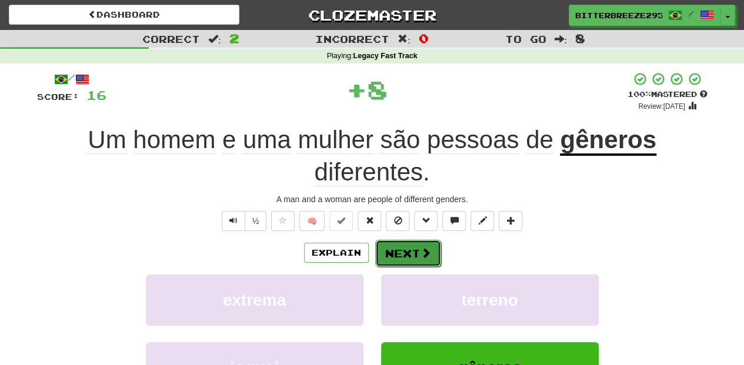
click at [387, 253] on button "Next" at bounding box center [408, 253] width 66 height 27
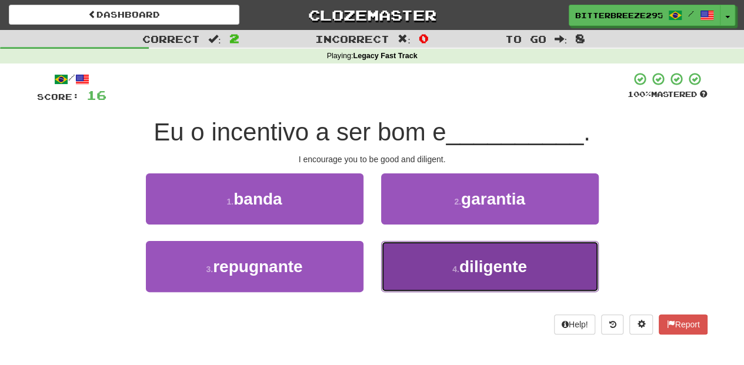
click at [418, 272] on button "4 . diligente" at bounding box center [490, 266] width 218 height 51
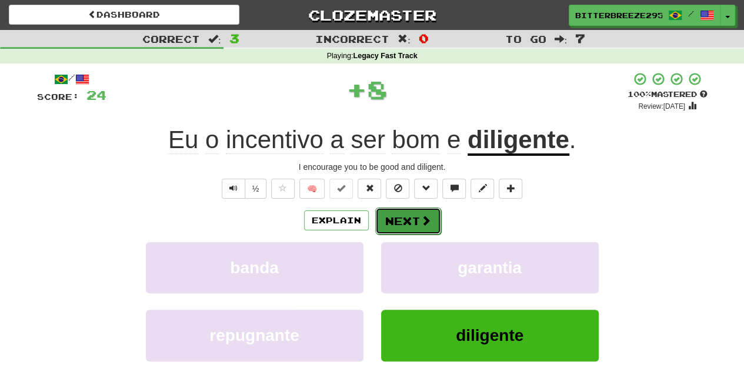
click at [404, 221] on button "Next" at bounding box center [408, 221] width 66 height 27
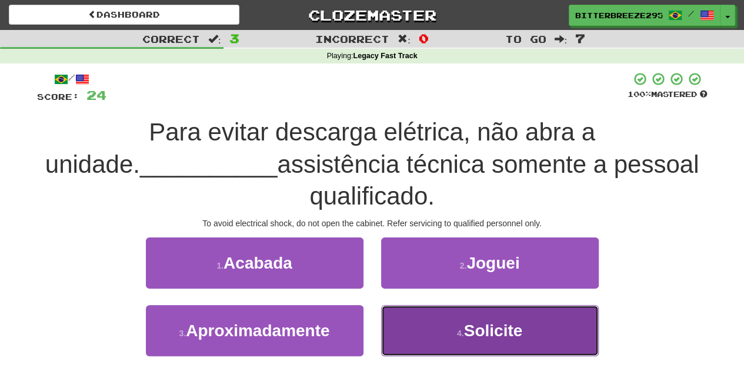
click at [407, 324] on button "4 . Solicite" at bounding box center [490, 330] width 218 height 51
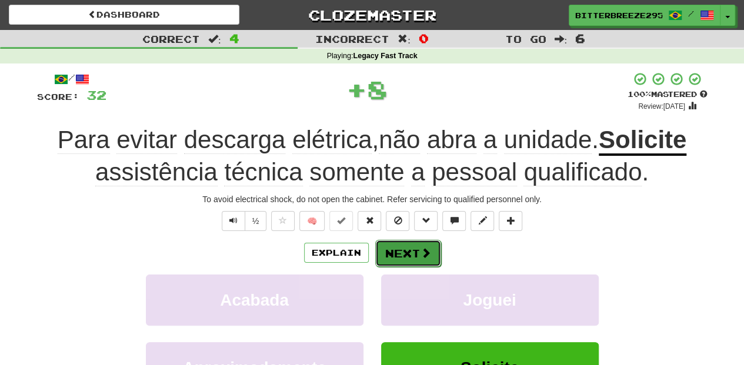
click at [395, 248] on button "Next" at bounding box center [408, 253] width 66 height 27
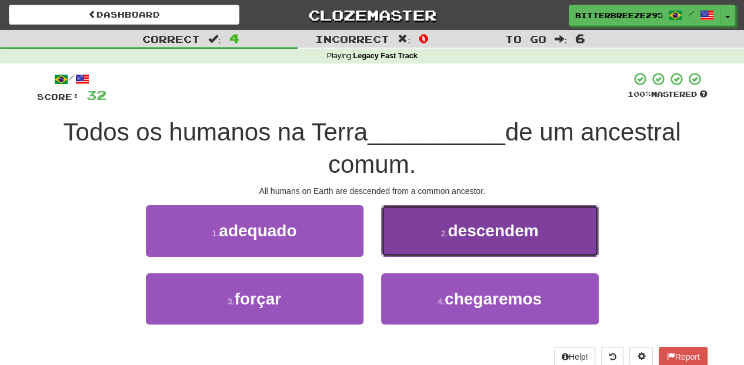
click at [409, 242] on button "2 . descendem" at bounding box center [490, 230] width 218 height 51
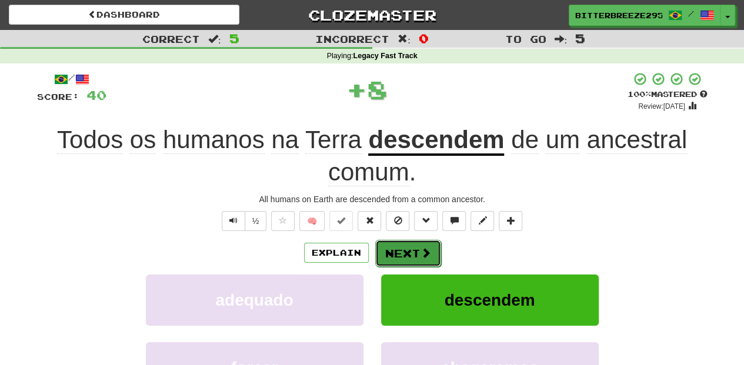
click at [404, 242] on button "Next" at bounding box center [408, 253] width 66 height 27
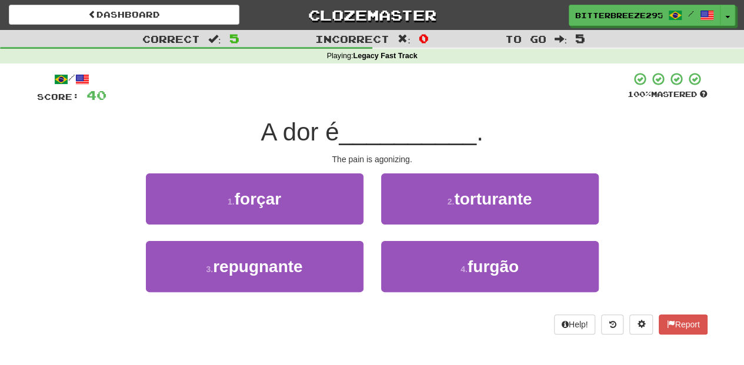
click at [399, 225] on div "2 . torturante" at bounding box center [489, 208] width 235 height 68
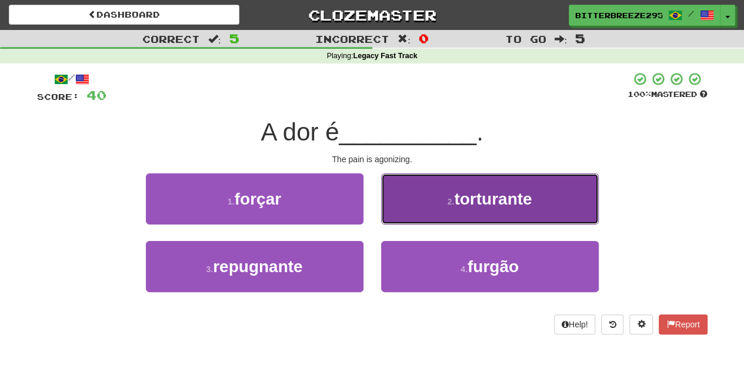
click at [402, 215] on button "2 . torturante" at bounding box center [490, 199] width 218 height 51
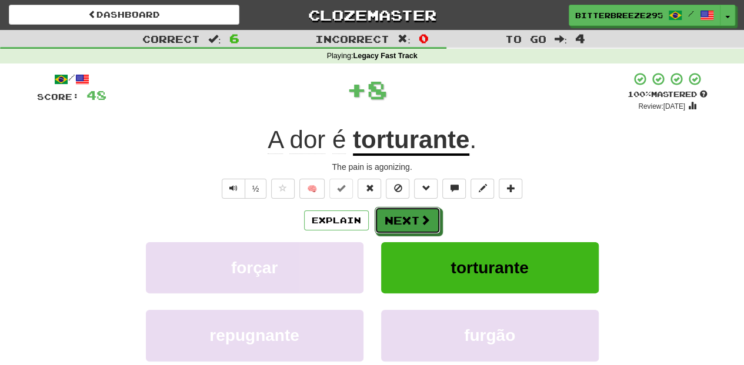
click at [402, 215] on button "Next" at bounding box center [408, 220] width 66 height 27
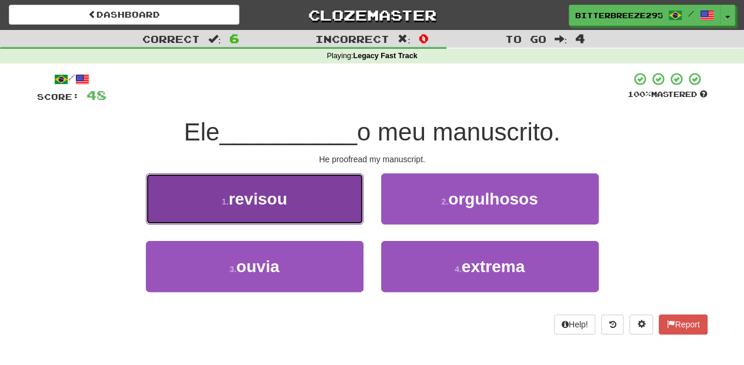
click at [305, 214] on button "1 . revisou" at bounding box center [255, 199] width 218 height 51
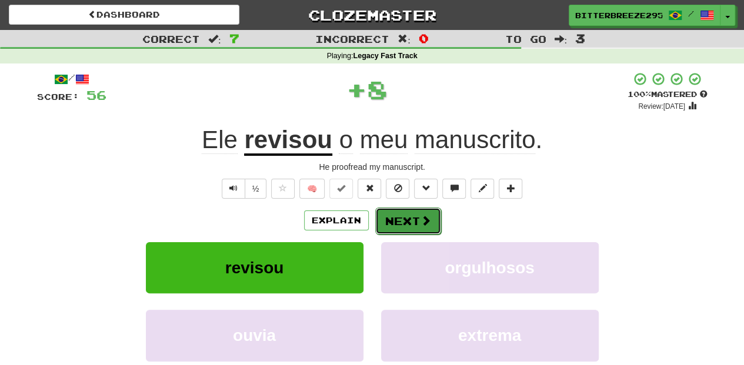
click at [406, 227] on button "Next" at bounding box center [408, 221] width 66 height 27
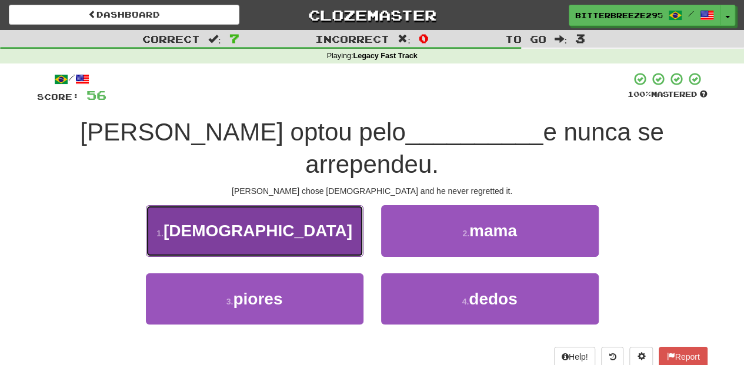
click at [344, 209] on button "1 . ateísmo" at bounding box center [255, 230] width 218 height 51
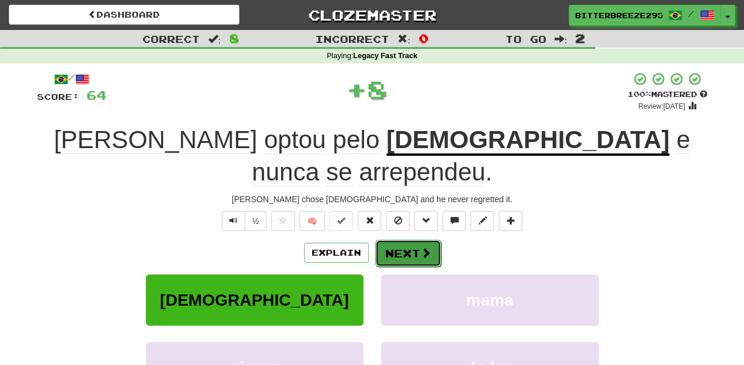
click at [394, 240] on button "Next" at bounding box center [408, 253] width 66 height 27
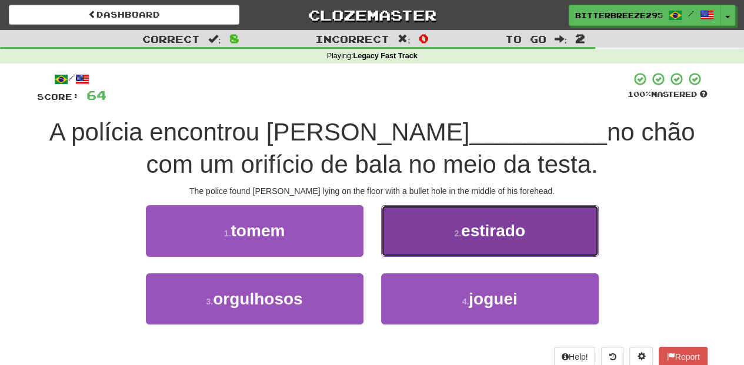
click at [402, 249] on button "2 . estirado" at bounding box center [490, 230] width 218 height 51
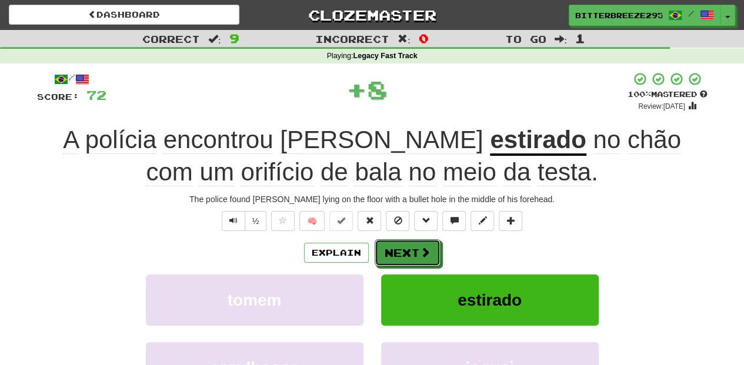
click at [402, 249] on button "Next" at bounding box center [408, 252] width 66 height 27
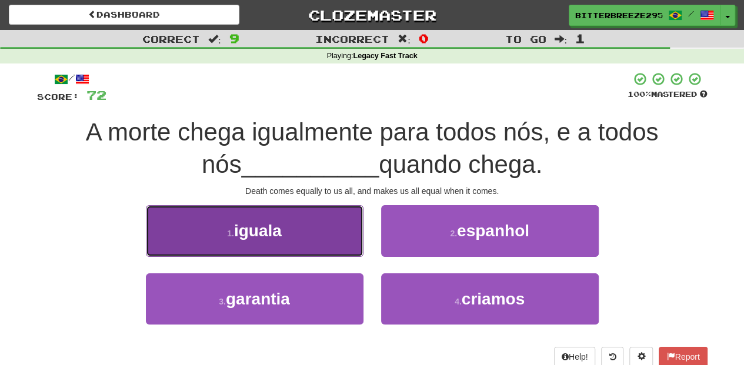
click at [312, 229] on button "1 . iguala" at bounding box center [255, 230] width 218 height 51
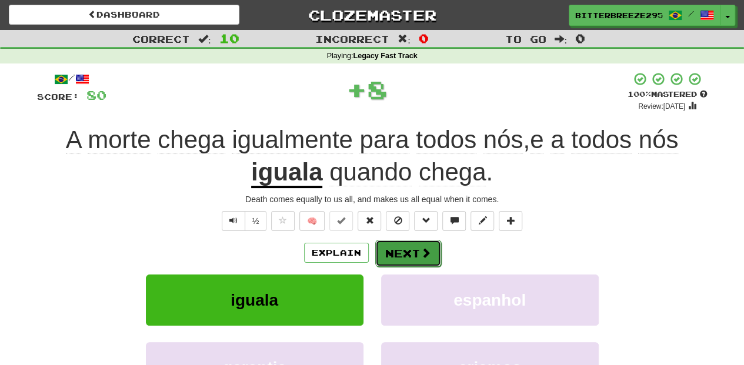
click at [404, 253] on button "Next" at bounding box center [408, 253] width 66 height 27
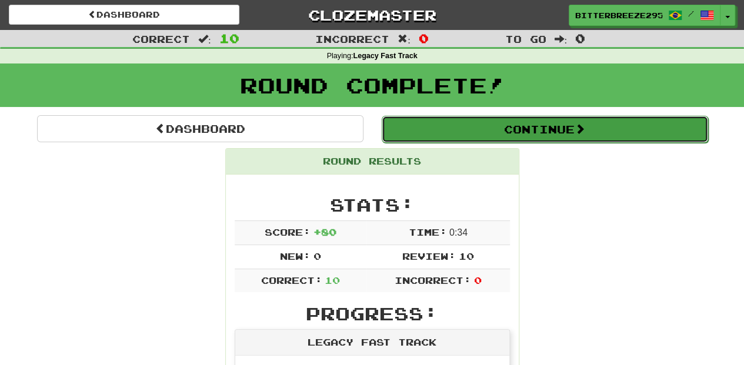
click at [416, 123] on button "Continue" at bounding box center [545, 129] width 326 height 27
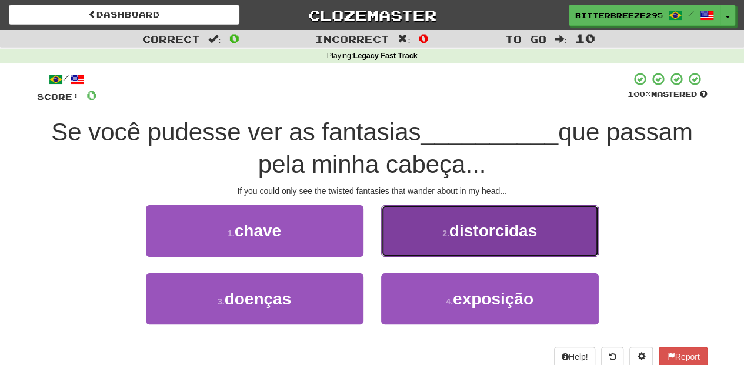
click at [411, 238] on button "2 . distorcidas" at bounding box center [490, 230] width 218 height 51
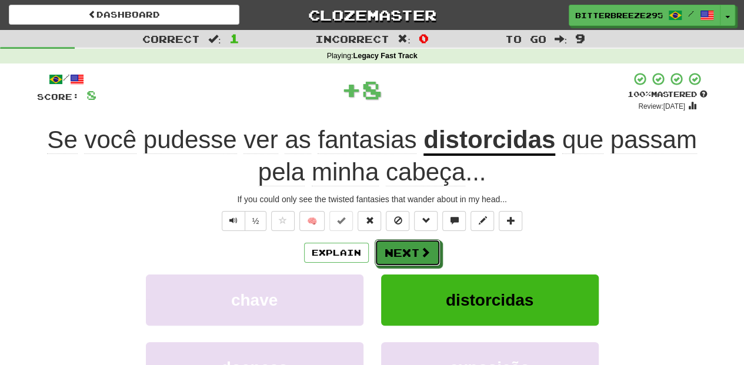
click at [399, 243] on button "Next" at bounding box center [408, 252] width 66 height 27
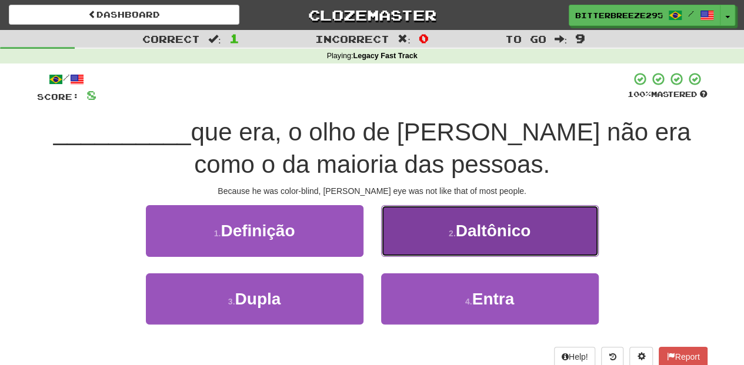
click at [422, 236] on button "2 . Daltônico" at bounding box center [490, 230] width 218 height 51
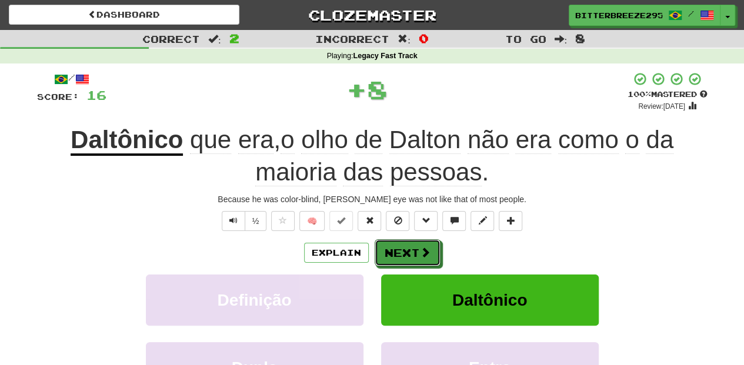
click at [392, 246] on button "Next" at bounding box center [408, 252] width 66 height 27
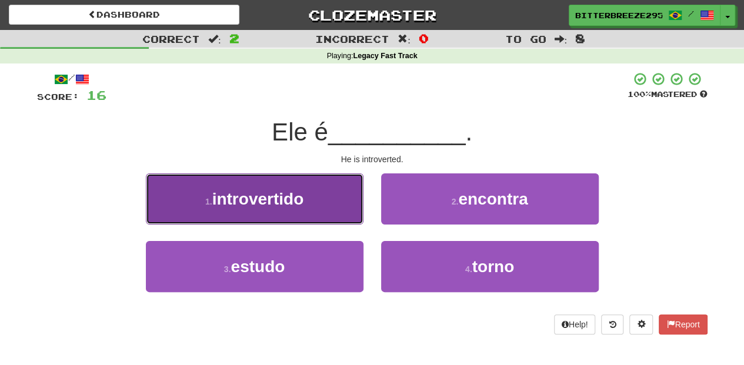
click at [327, 208] on button "1 . introvertido" at bounding box center [255, 199] width 218 height 51
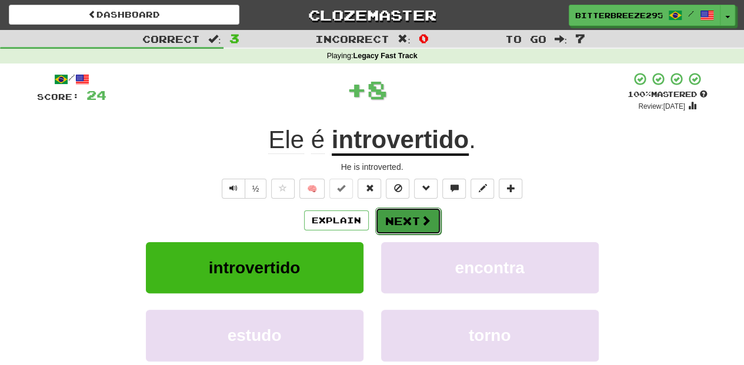
click at [404, 224] on button "Next" at bounding box center [408, 221] width 66 height 27
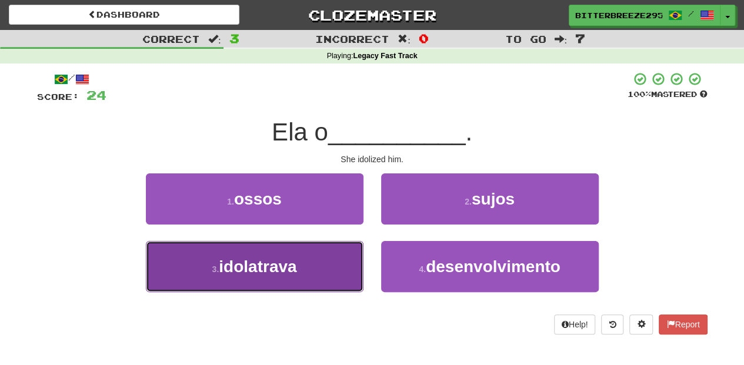
click at [327, 265] on button "3 . idolatrava" at bounding box center [255, 266] width 218 height 51
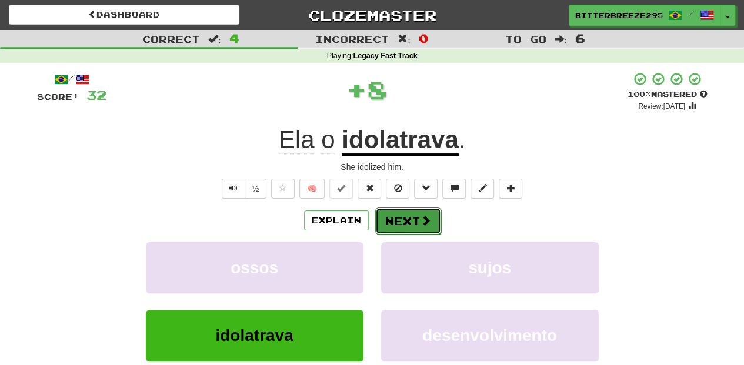
click at [396, 218] on button "Next" at bounding box center [408, 221] width 66 height 27
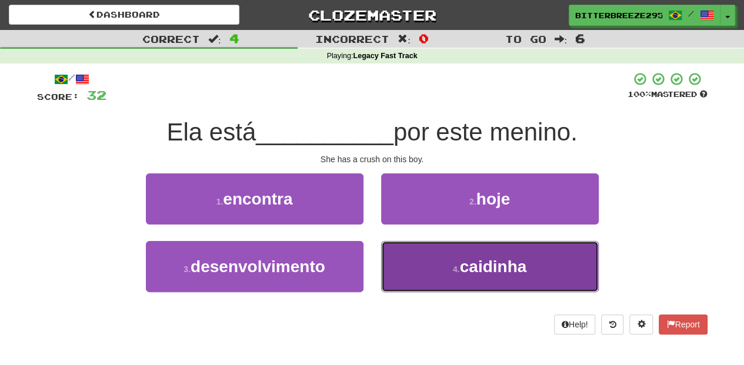
click at [400, 256] on button "4 . caidinha" at bounding box center [490, 266] width 218 height 51
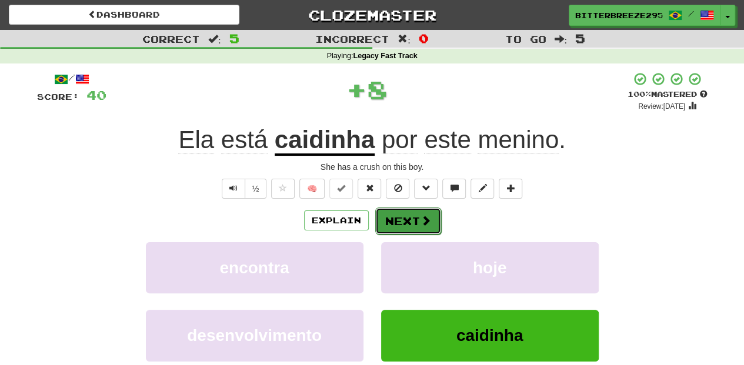
click at [398, 218] on button "Next" at bounding box center [408, 221] width 66 height 27
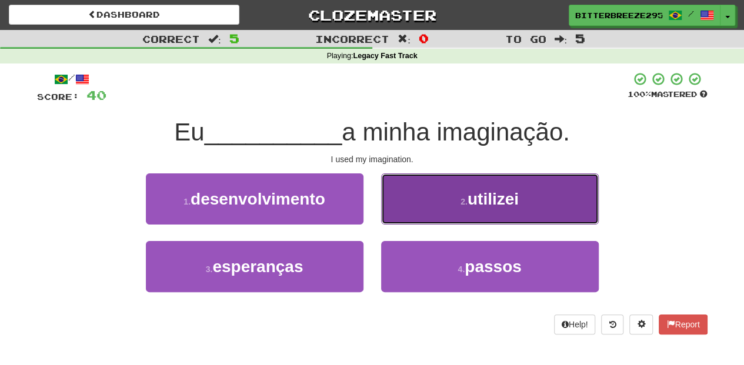
click at [402, 212] on button "2 . utilizei" at bounding box center [490, 199] width 218 height 51
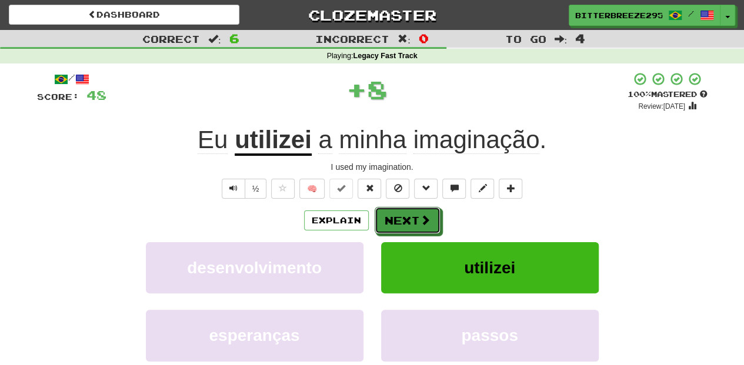
click at [391, 219] on button "Next" at bounding box center [408, 220] width 66 height 27
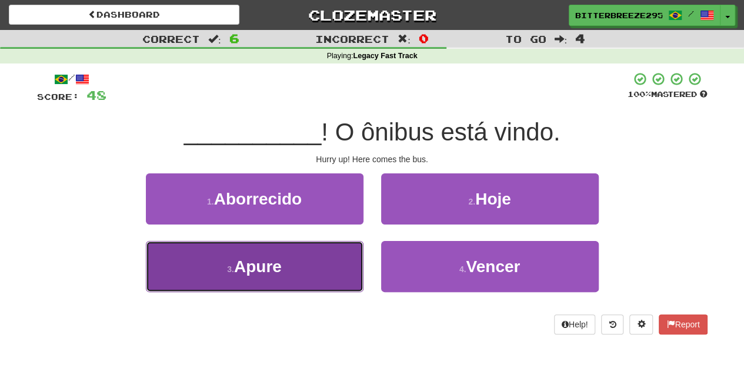
click at [320, 262] on button "3 . Apure" at bounding box center [255, 266] width 218 height 51
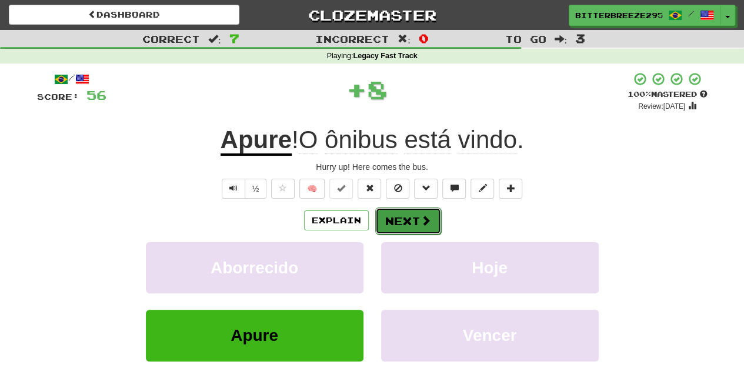
click at [394, 218] on button "Next" at bounding box center [408, 221] width 66 height 27
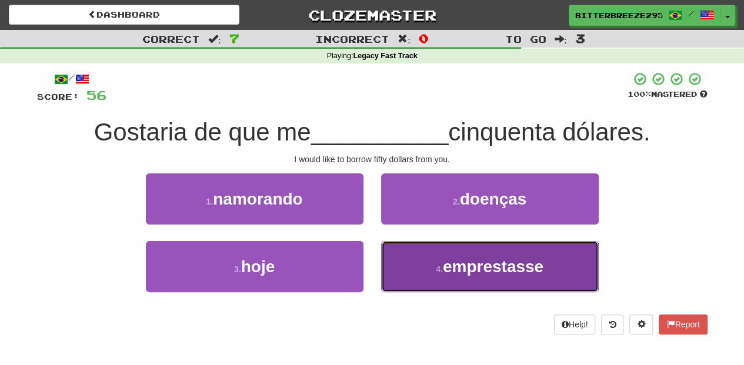
click at [409, 258] on button "4 . emprestasse" at bounding box center [490, 266] width 218 height 51
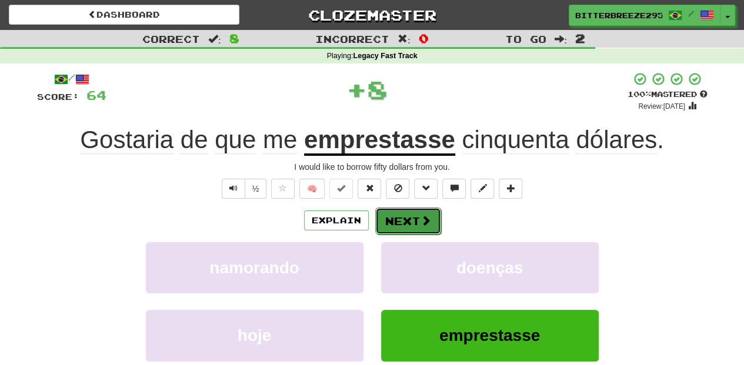
click at [409, 221] on button "Next" at bounding box center [408, 221] width 66 height 27
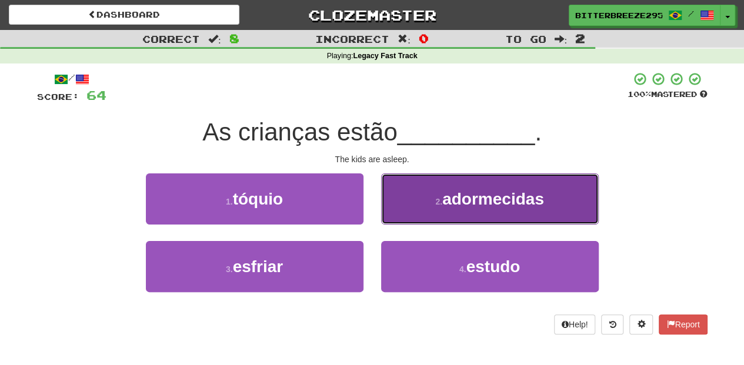
click at [421, 213] on button "2 . adormecidas" at bounding box center [490, 199] width 218 height 51
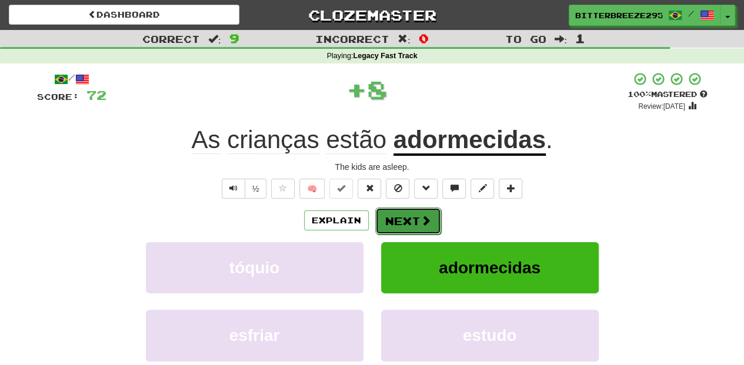
click at [402, 220] on button "Next" at bounding box center [408, 221] width 66 height 27
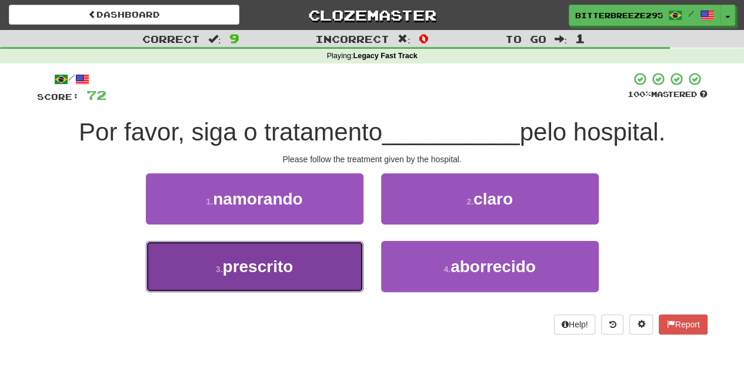
click at [344, 260] on button "3 . prescrito" at bounding box center [255, 266] width 218 height 51
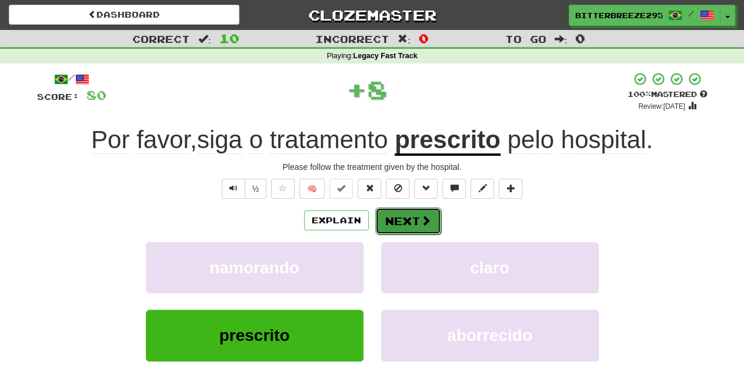
click at [401, 219] on button "Next" at bounding box center [408, 221] width 66 height 27
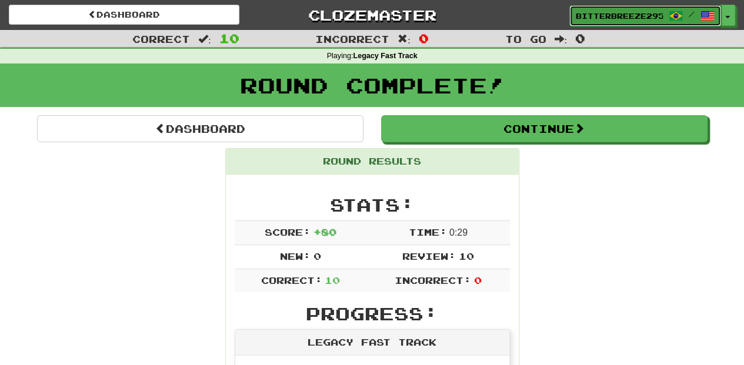
click at [612, 14] on span "BitterBreeze2956" at bounding box center [619, 16] width 87 height 11
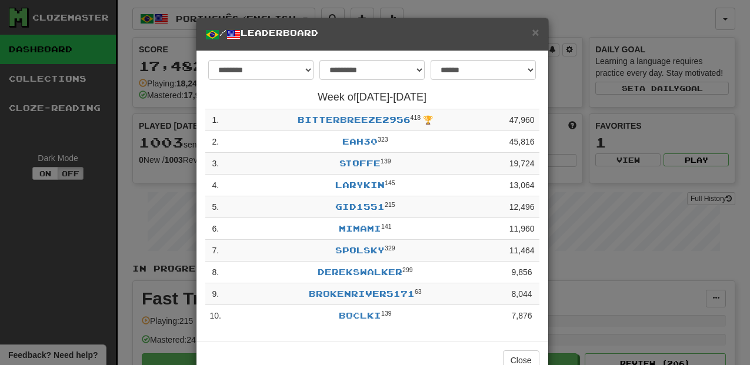
select select "**********"
click at [532, 28] on span "×" at bounding box center [535, 32] width 7 height 14
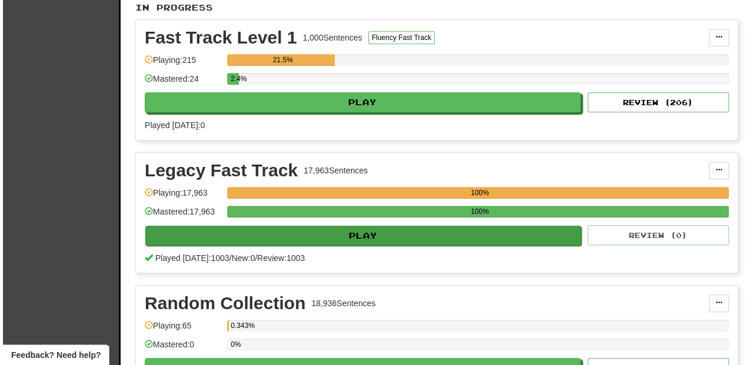
scroll to position [274, 0]
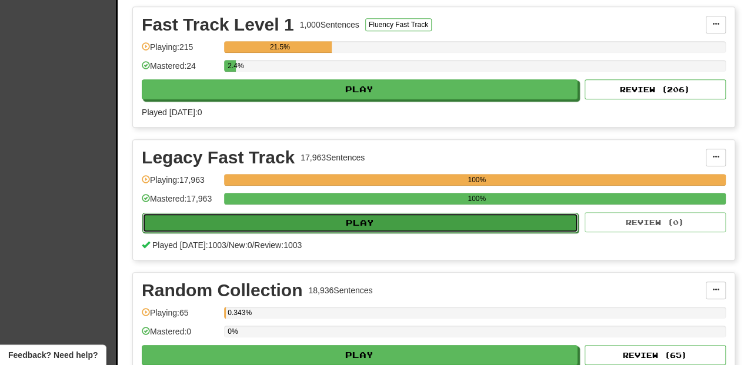
click at [368, 224] on button "Play" at bounding box center [360, 223] width 436 height 20
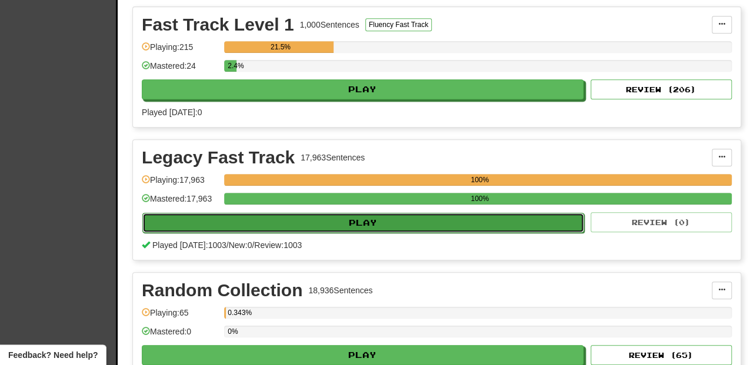
select select "**"
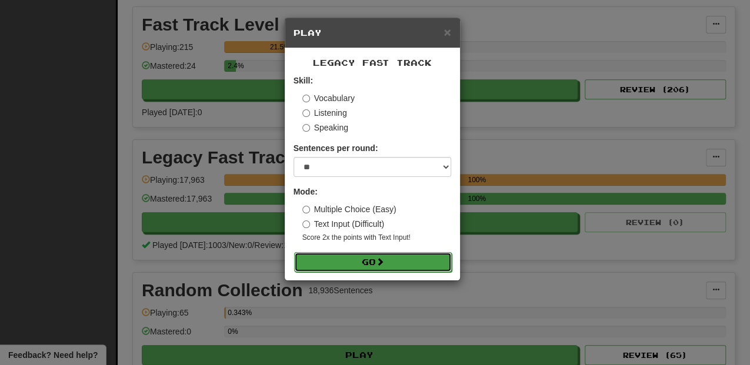
click at [388, 256] on button "Go" at bounding box center [373, 262] width 158 height 20
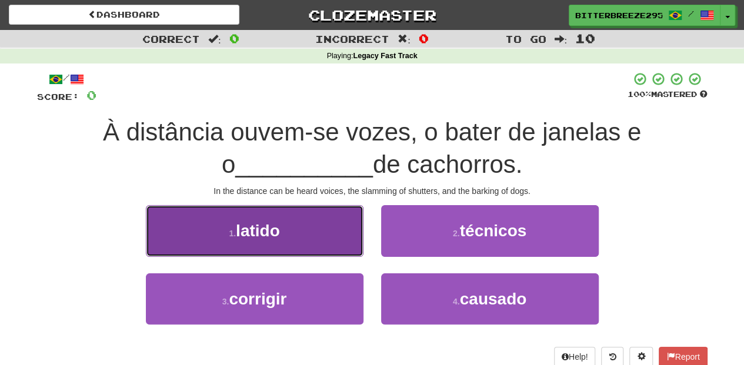
click at [321, 244] on button "1 . latido" at bounding box center [255, 230] width 218 height 51
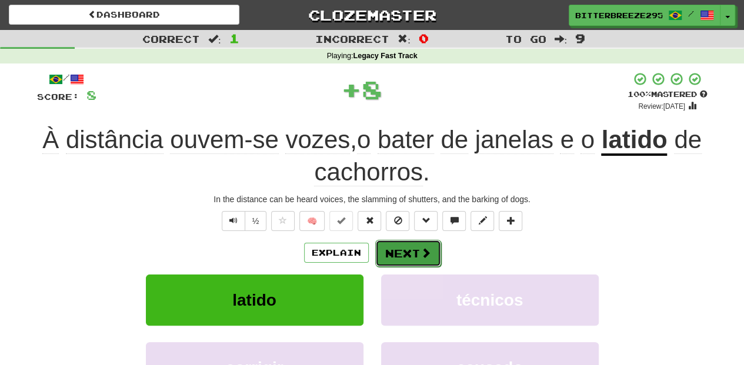
click at [408, 242] on button "Next" at bounding box center [408, 253] width 66 height 27
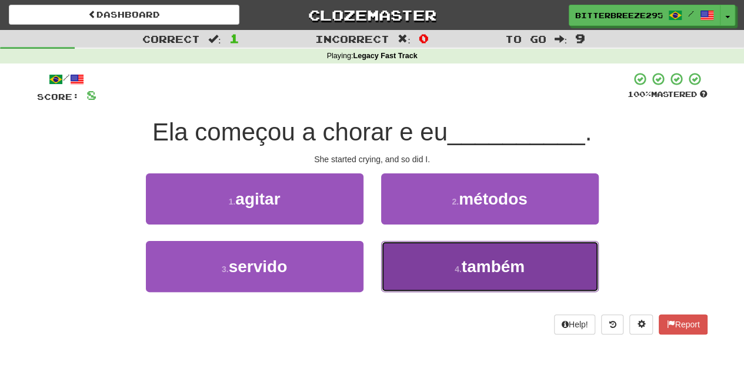
click at [412, 266] on button "4 . também" at bounding box center [490, 266] width 218 height 51
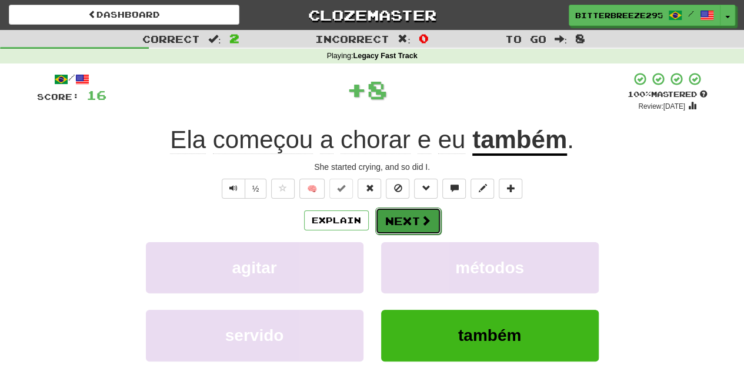
click at [412, 224] on button "Next" at bounding box center [408, 221] width 66 height 27
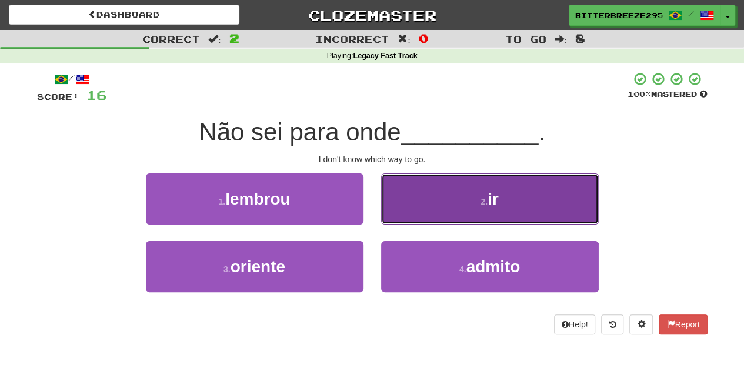
click at [414, 211] on button "2 . ir" at bounding box center [490, 199] width 218 height 51
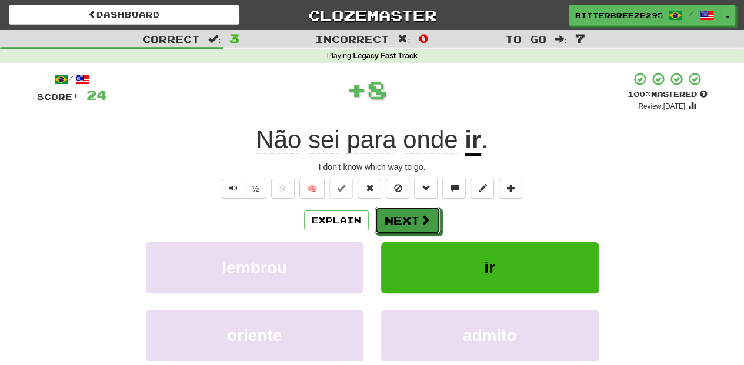
click at [414, 211] on button "Next" at bounding box center [408, 220] width 66 height 27
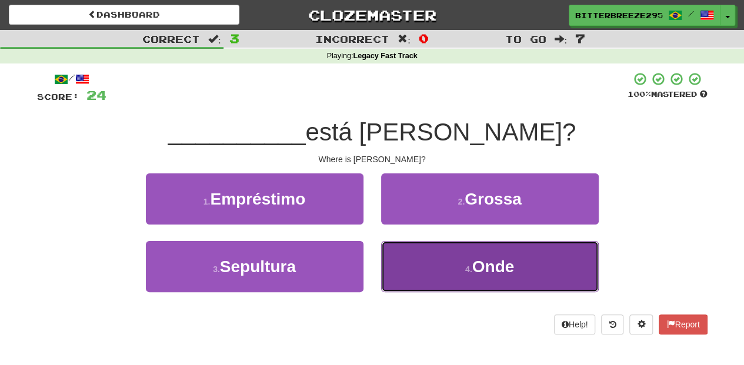
click at [422, 255] on button "4 . Onde" at bounding box center [490, 266] width 218 height 51
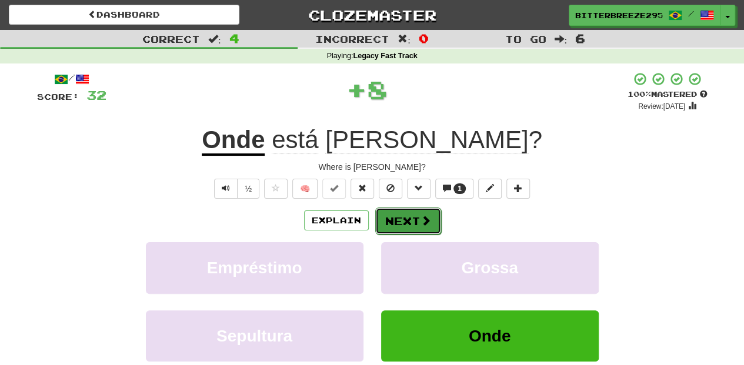
click at [411, 208] on button "Next" at bounding box center [408, 221] width 66 height 27
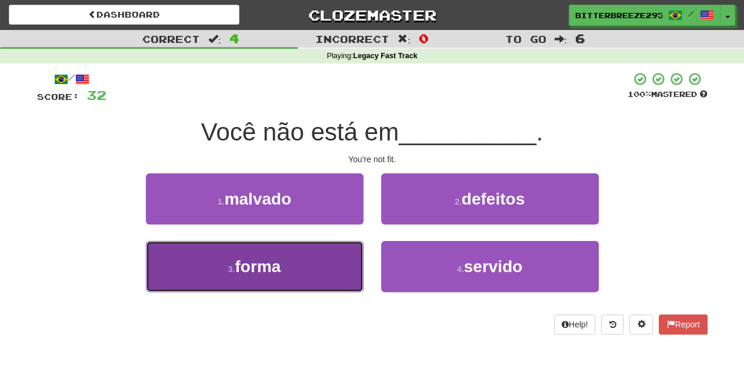
click at [329, 255] on button "3 . forma" at bounding box center [255, 266] width 218 height 51
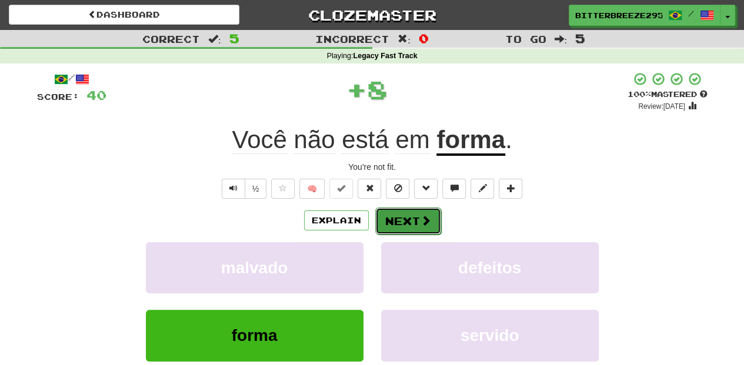
click at [422, 218] on span at bounding box center [426, 220] width 11 height 11
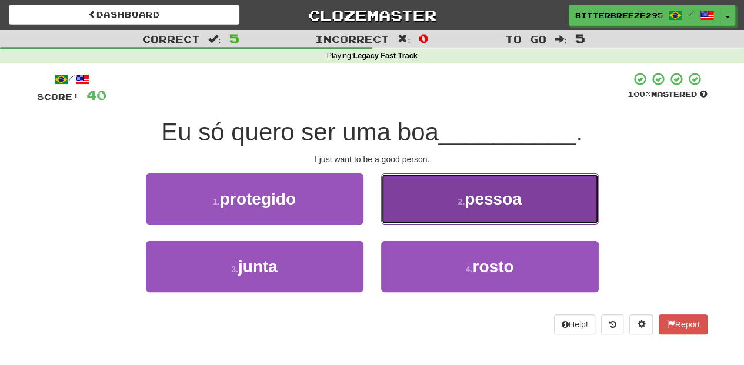
click at [424, 219] on button "2 . pessoa" at bounding box center [490, 199] width 218 height 51
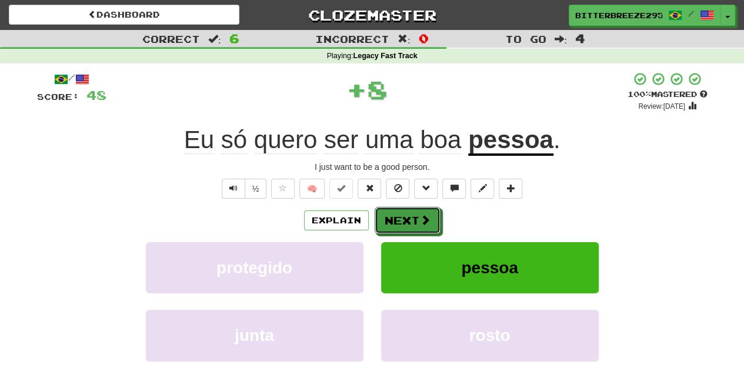
click at [424, 219] on span at bounding box center [425, 220] width 11 height 11
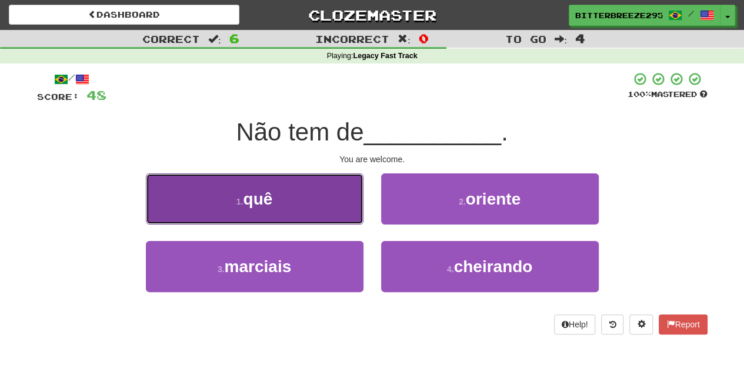
click at [341, 218] on button "1 . quê" at bounding box center [255, 199] width 218 height 51
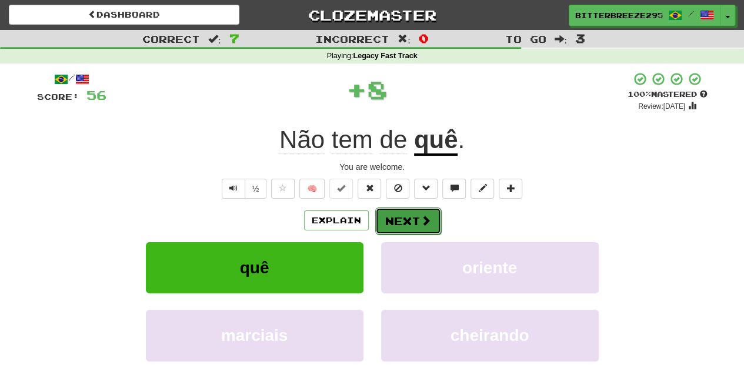
click at [398, 219] on button "Next" at bounding box center [408, 221] width 66 height 27
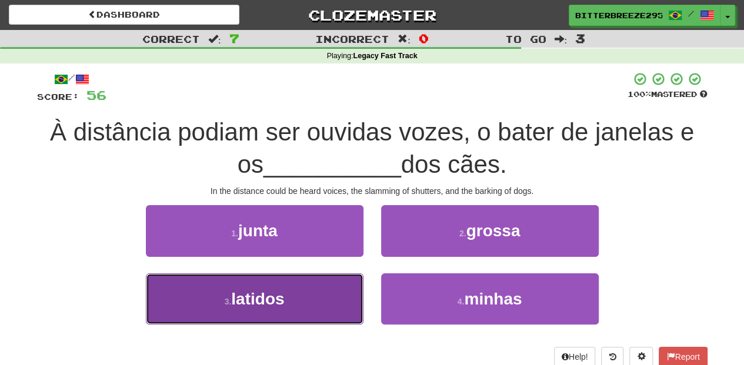
click at [329, 298] on button "3 . latidos" at bounding box center [255, 299] width 218 height 51
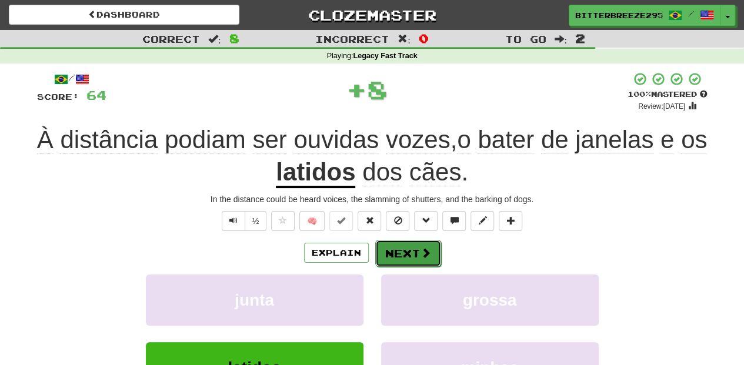
click at [394, 249] on button "Next" at bounding box center [408, 253] width 66 height 27
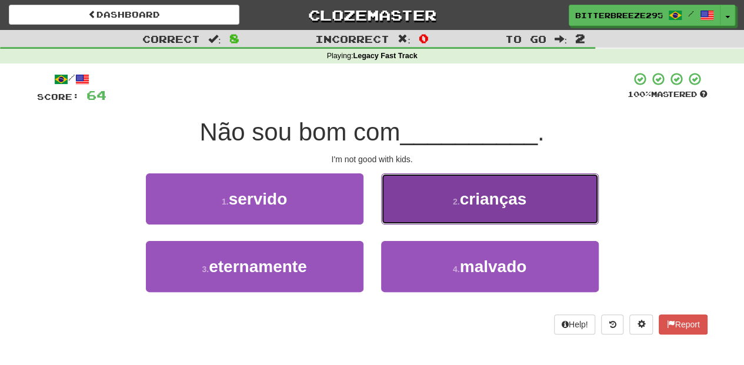
click at [428, 214] on button "2 . crianças" at bounding box center [490, 199] width 218 height 51
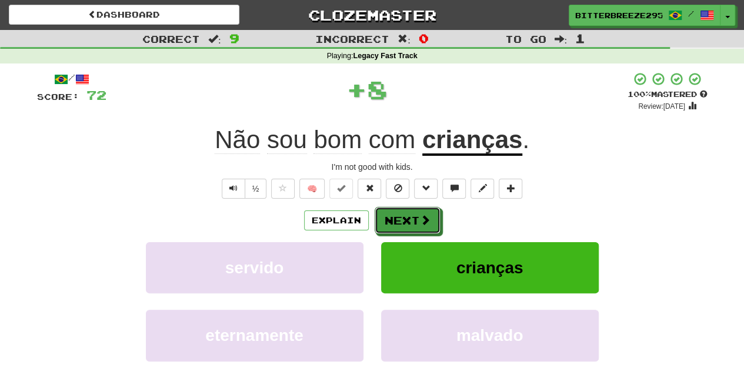
click at [422, 216] on span at bounding box center [425, 220] width 11 height 11
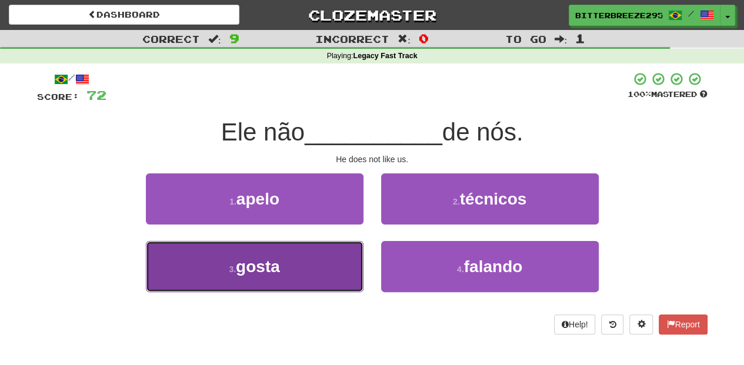
click at [331, 255] on button "3 . gosta" at bounding box center [255, 266] width 218 height 51
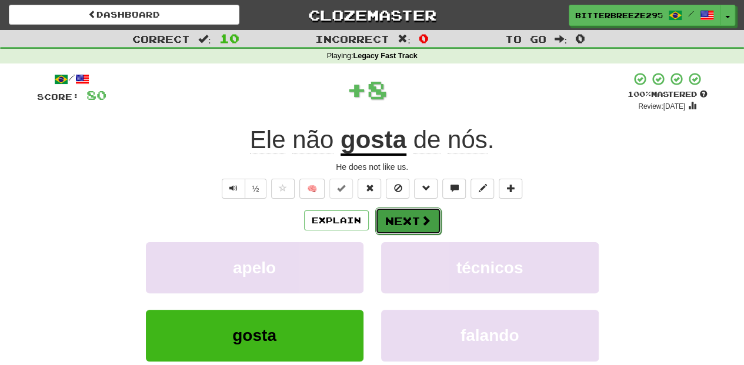
click at [401, 216] on button "Next" at bounding box center [408, 221] width 66 height 27
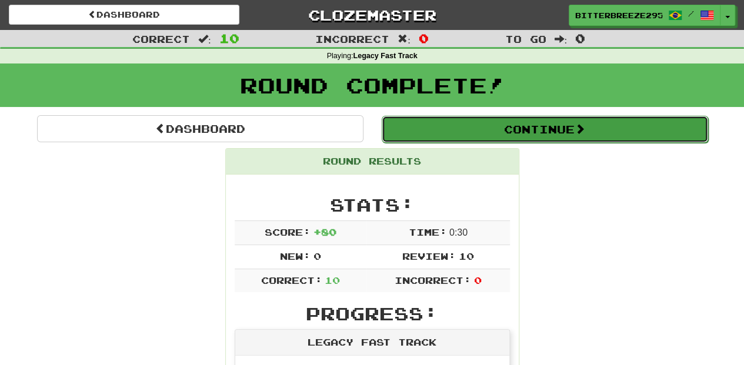
click at [458, 132] on button "Continue" at bounding box center [545, 129] width 326 height 27
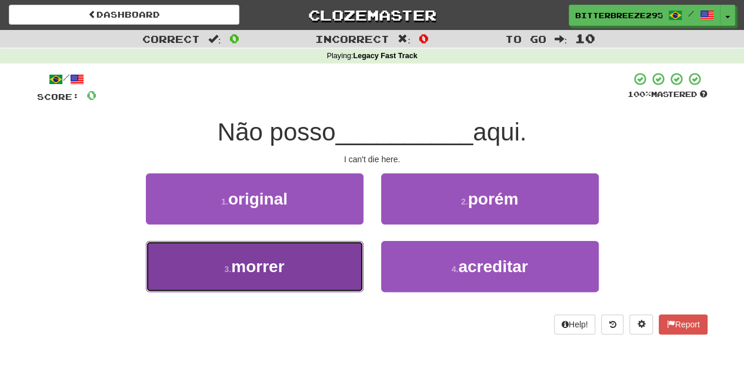
click at [308, 265] on button "3 . morrer" at bounding box center [255, 266] width 218 height 51
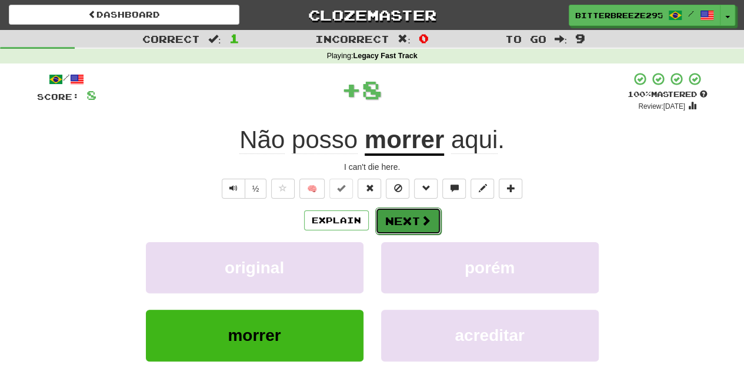
click at [393, 221] on button "Next" at bounding box center [408, 221] width 66 height 27
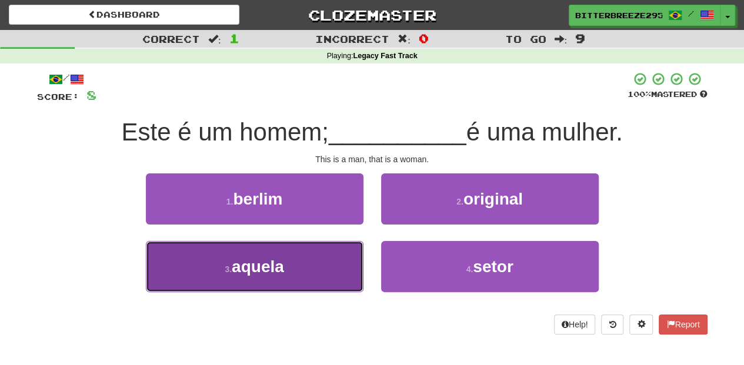
click at [321, 268] on button "3 . aquela" at bounding box center [255, 266] width 218 height 51
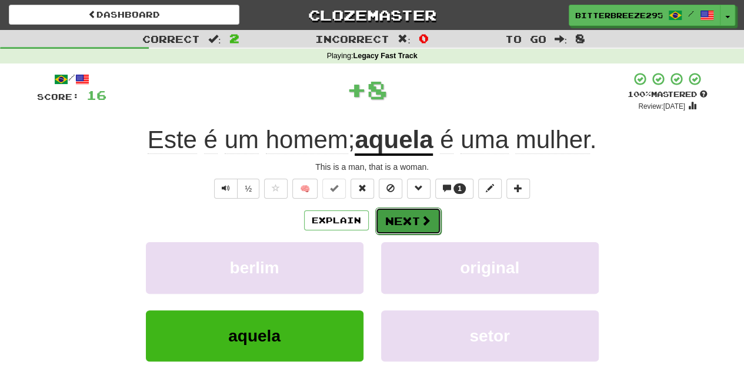
click at [399, 227] on button "Next" at bounding box center [408, 221] width 66 height 27
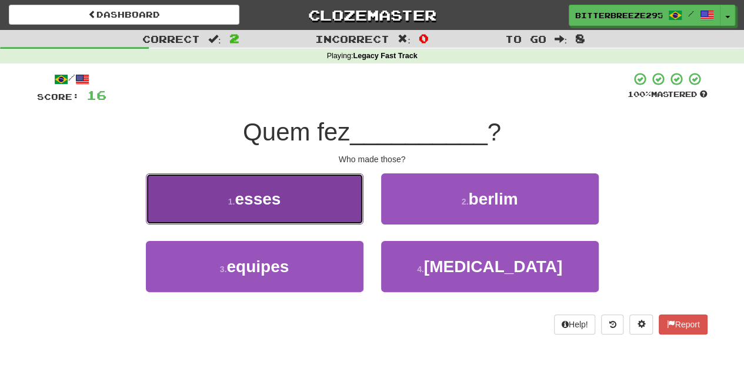
click at [341, 208] on button "1 . esses" at bounding box center [255, 199] width 218 height 51
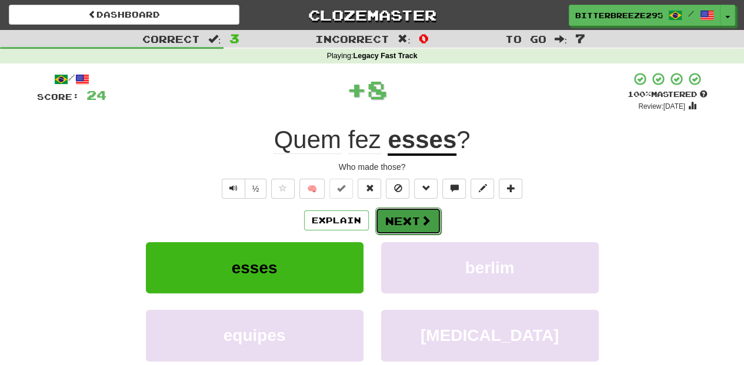
click at [391, 215] on button "Next" at bounding box center [408, 221] width 66 height 27
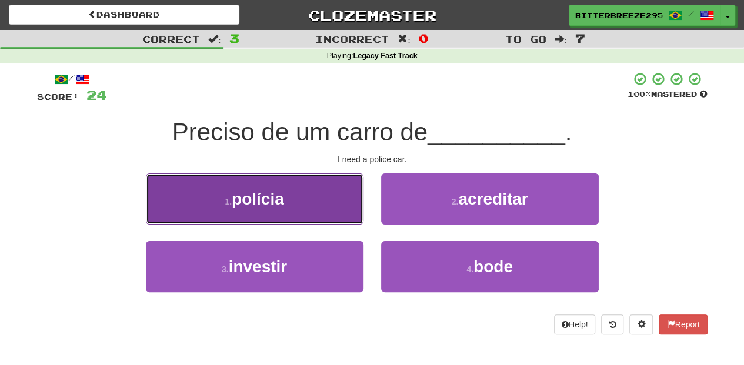
click at [326, 204] on button "1 . polícia" at bounding box center [255, 199] width 218 height 51
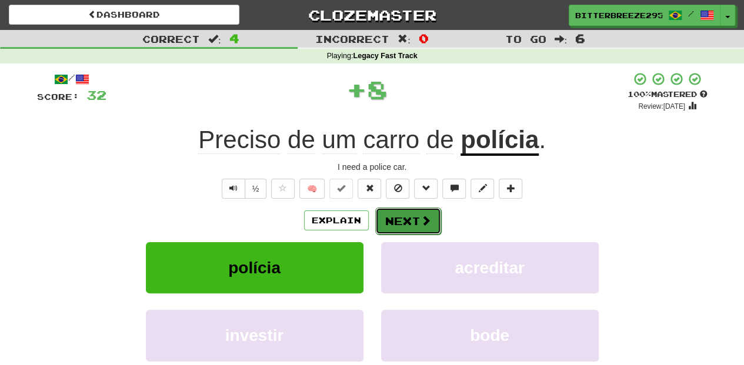
click at [395, 211] on button "Next" at bounding box center [408, 221] width 66 height 27
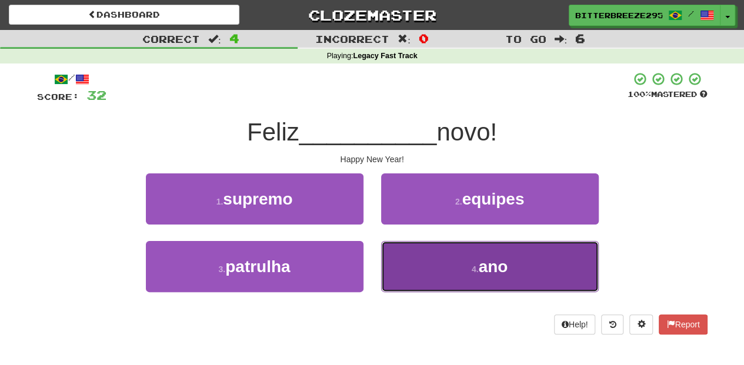
click at [402, 251] on button "4 . ano" at bounding box center [490, 266] width 218 height 51
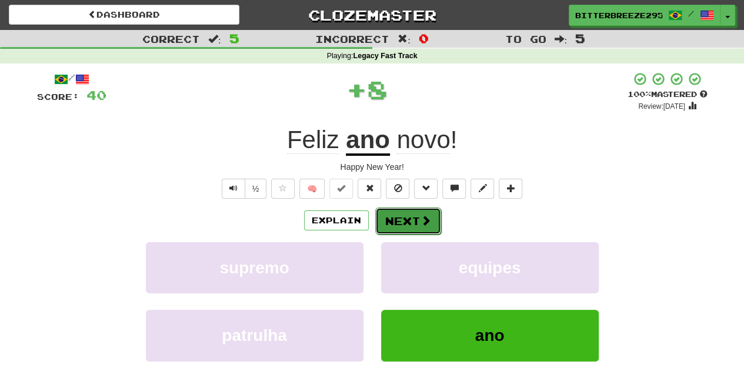
click at [397, 224] on button "Next" at bounding box center [408, 221] width 66 height 27
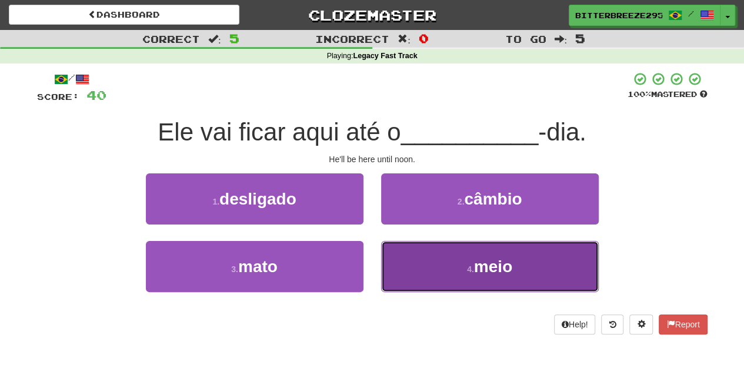
click at [407, 254] on button "4 . meio" at bounding box center [490, 266] width 218 height 51
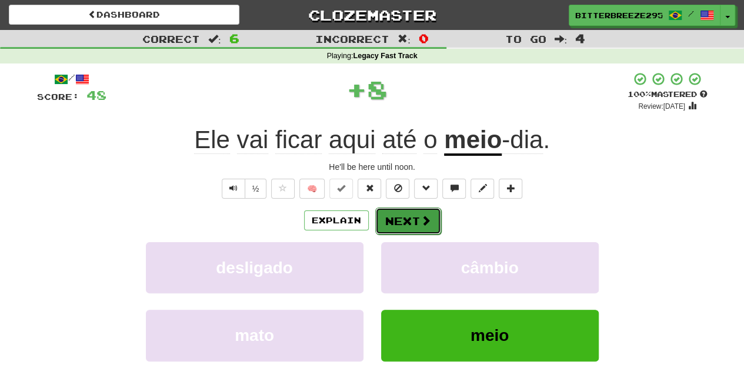
click at [404, 224] on button "Next" at bounding box center [408, 221] width 66 height 27
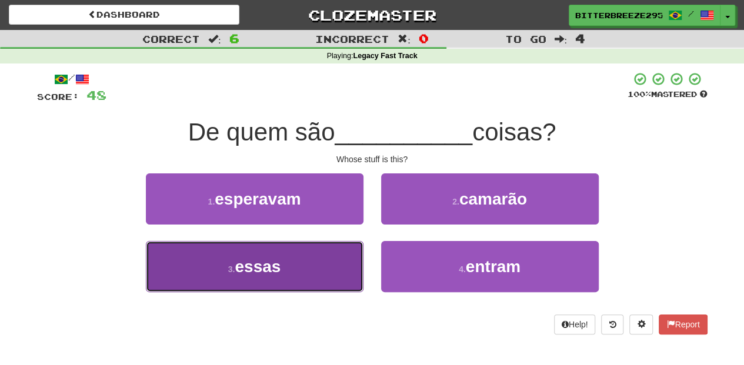
click at [345, 251] on button "3 . essas" at bounding box center [255, 266] width 218 height 51
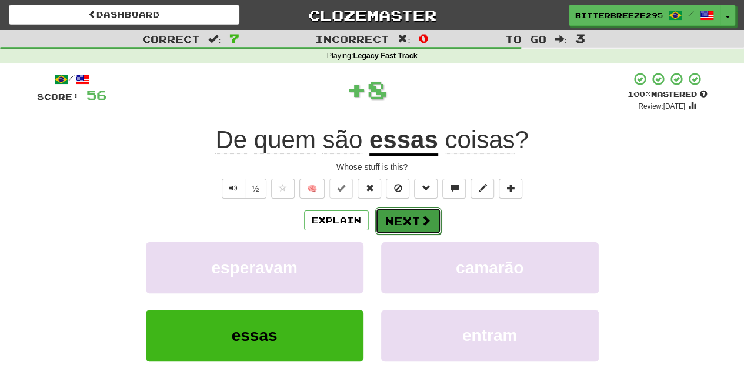
click at [415, 213] on button "Next" at bounding box center [408, 221] width 66 height 27
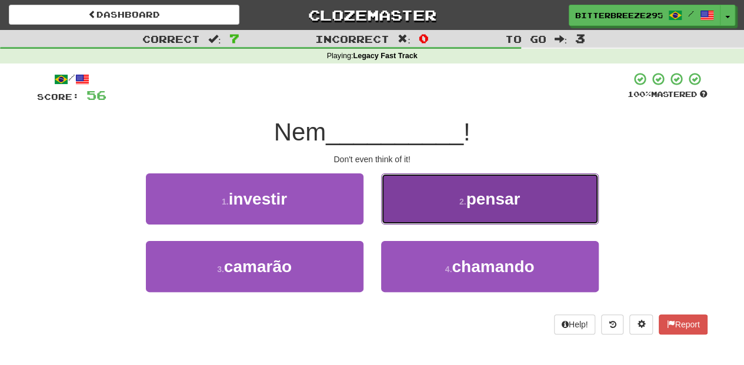
click at [422, 212] on button "2 . pensar" at bounding box center [490, 199] width 218 height 51
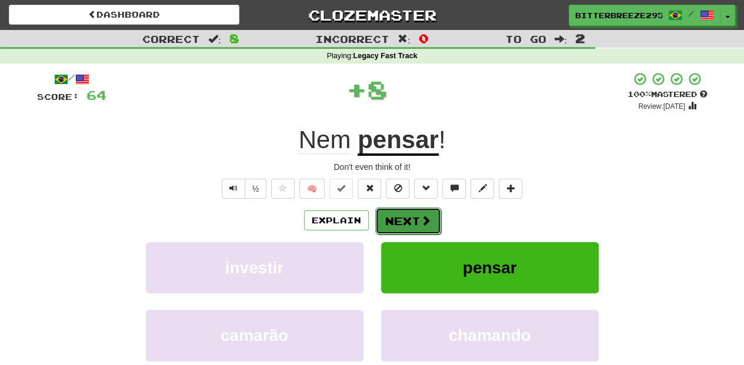
click at [421, 215] on span at bounding box center [426, 220] width 11 height 11
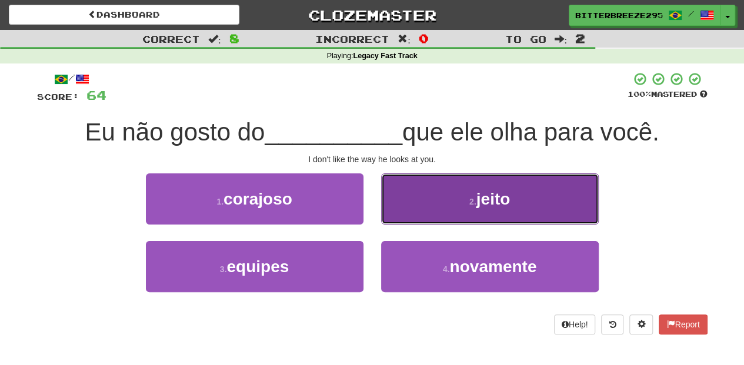
click at [406, 211] on button "2 . jeito" at bounding box center [490, 199] width 218 height 51
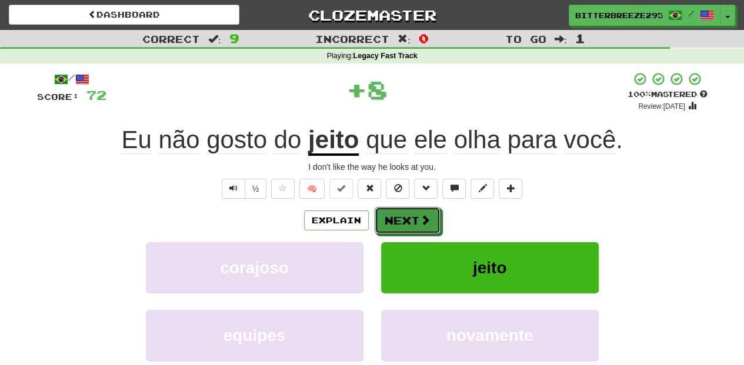
click at [406, 211] on button "Next" at bounding box center [408, 220] width 66 height 27
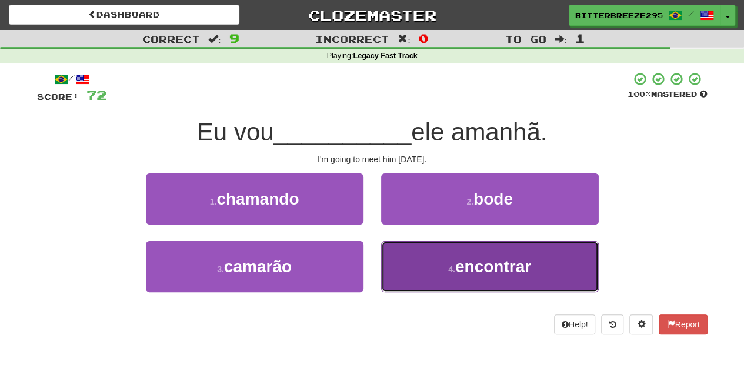
click at [414, 260] on button "4 . encontrar" at bounding box center [490, 266] width 218 height 51
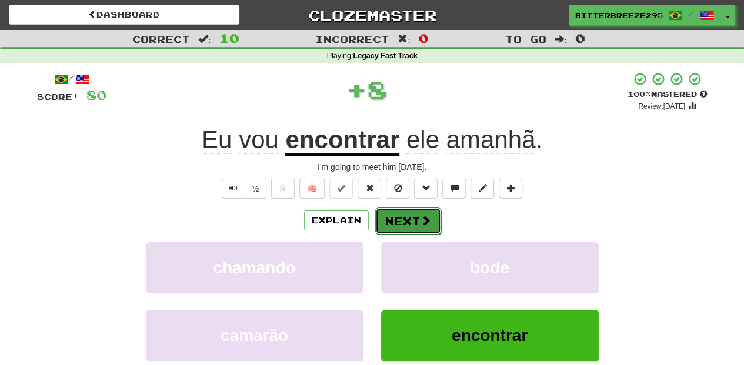
click at [412, 212] on button "Next" at bounding box center [408, 221] width 66 height 27
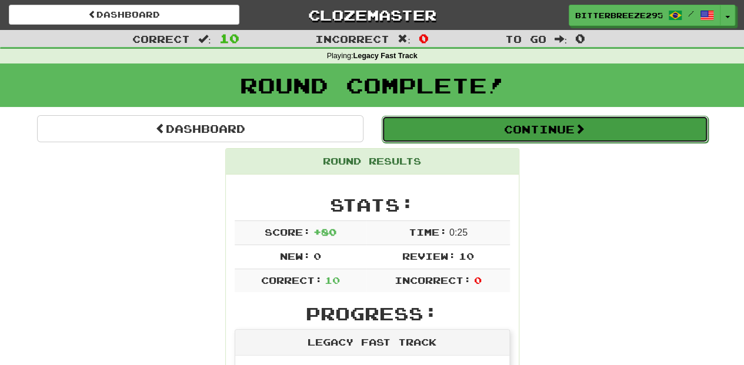
click at [461, 127] on button "Continue" at bounding box center [545, 129] width 326 height 27
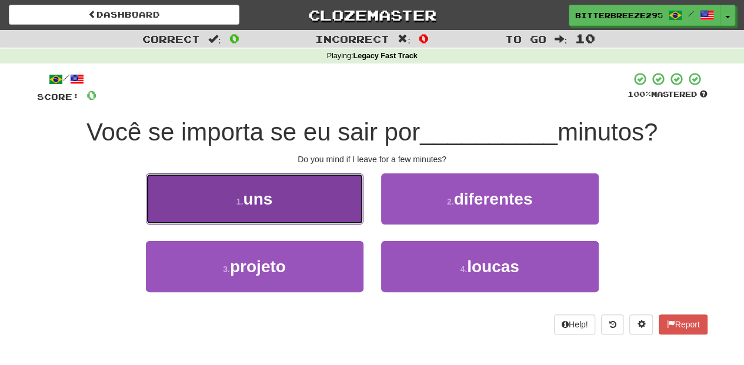
click at [326, 223] on button "1 . uns" at bounding box center [255, 199] width 218 height 51
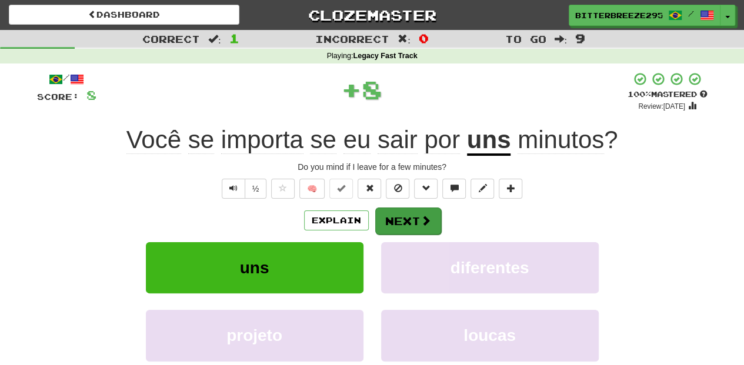
click at [374, 224] on div "Explain Next" at bounding box center [372, 220] width 671 height 27
click at [391, 226] on button "Next" at bounding box center [408, 221] width 66 height 27
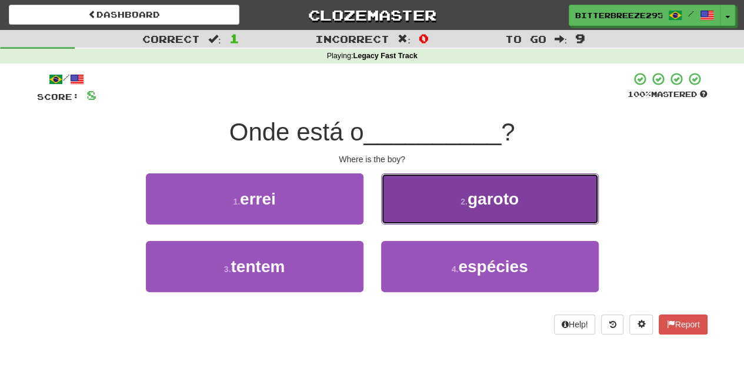
click at [396, 220] on button "2 . garoto" at bounding box center [490, 199] width 218 height 51
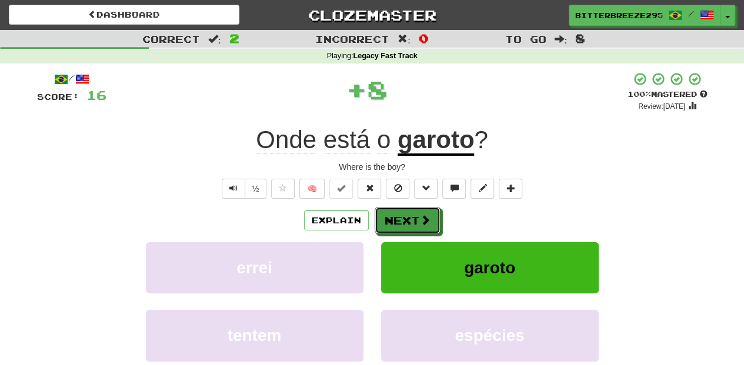
click at [396, 220] on button "Next" at bounding box center [408, 220] width 66 height 27
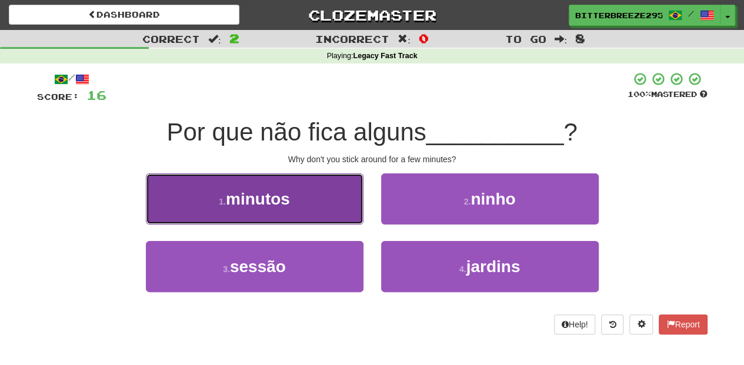
click at [319, 211] on button "1 . minutos" at bounding box center [255, 199] width 218 height 51
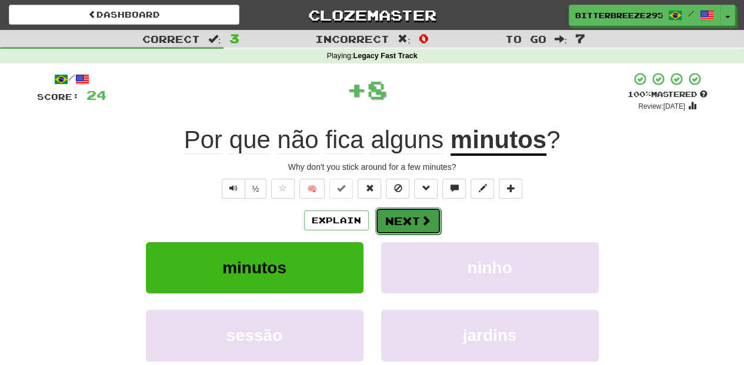
click at [378, 220] on button "Next" at bounding box center [408, 221] width 66 height 27
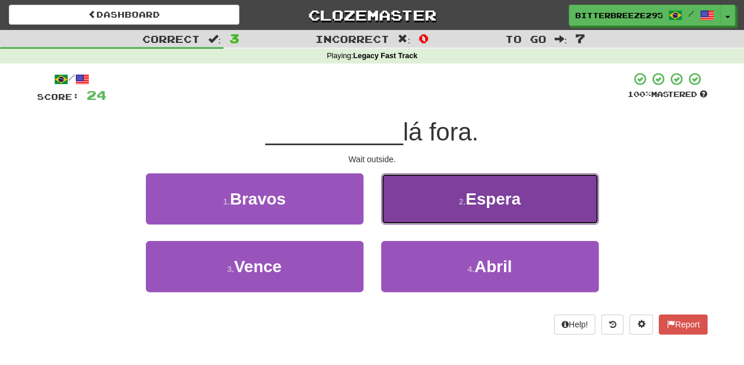
click at [396, 216] on button "2 . Espera" at bounding box center [490, 199] width 218 height 51
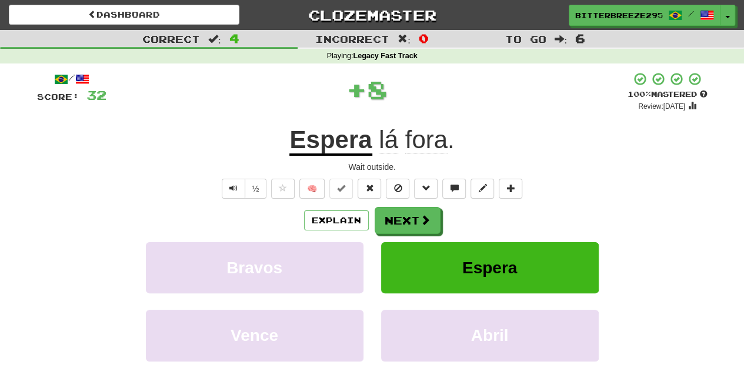
click at [396, 216] on button "Next" at bounding box center [408, 220] width 66 height 27
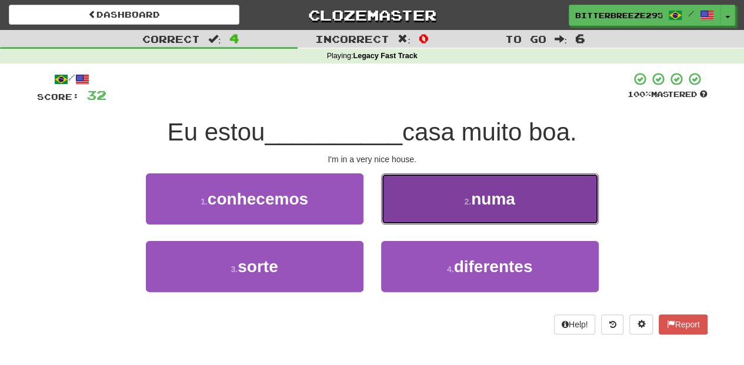
click at [404, 216] on button "2 . numa" at bounding box center [490, 199] width 218 height 51
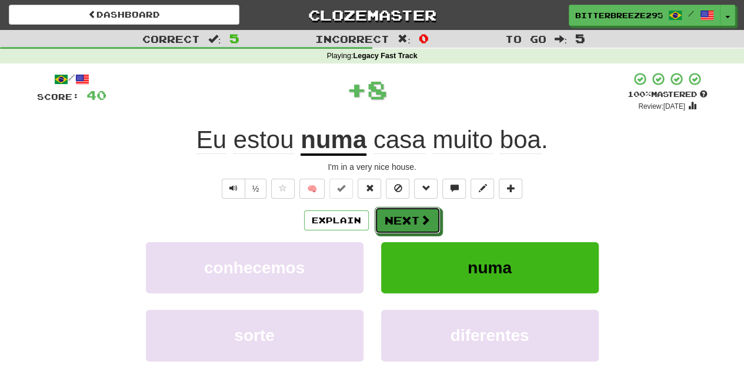
click at [404, 216] on button "Next" at bounding box center [408, 220] width 66 height 27
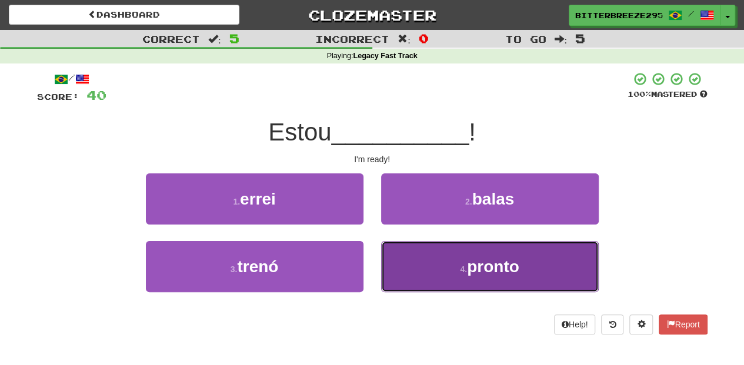
click at [398, 262] on button "4 . pronto" at bounding box center [490, 266] width 218 height 51
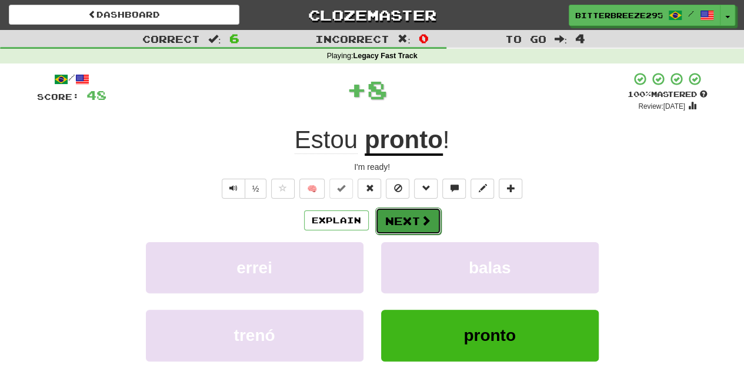
click at [388, 220] on button "Next" at bounding box center [408, 221] width 66 height 27
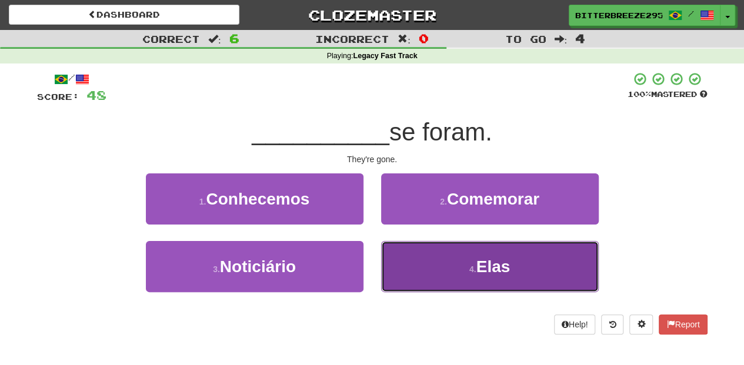
click at [429, 265] on button "4 . Elas" at bounding box center [490, 266] width 218 height 51
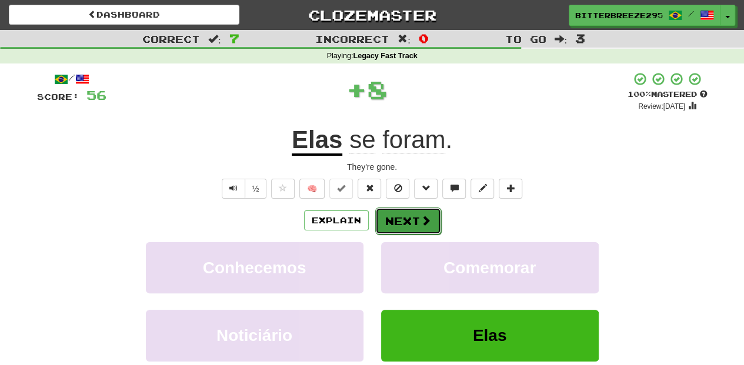
click at [408, 224] on button "Next" at bounding box center [408, 221] width 66 height 27
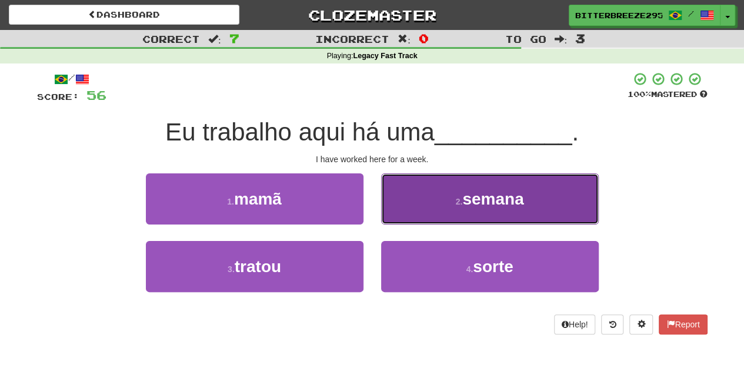
click at [410, 220] on button "2 . semana" at bounding box center [490, 199] width 218 height 51
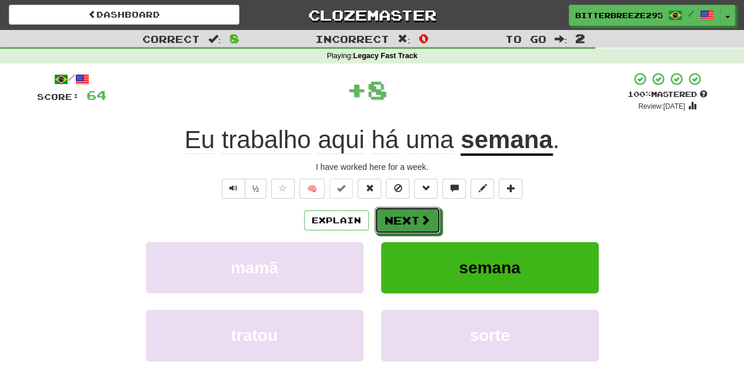
click at [410, 220] on button "Next" at bounding box center [408, 220] width 66 height 27
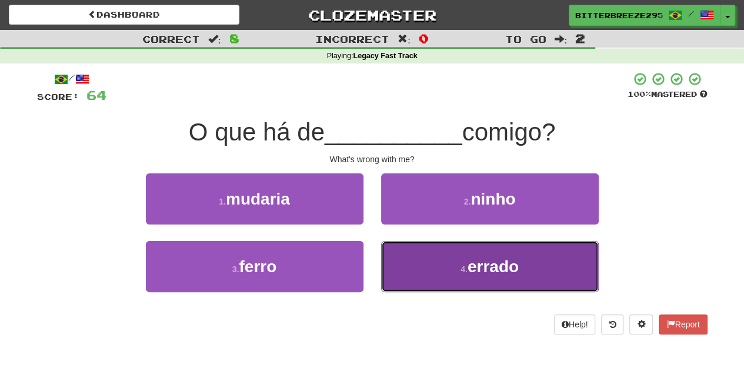
click at [434, 278] on button "4 . errado" at bounding box center [490, 266] width 218 height 51
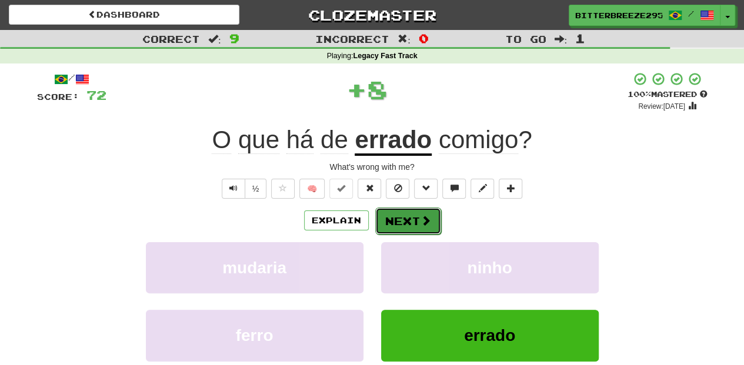
click at [398, 216] on button "Next" at bounding box center [408, 221] width 66 height 27
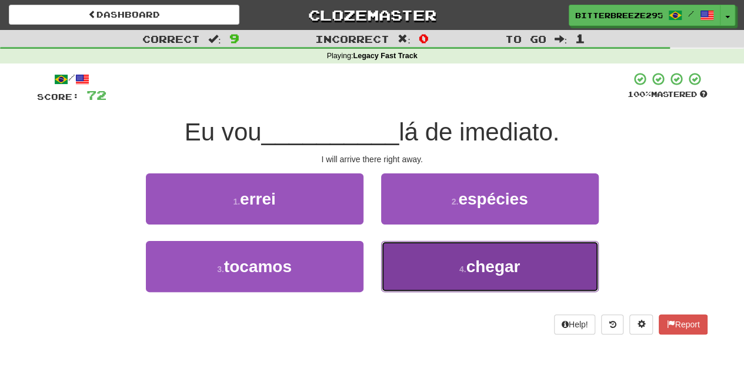
click at [414, 260] on button "4 . chegar" at bounding box center [490, 266] width 218 height 51
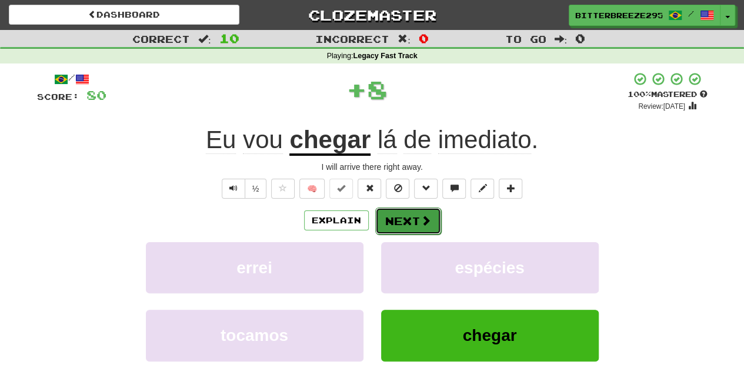
click at [411, 230] on button "Next" at bounding box center [408, 221] width 66 height 27
